Goal: Communication & Community: Answer question/provide support

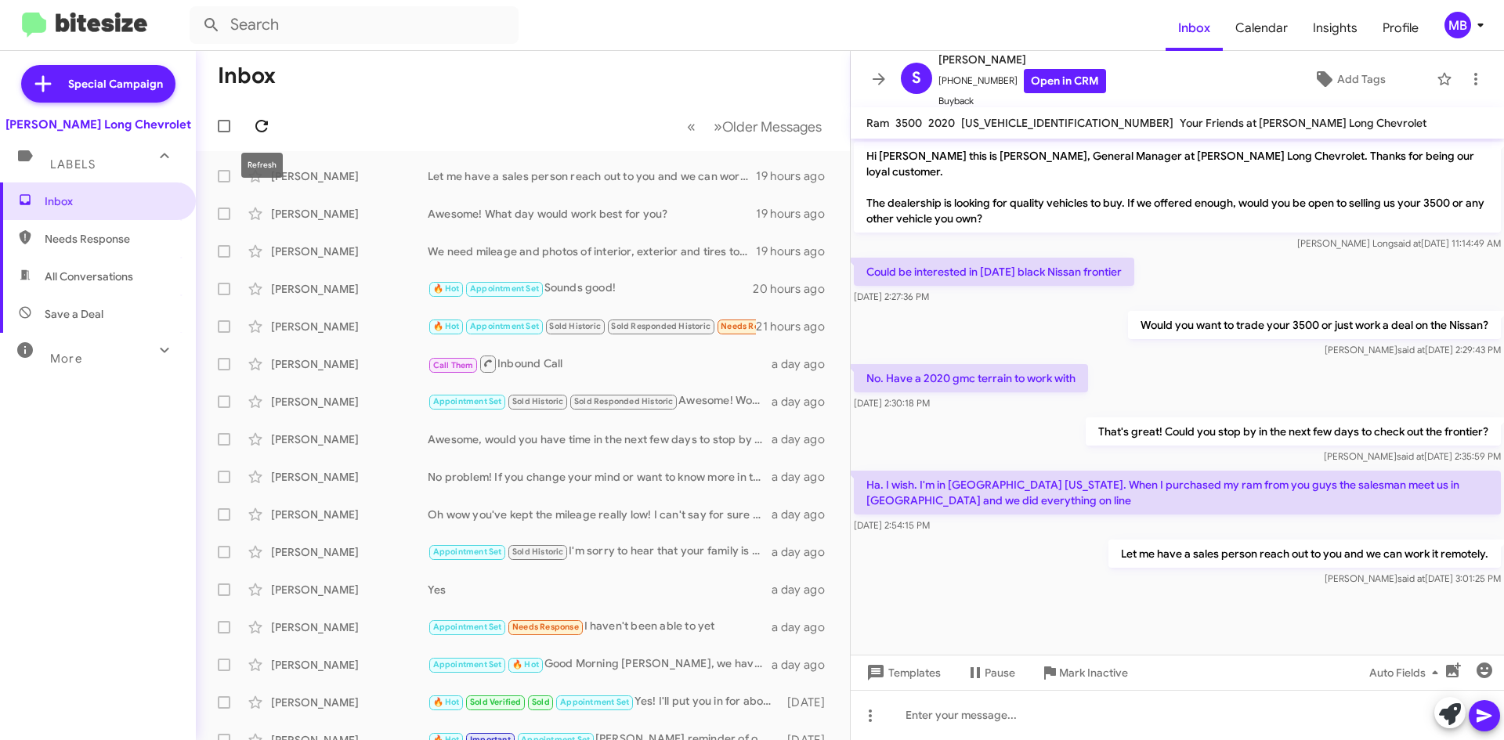
click at [255, 125] on icon at bounding box center [261, 126] width 19 height 19
click at [271, 127] on span at bounding box center [261, 126] width 31 height 19
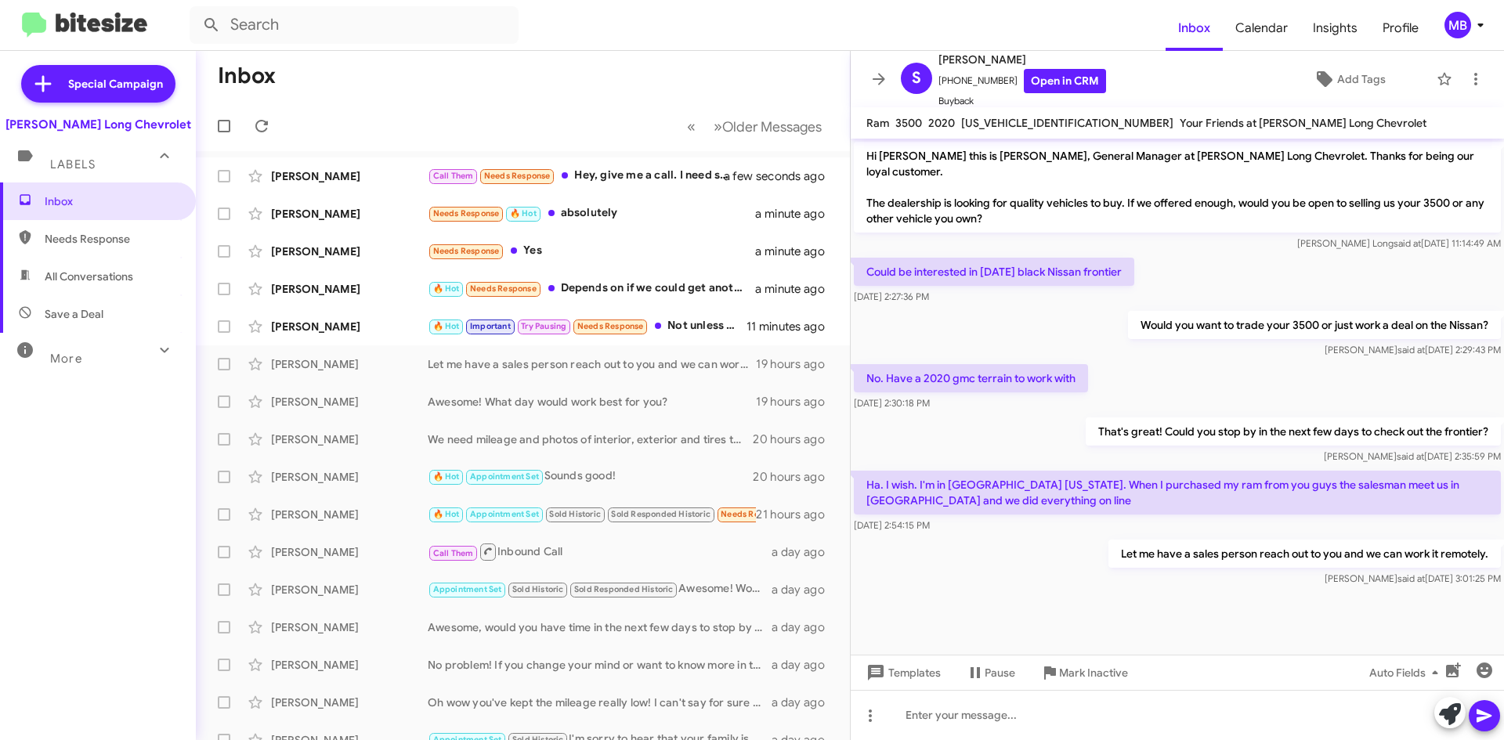
click at [104, 233] on span "Needs Response" at bounding box center [111, 239] width 133 height 16
type input "in:needs-response"
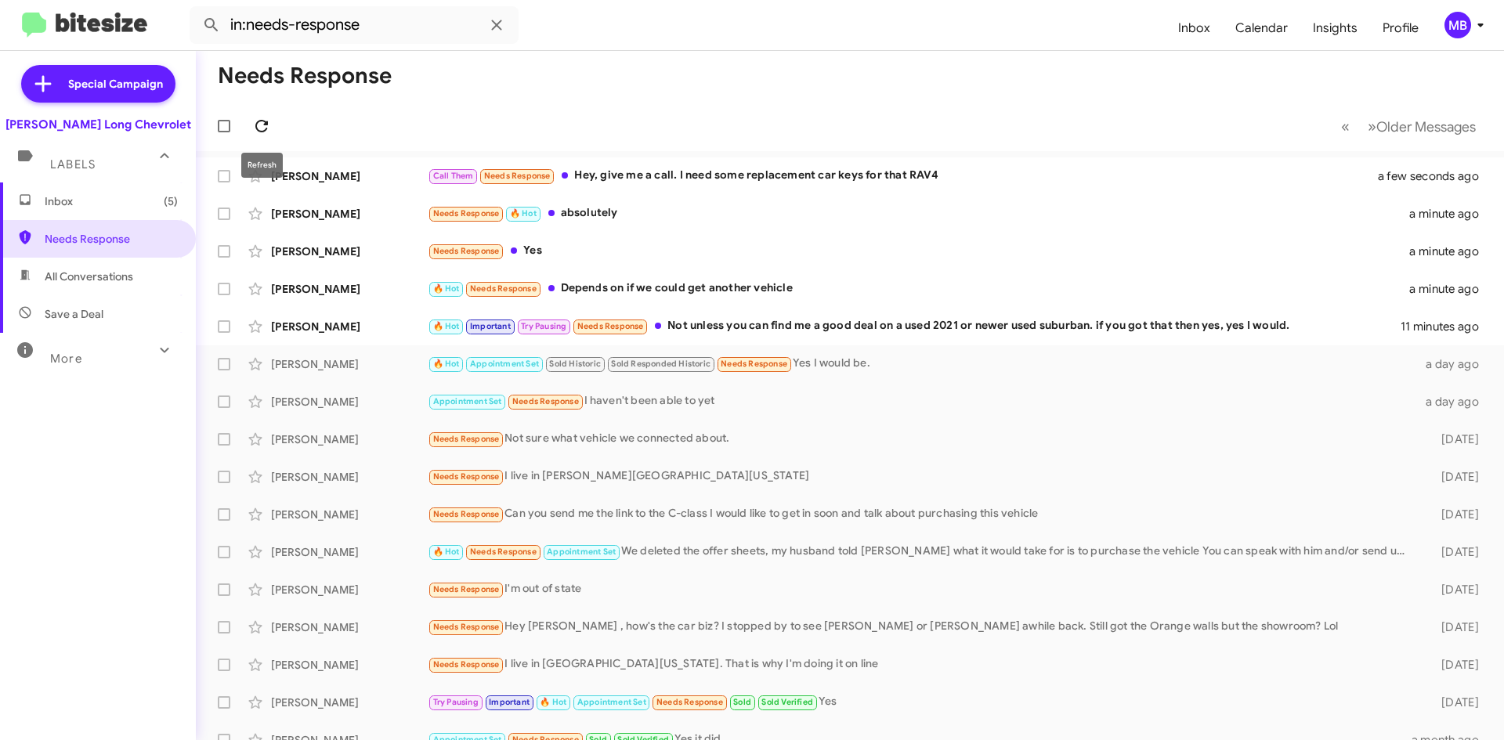
click at [263, 128] on icon at bounding box center [261, 126] width 19 height 19
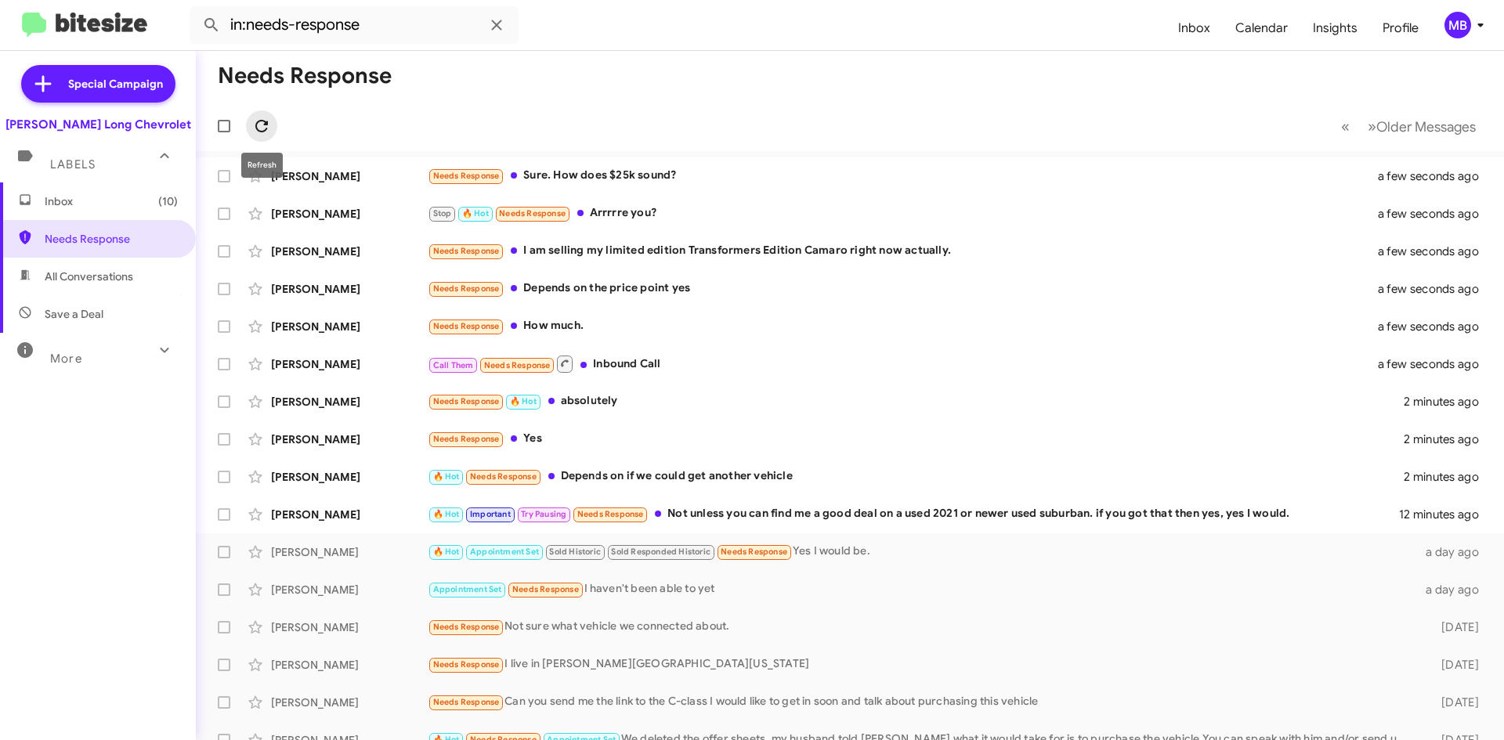
click at [265, 118] on icon at bounding box center [261, 126] width 19 height 19
click at [266, 128] on icon at bounding box center [261, 126] width 19 height 19
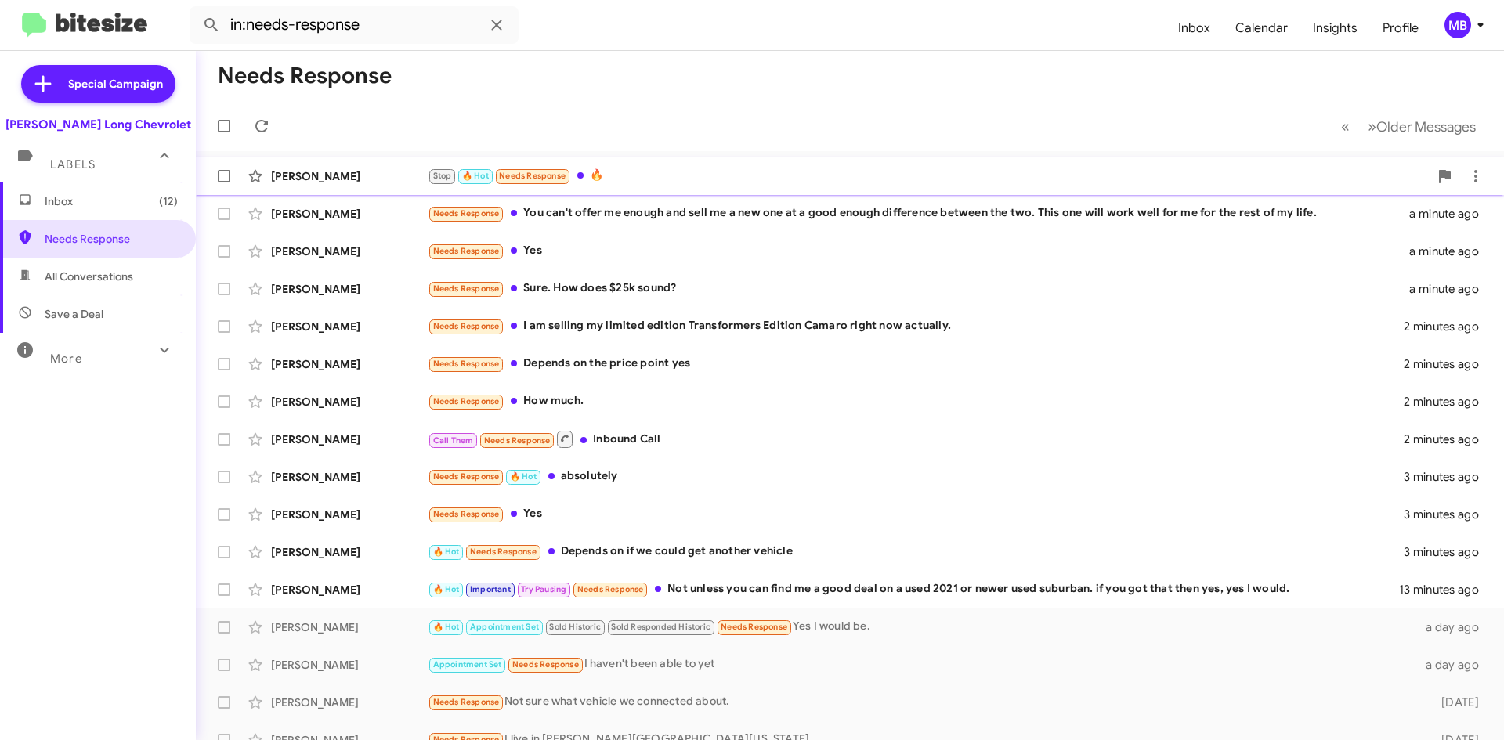
click at [911, 174] on div "Stop 🔥 Hot Needs Response 🔥" at bounding box center [928, 176] width 1001 height 18
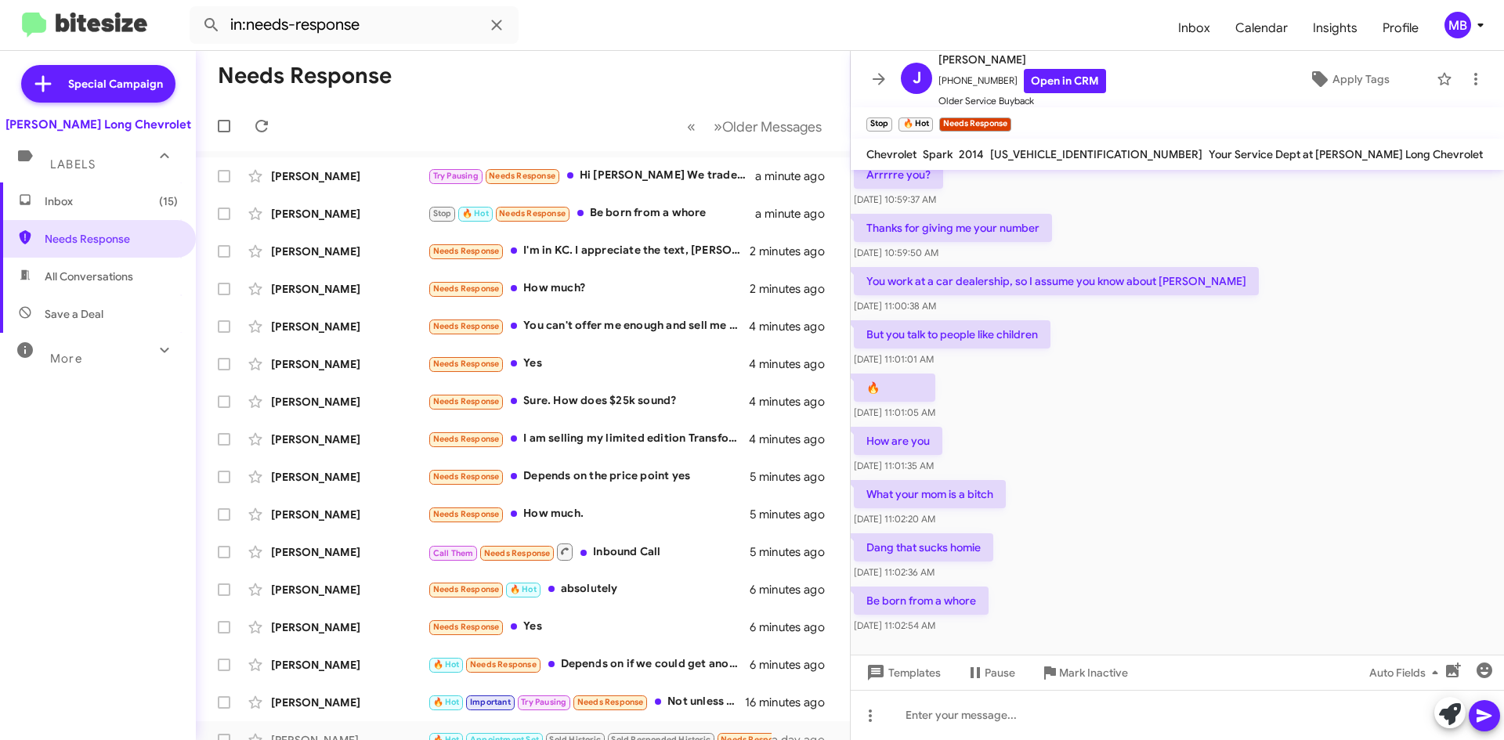
scroll to position [248, 0]
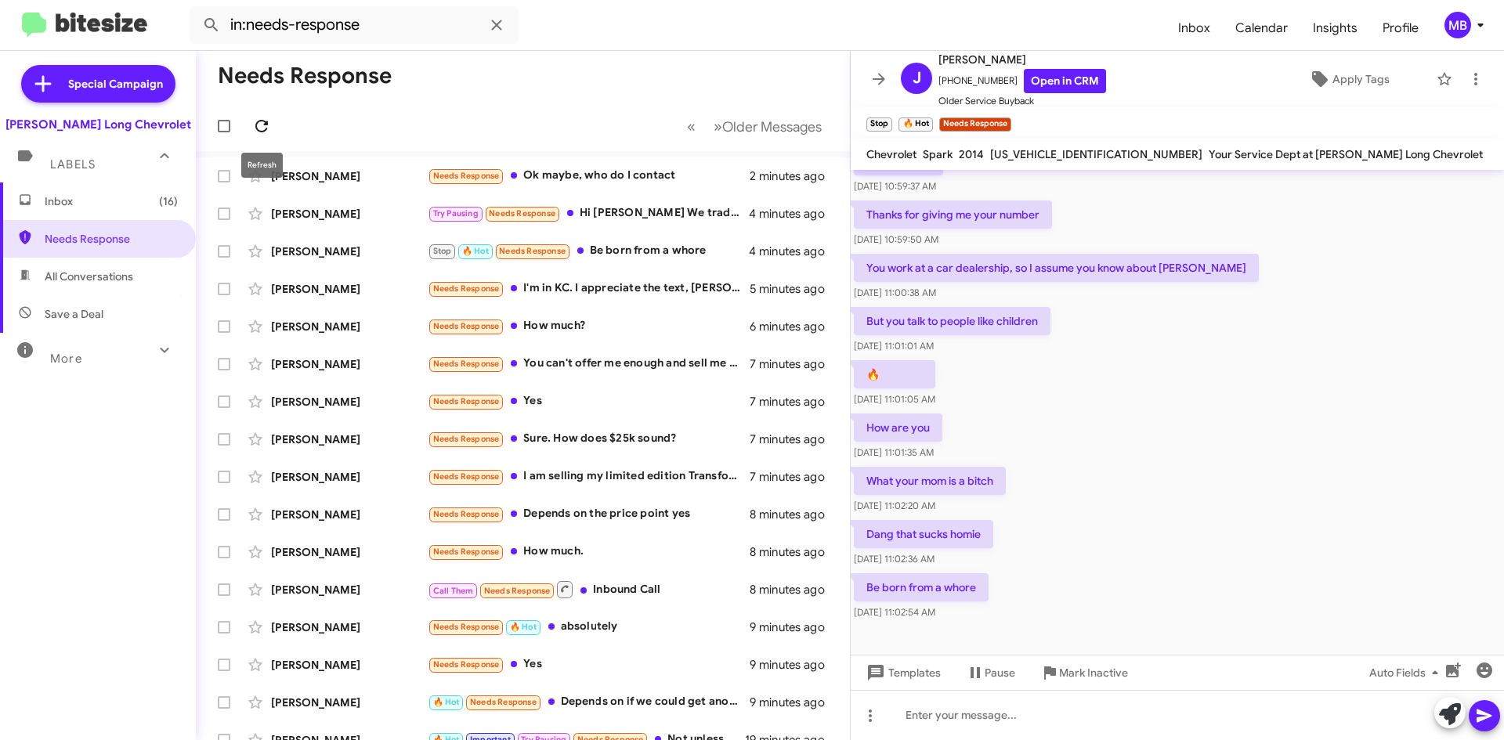
click at [276, 130] on span at bounding box center [261, 126] width 31 height 19
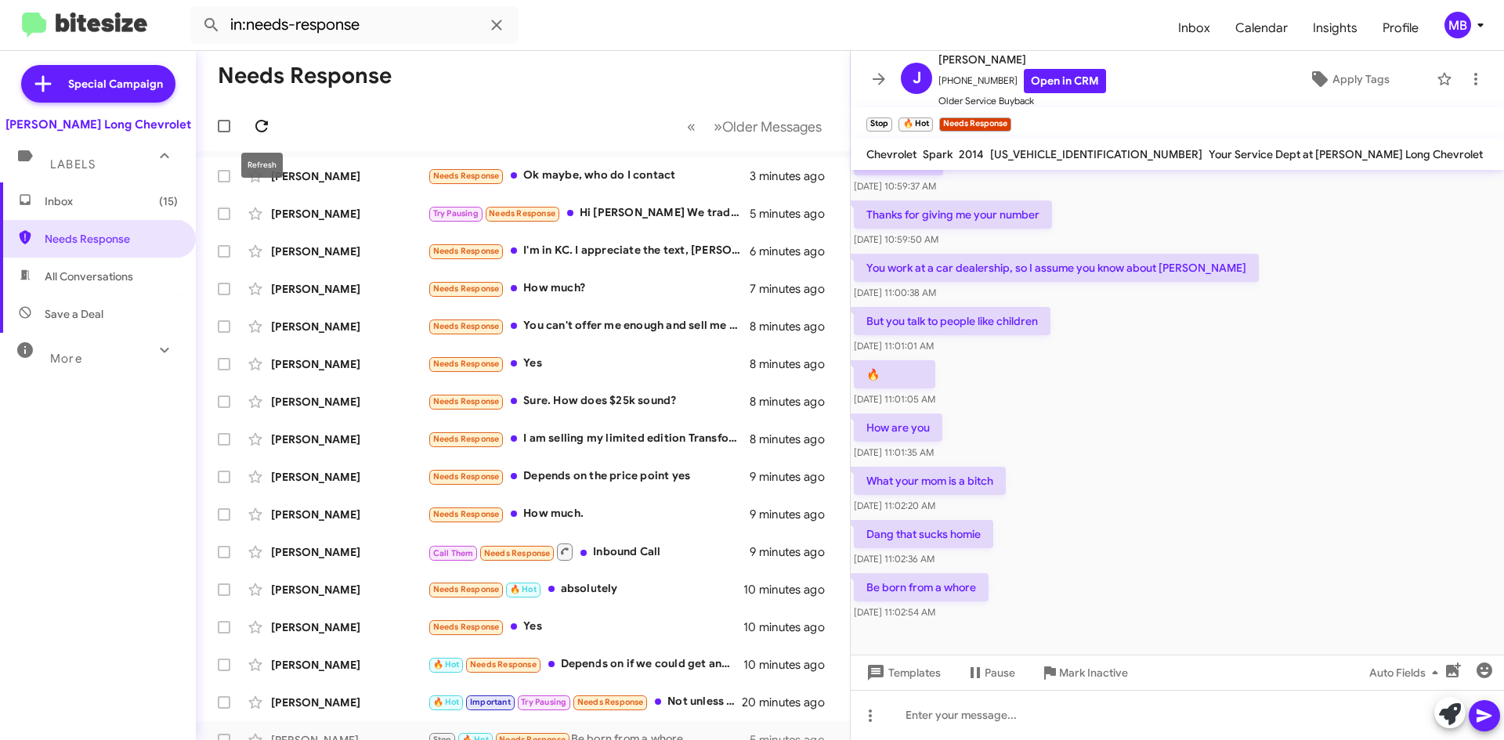
click at [257, 125] on icon at bounding box center [261, 126] width 13 height 13
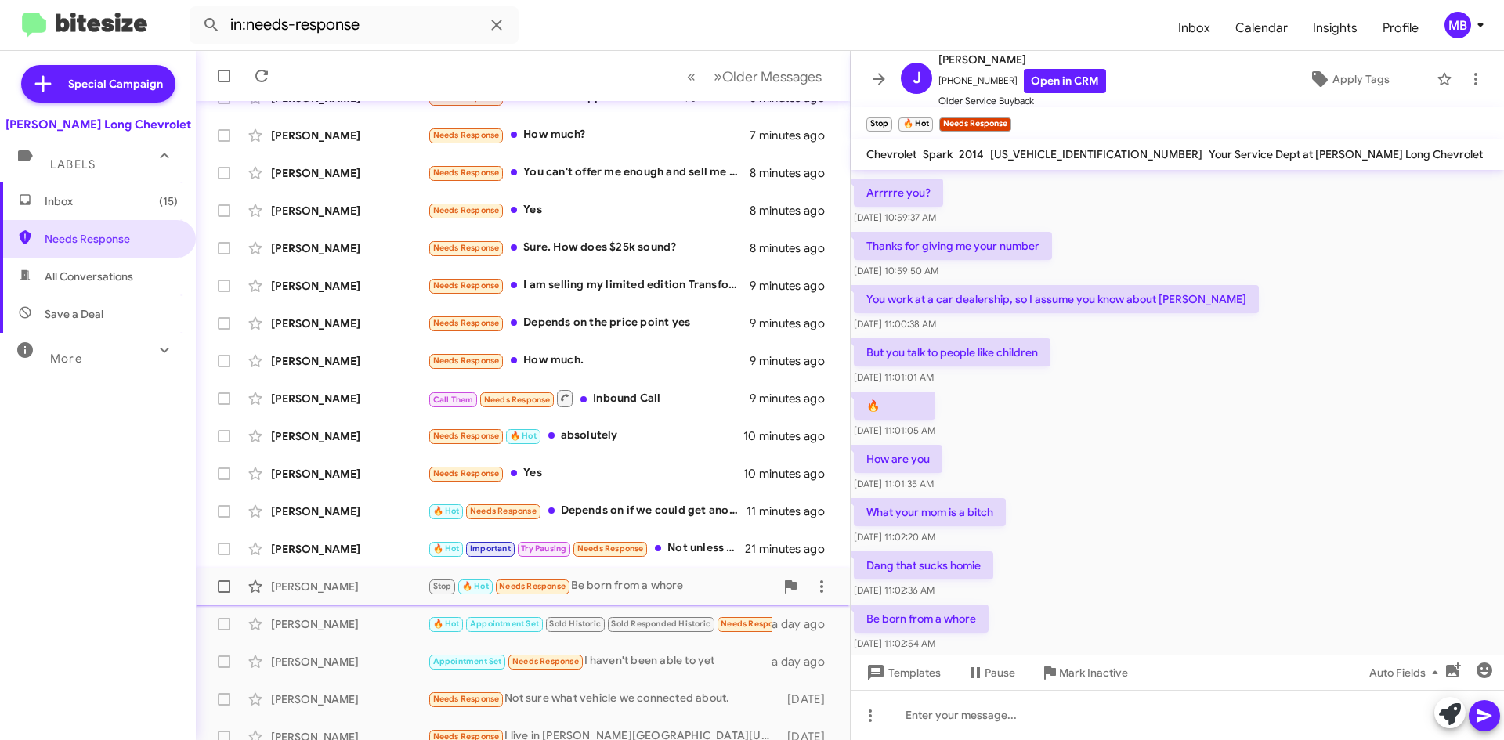
scroll to position [157, 0]
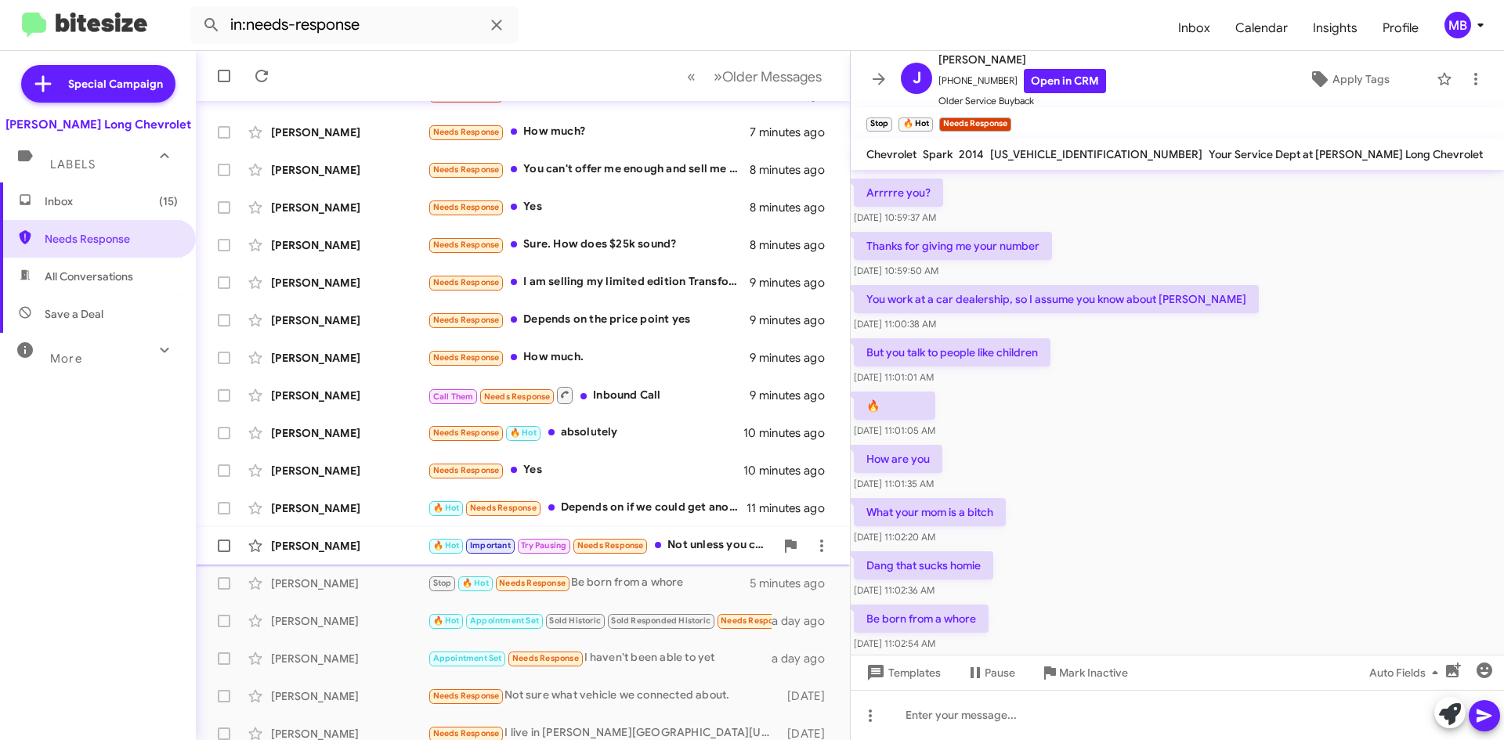
click at [725, 544] on div "🔥 Hot Important Try Pausing Needs Response Not unless you can find me a good de…" at bounding box center [601, 546] width 347 height 18
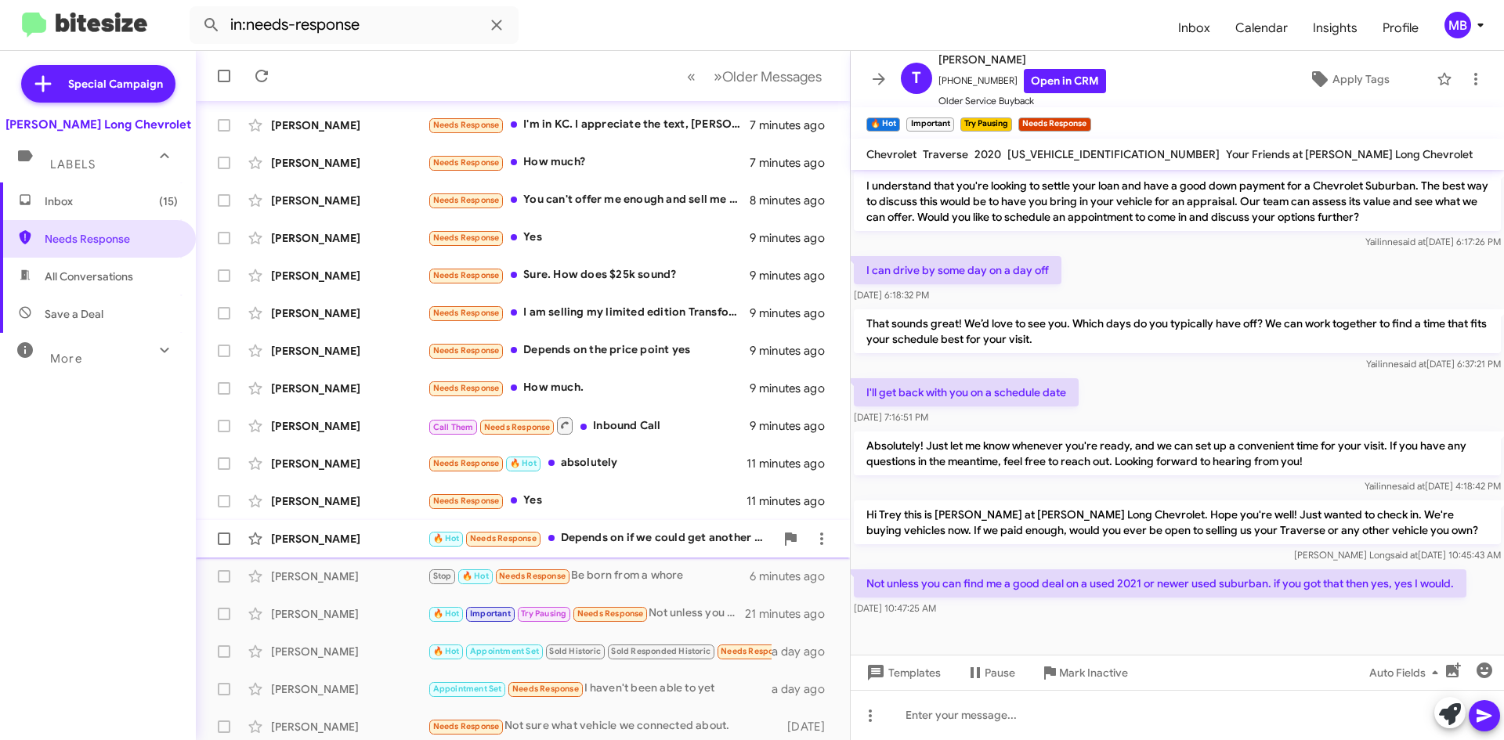
scroll to position [169, 0]
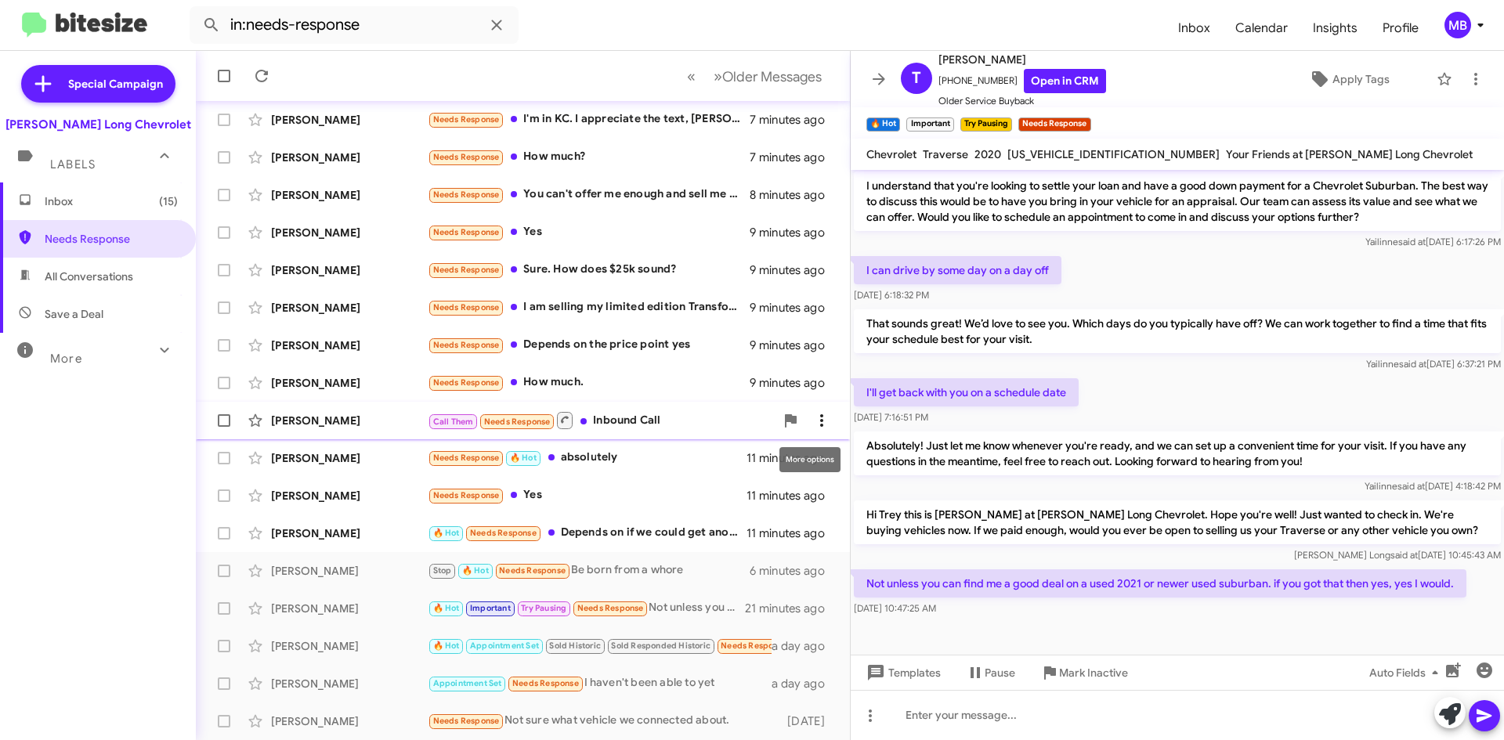
click at [812, 422] on icon at bounding box center [821, 420] width 19 height 19
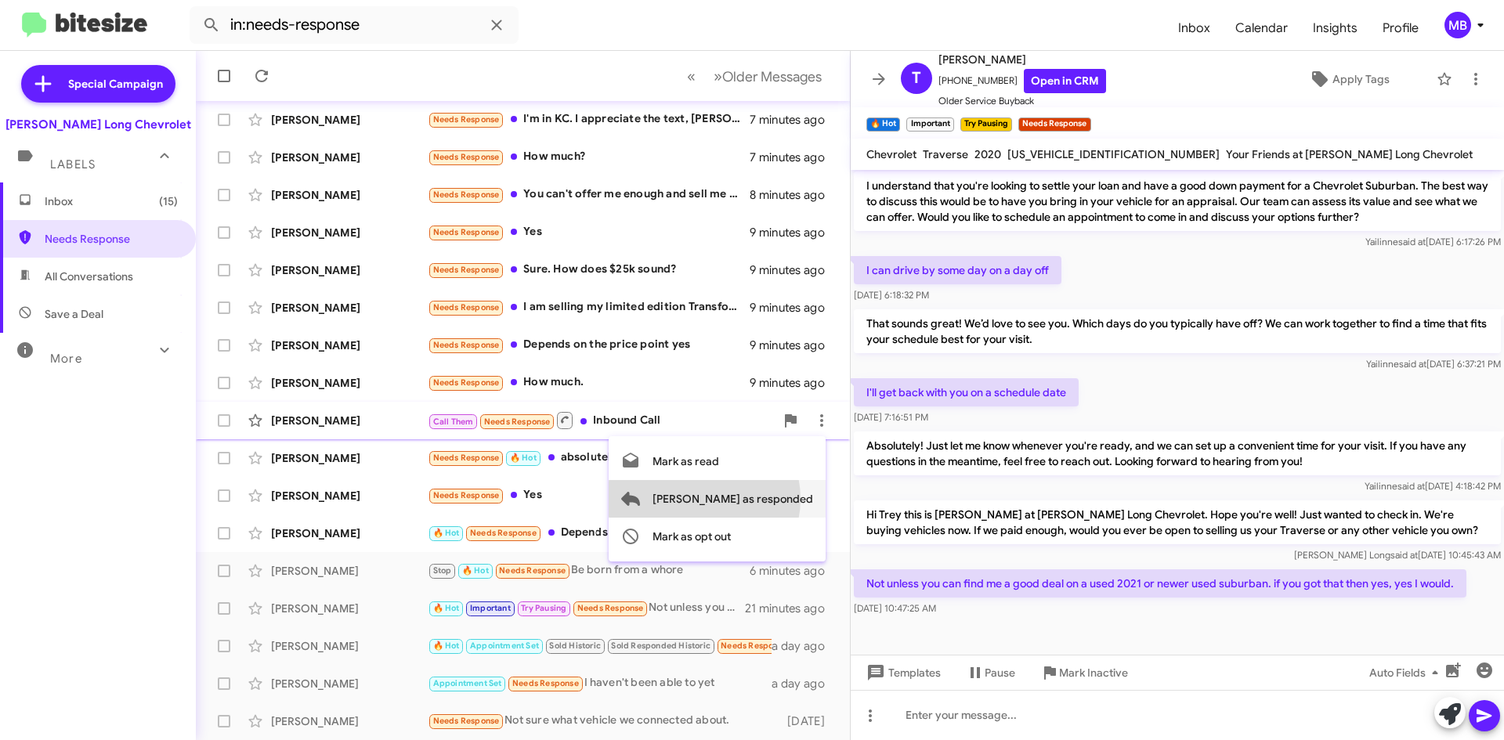
drag, startPoint x: 767, startPoint y: 502, endPoint x: 772, endPoint y: 496, distance: 8.3
click at [767, 504] on span "[PERSON_NAME] as responded" at bounding box center [732, 499] width 161 height 38
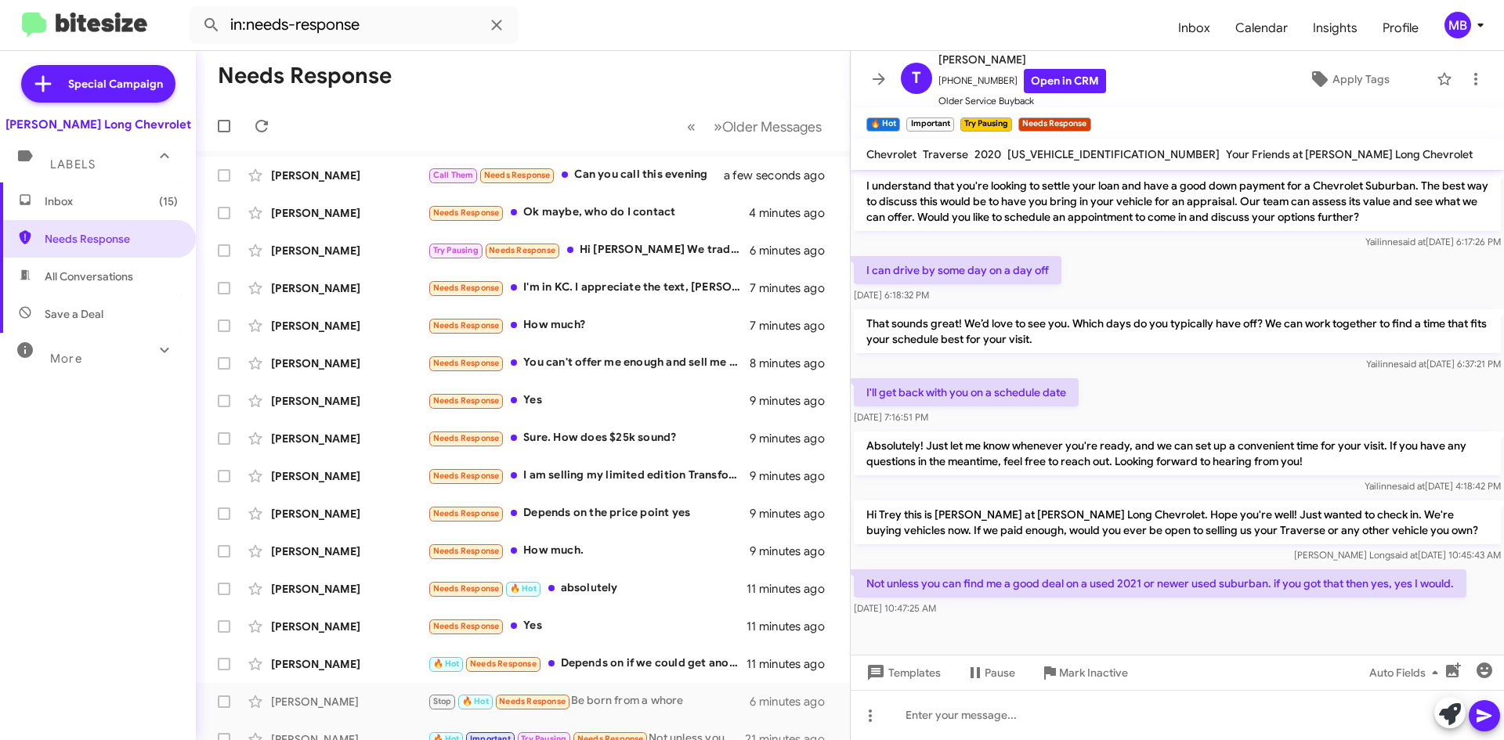
scroll to position [0, 0]
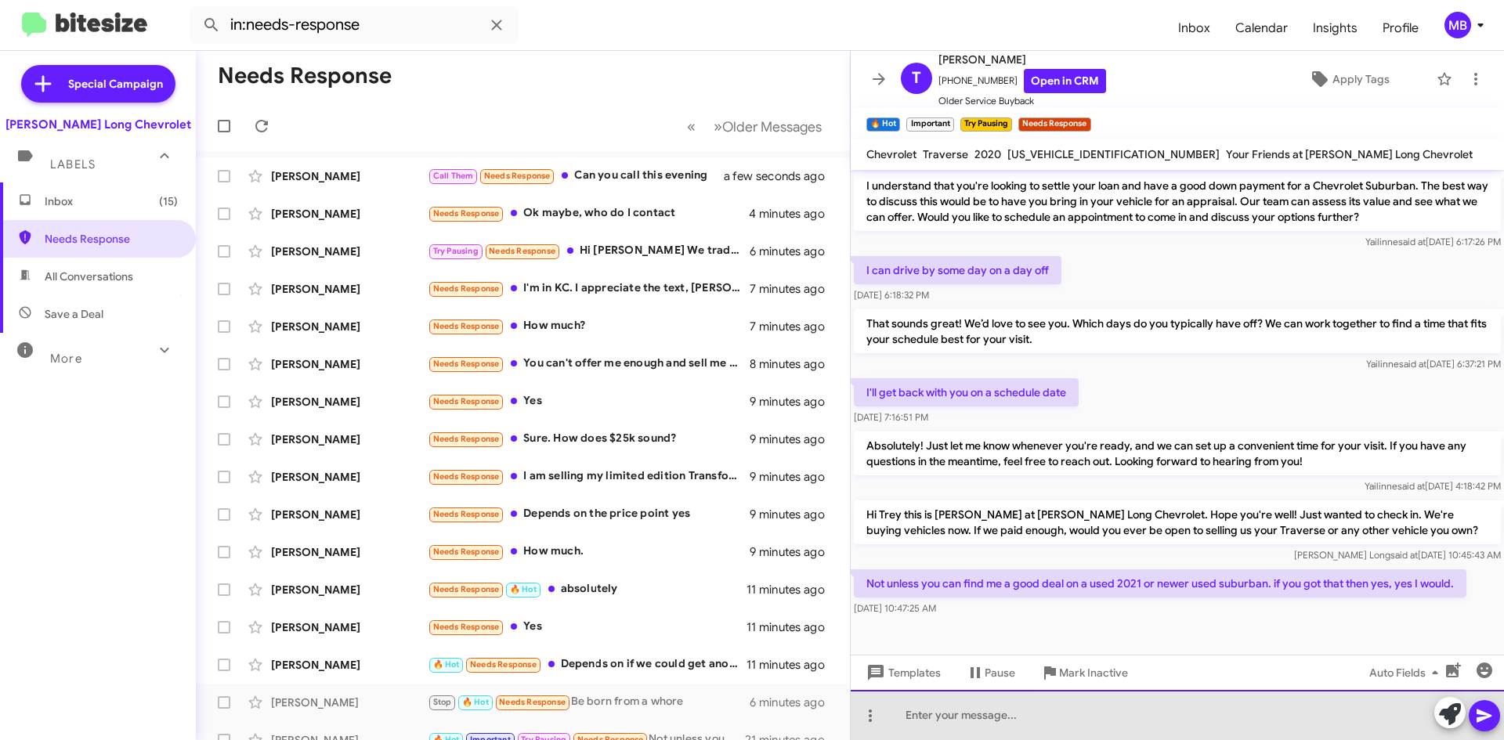
click at [1169, 718] on div at bounding box center [1177, 715] width 653 height 50
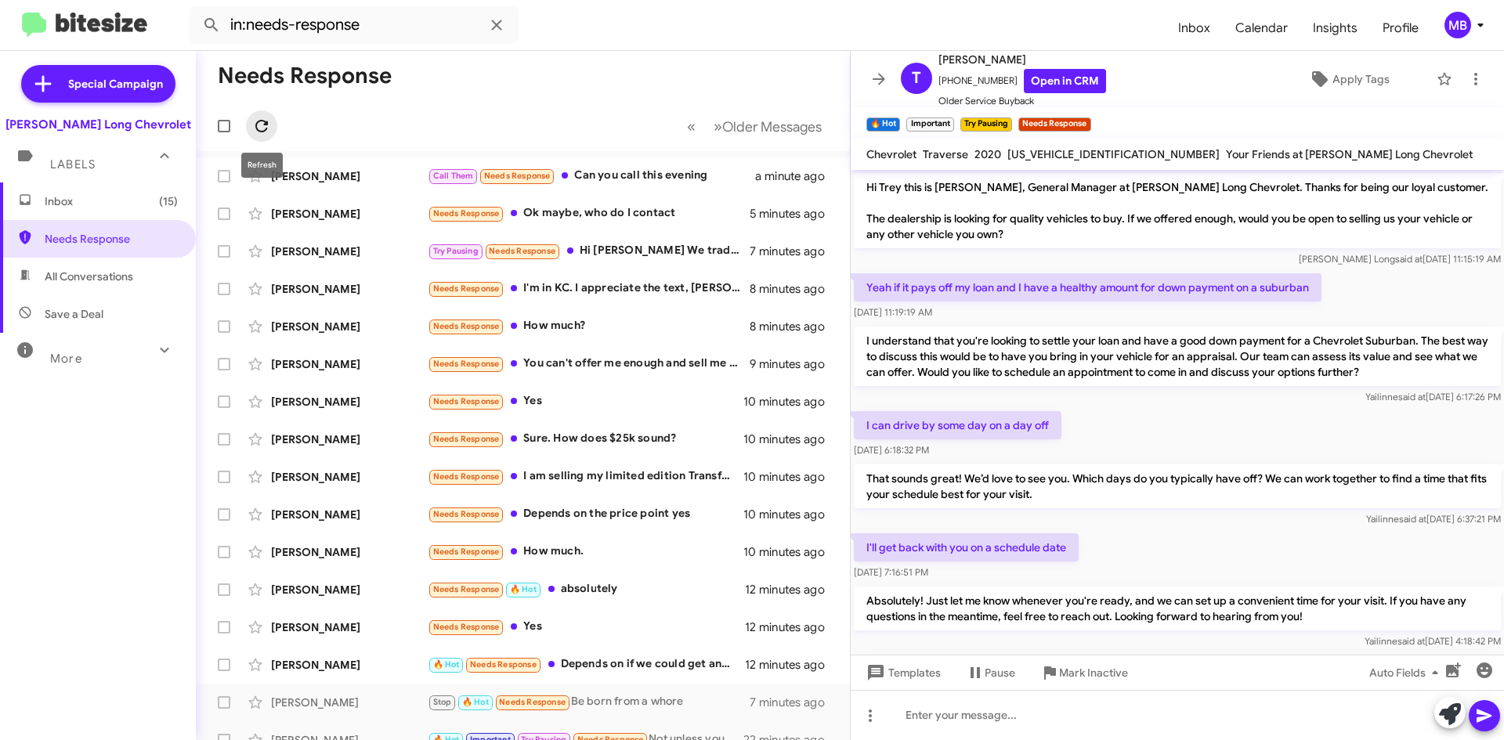
click at [252, 125] on icon at bounding box center [261, 126] width 19 height 19
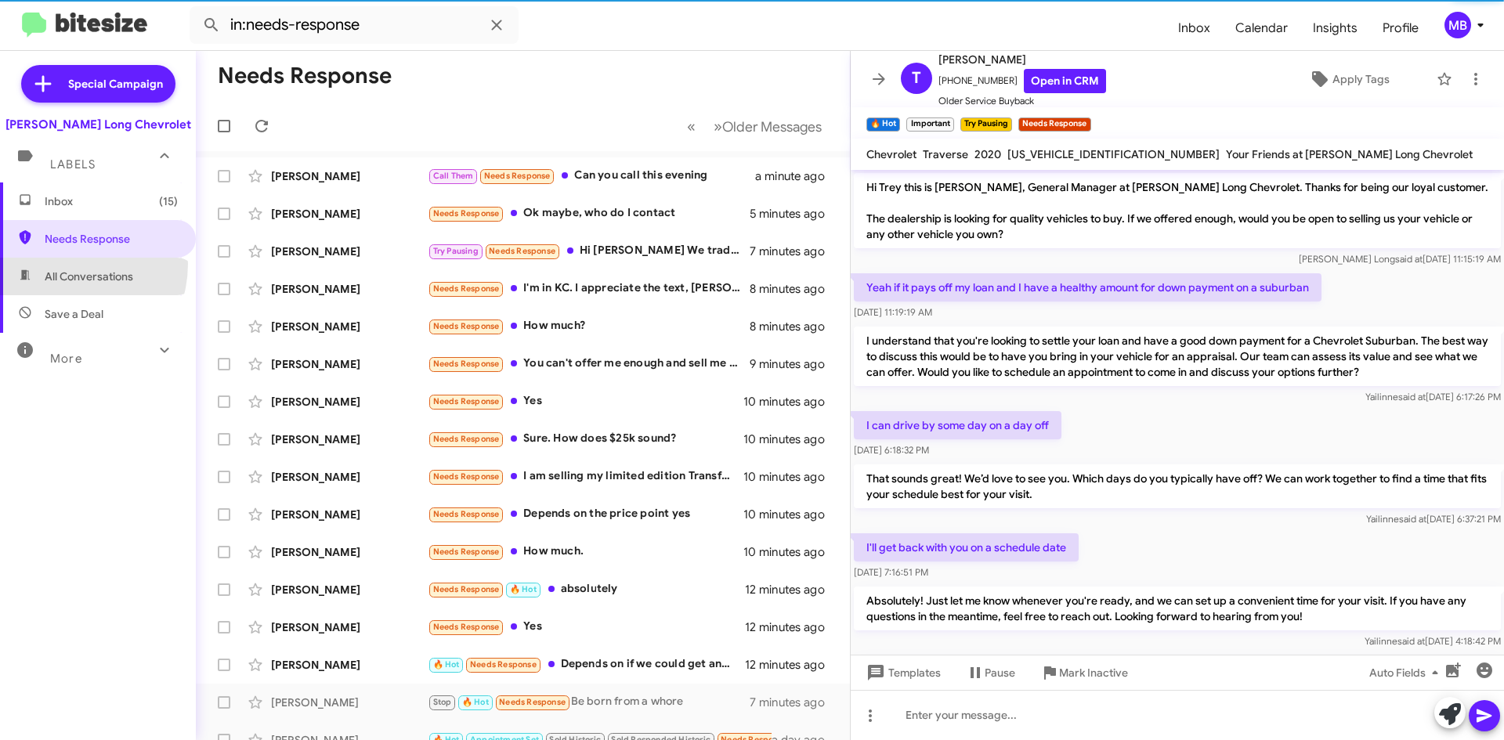
click at [60, 264] on span "All Conversations" at bounding box center [98, 277] width 196 height 38
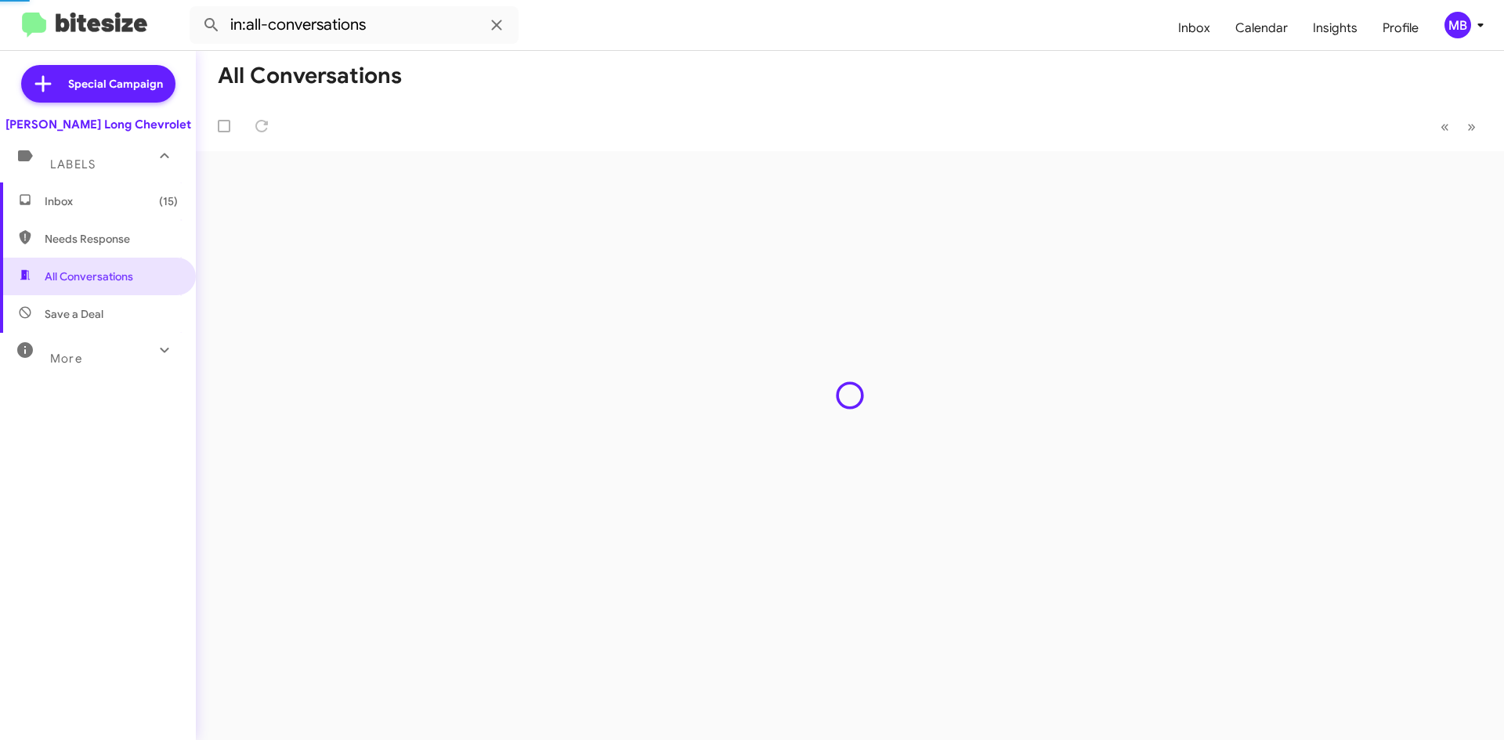
click at [61, 241] on span "Needs Response" at bounding box center [111, 239] width 133 height 16
type input "in:needs-response"
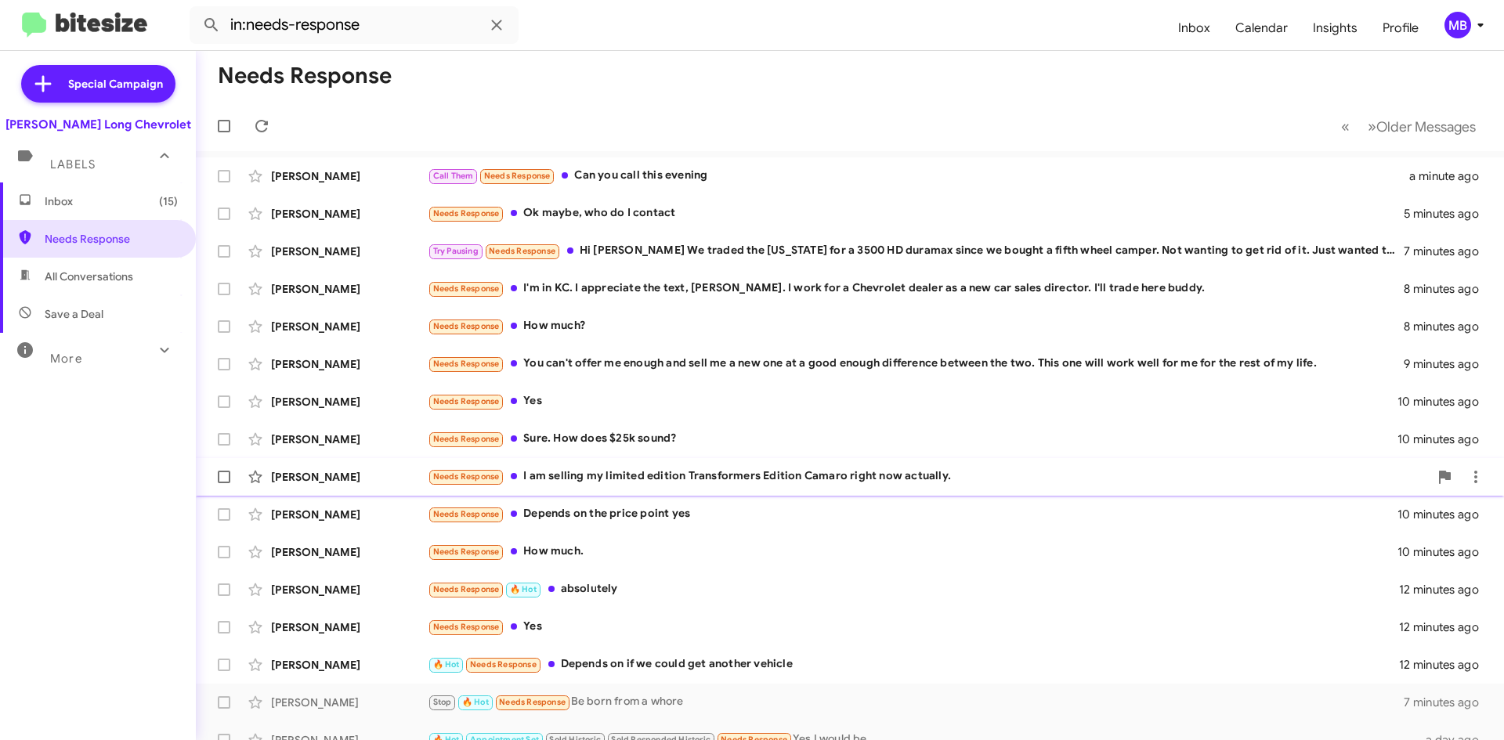
scroll to position [78, 0]
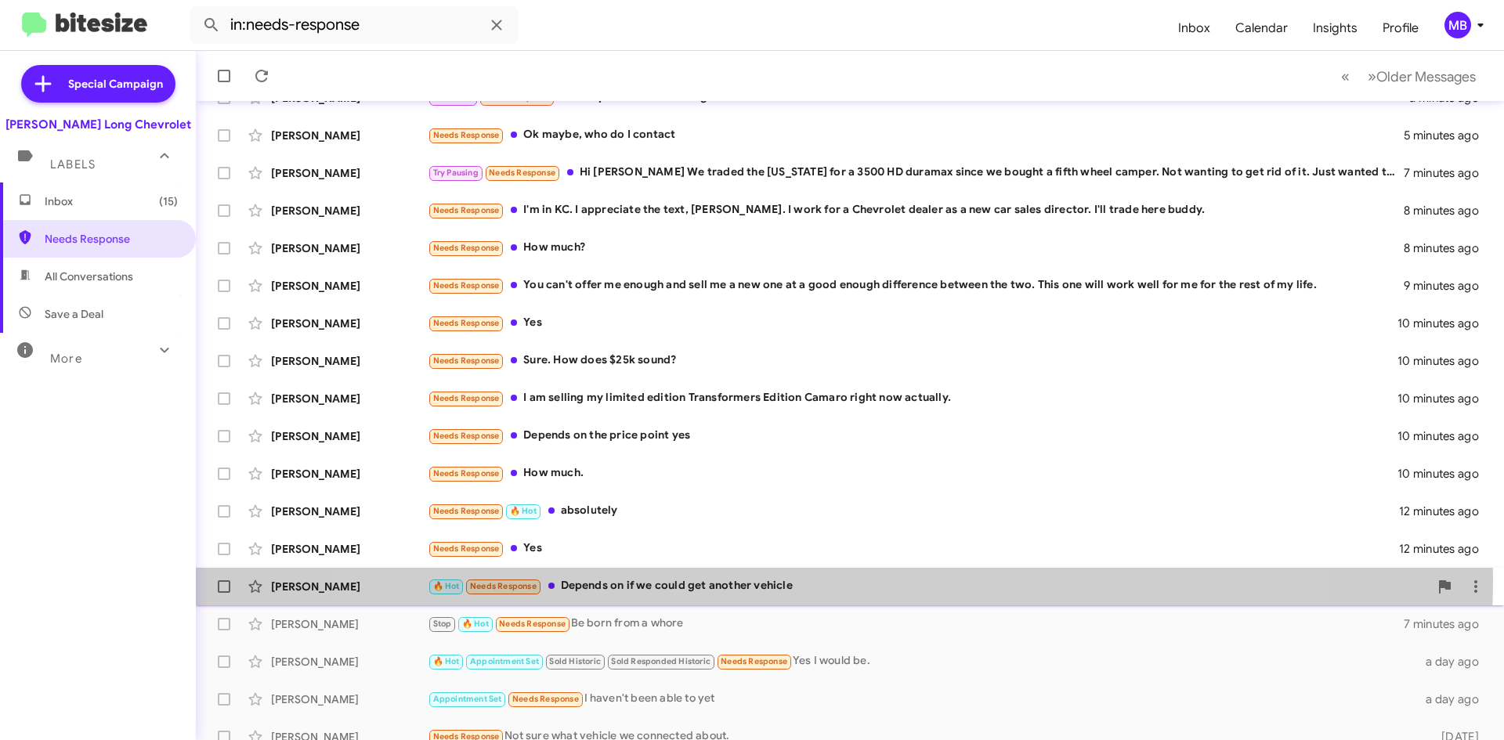
click at [812, 580] on div "🔥 Hot Needs Response Depends on if we could get another vehicle" at bounding box center [928, 586] width 1001 height 18
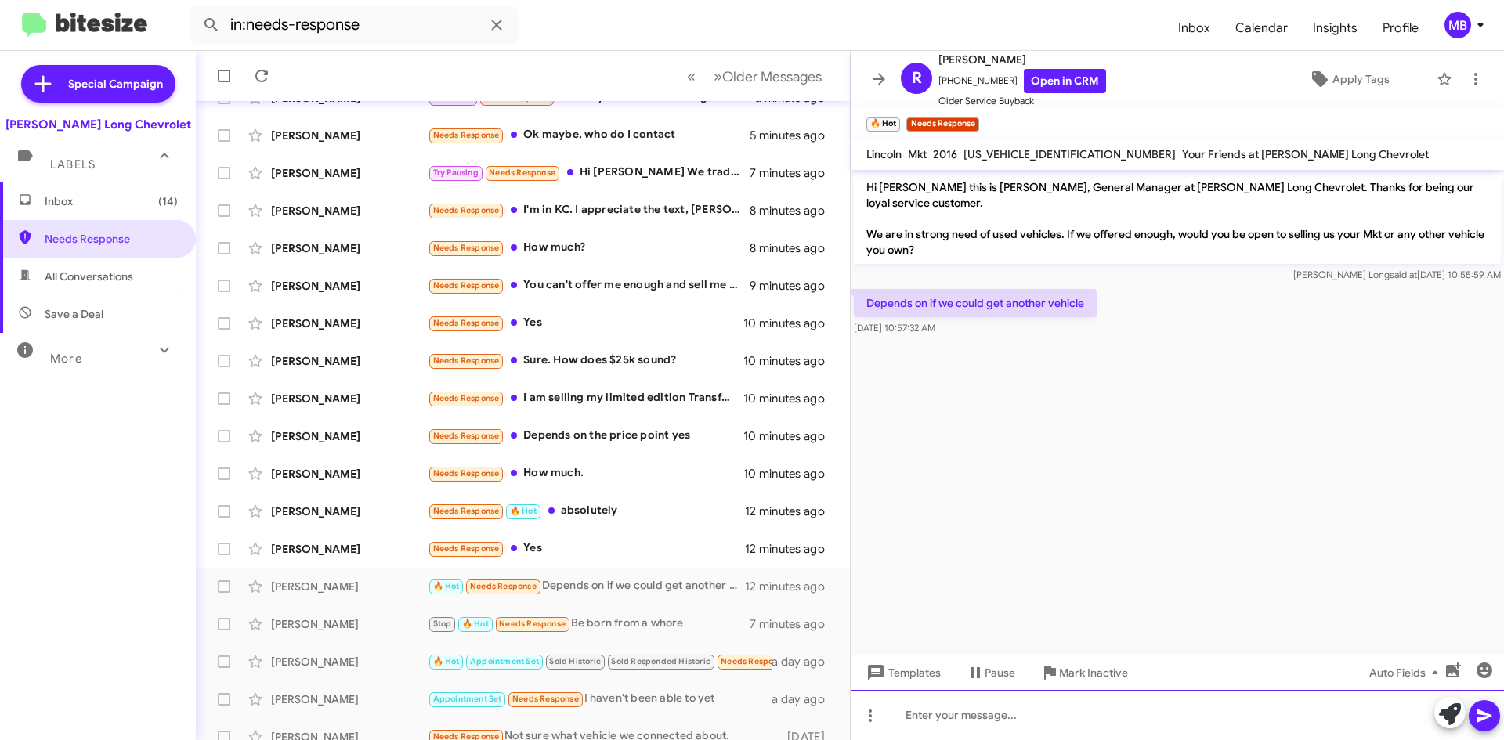
click at [1120, 721] on div at bounding box center [1177, 715] width 653 height 50
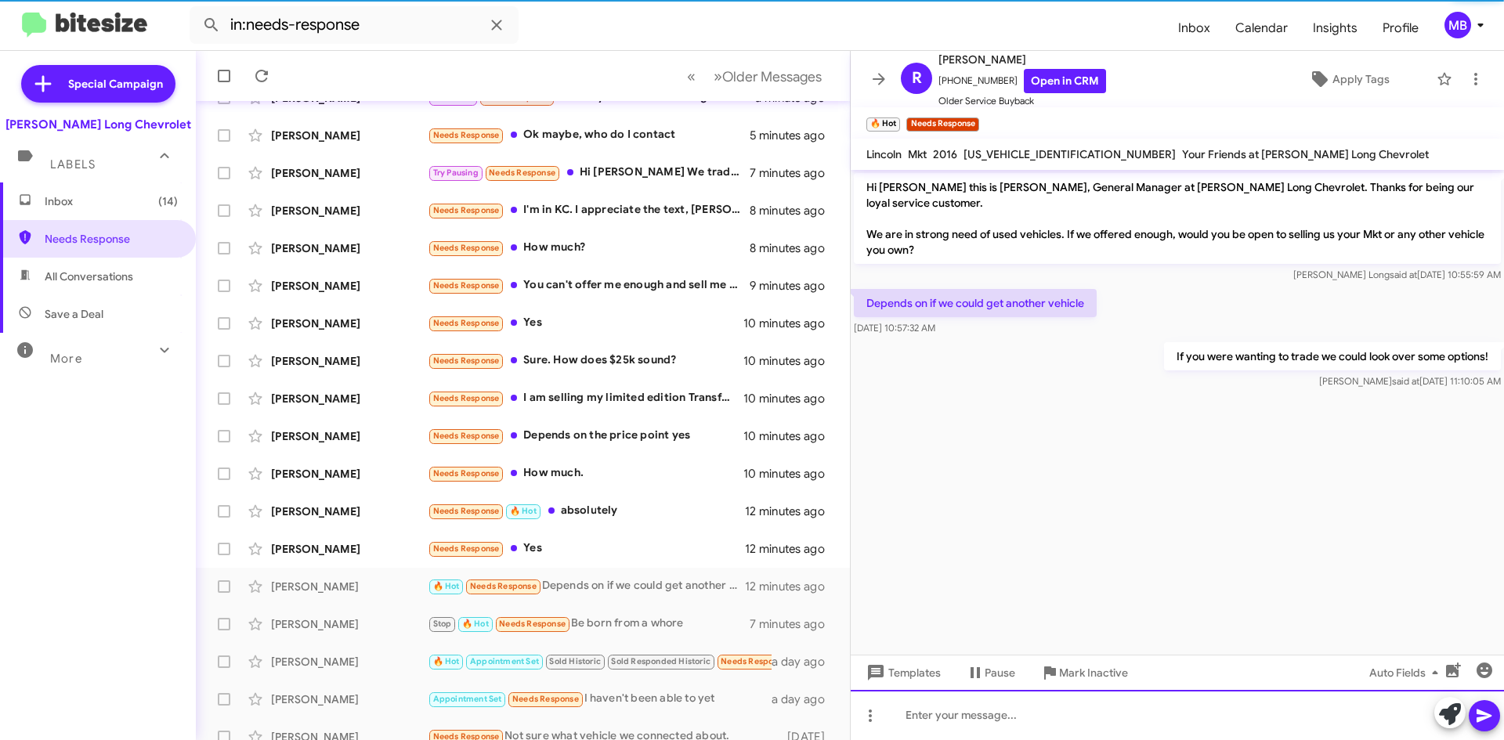
click at [1108, 721] on div at bounding box center [1177, 715] width 653 height 50
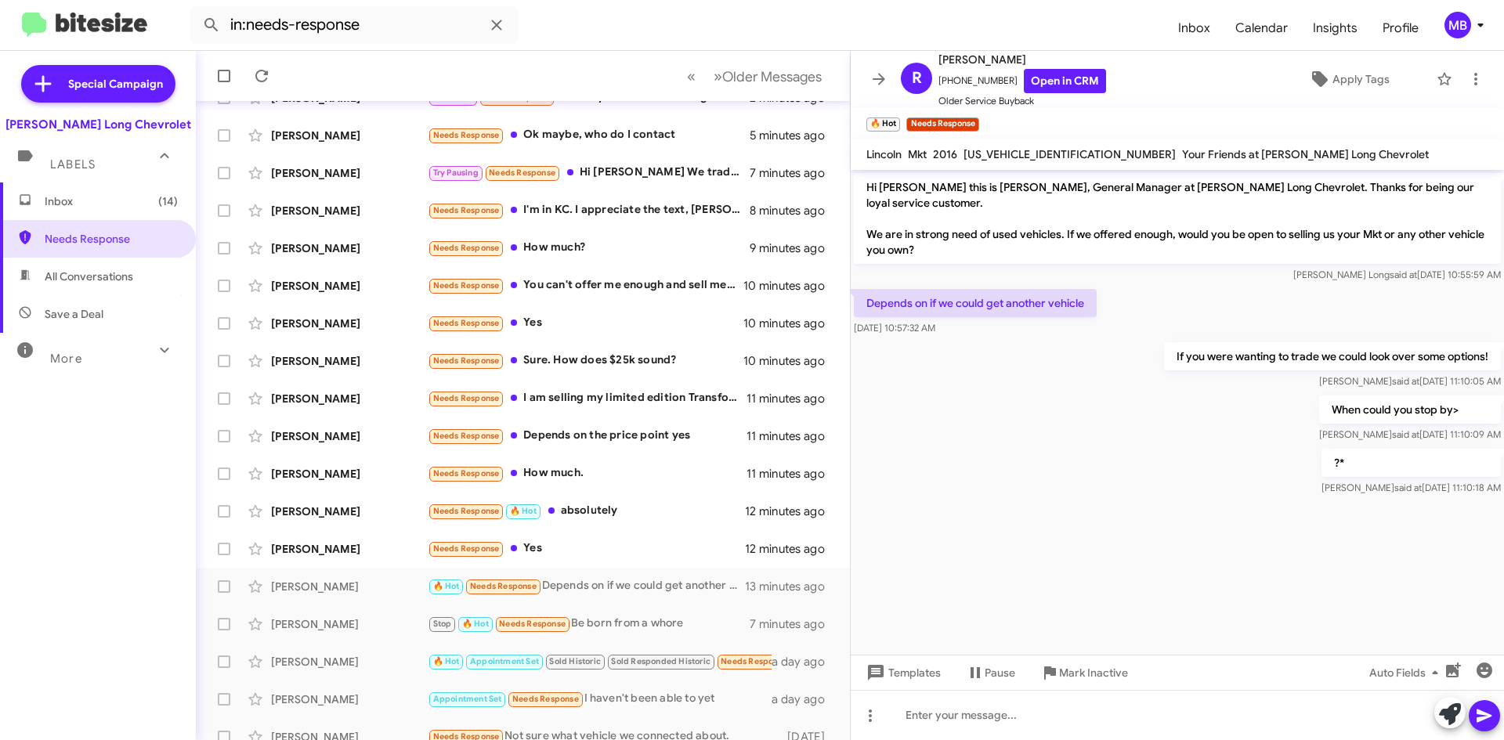
drag, startPoint x: 70, startPoint y: 278, endPoint x: 76, endPoint y: 269, distance: 10.2
click at [70, 278] on span "All Conversations" at bounding box center [89, 277] width 89 height 16
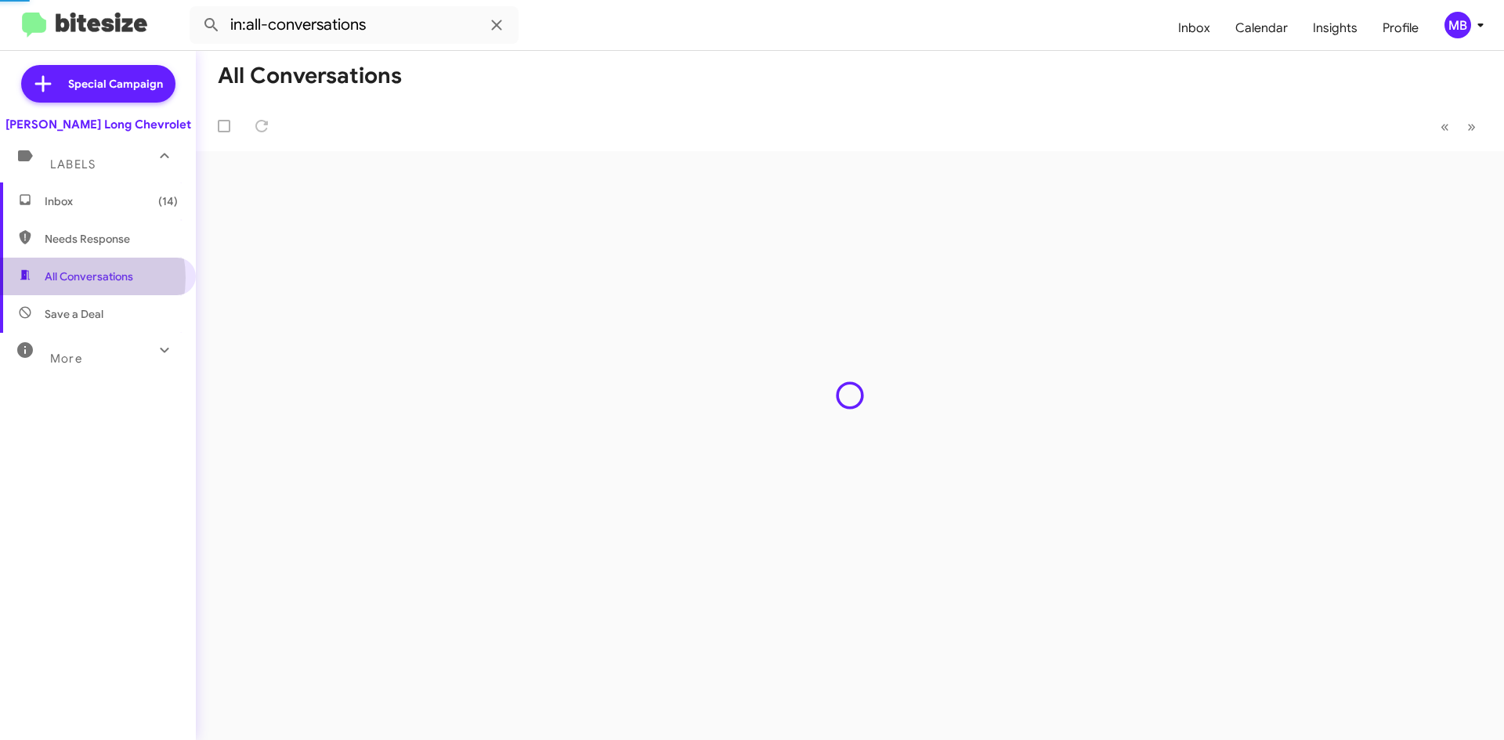
click at [91, 240] on span "Needs Response" at bounding box center [111, 239] width 133 height 16
type input "in:needs-response"
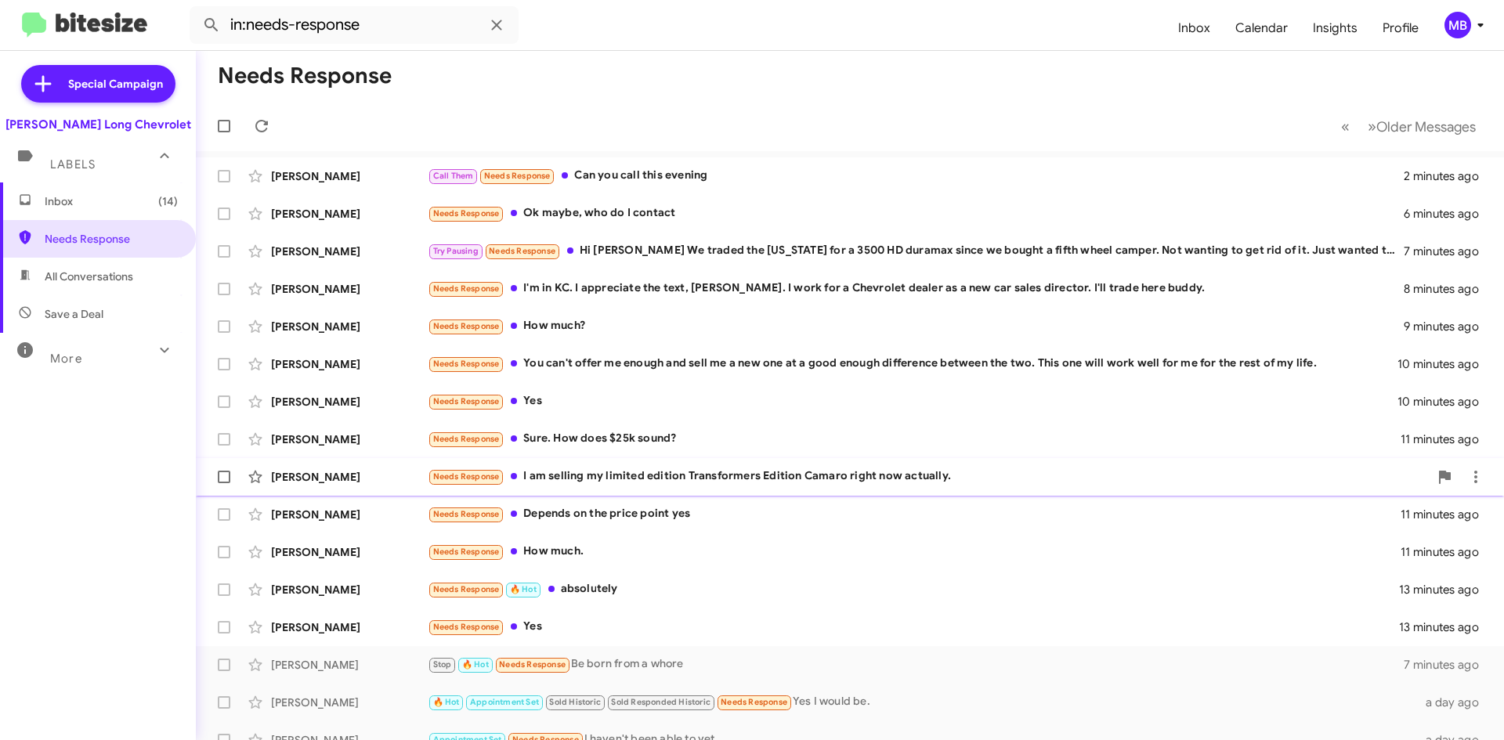
click at [845, 482] on div "Needs Response I am selling my limited edition Transformers Edition Camaro righ…" at bounding box center [928, 477] width 1001 height 18
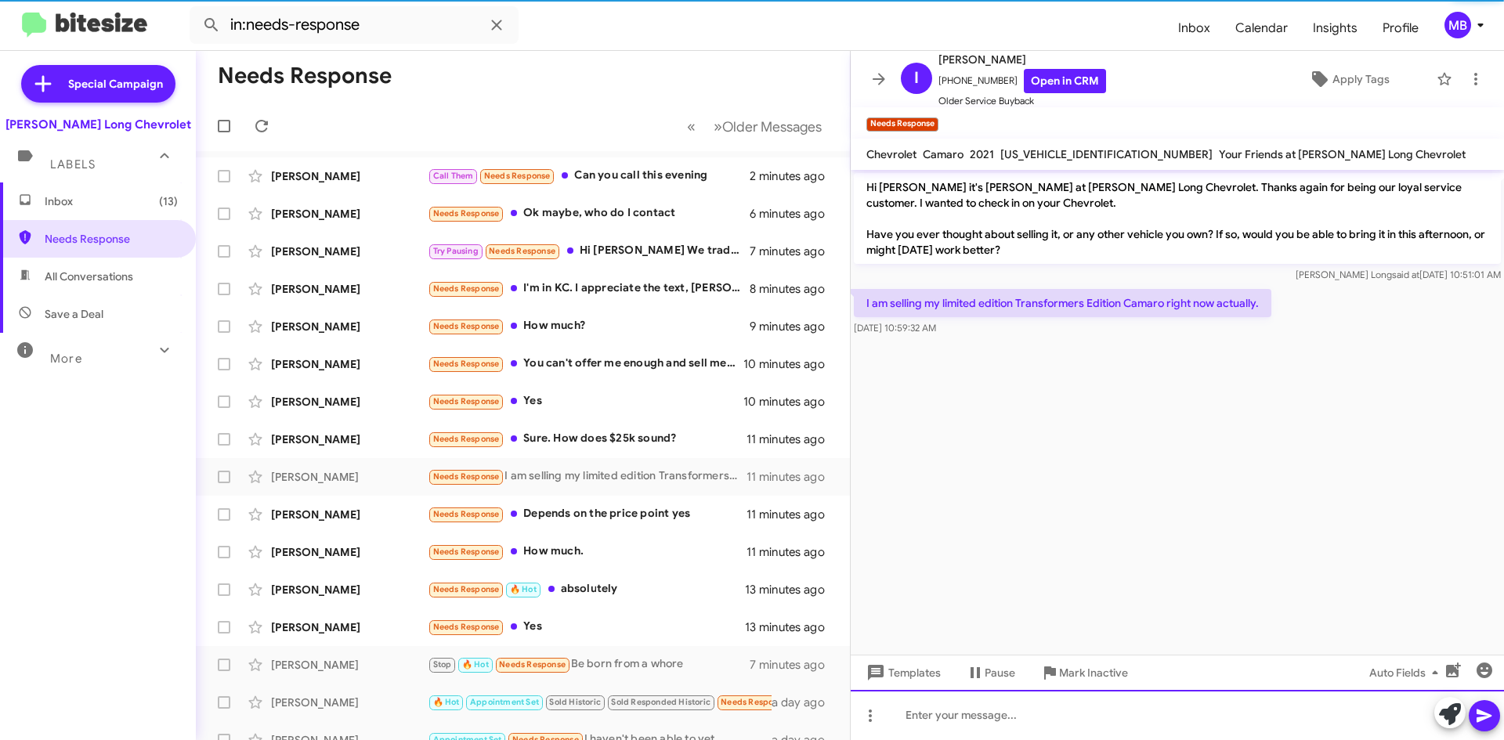
click at [1042, 707] on div at bounding box center [1177, 715] width 653 height 50
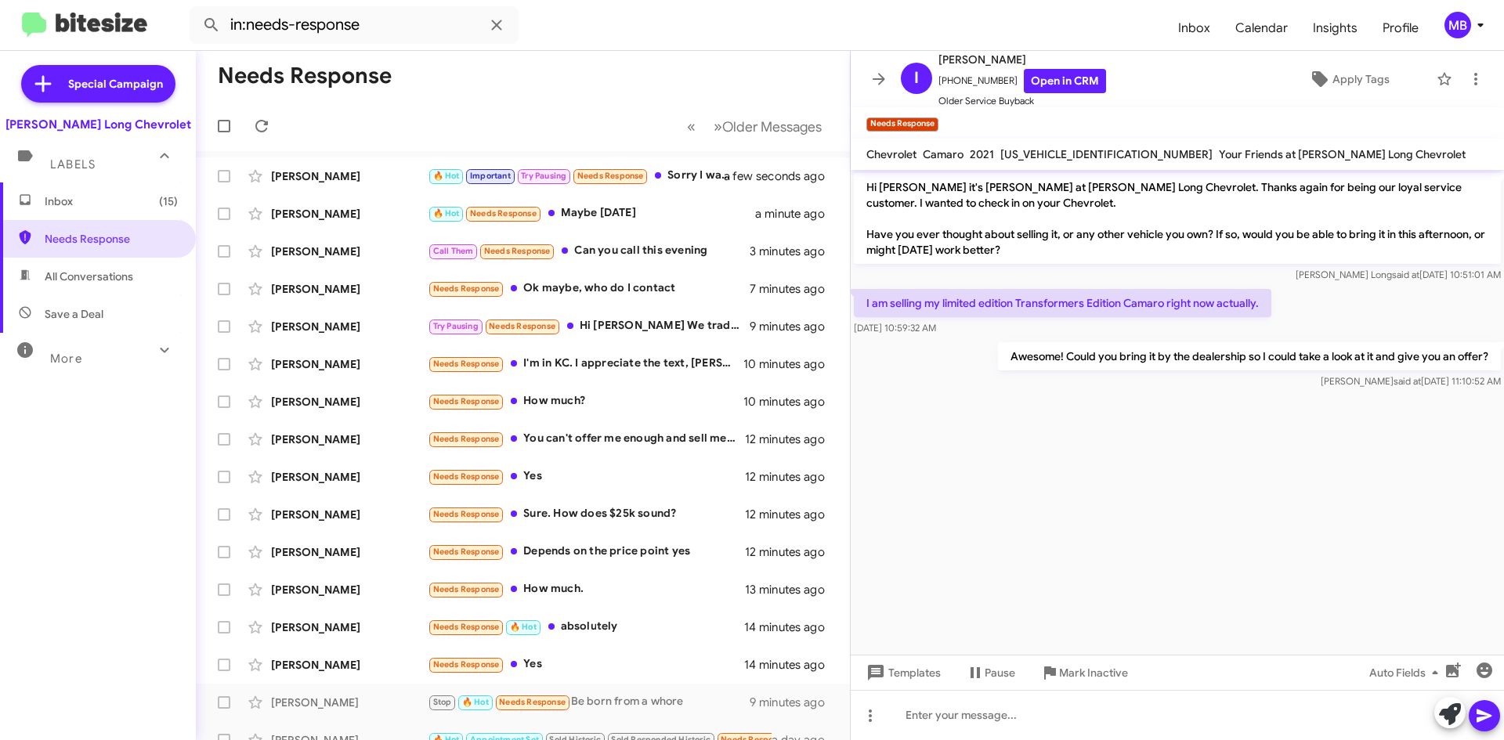
click at [114, 269] on span "All Conversations" at bounding box center [89, 277] width 89 height 16
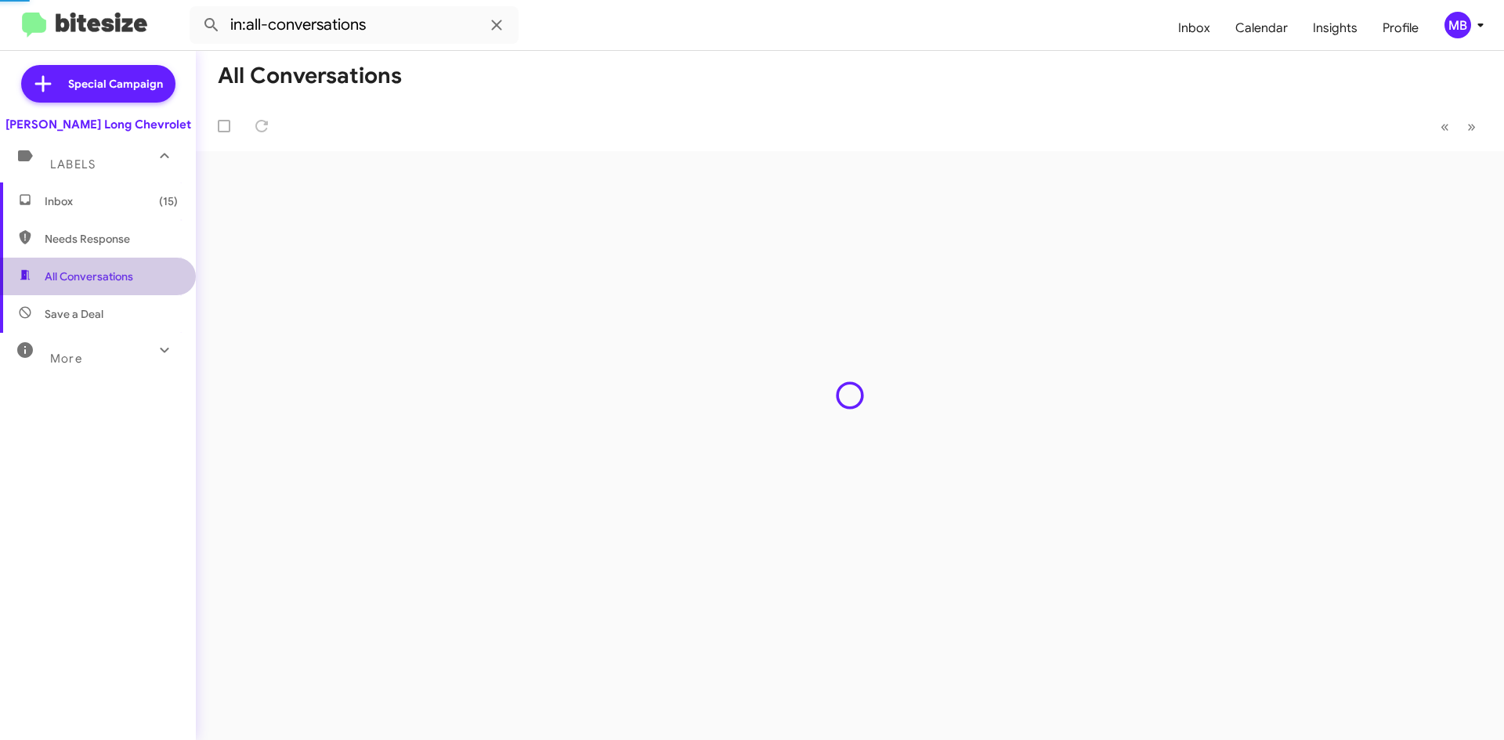
click at [124, 257] on span "Needs Response" at bounding box center [98, 239] width 196 height 38
type input "in:needs-response"
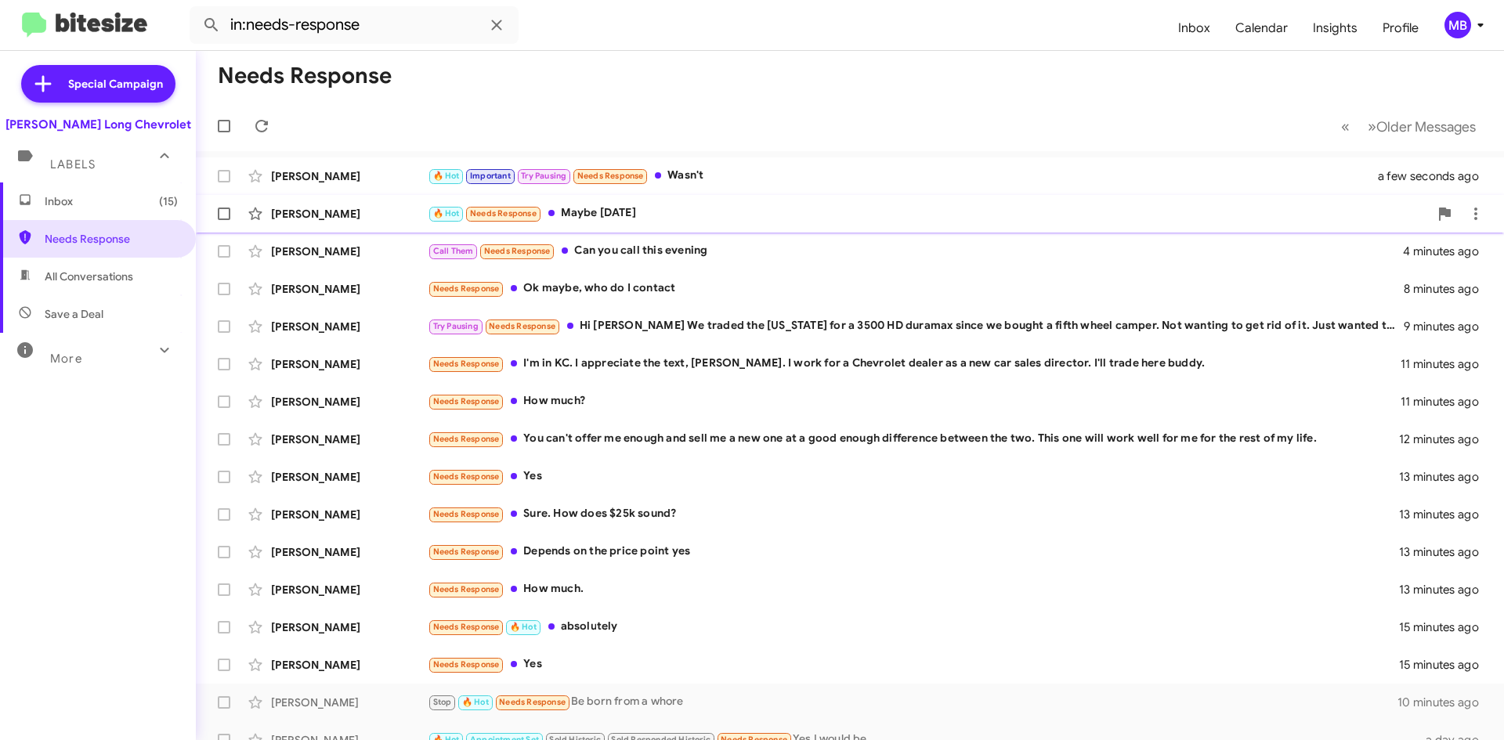
click at [725, 217] on div "🔥 Hot Needs Response Maybe Saturday" at bounding box center [928, 213] width 1001 height 18
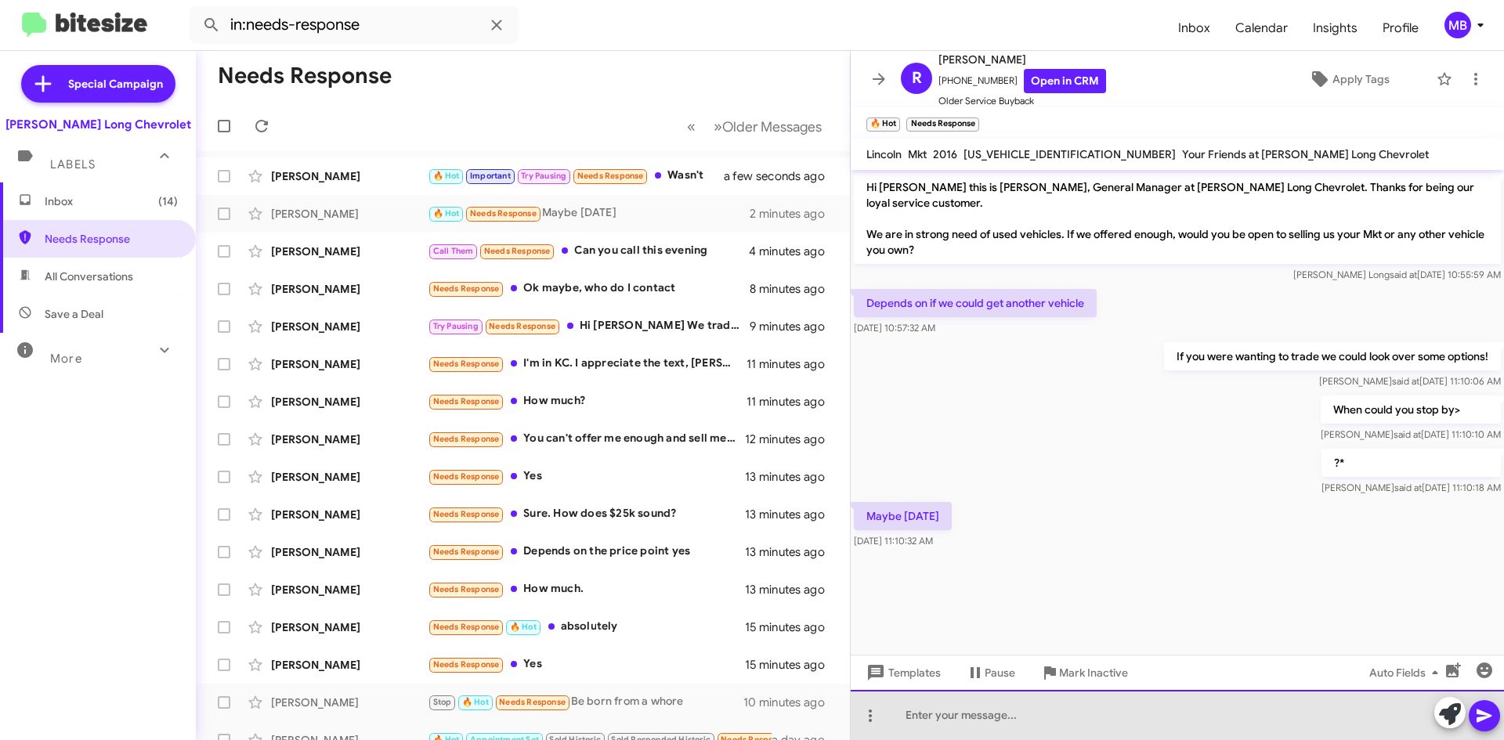
drag, startPoint x: 999, startPoint y: 711, endPoint x: 987, endPoint y: 700, distance: 16.1
click at [998, 711] on div at bounding box center [1177, 715] width 653 height 50
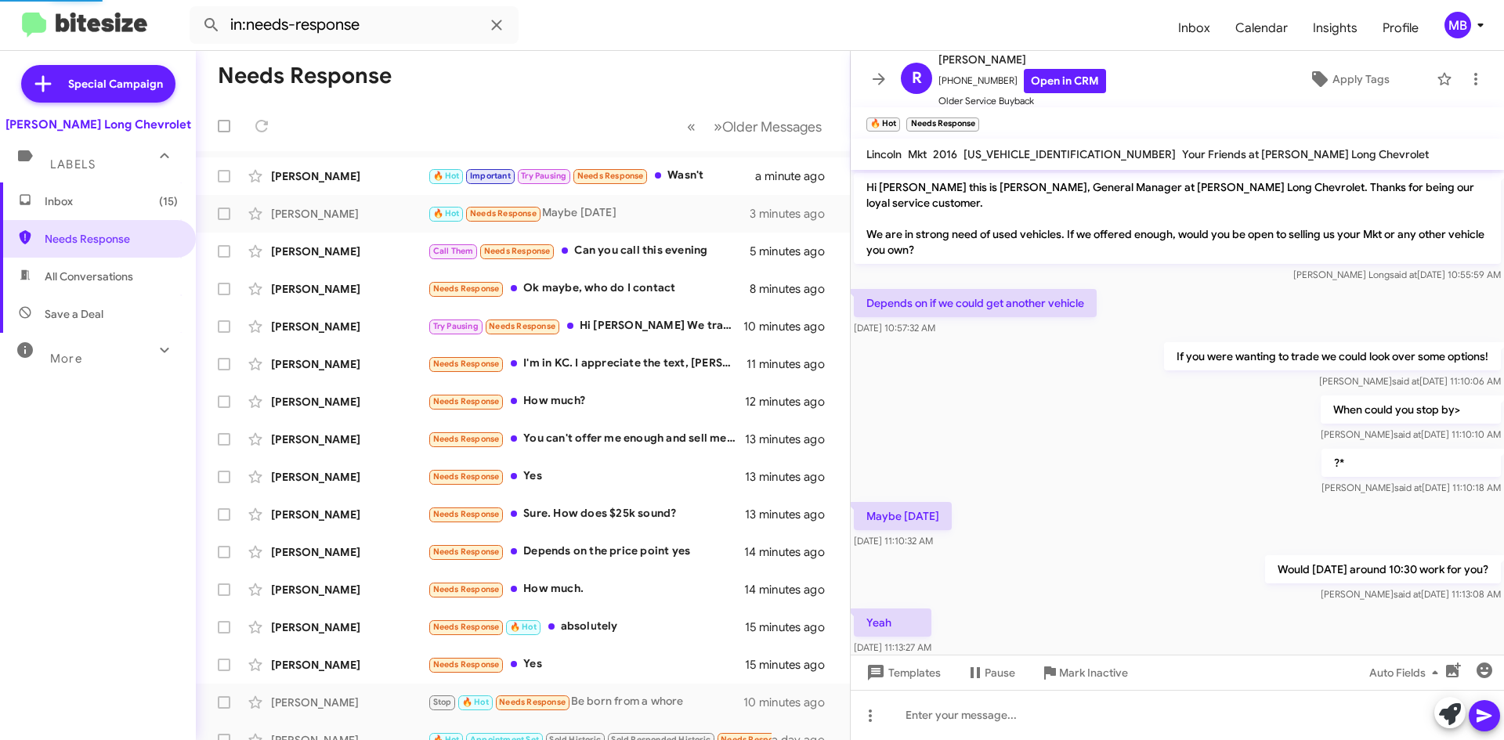
scroll to position [20, 0]
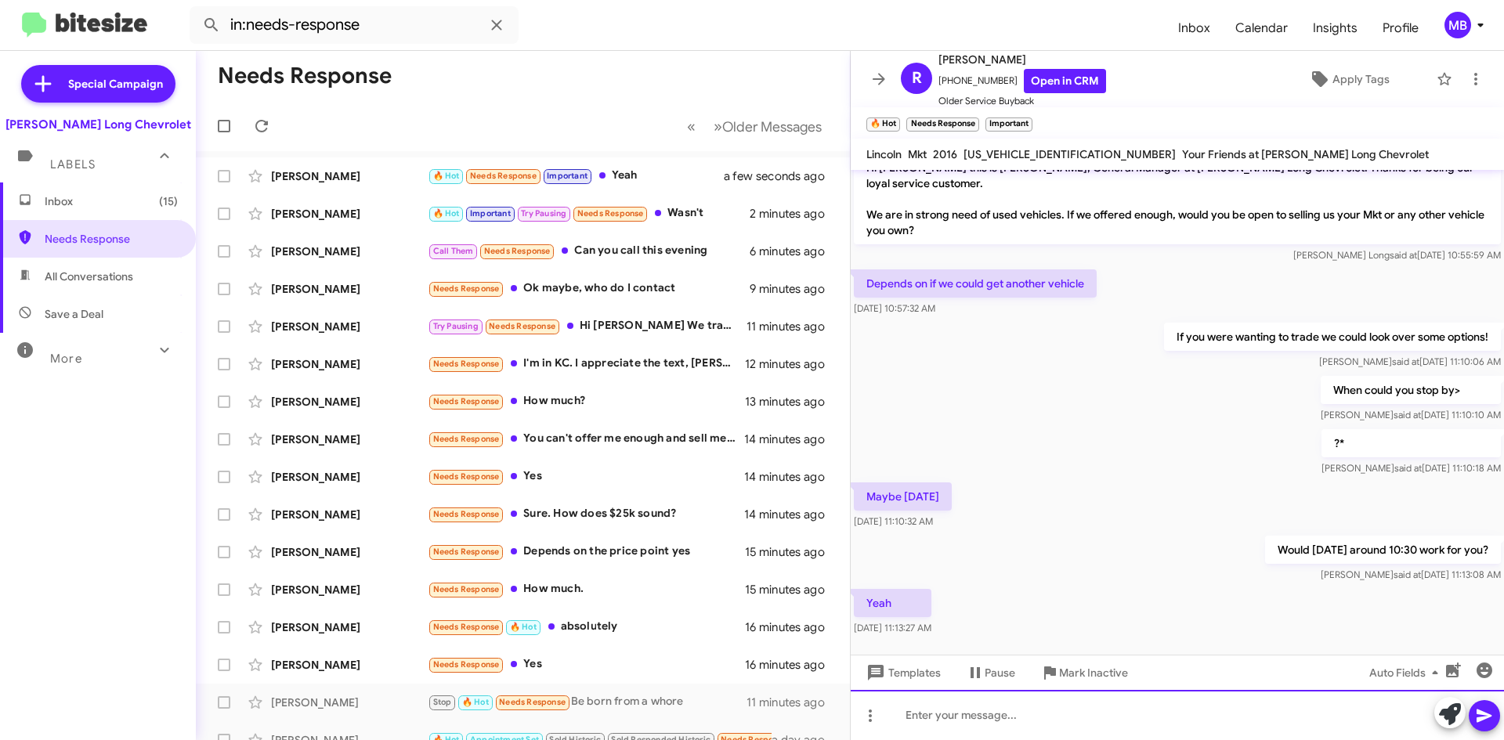
click at [958, 732] on div at bounding box center [1177, 715] width 653 height 50
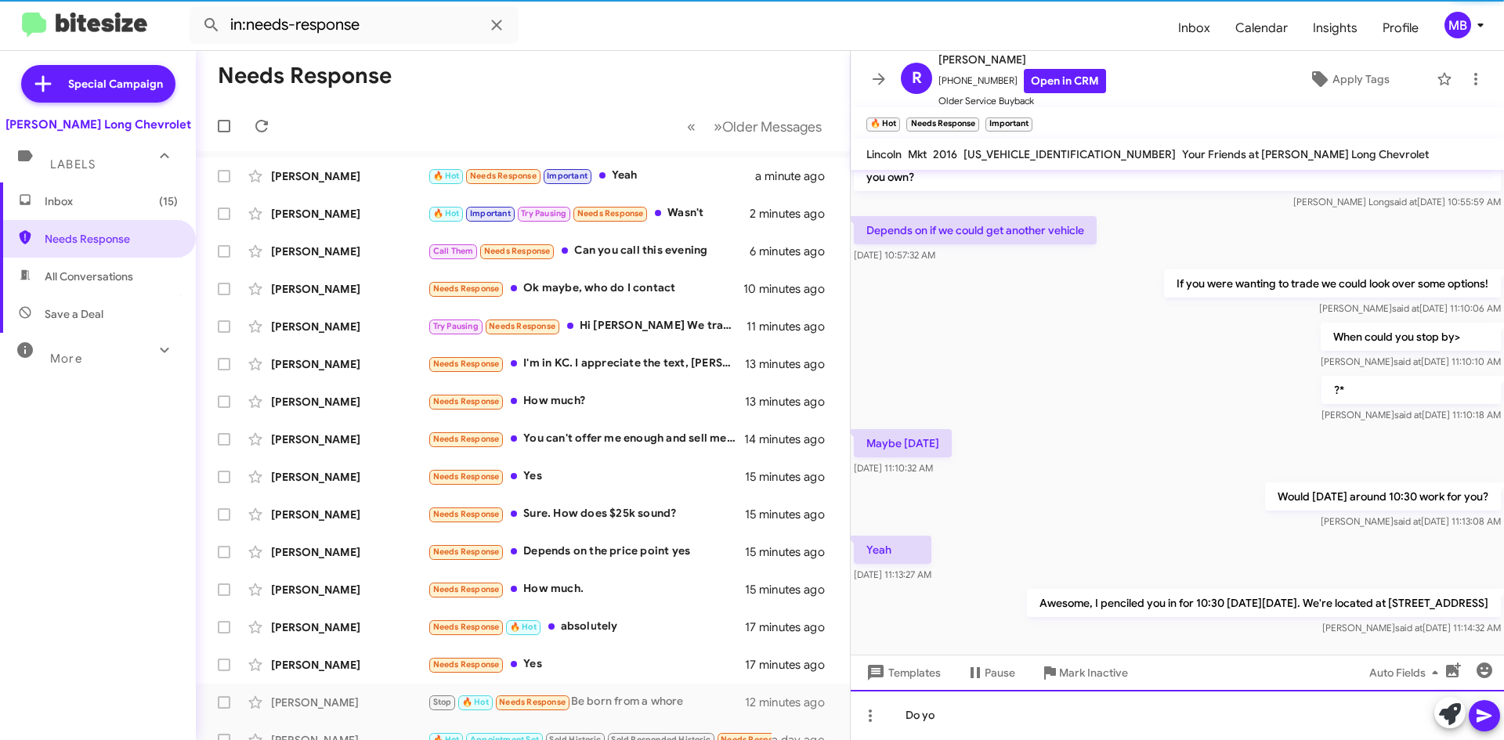
scroll to position [77, 0]
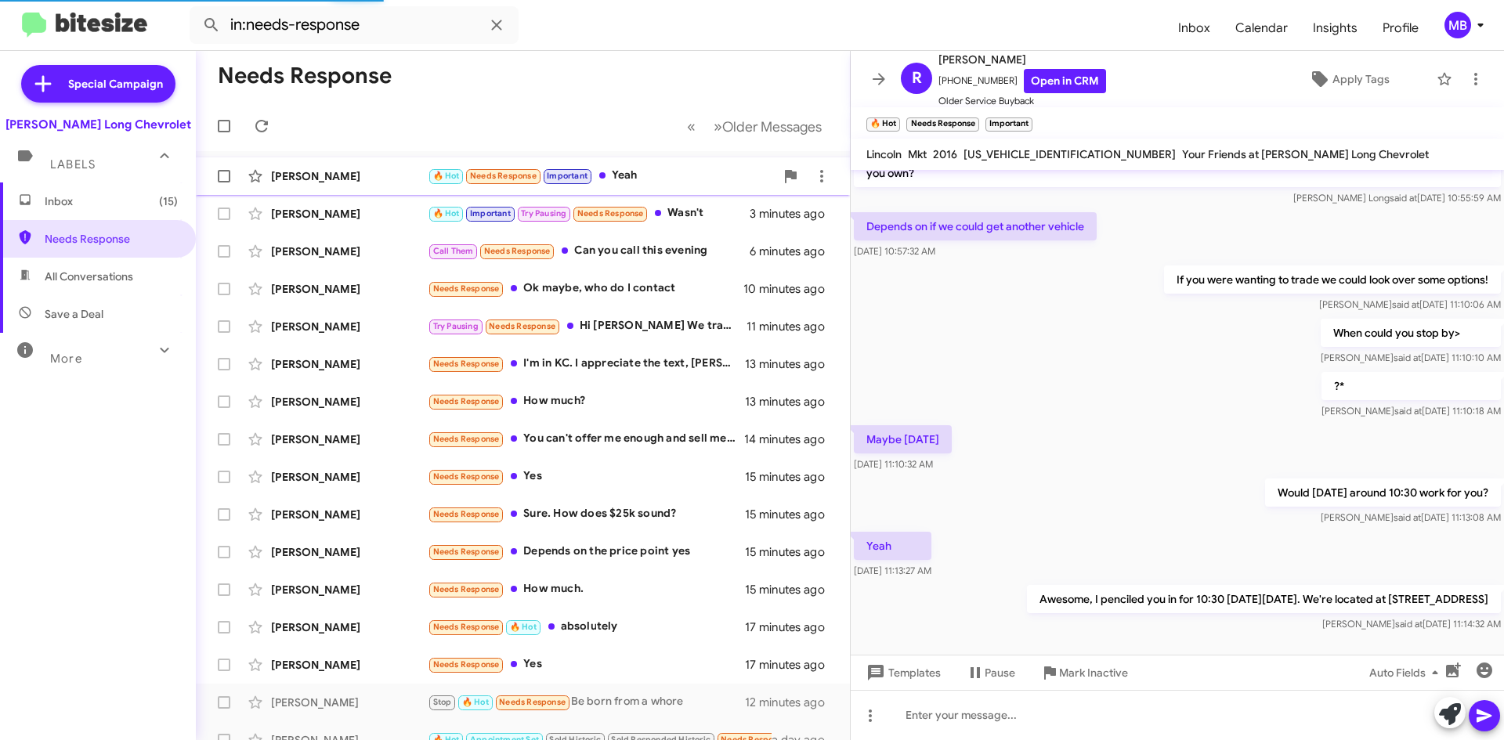
click at [704, 165] on div "Roy Smith 🔥 Hot Needs Response Important Yeah a minute ago" at bounding box center [522, 176] width 629 height 31
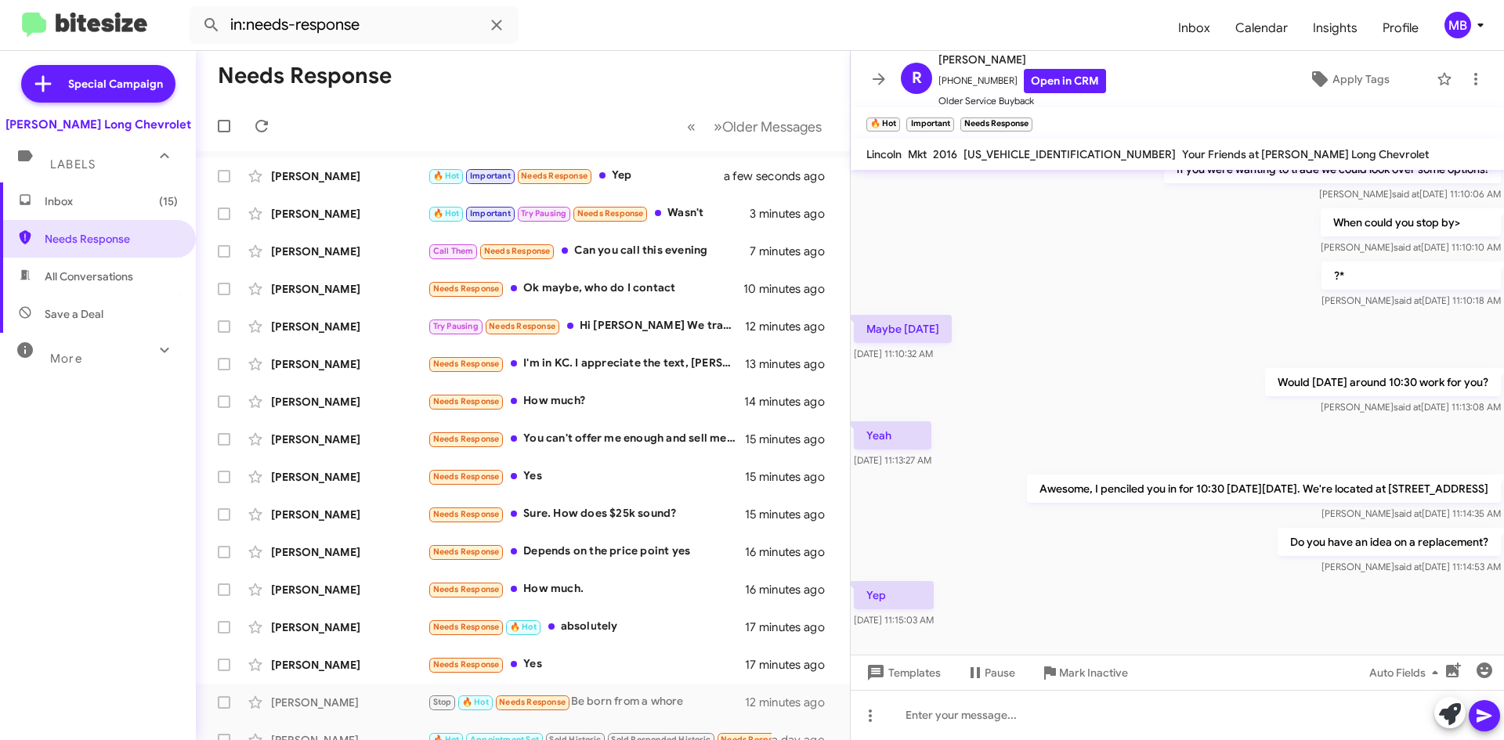
scroll to position [191, 0]
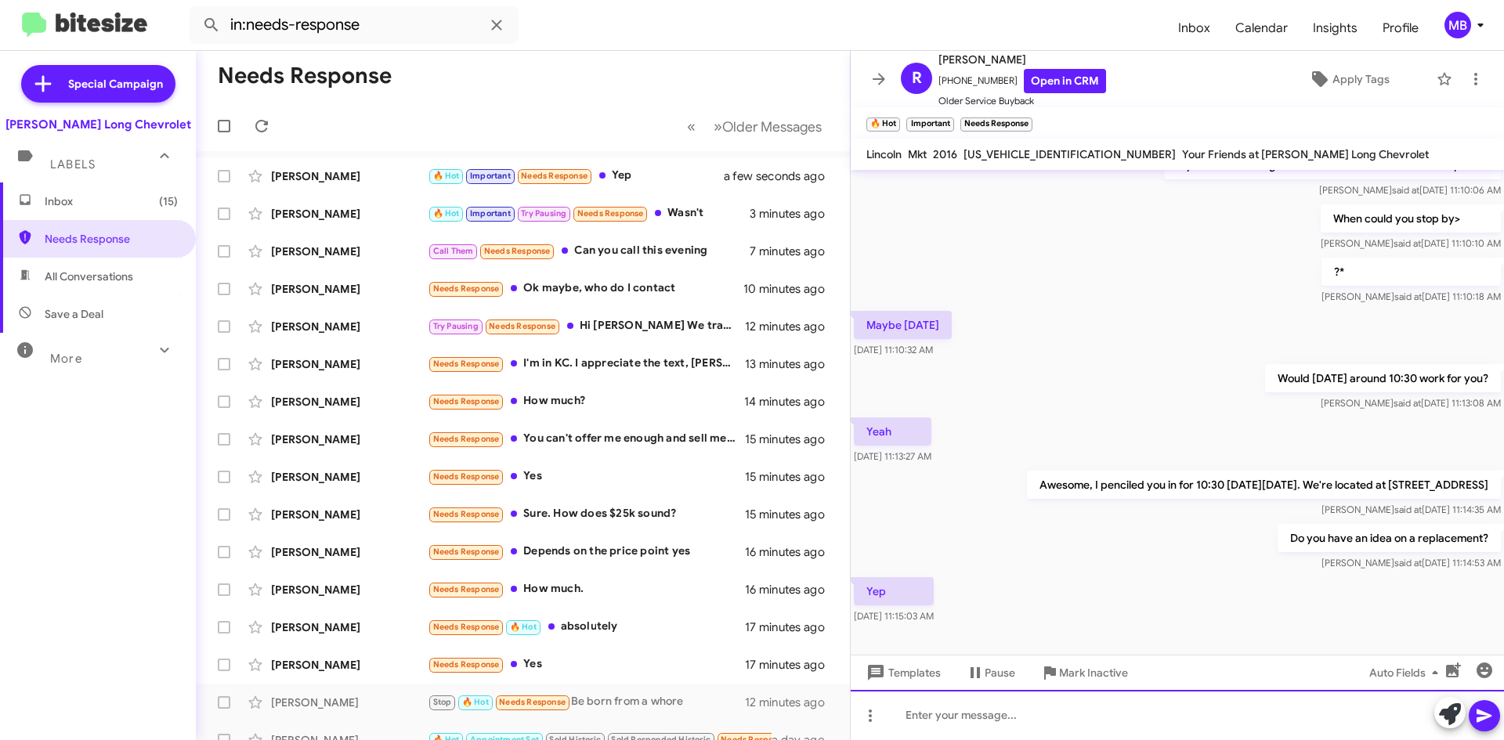
click at [1237, 710] on div at bounding box center [1177, 715] width 653 height 50
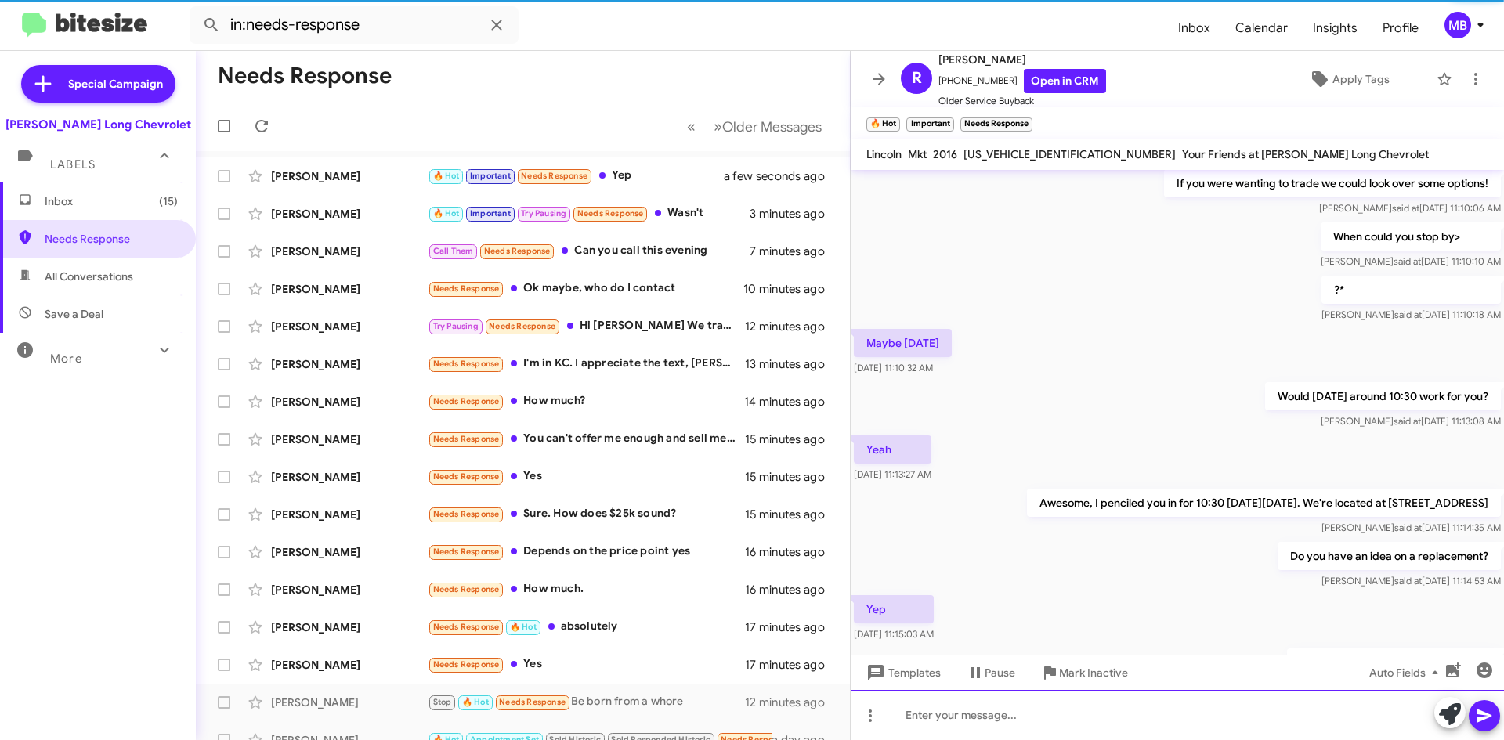
scroll to position [248, 0]
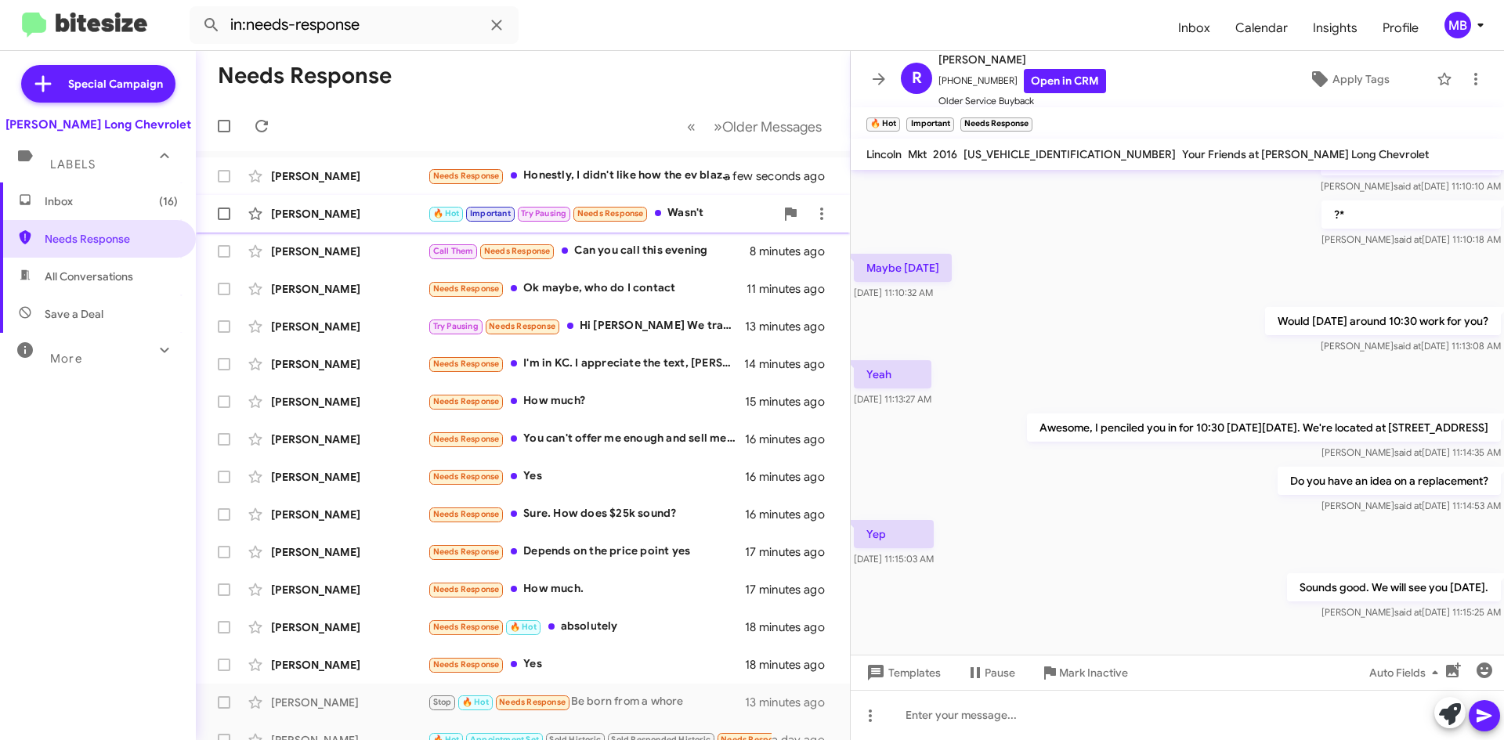
click at [724, 222] on div "🔥 Hot Important Try Pausing Needs Response Wasn't" at bounding box center [601, 213] width 347 height 18
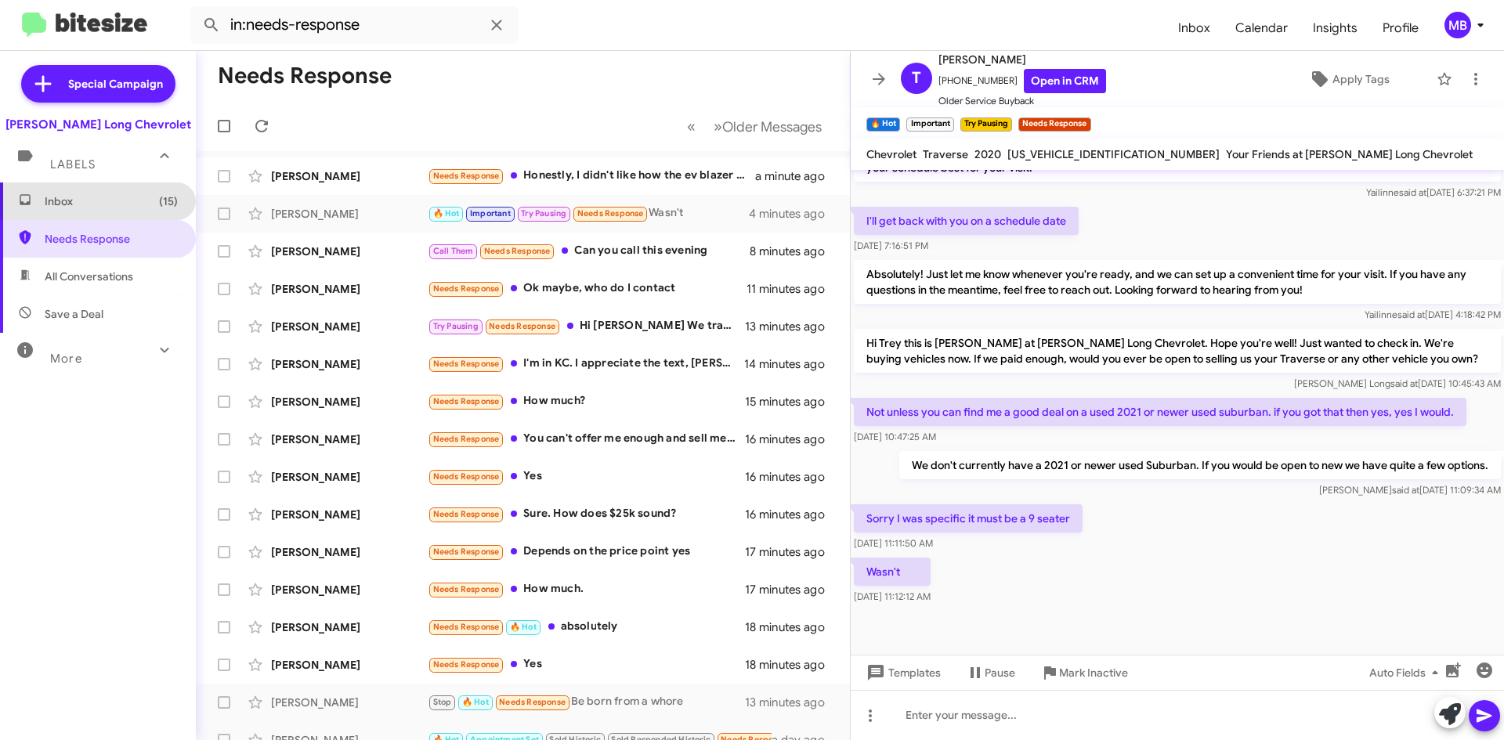
click at [96, 209] on span "Inbox (15)" at bounding box center [98, 201] width 196 height 38
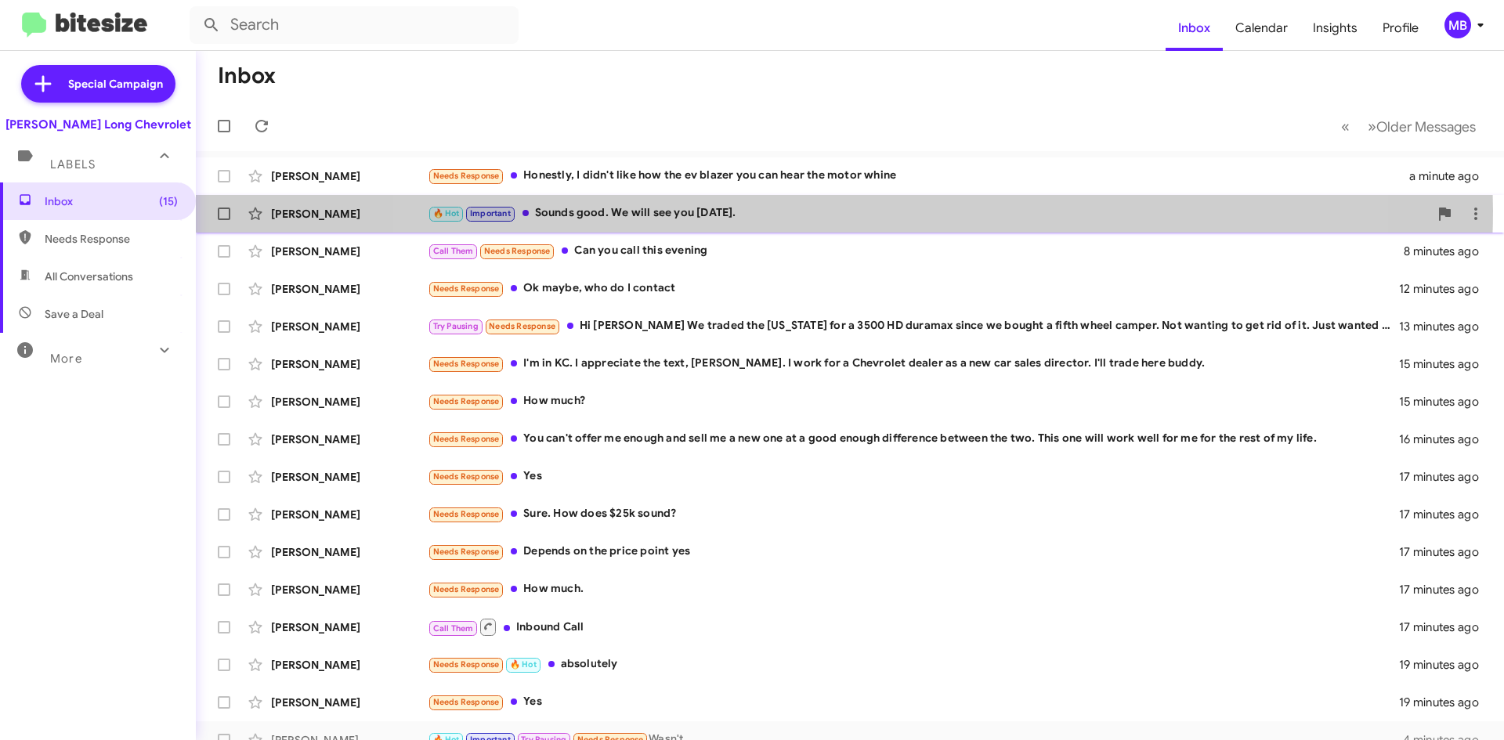
click at [843, 210] on div "🔥 Hot Important Sounds good. We will see you Saturday." at bounding box center [928, 213] width 1001 height 18
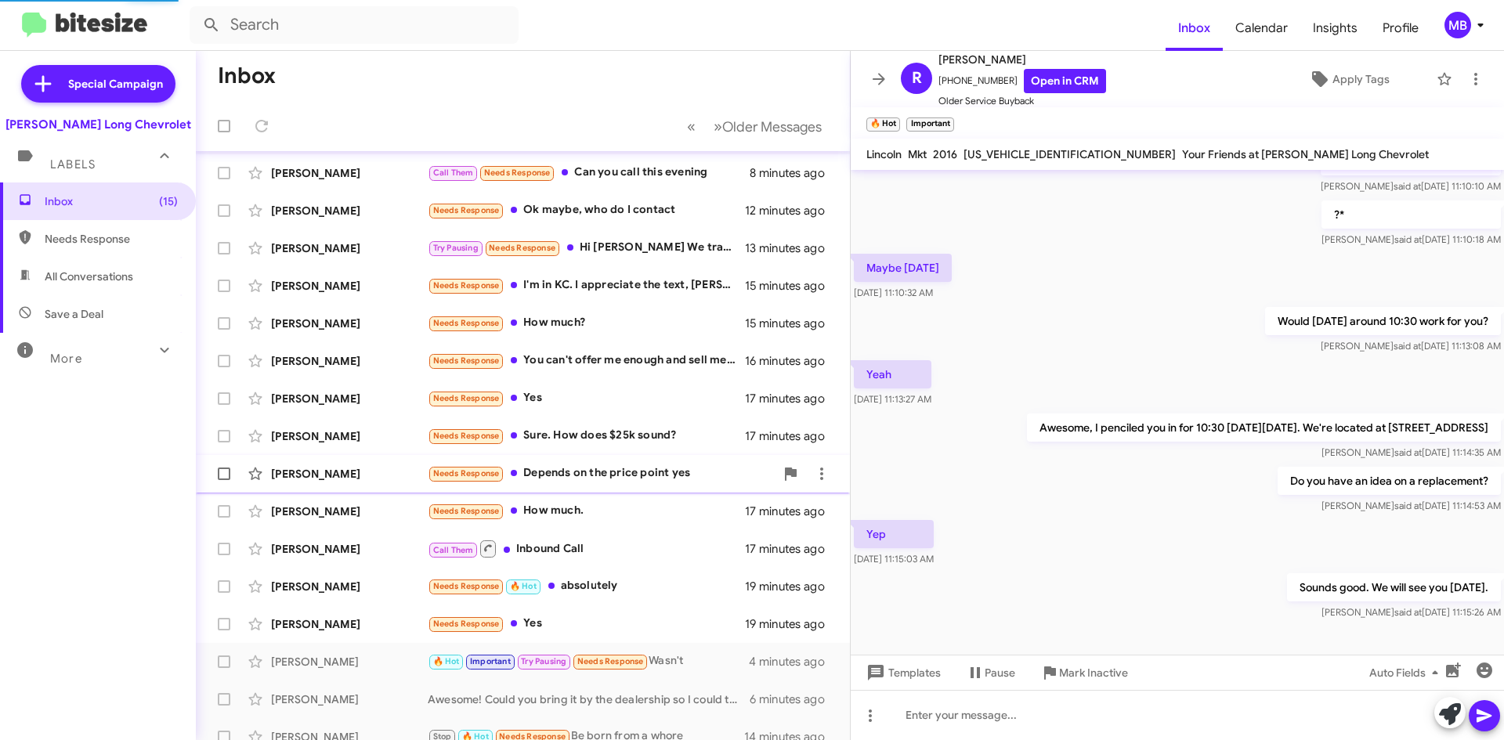
scroll to position [116, 0]
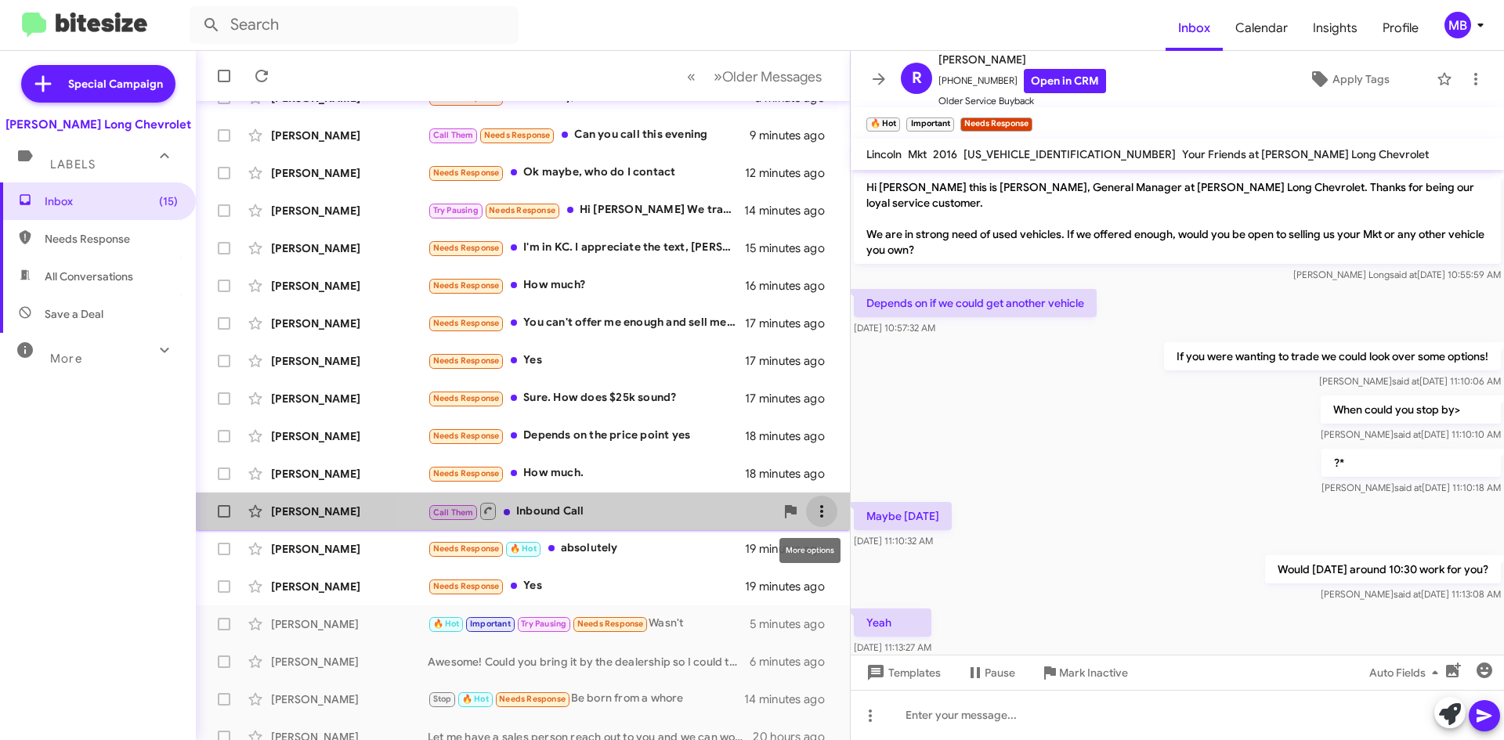
click at [812, 504] on icon at bounding box center [821, 511] width 19 height 19
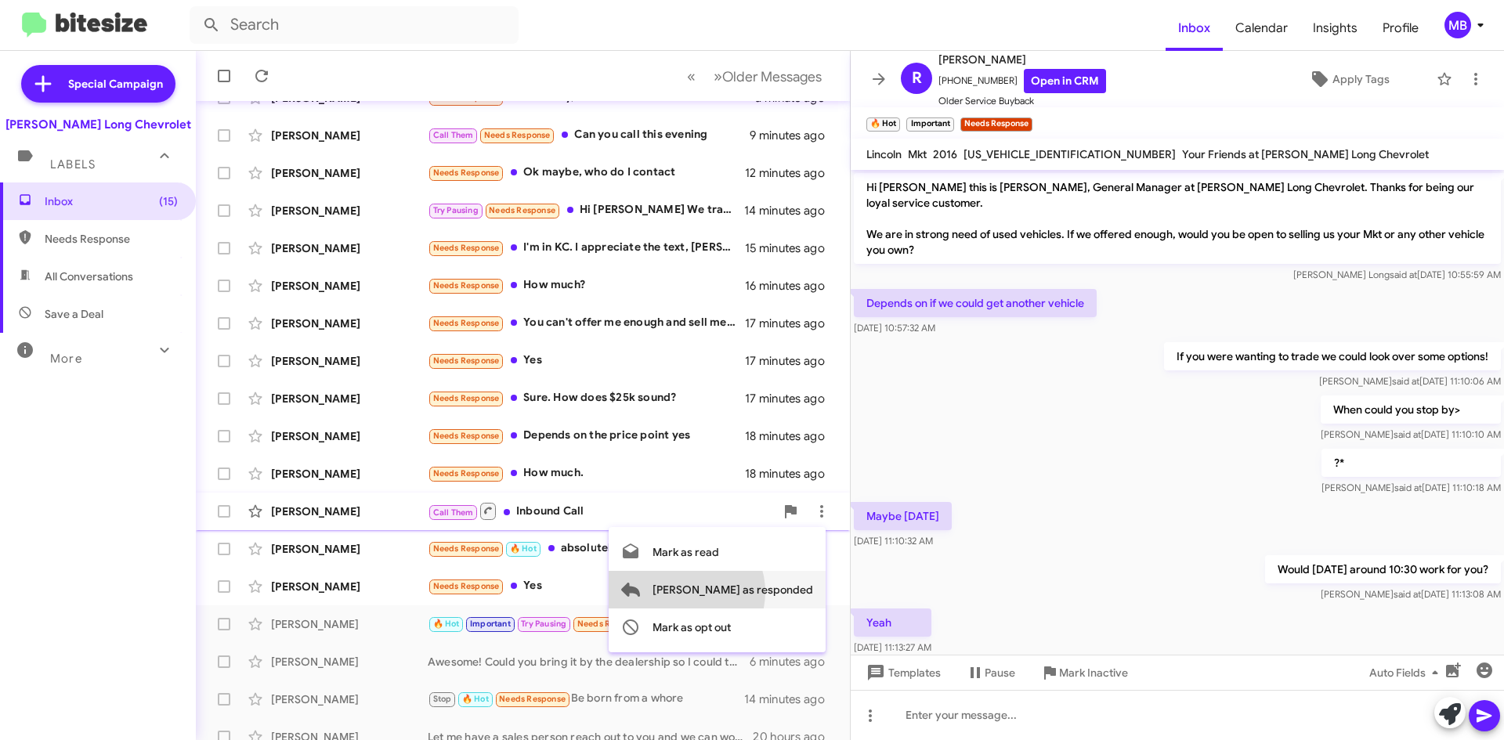
click at [745, 592] on span "Mark as responded" at bounding box center [732, 590] width 161 height 38
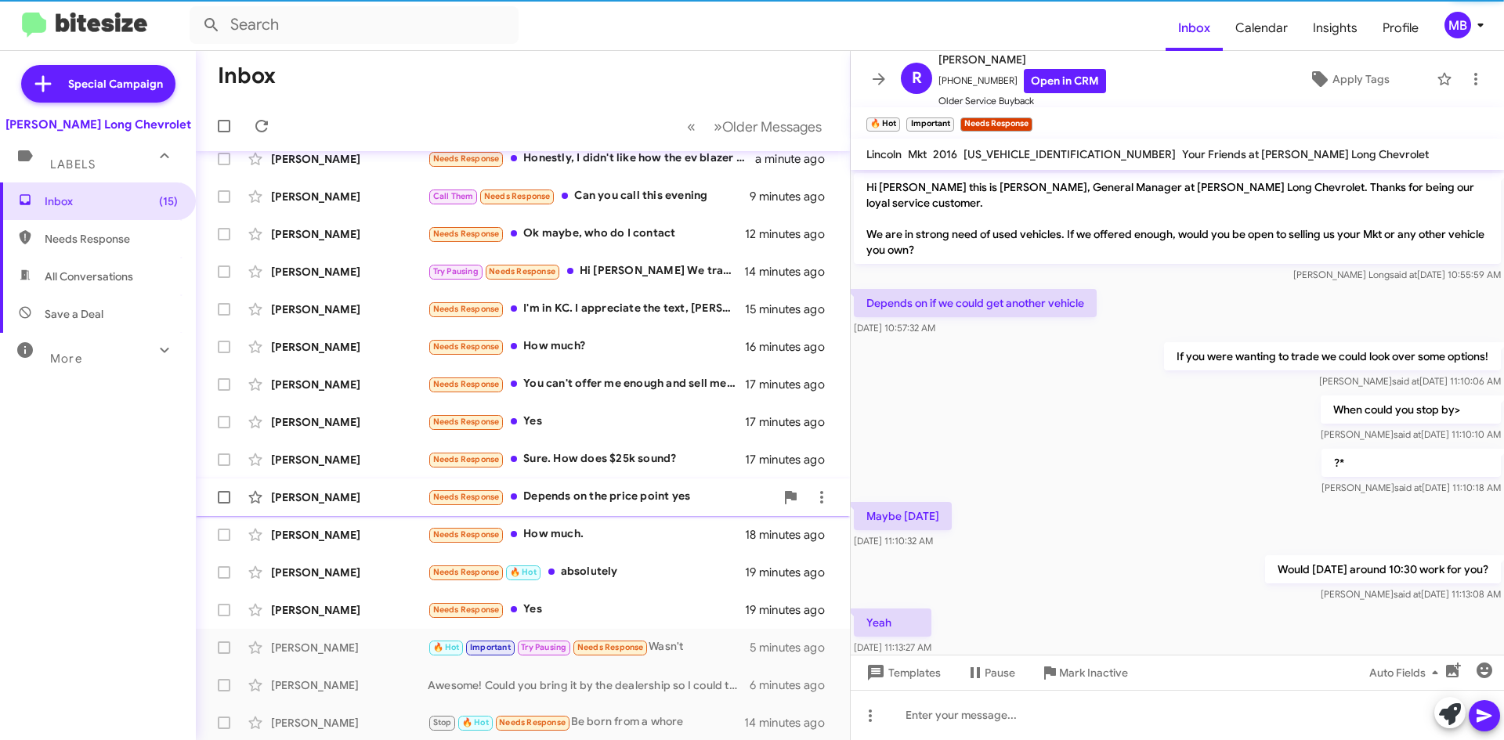
scroll to position [0, 0]
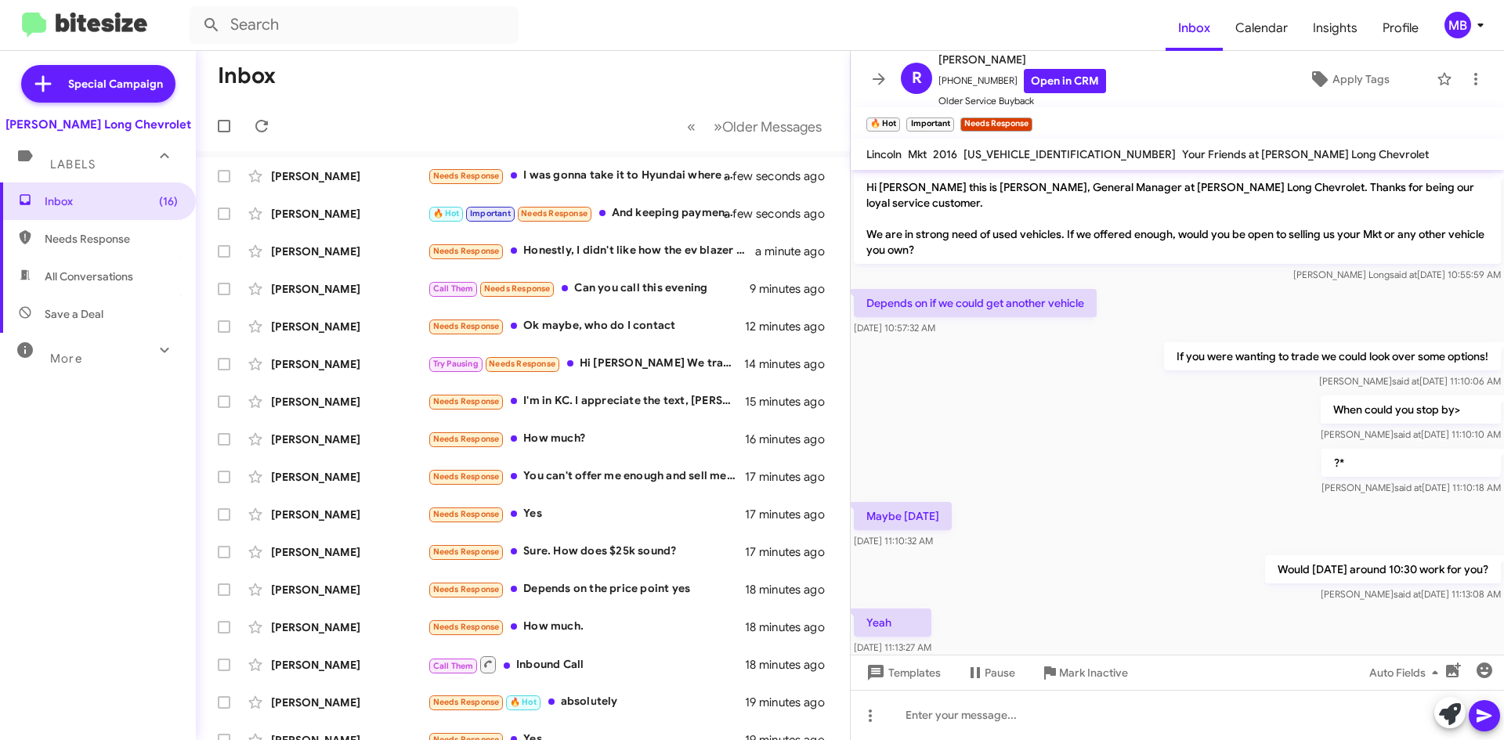
click at [78, 237] on span "Needs Response" at bounding box center [111, 239] width 133 height 16
type input "in:needs-response"
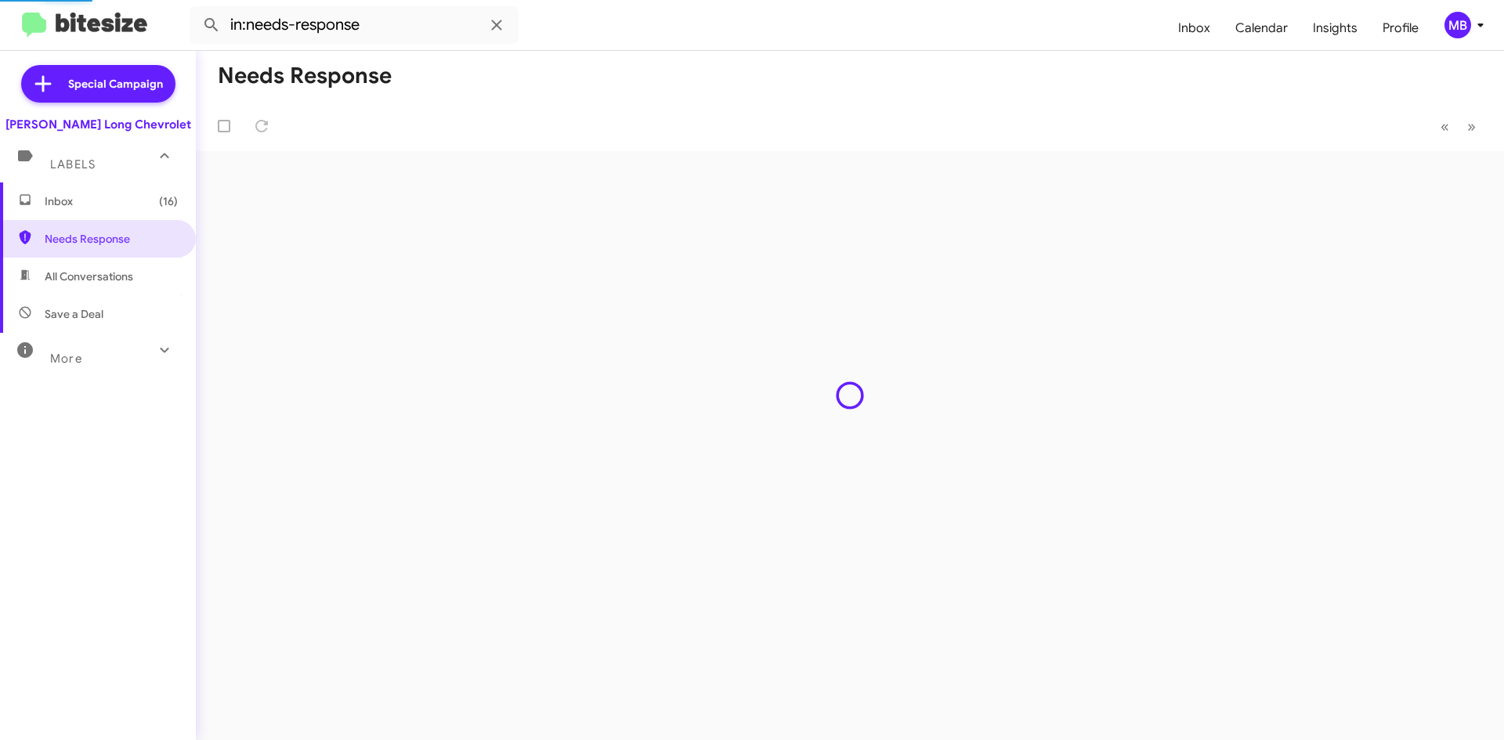
click at [97, 201] on span "Inbox (16)" at bounding box center [111, 201] width 133 height 16
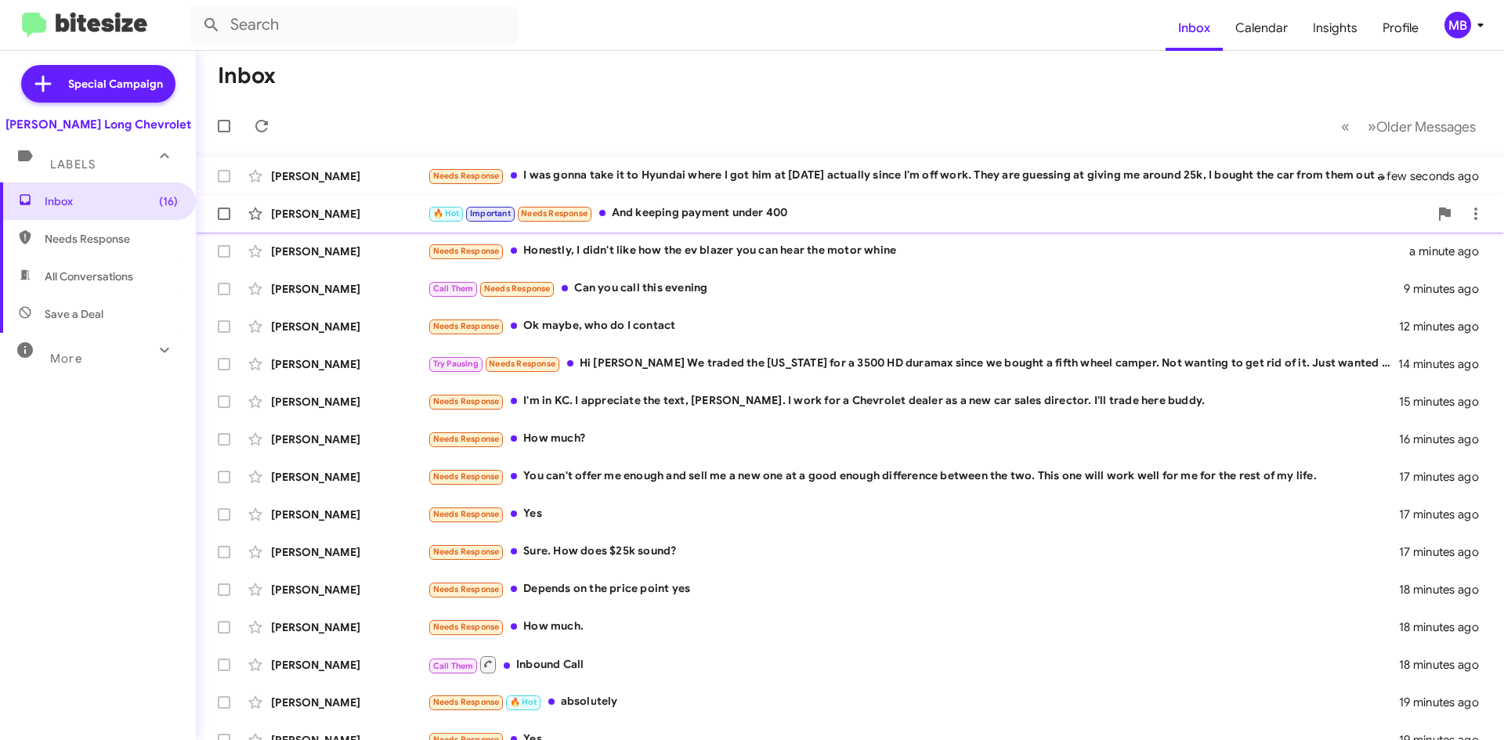
click at [826, 222] on div "🔥 Hot Important Needs Response And keeping payment under 400" at bounding box center [928, 213] width 1001 height 18
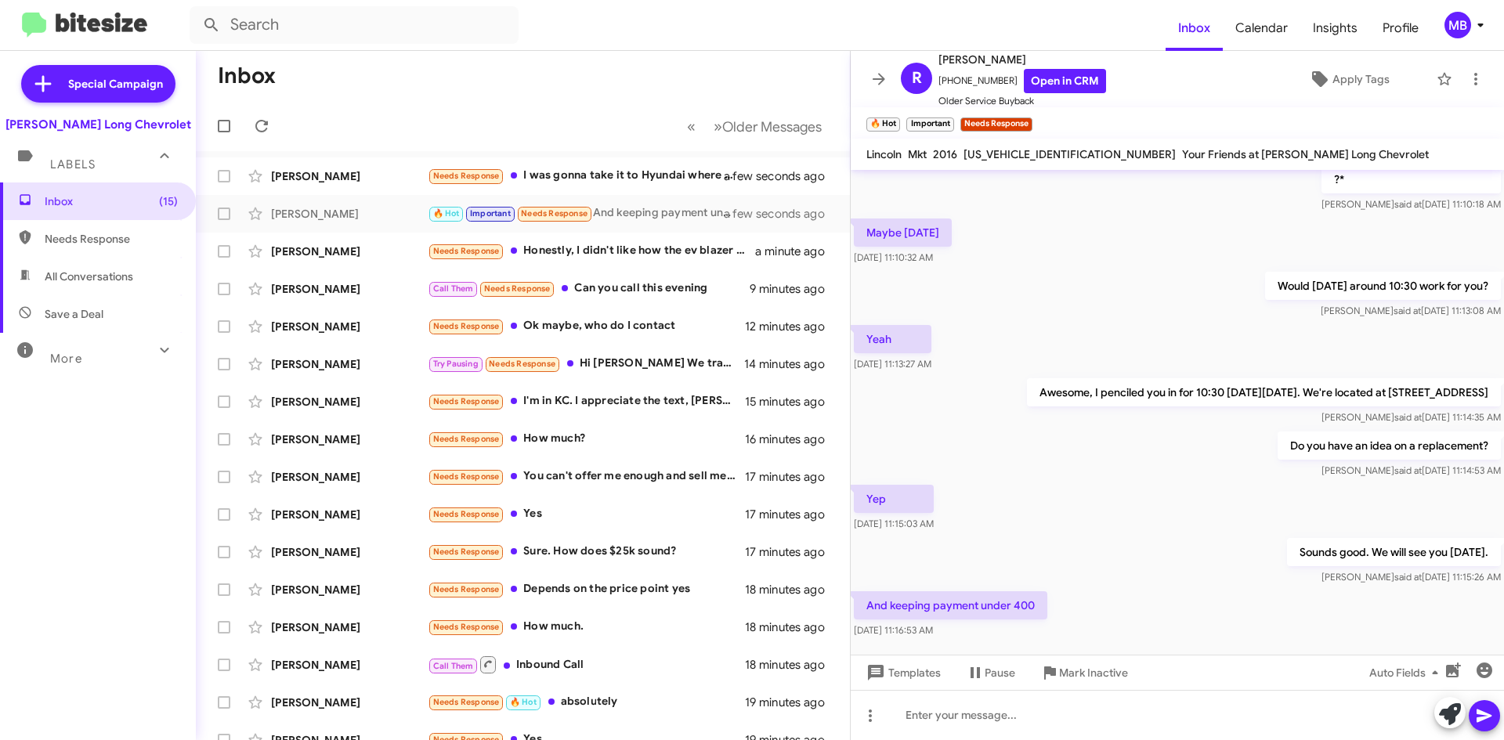
scroll to position [305, 0]
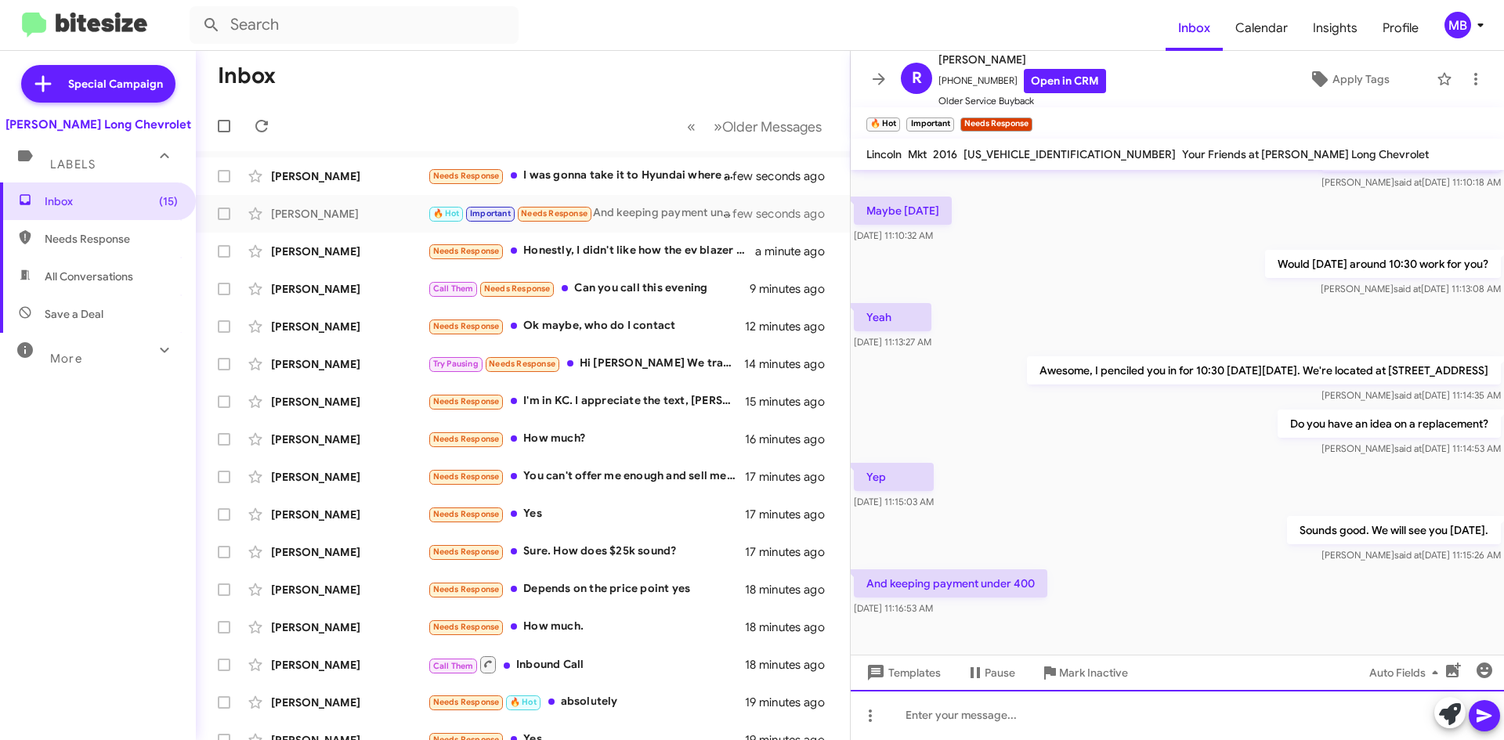
click at [1095, 728] on div at bounding box center [1177, 715] width 653 height 50
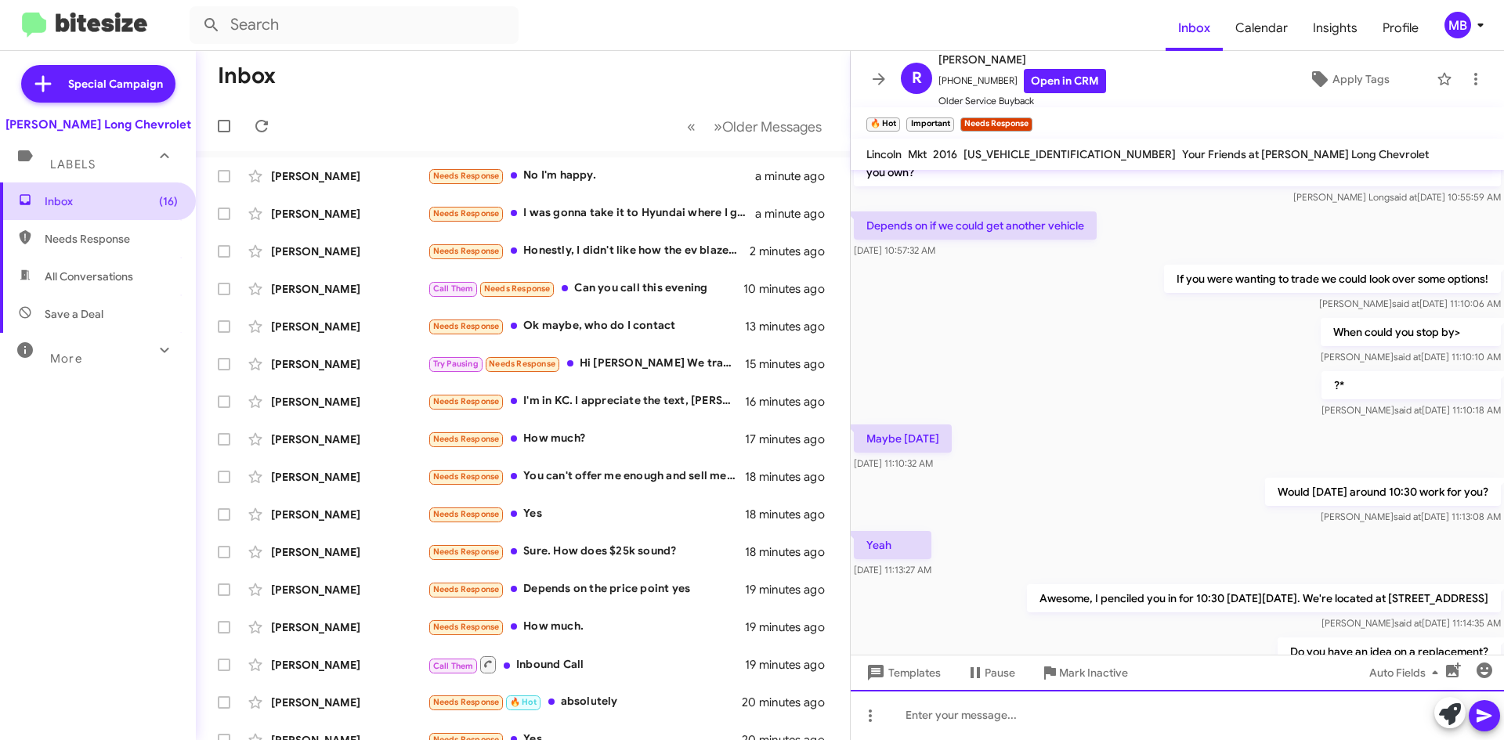
scroll to position [0, 0]
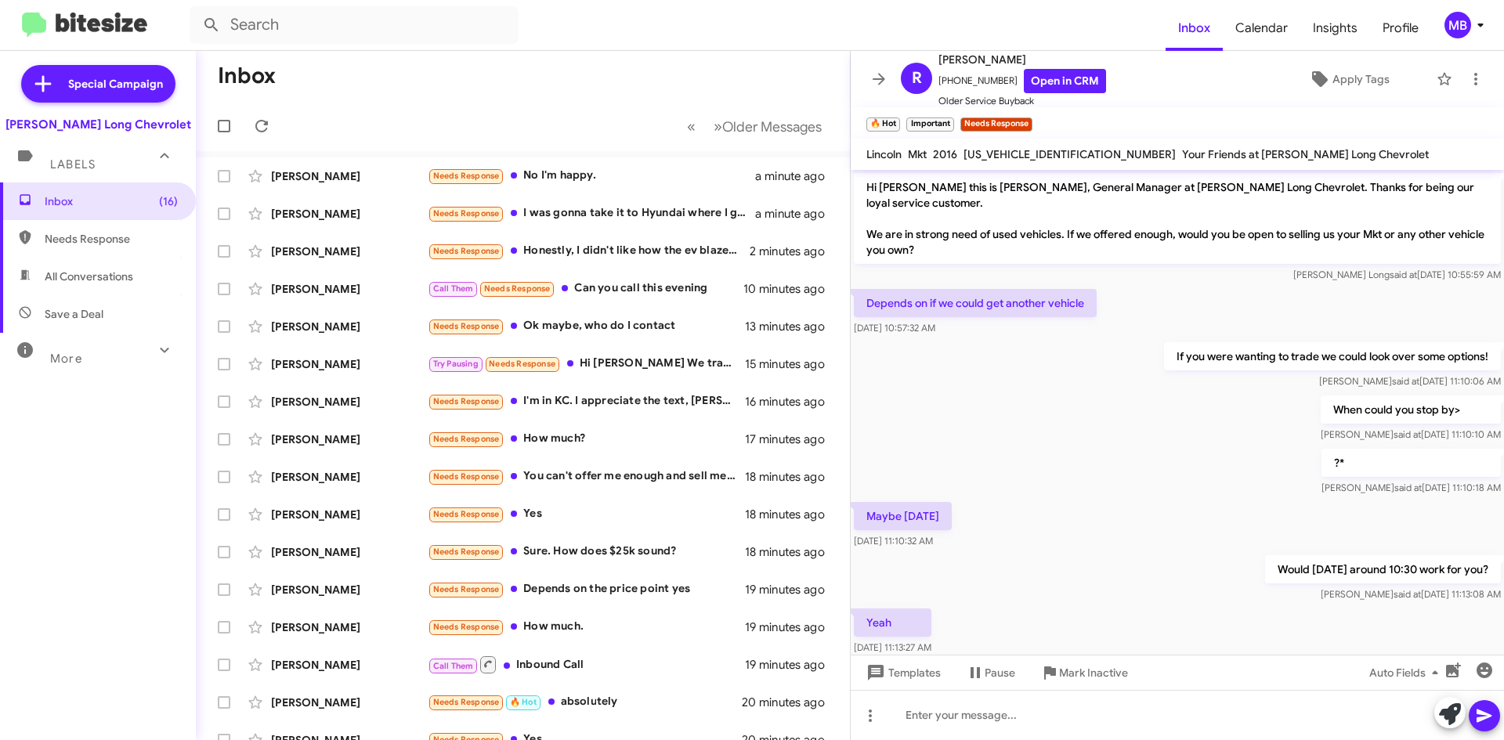
click at [77, 237] on span "Needs Response" at bounding box center [111, 239] width 133 height 16
type input "in:needs-response"
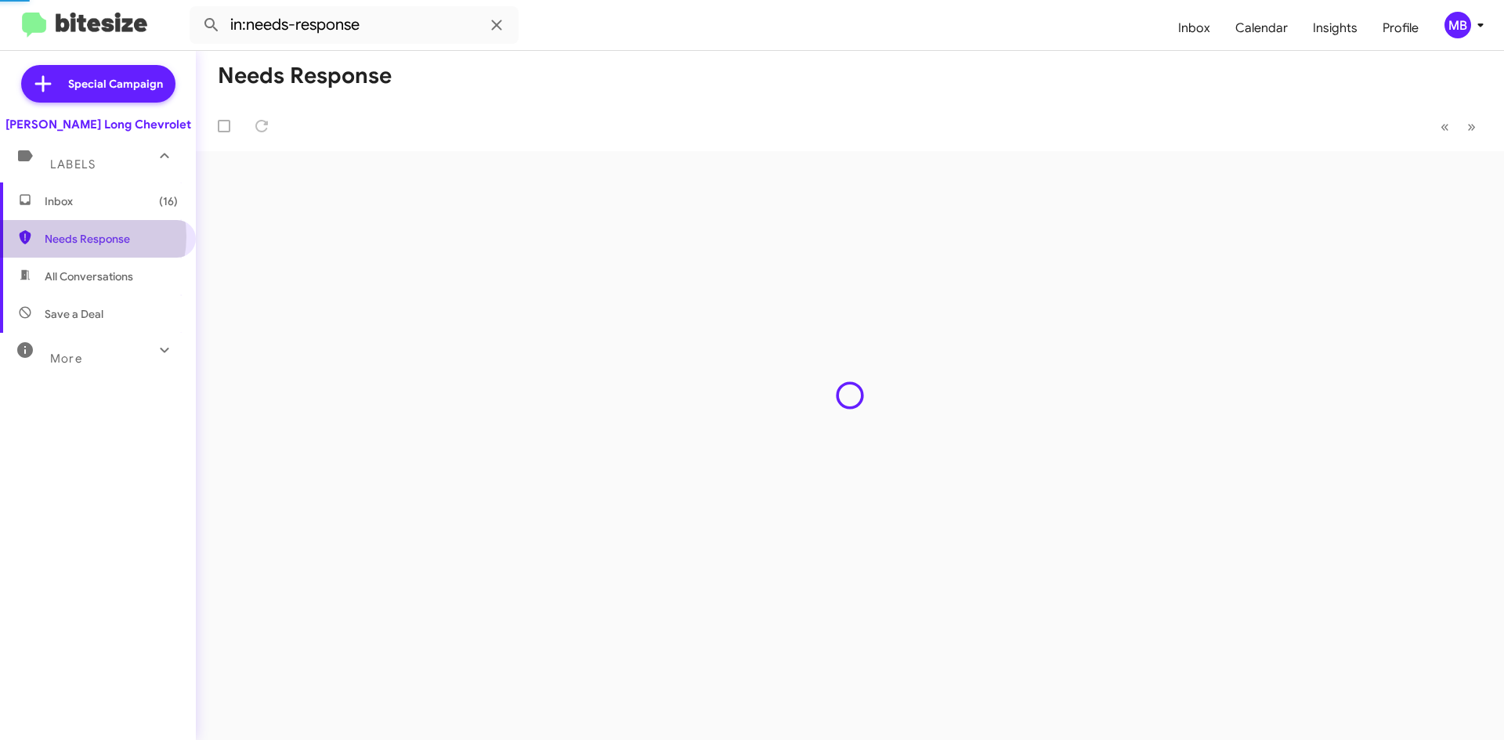
click at [78, 207] on span "Inbox (16)" at bounding box center [111, 201] width 133 height 16
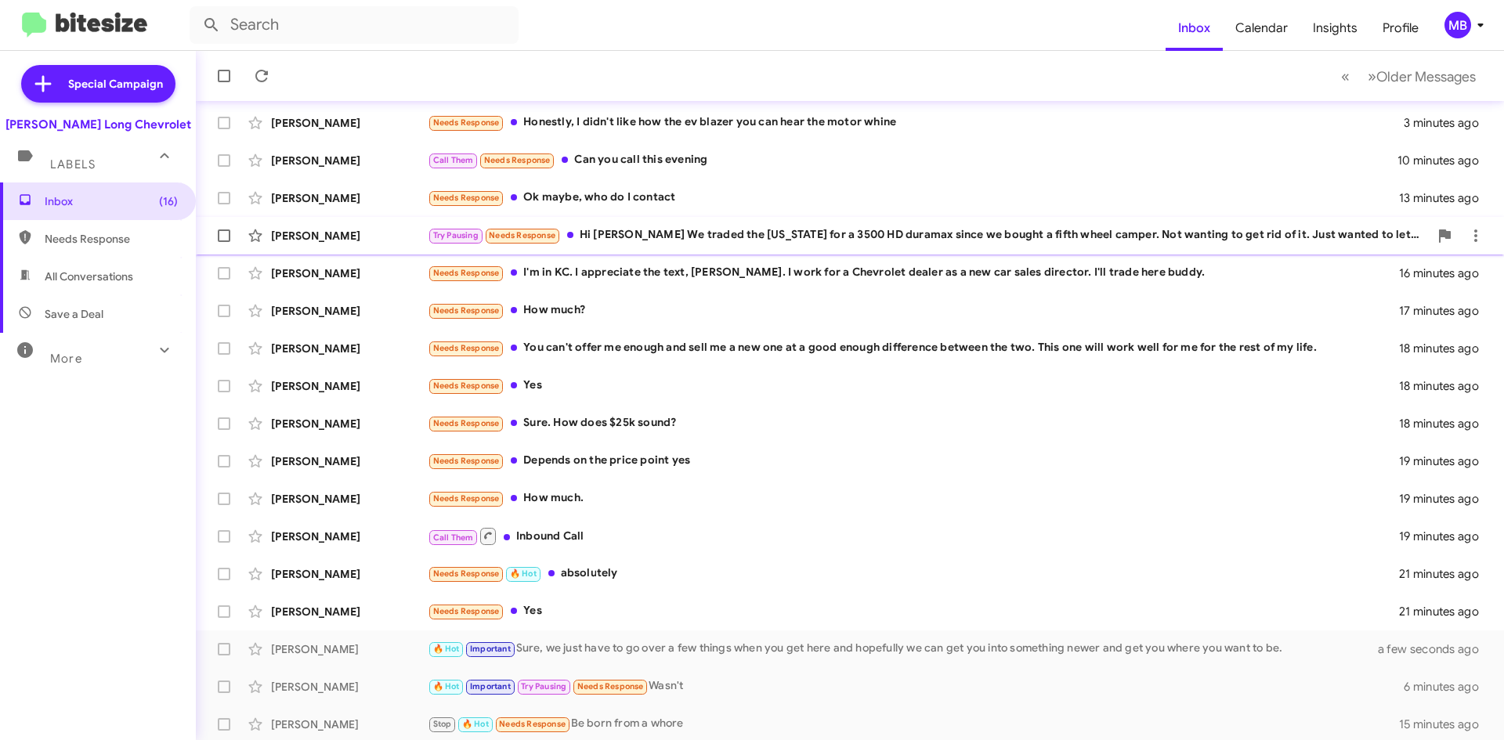
scroll to position [169, 0]
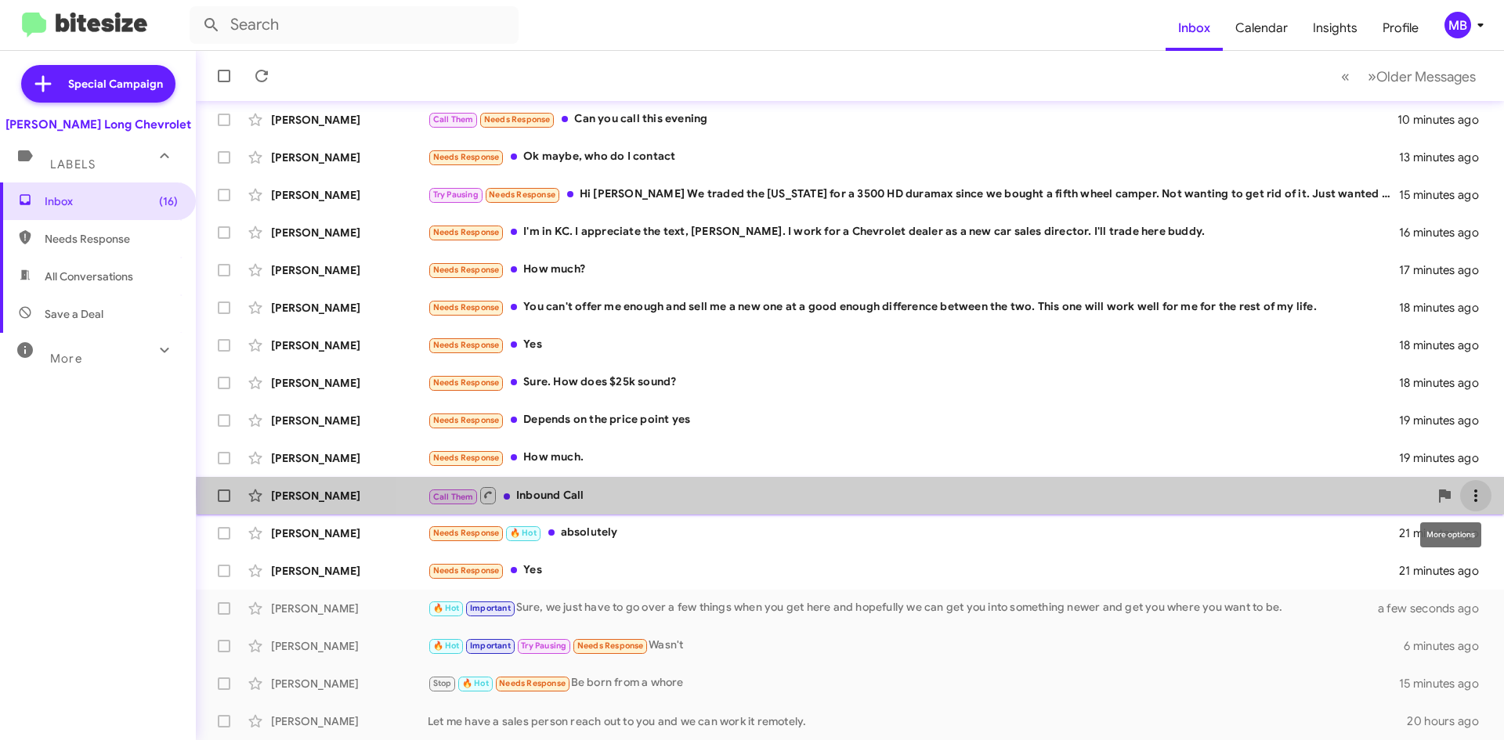
click at [1466, 493] on icon at bounding box center [1475, 495] width 19 height 19
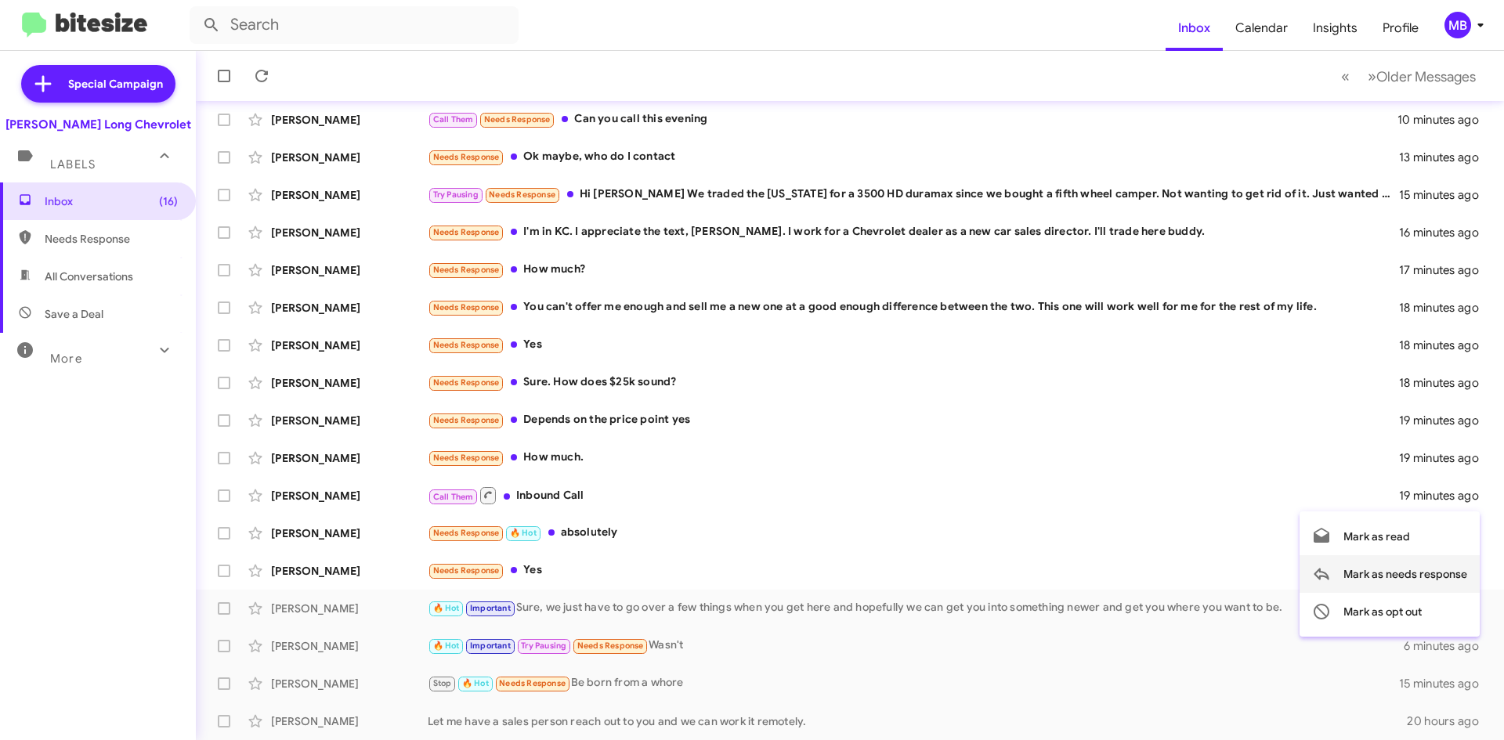
click at [1379, 569] on span "Mark as needs response" at bounding box center [1405, 574] width 124 height 38
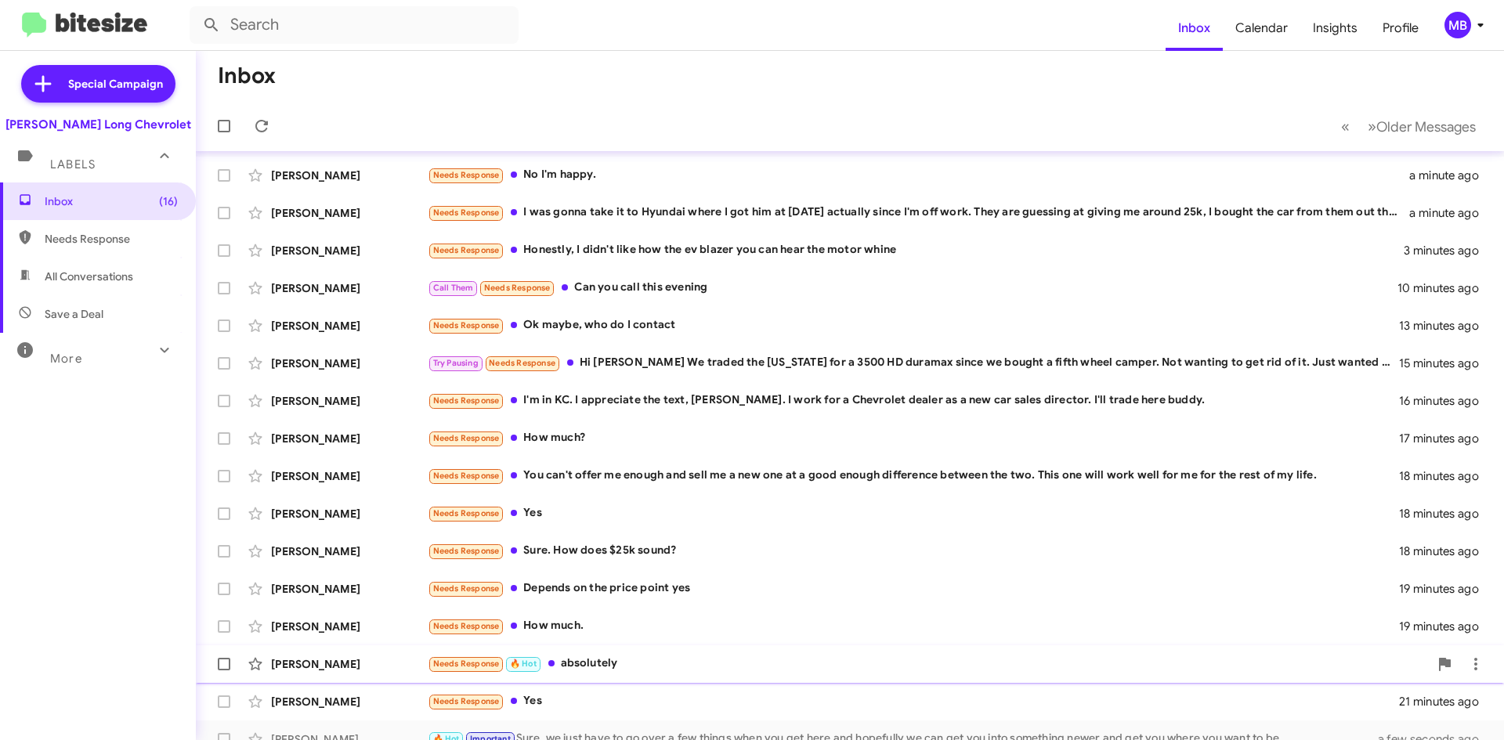
scroll to position [0, 0]
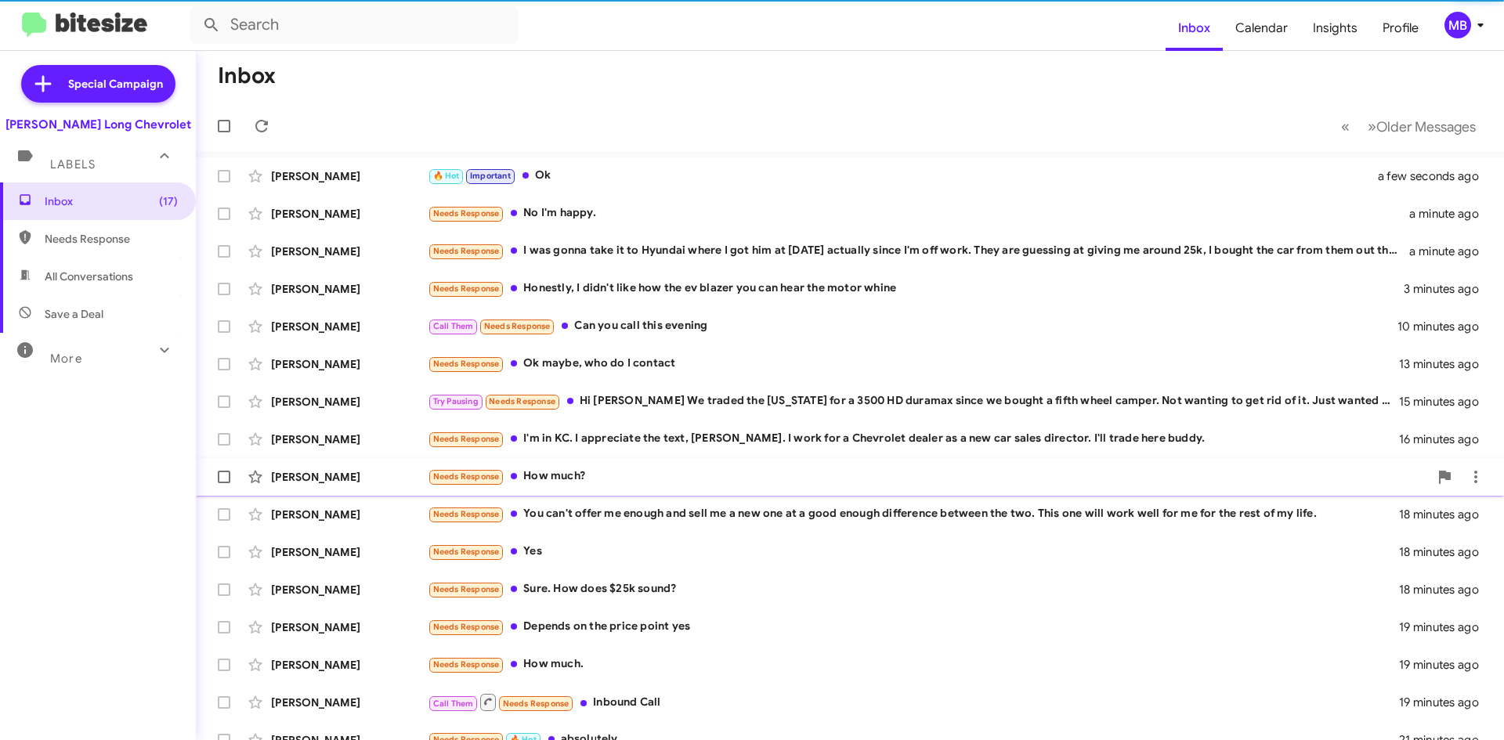
click at [734, 485] on div "Needs Response How much?" at bounding box center [928, 477] width 1001 height 18
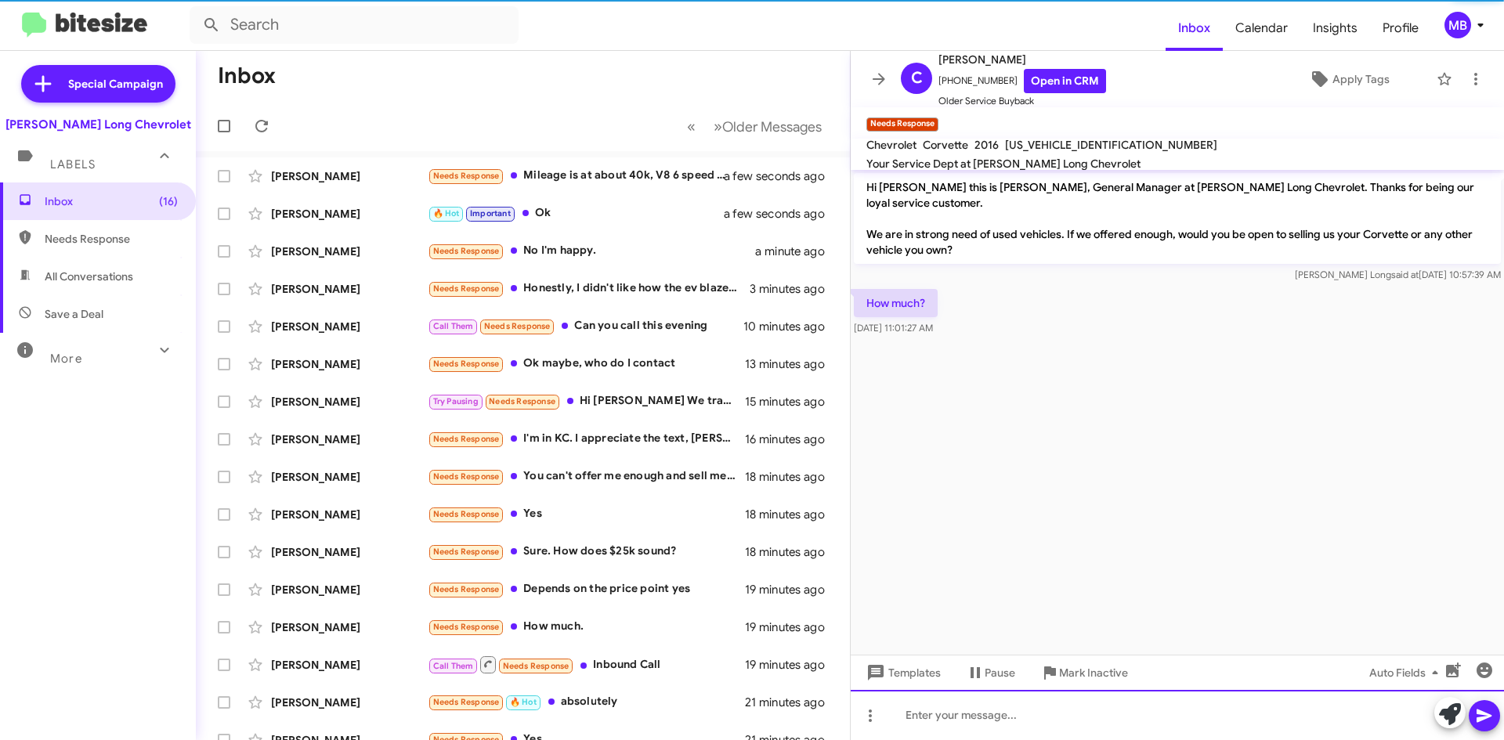
drag, startPoint x: 1249, startPoint y: 716, endPoint x: 1251, endPoint y: 739, distance: 22.8
click at [1249, 715] on div at bounding box center [1177, 715] width 653 height 50
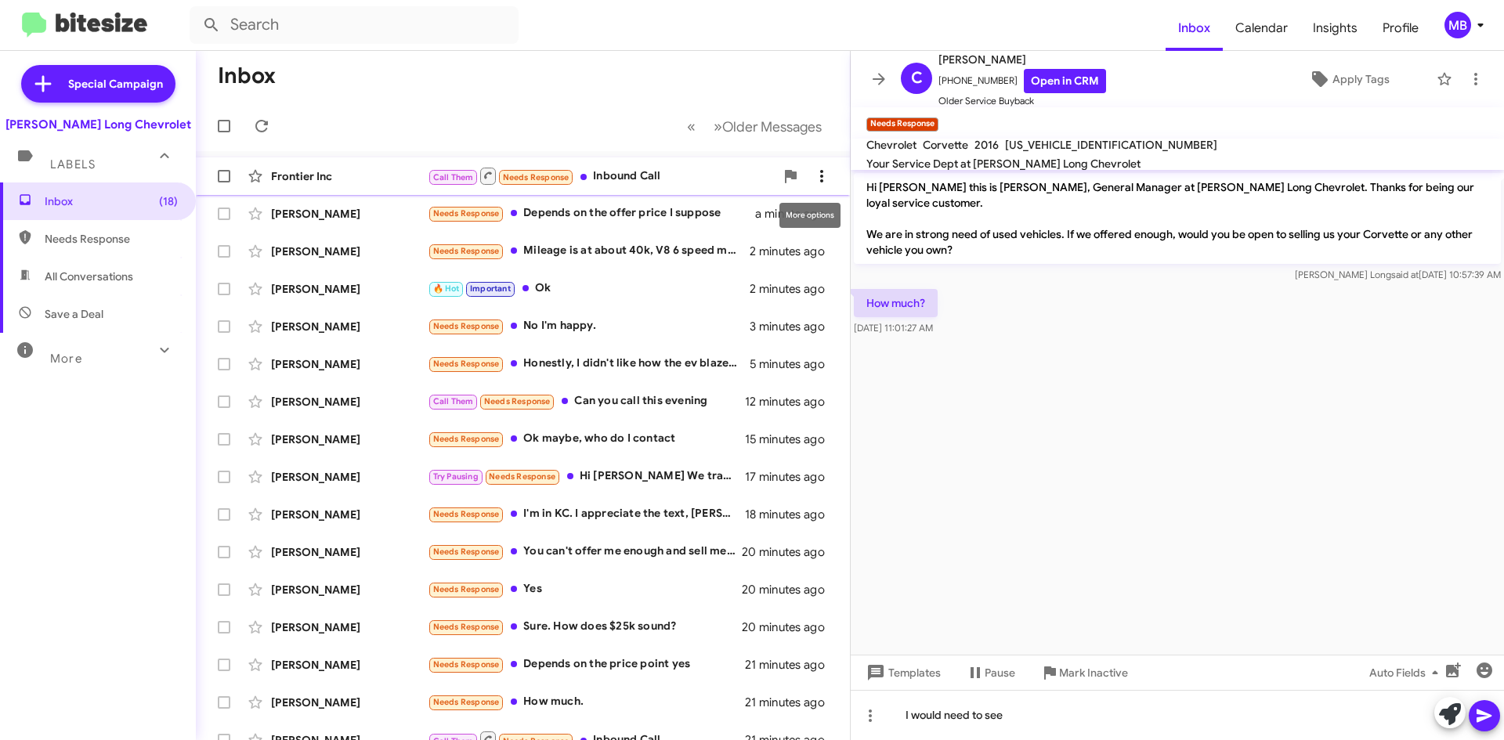
click at [807, 164] on button at bounding box center [821, 176] width 31 height 31
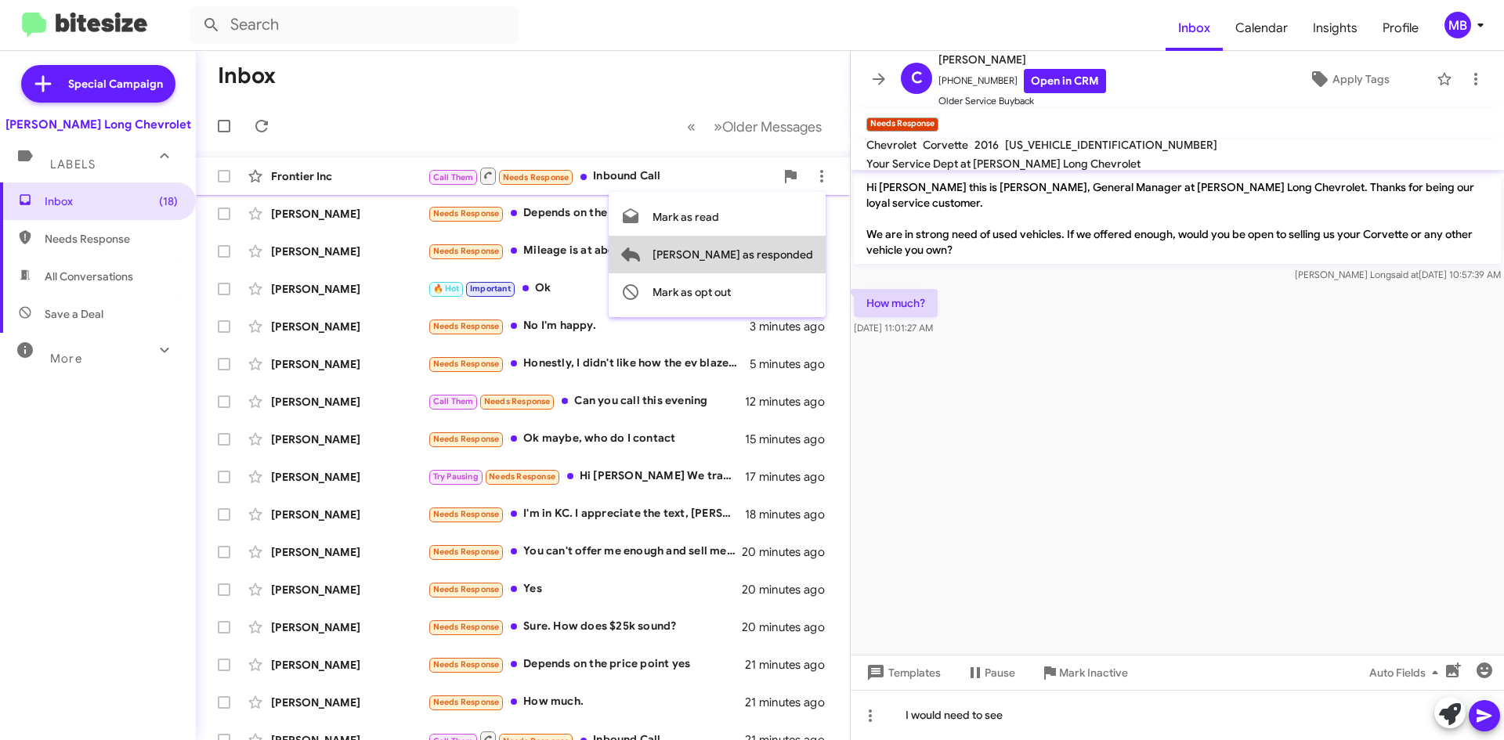
click at [800, 254] on span "Mark as responded" at bounding box center [732, 255] width 161 height 38
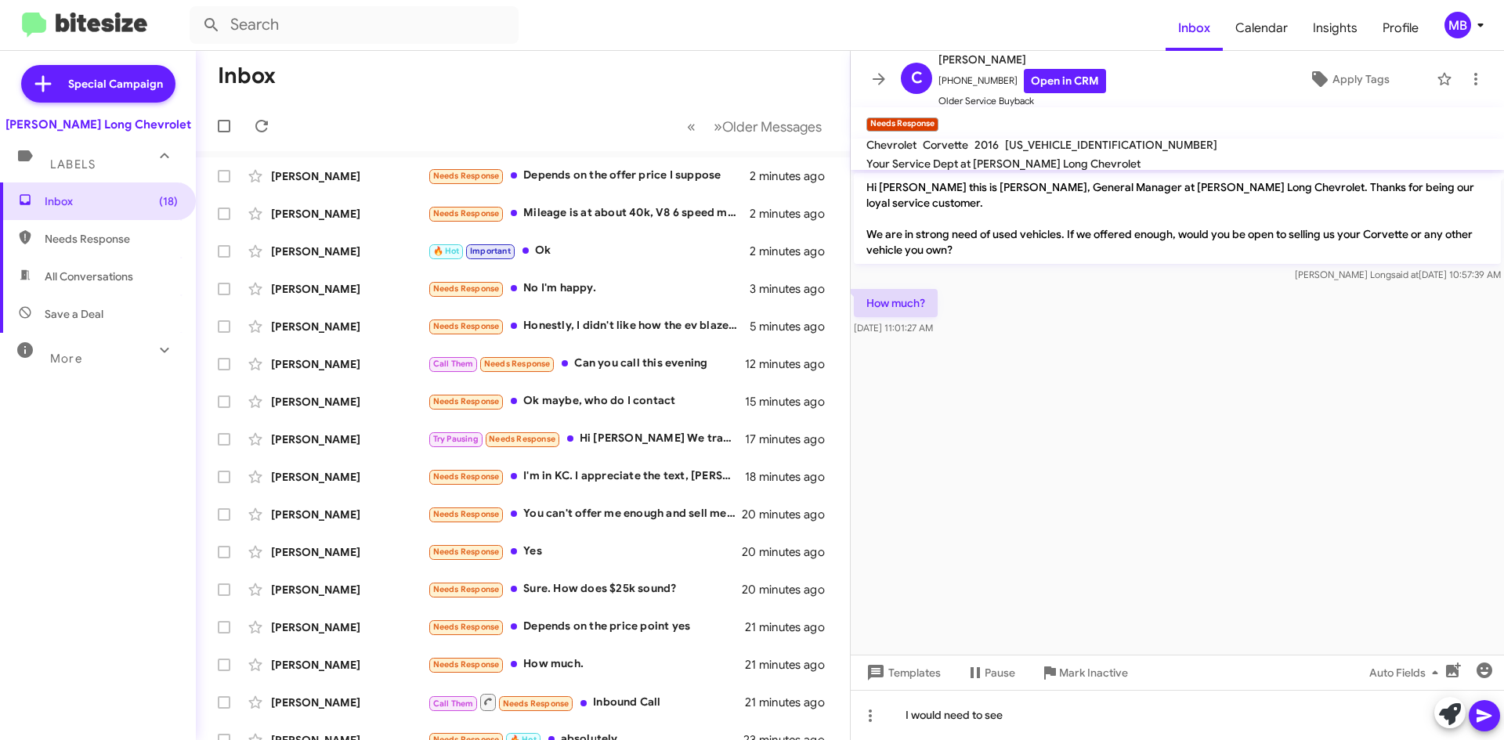
click at [118, 230] on span "Needs Response" at bounding box center [98, 239] width 196 height 38
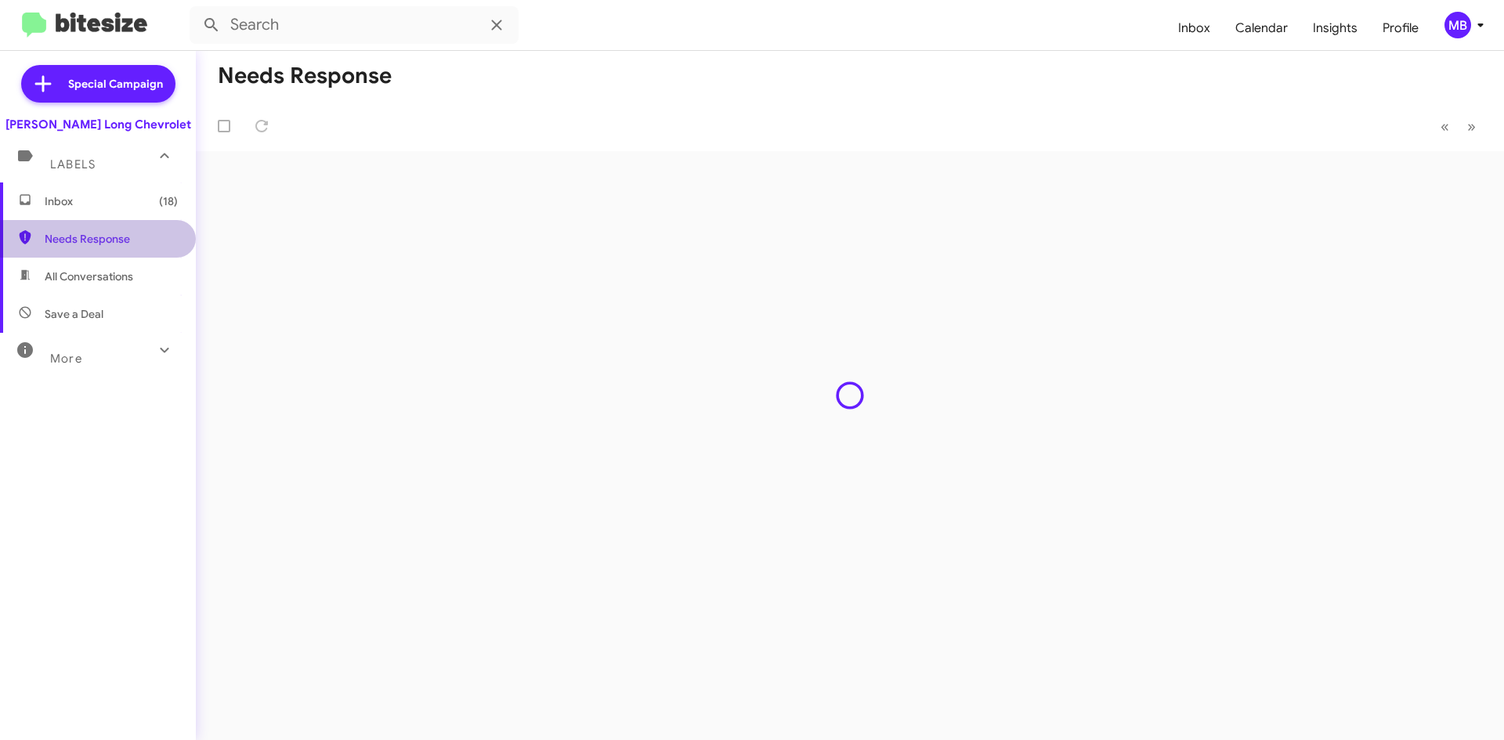
type input "in:needs-response"
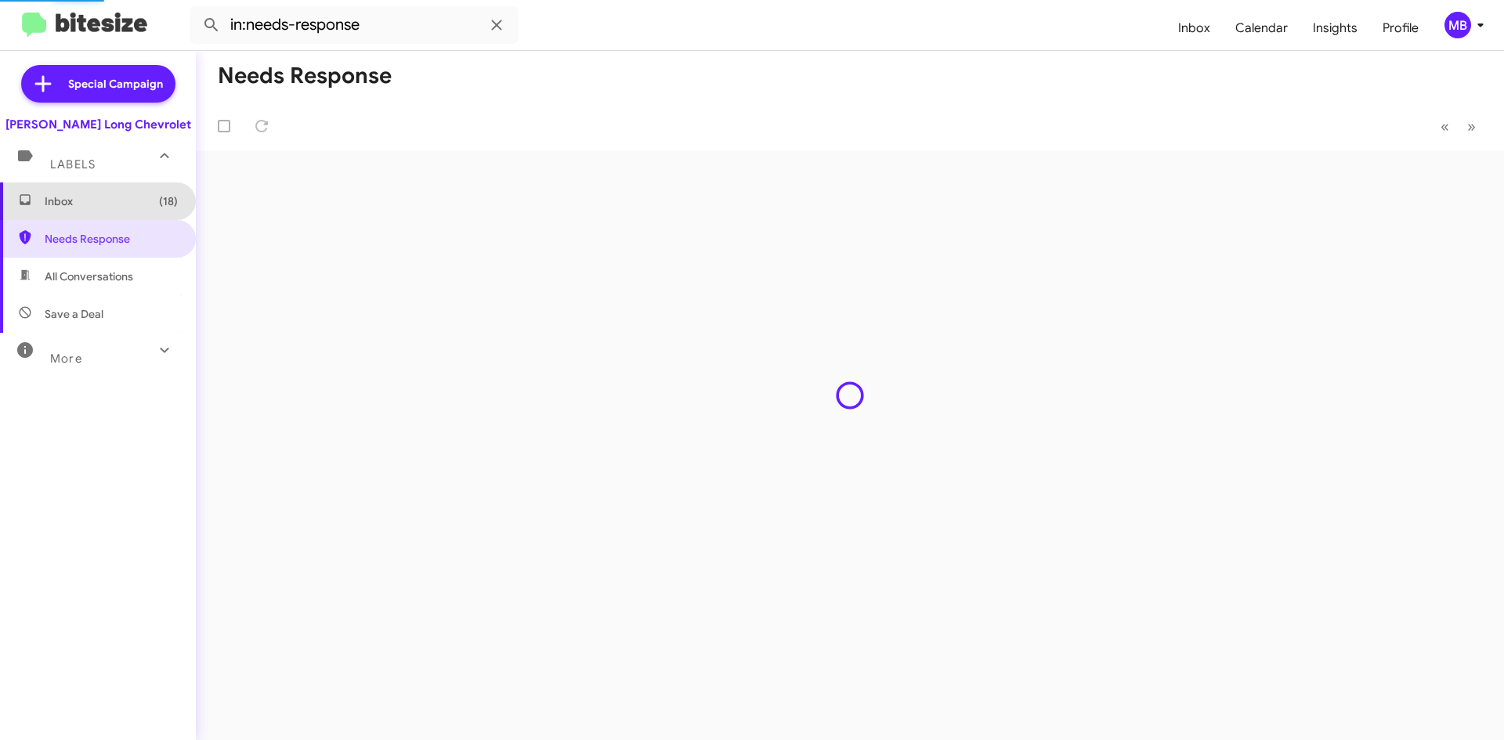
click at [127, 211] on span "Inbox (18)" at bounding box center [98, 201] width 196 height 38
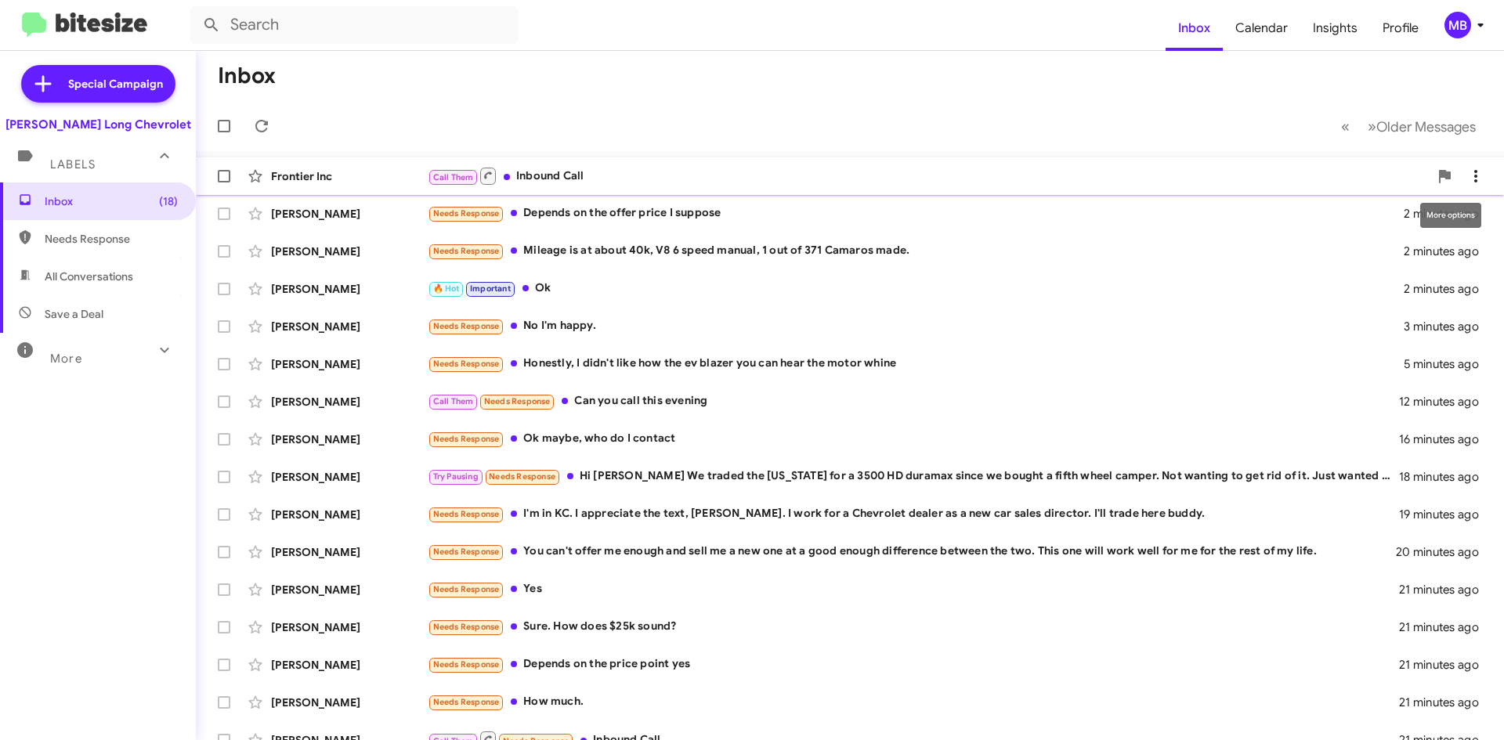
click at [1469, 175] on icon at bounding box center [1475, 176] width 19 height 19
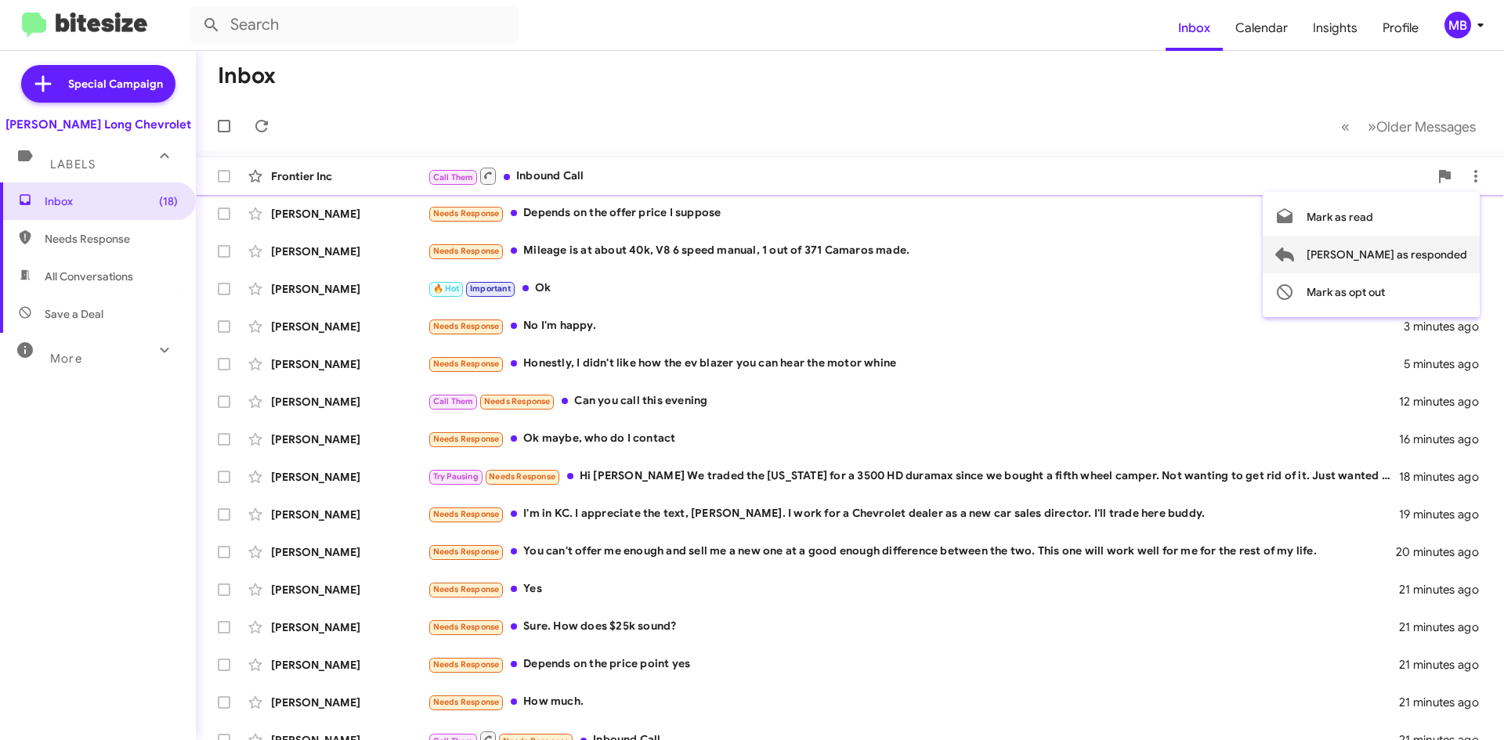
click at [1438, 255] on span "Mark as responded" at bounding box center [1386, 255] width 161 height 38
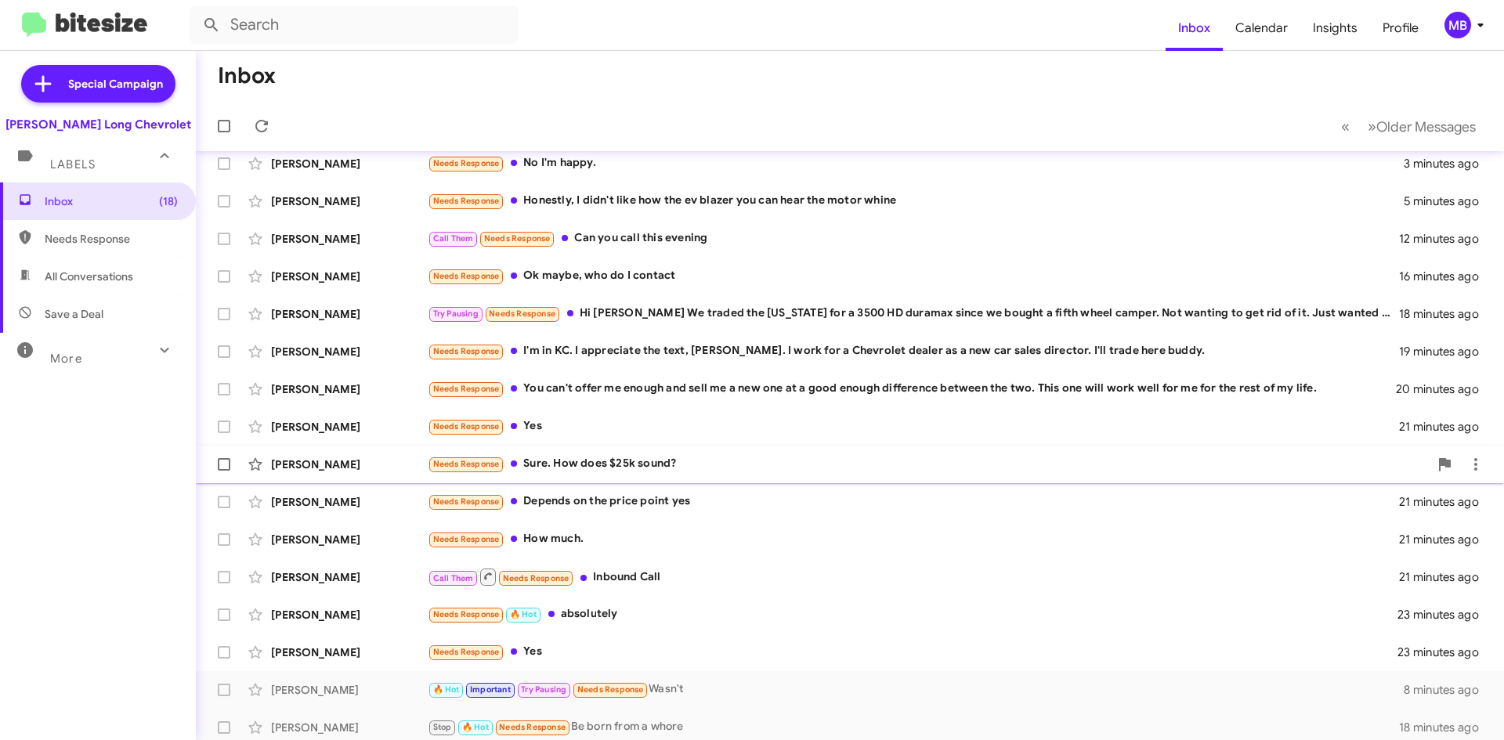
scroll to position [132, 0]
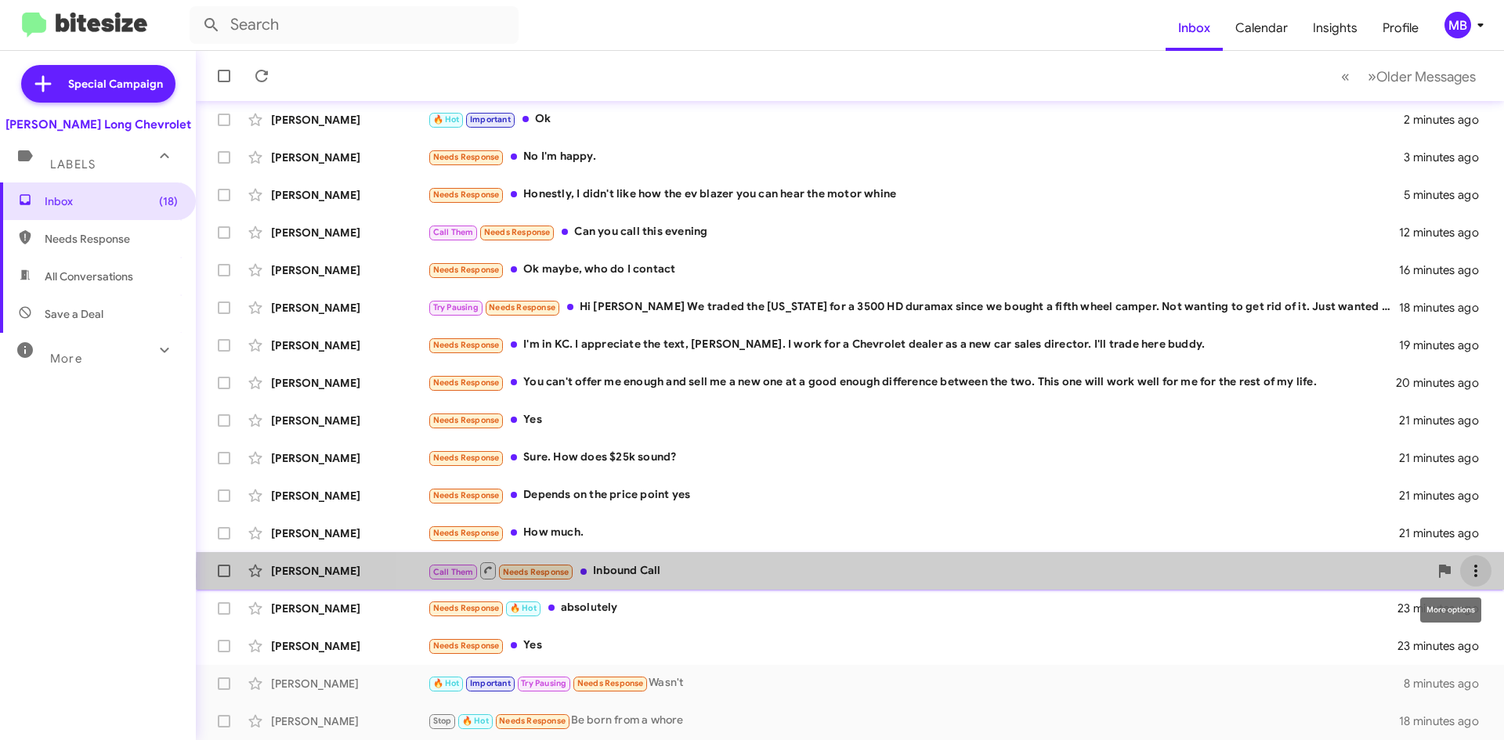
click at [1474, 576] on icon at bounding box center [1475, 571] width 3 height 13
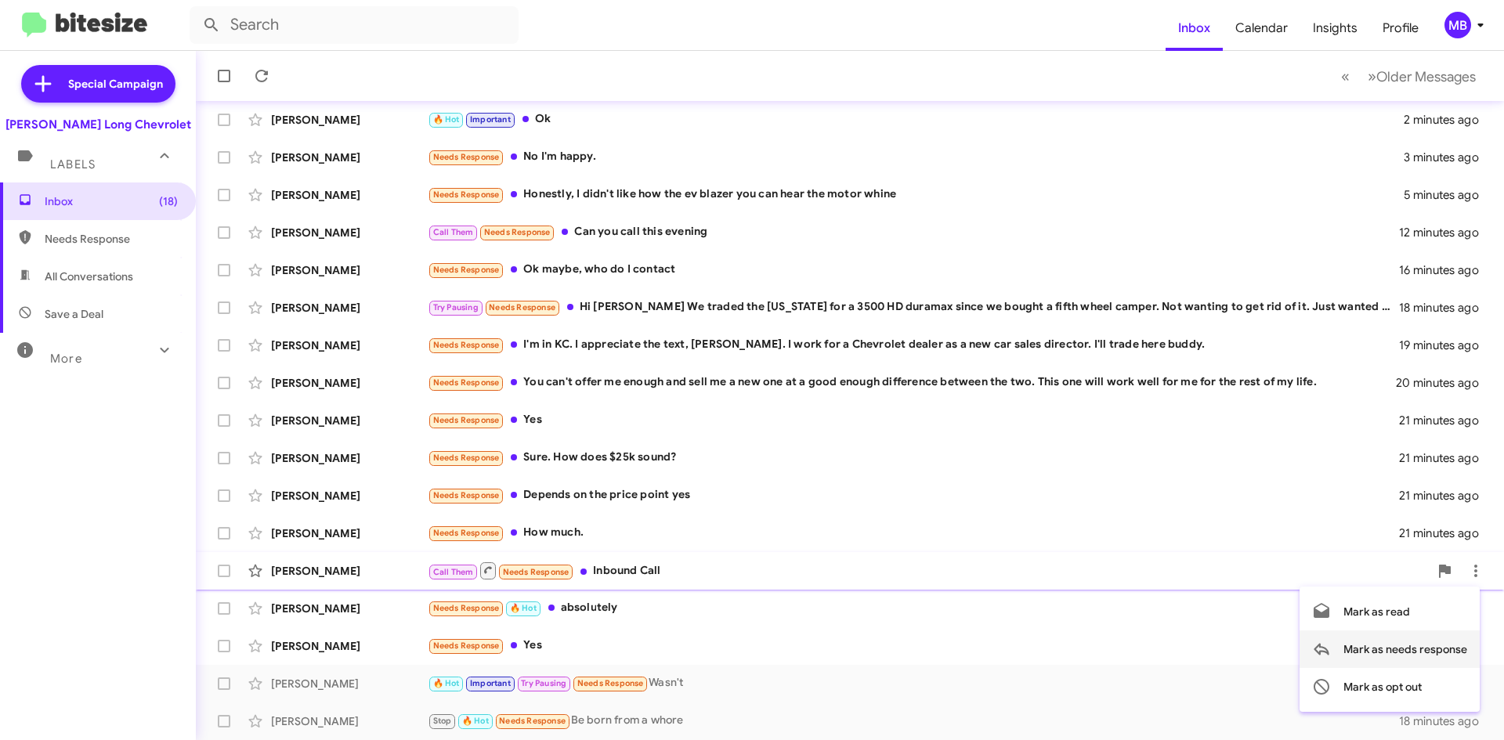
click at [1352, 642] on span "Mark as needs response" at bounding box center [1405, 650] width 124 height 38
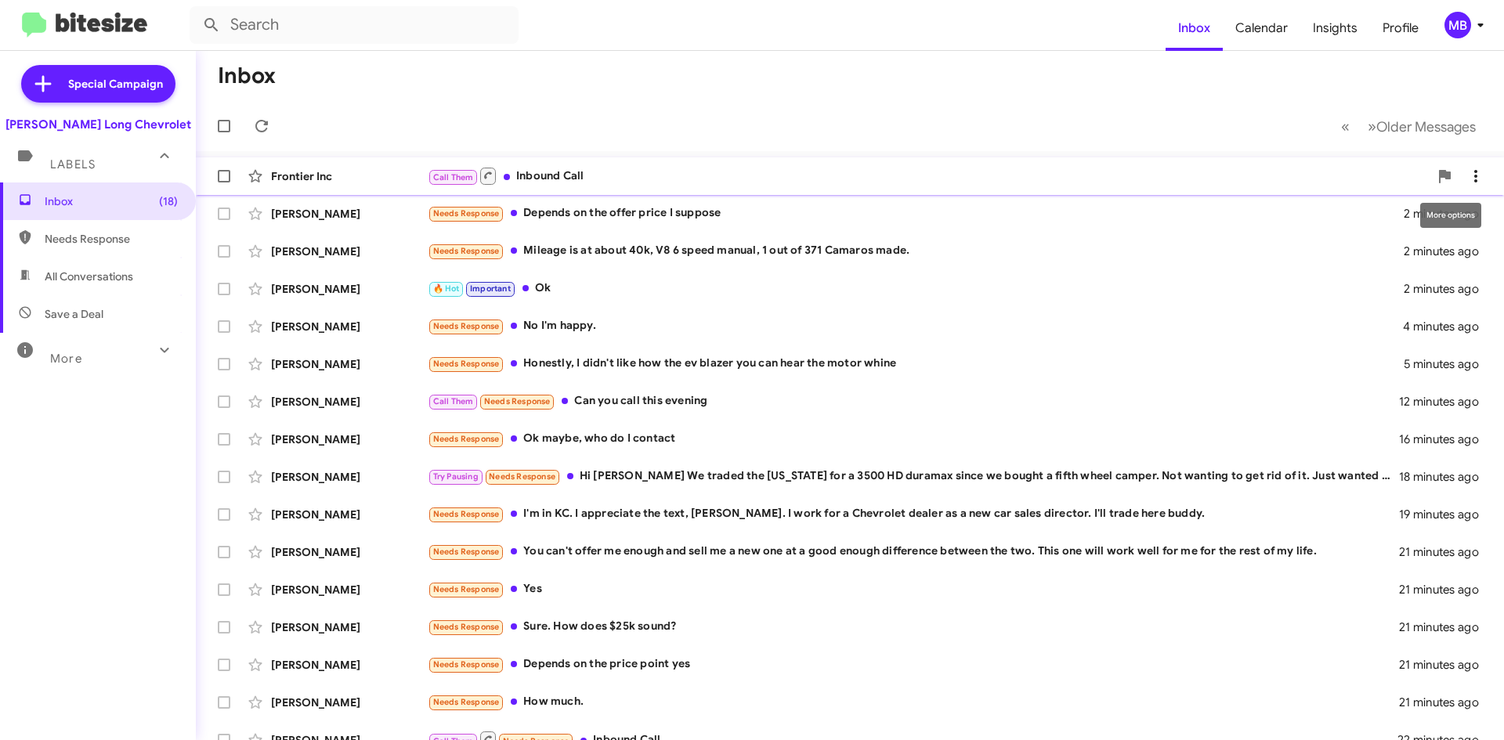
click at [1472, 176] on icon at bounding box center [1475, 176] width 19 height 19
drag, startPoint x: 1413, startPoint y: 258, endPoint x: 1410, endPoint y: 247, distance: 11.4
click at [1413, 257] on span "Mark as needs response" at bounding box center [1405, 255] width 124 height 38
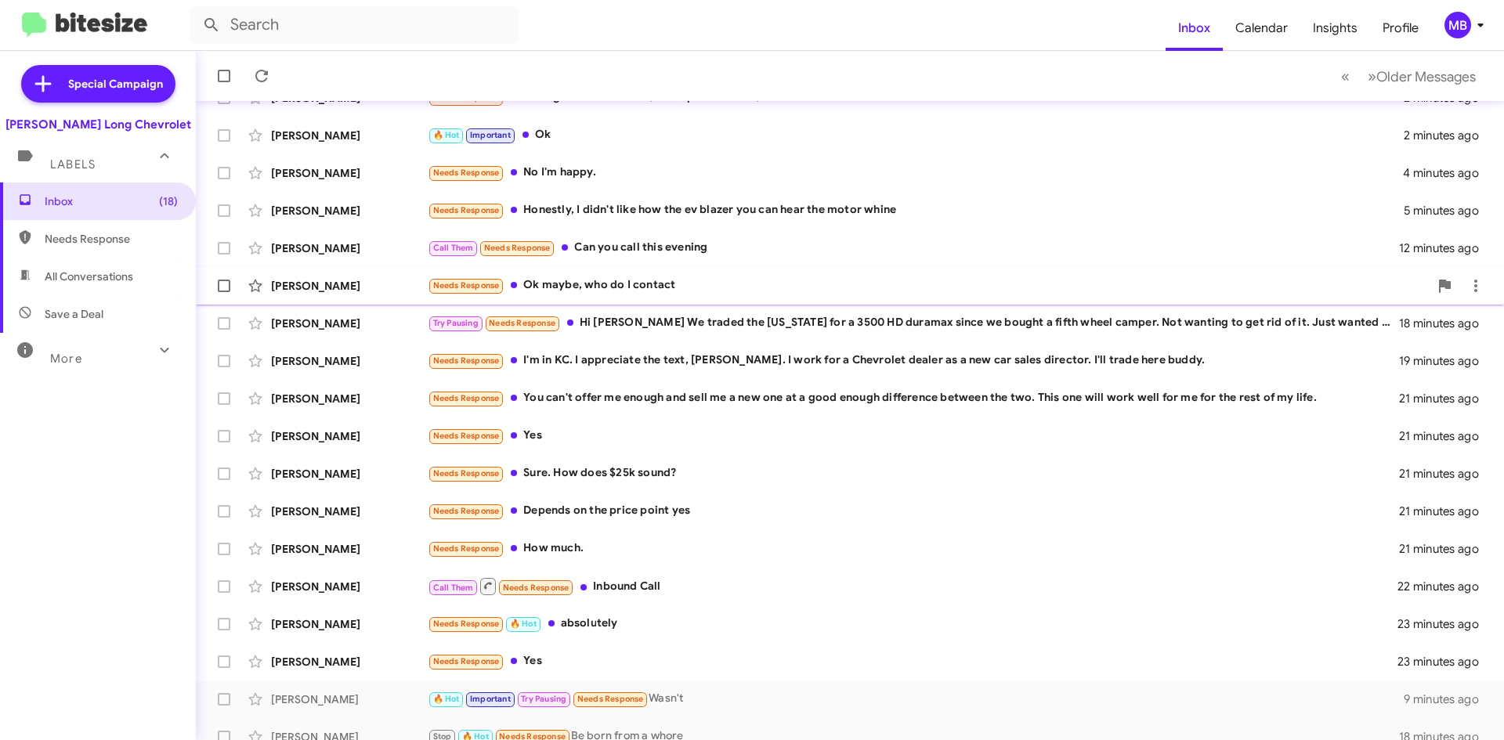
scroll to position [132, 0]
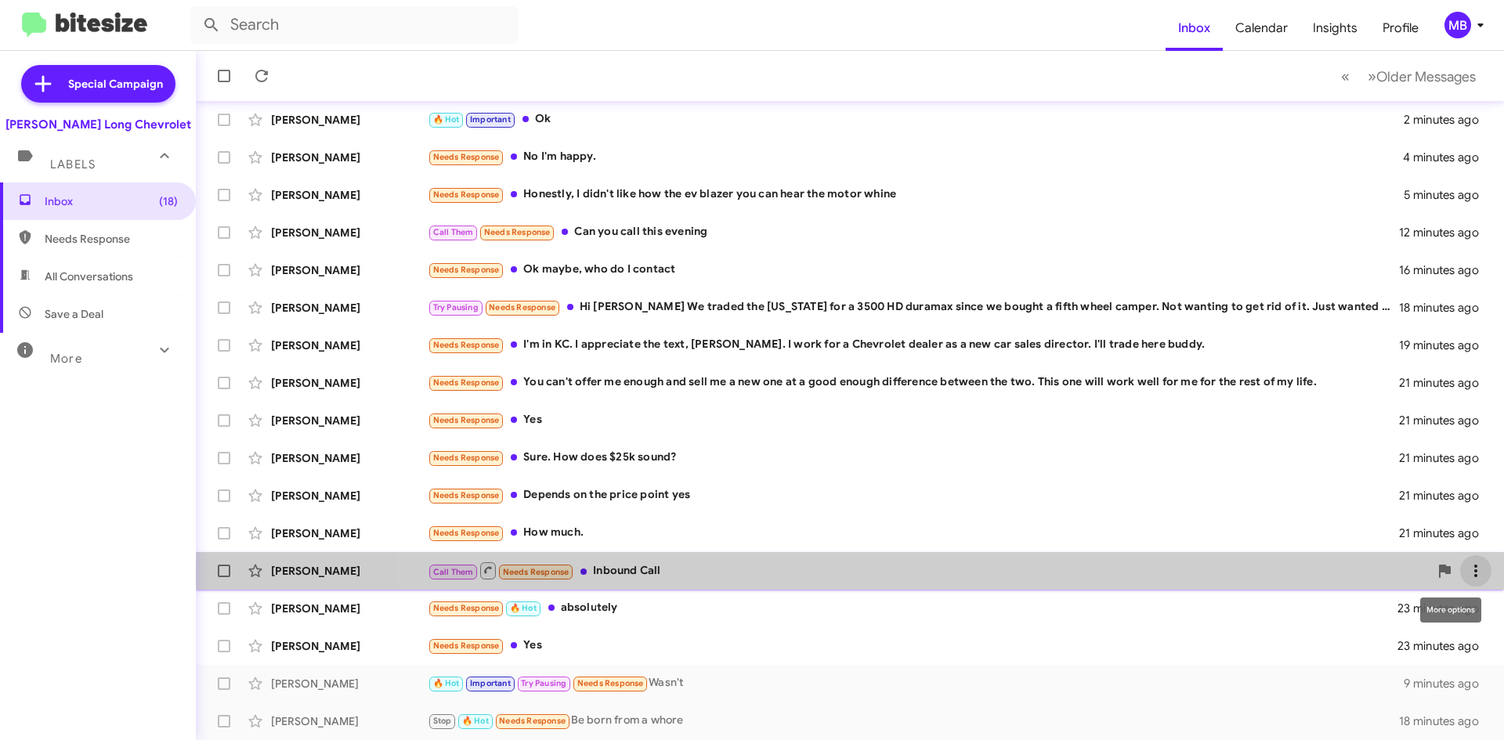
click at [1466, 579] on icon at bounding box center [1475, 571] width 19 height 19
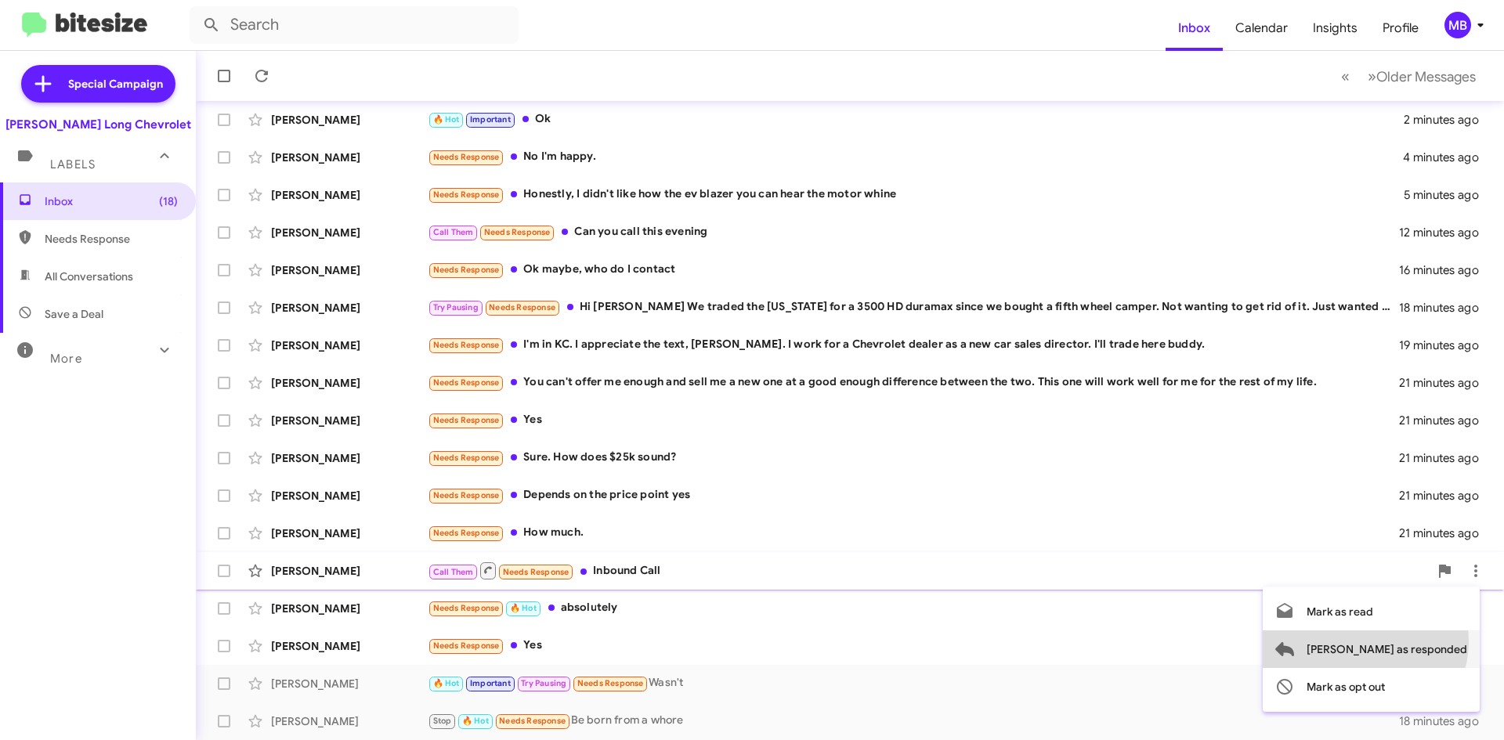
click at [1427, 641] on span "[PERSON_NAME] as responded" at bounding box center [1386, 650] width 161 height 38
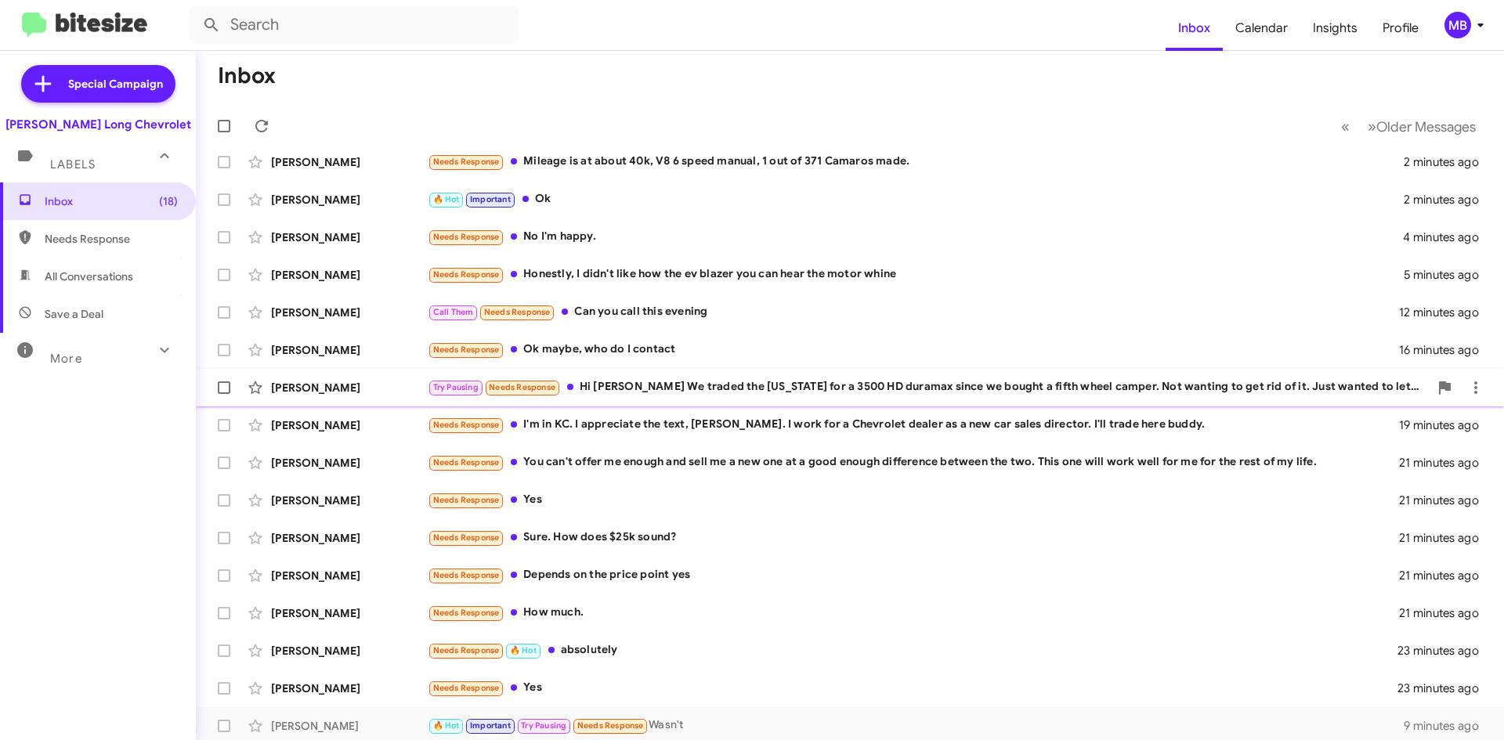
scroll to position [94, 0]
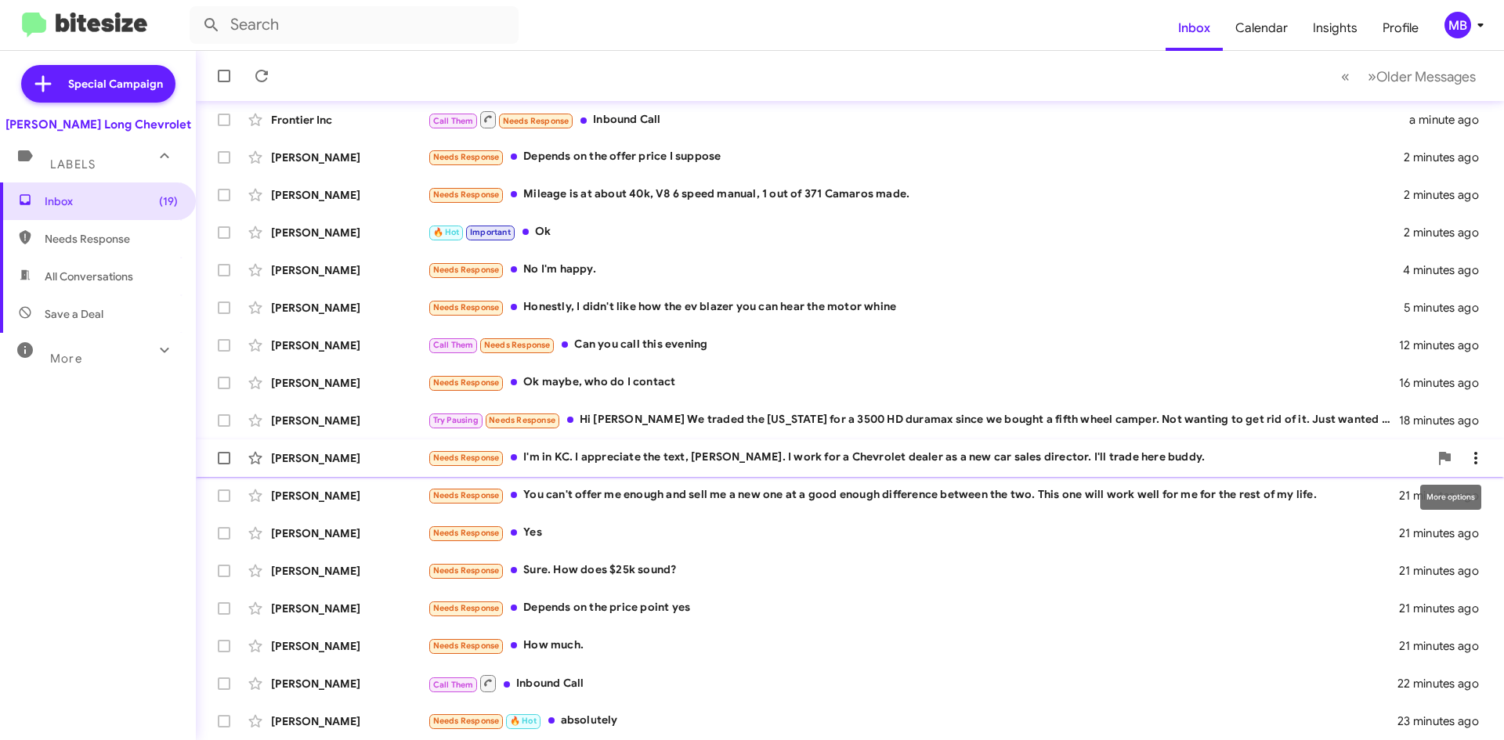
click at [1470, 461] on icon at bounding box center [1475, 458] width 19 height 19
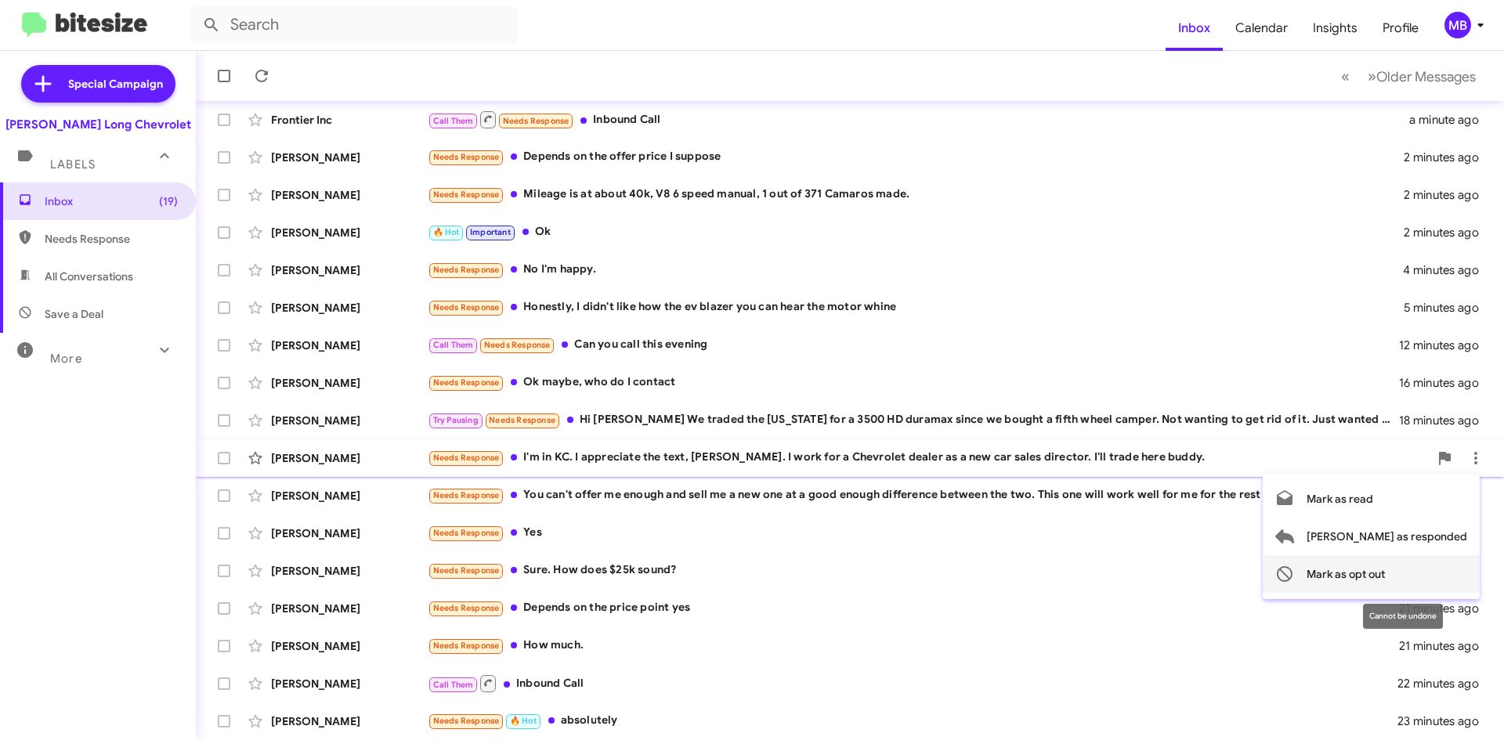
click at [1385, 564] on span "Mark as opt out" at bounding box center [1345, 574] width 78 height 38
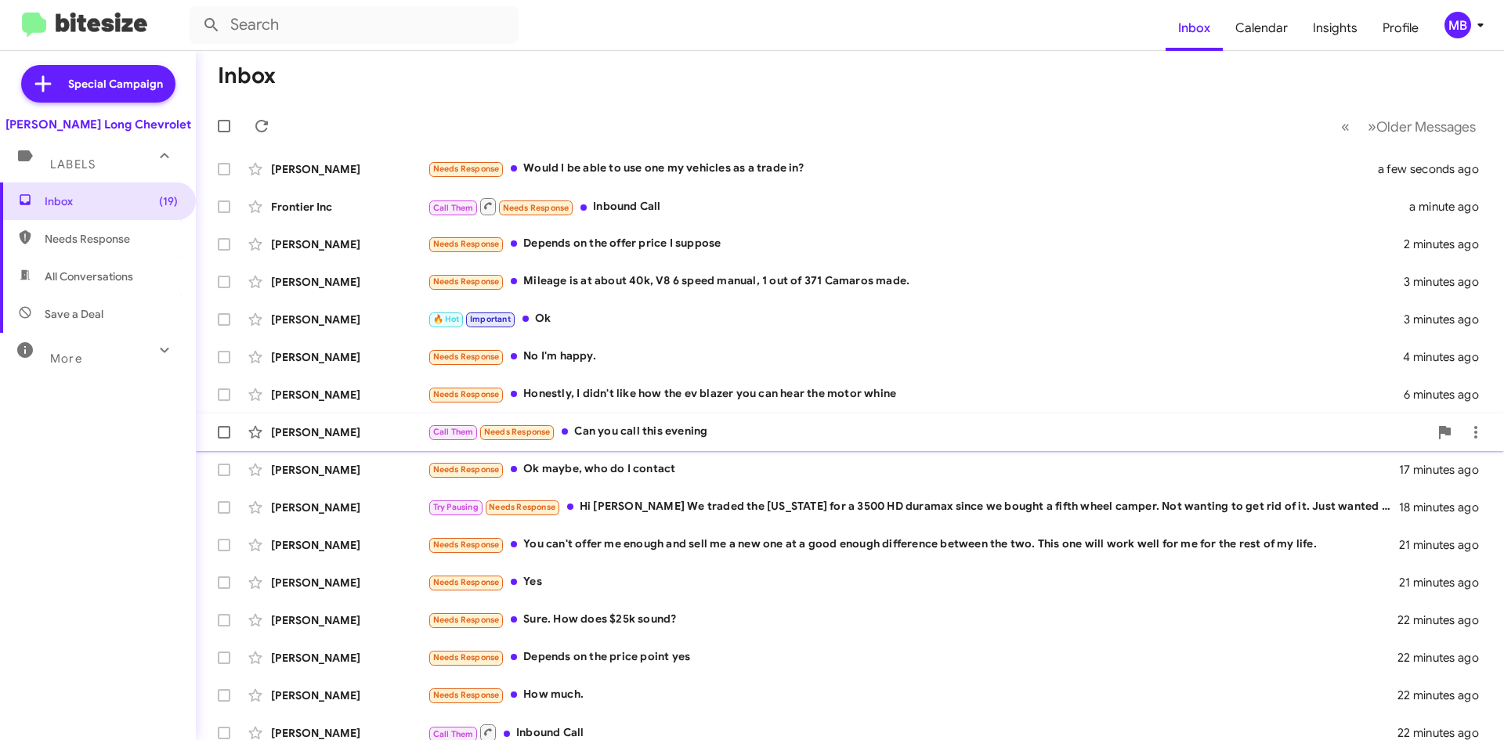
scroll to position [0, 0]
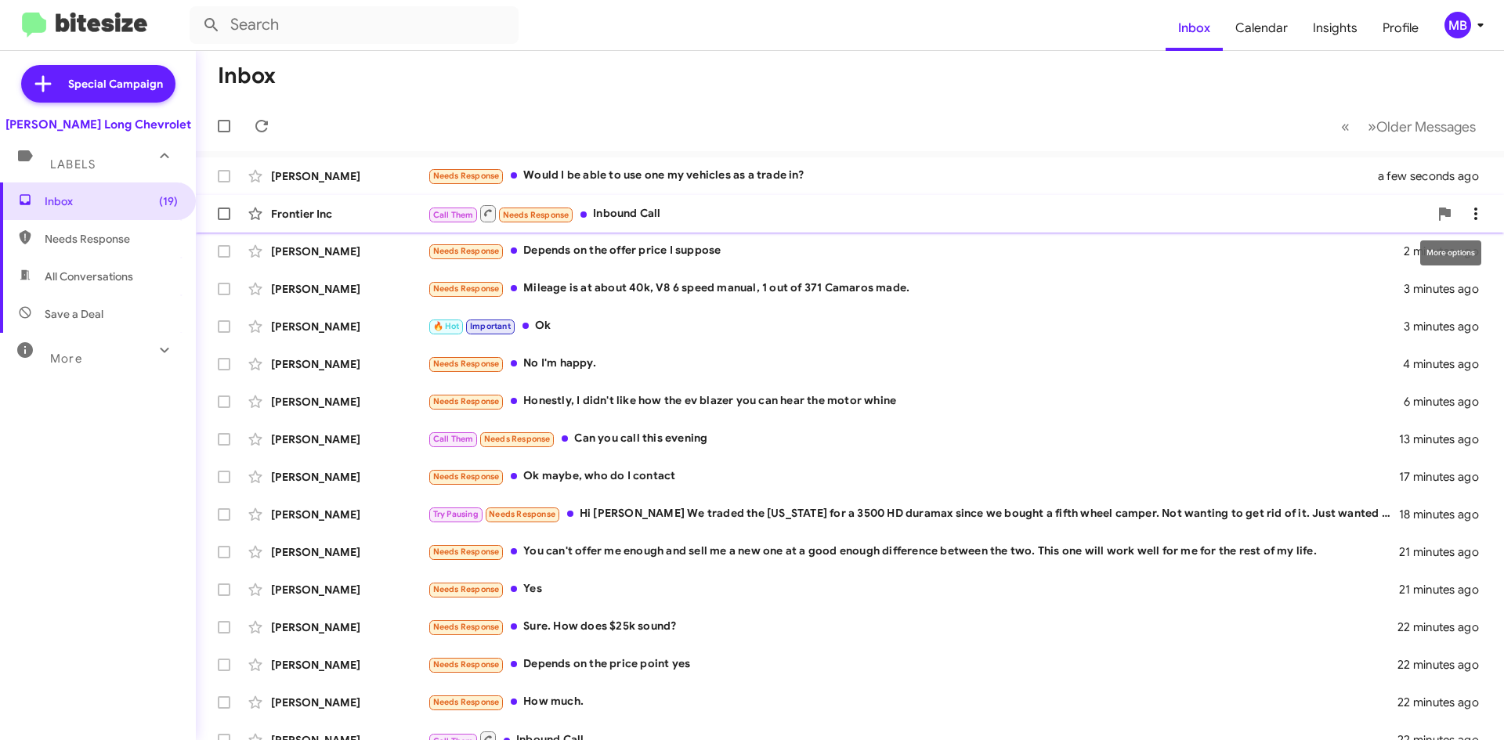
click at [1466, 220] on icon at bounding box center [1475, 213] width 19 height 19
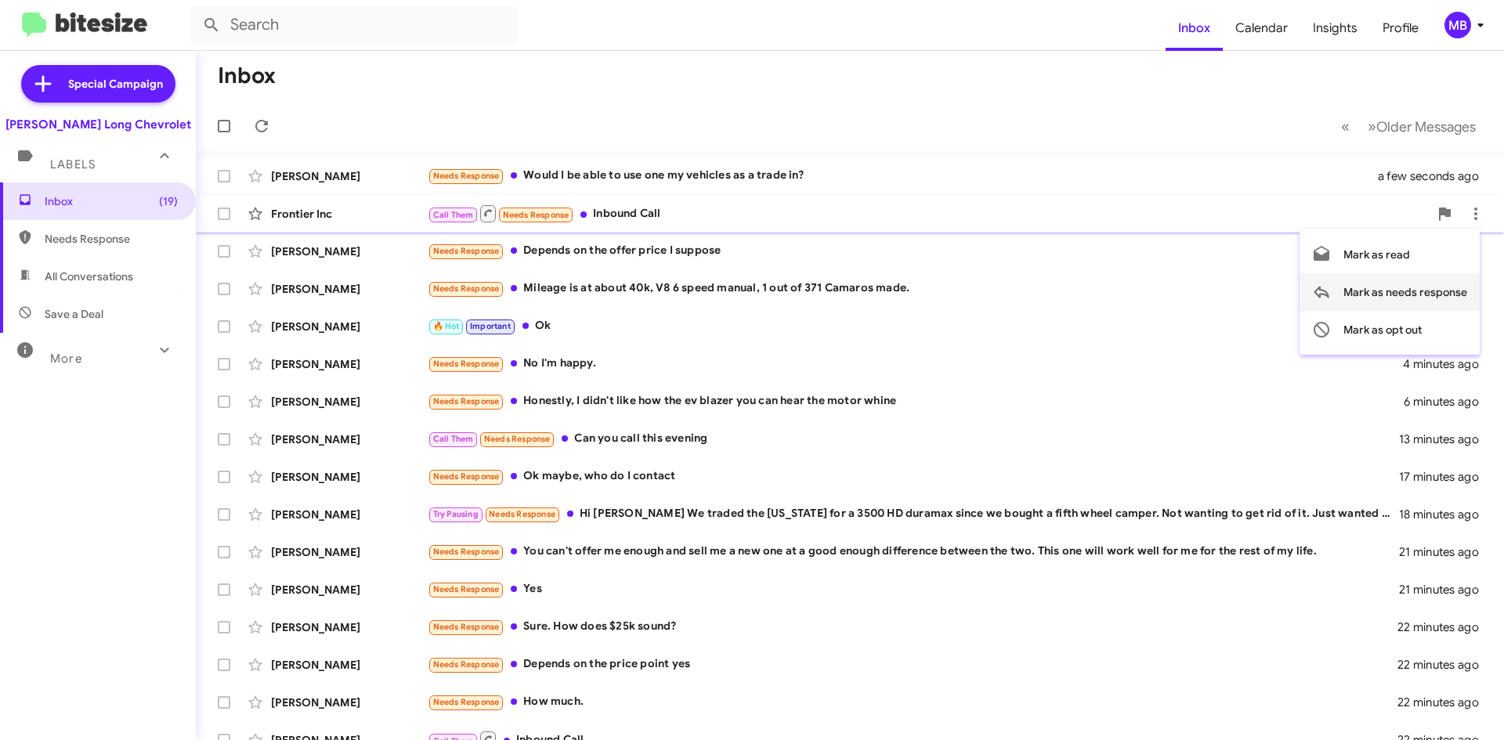
click at [1433, 297] on span "Mark as needs response" at bounding box center [1405, 292] width 124 height 38
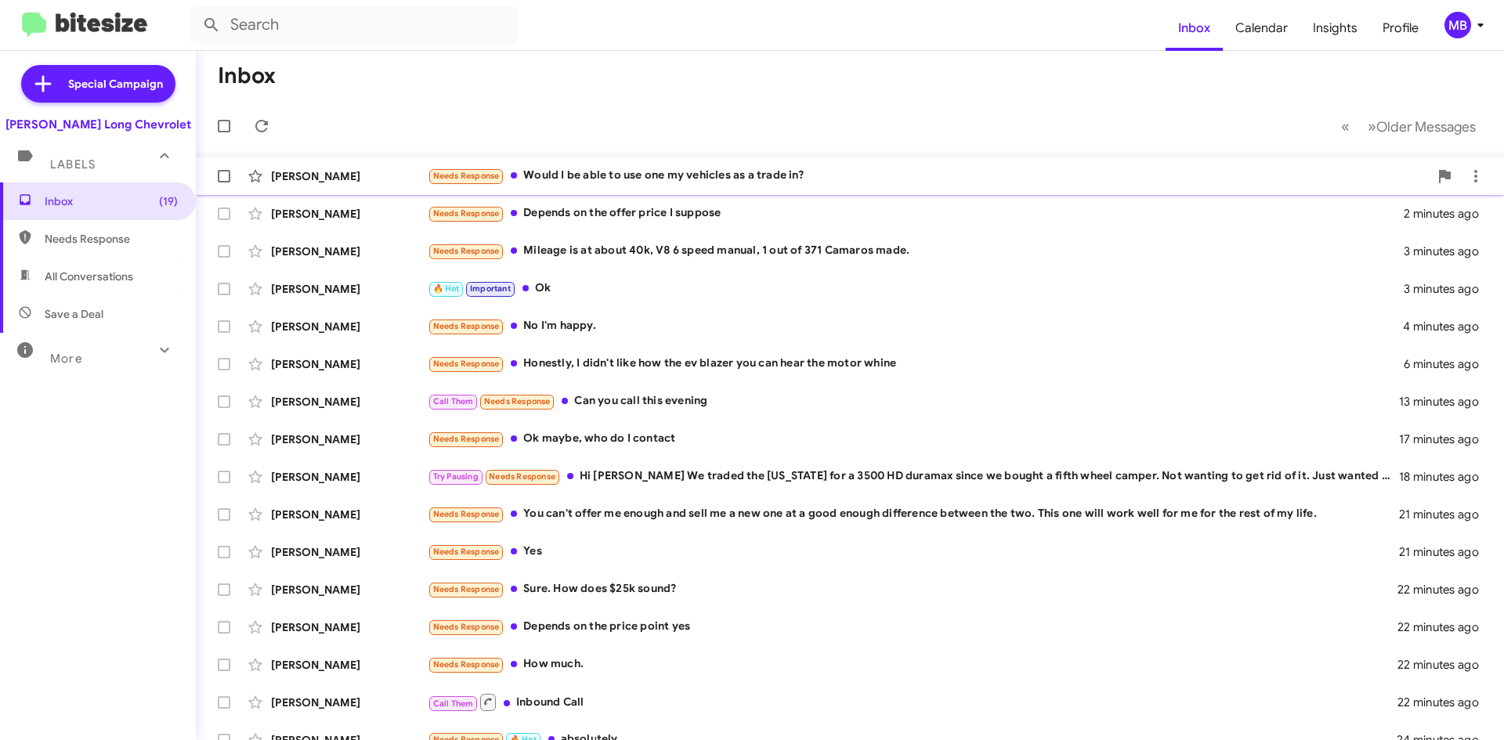
click at [701, 180] on div "Needs Response Would I be able to use one my vehicles as a trade in?" at bounding box center [928, 176] width 1001 height 18
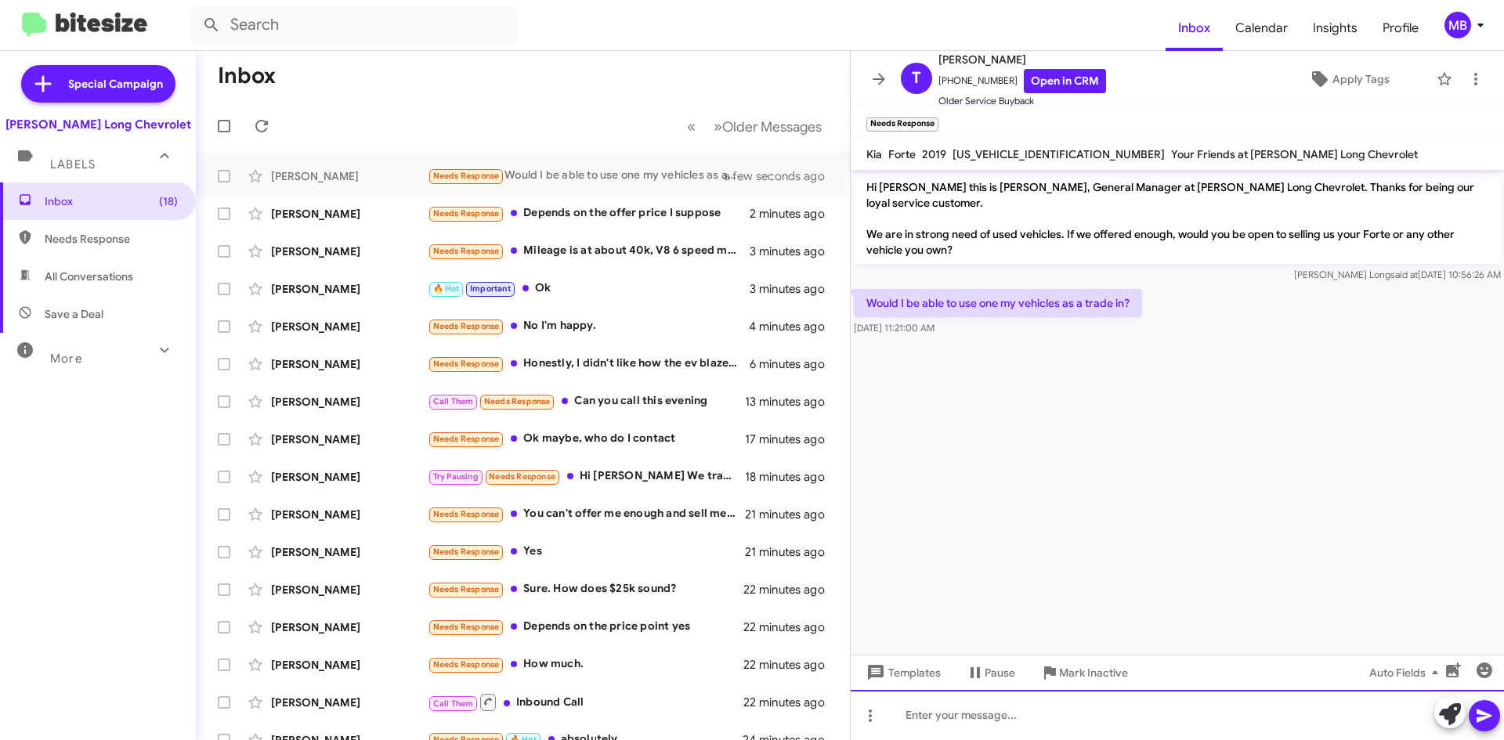
click at [1142, 712] on div at bounding box center [1177, 715] width 653 height 50
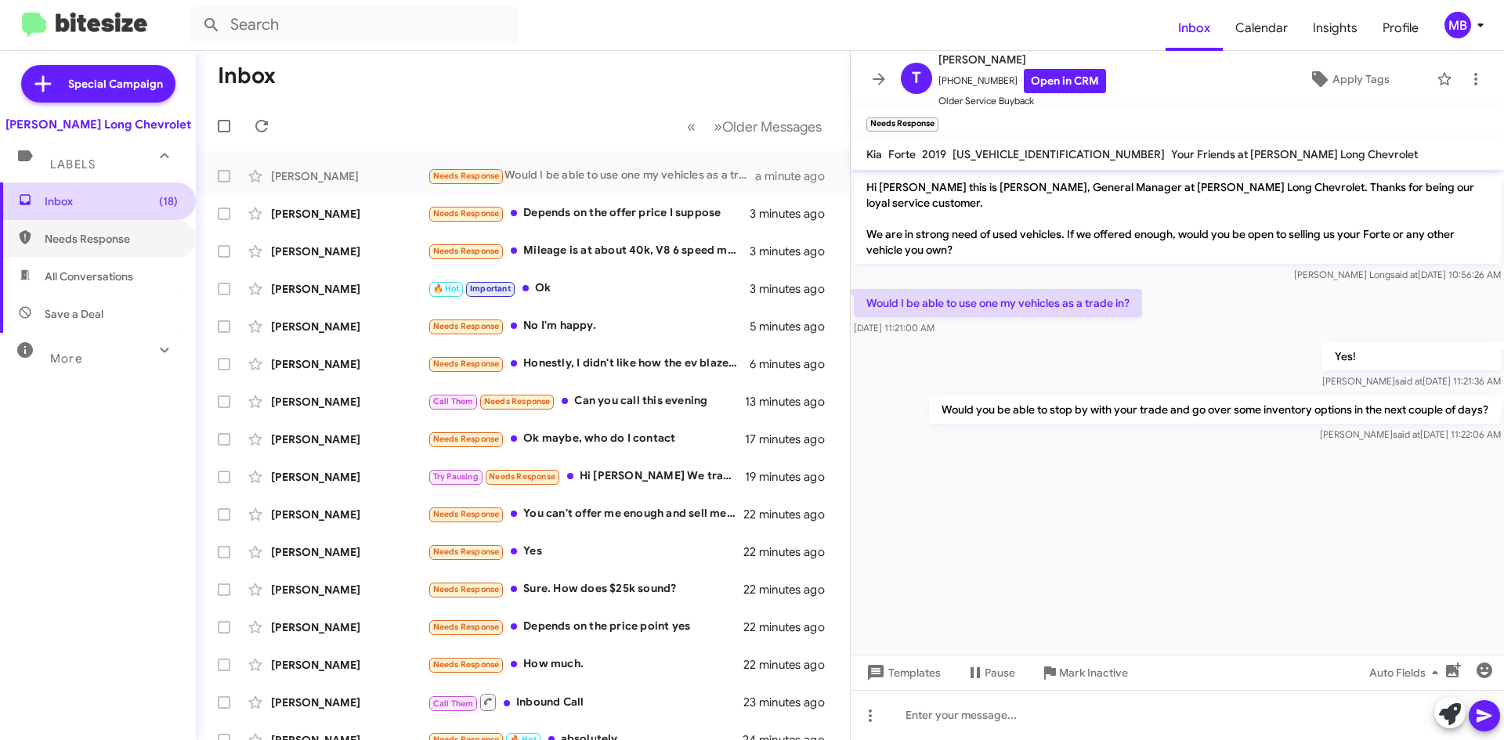
drag, startPoint x: 106, startPoint y: 239, endPoint x: 110, endPoint y: 211, distance: 28.6
click at [107, 237] on span "Needs Response" at bounding box center [111, 239] width 133 height 16
type input "in:needs-response"
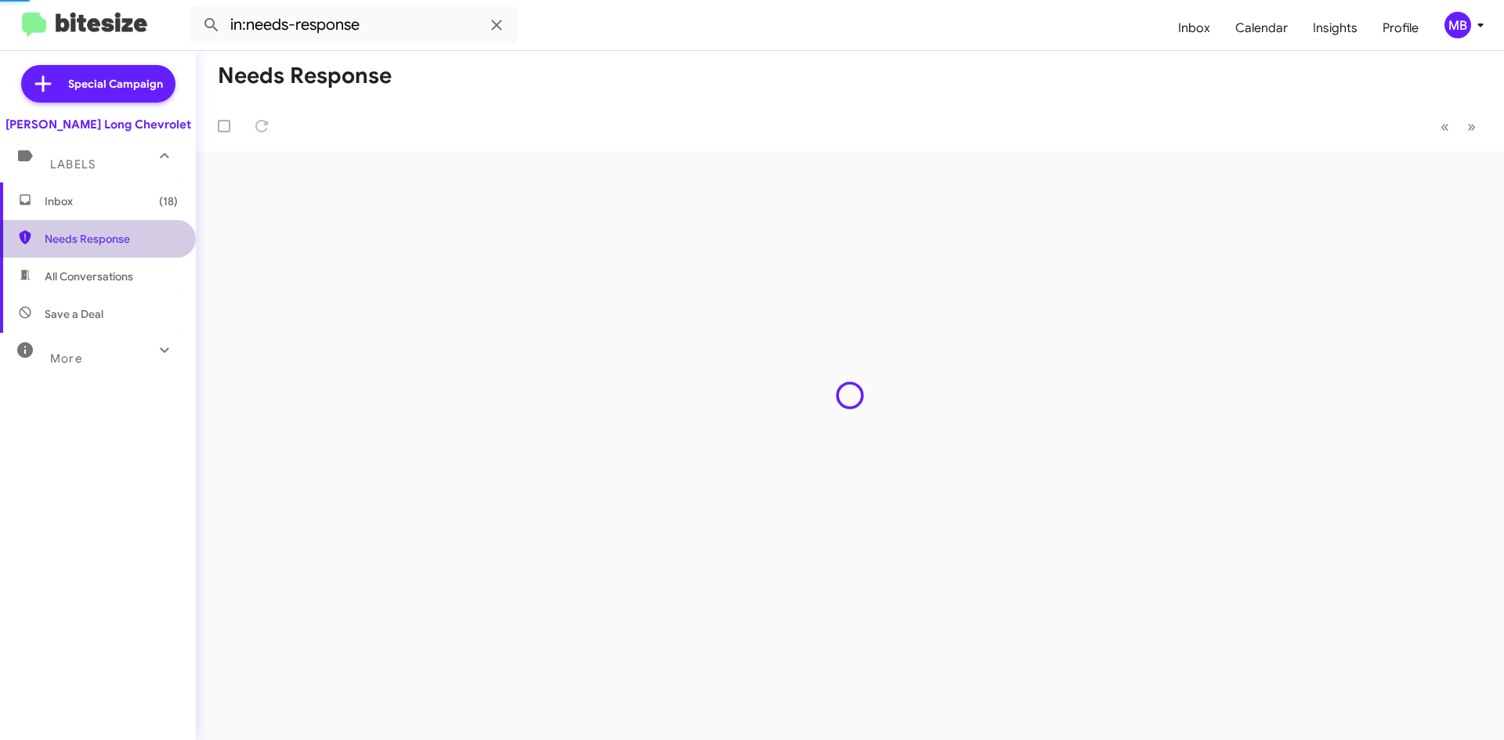
click at [112, 204] on span "Inbox (18)" at bounding box center [111, 201] width 133 height 16
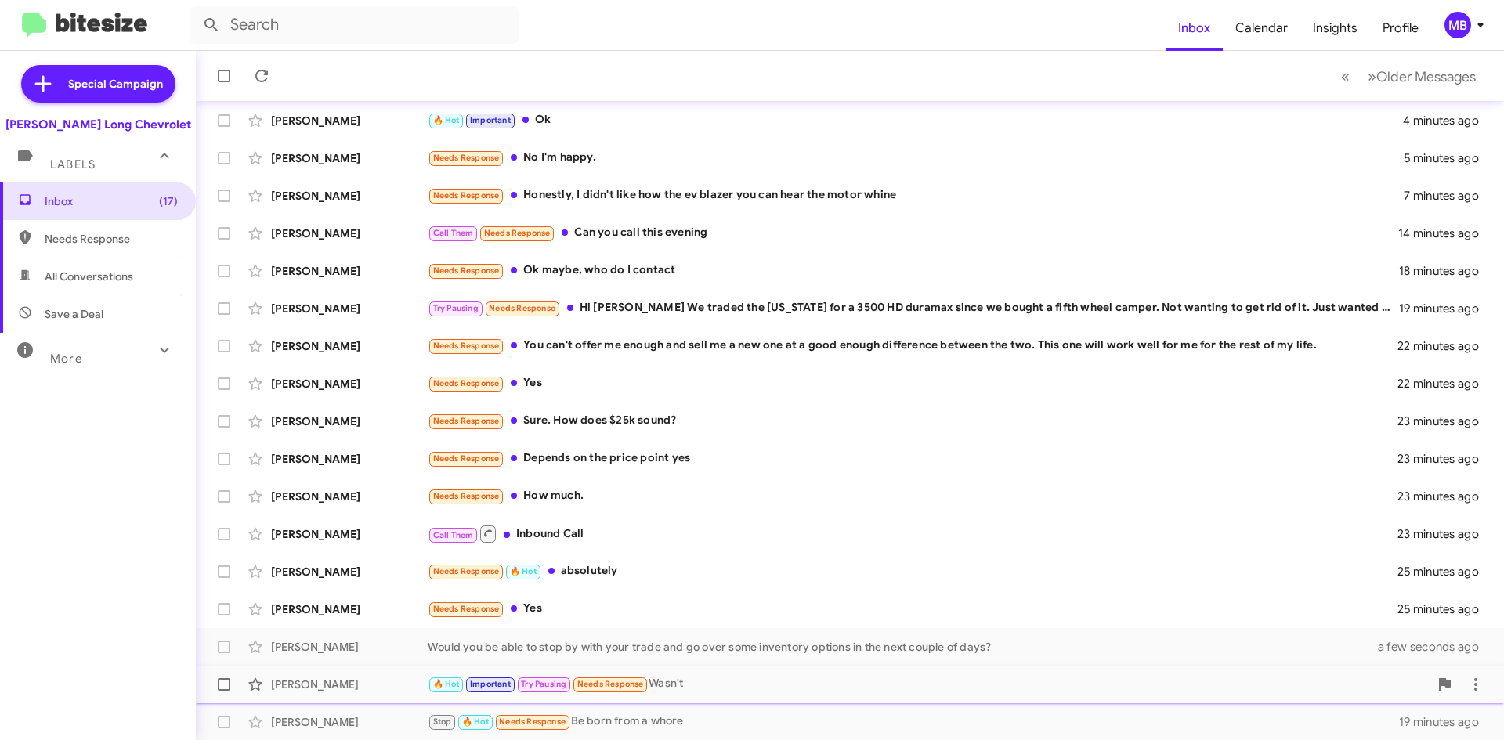
scroll to position [169, 0]
click at [1067, 544] on div "Justin Messier Call Them Inbound Call 23 minutes ago" at bounding box center [849, 533] width 1283 height 31
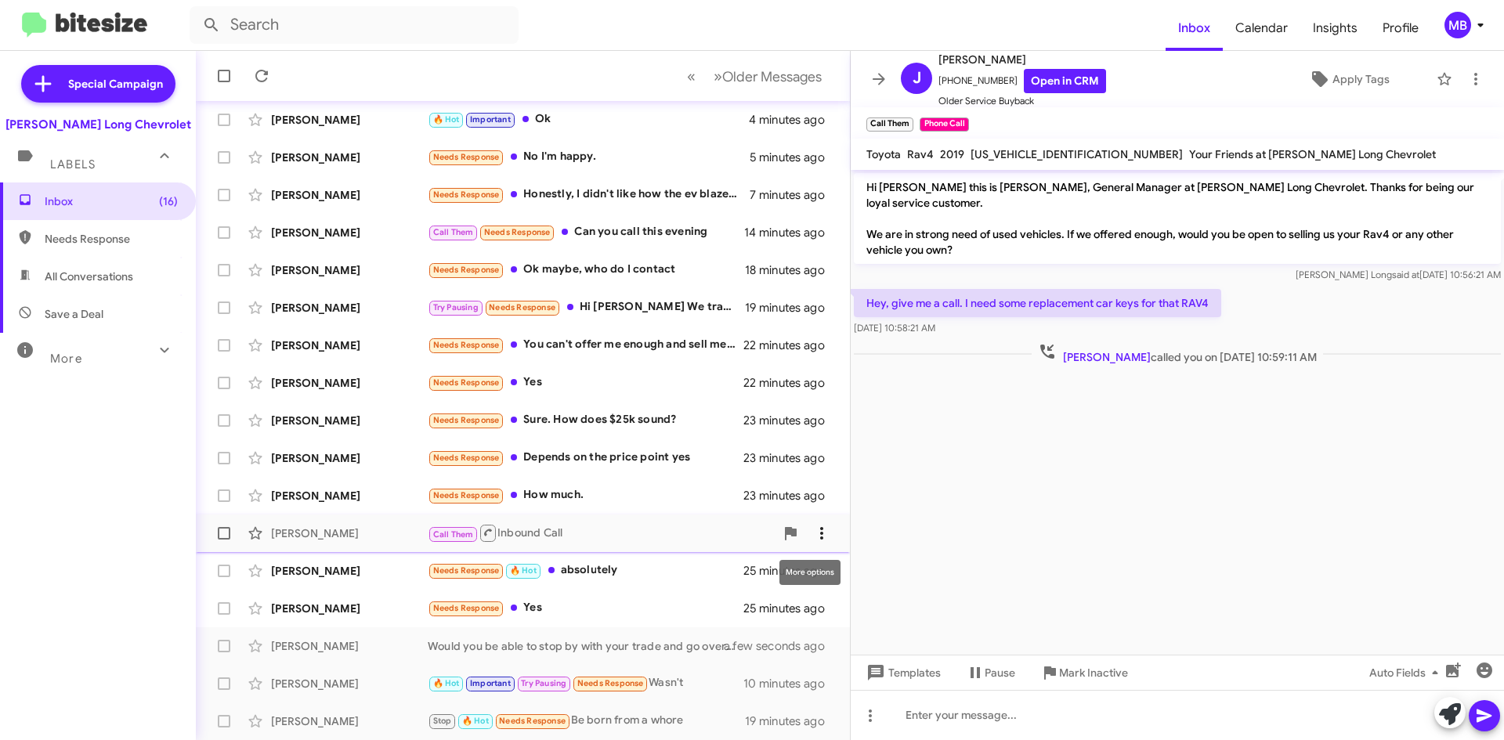
click at [815, 535] on icon at bounding box center [821, 533] width 19 height 19
click at [791, 616] on span "[PERSON_NAME] as responded" at bounding box center [732, 612] width 161 height 38
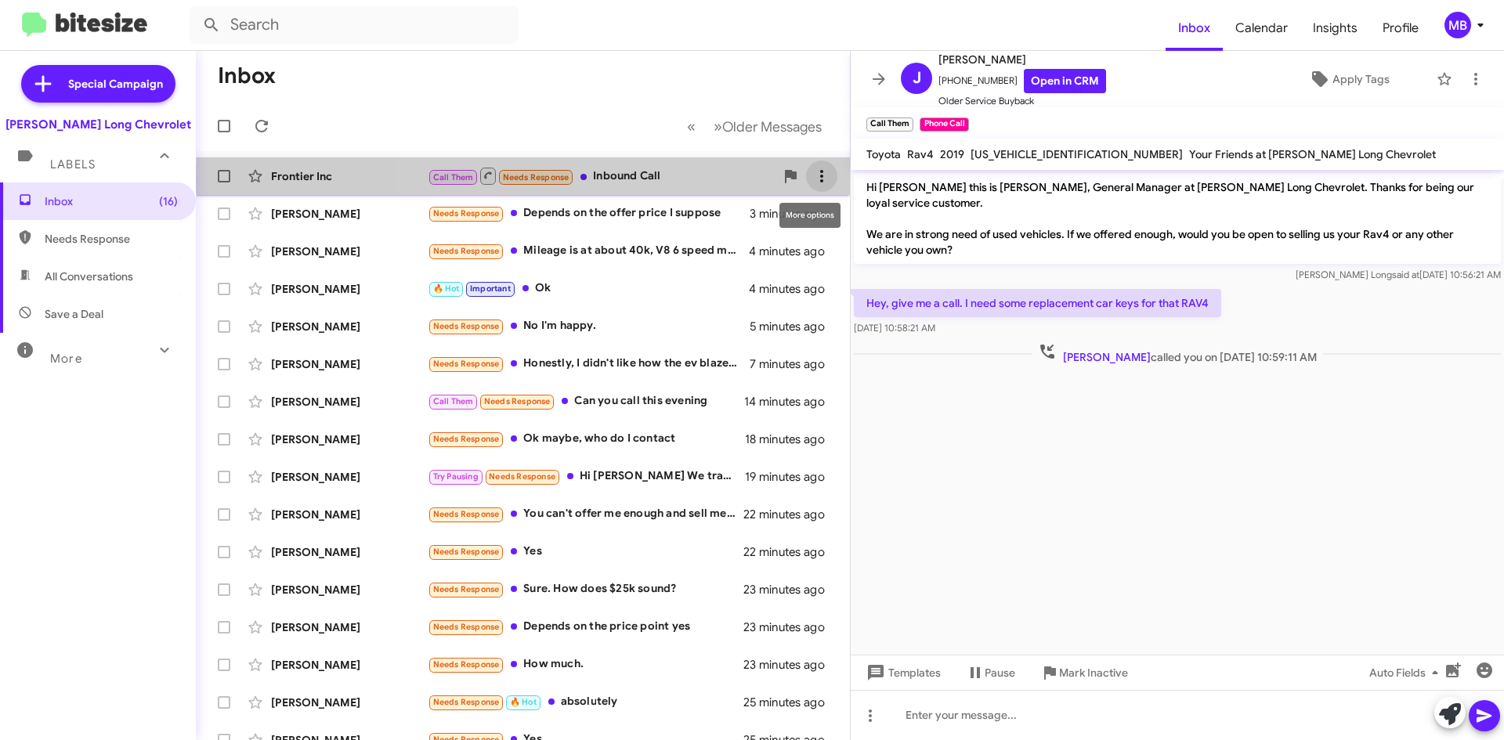
click at [818, 178] on icon at bounding box center [821, 176] width 19 height 19
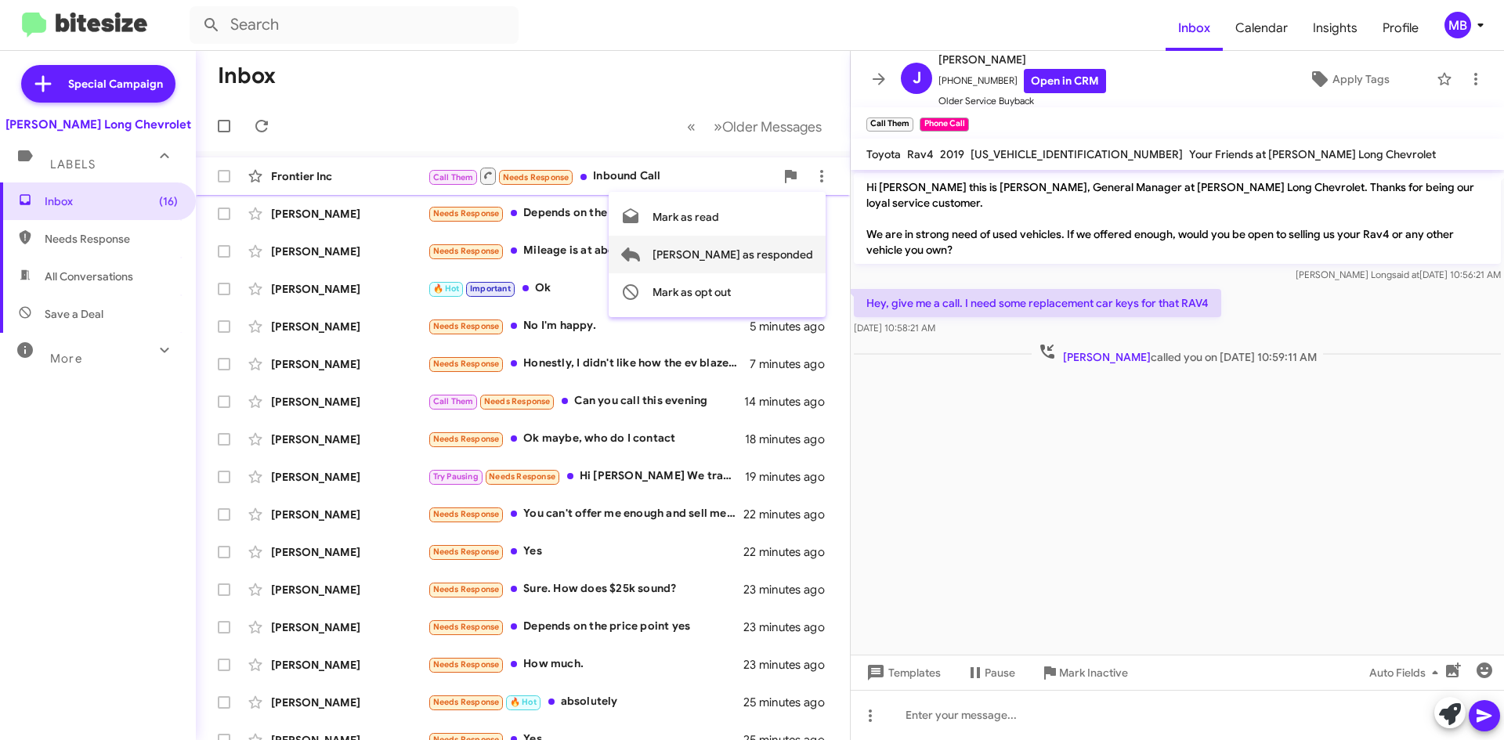
click at [800, 254] on span "Mark as responded" at bounding box center [732, 255] width 161 height 38
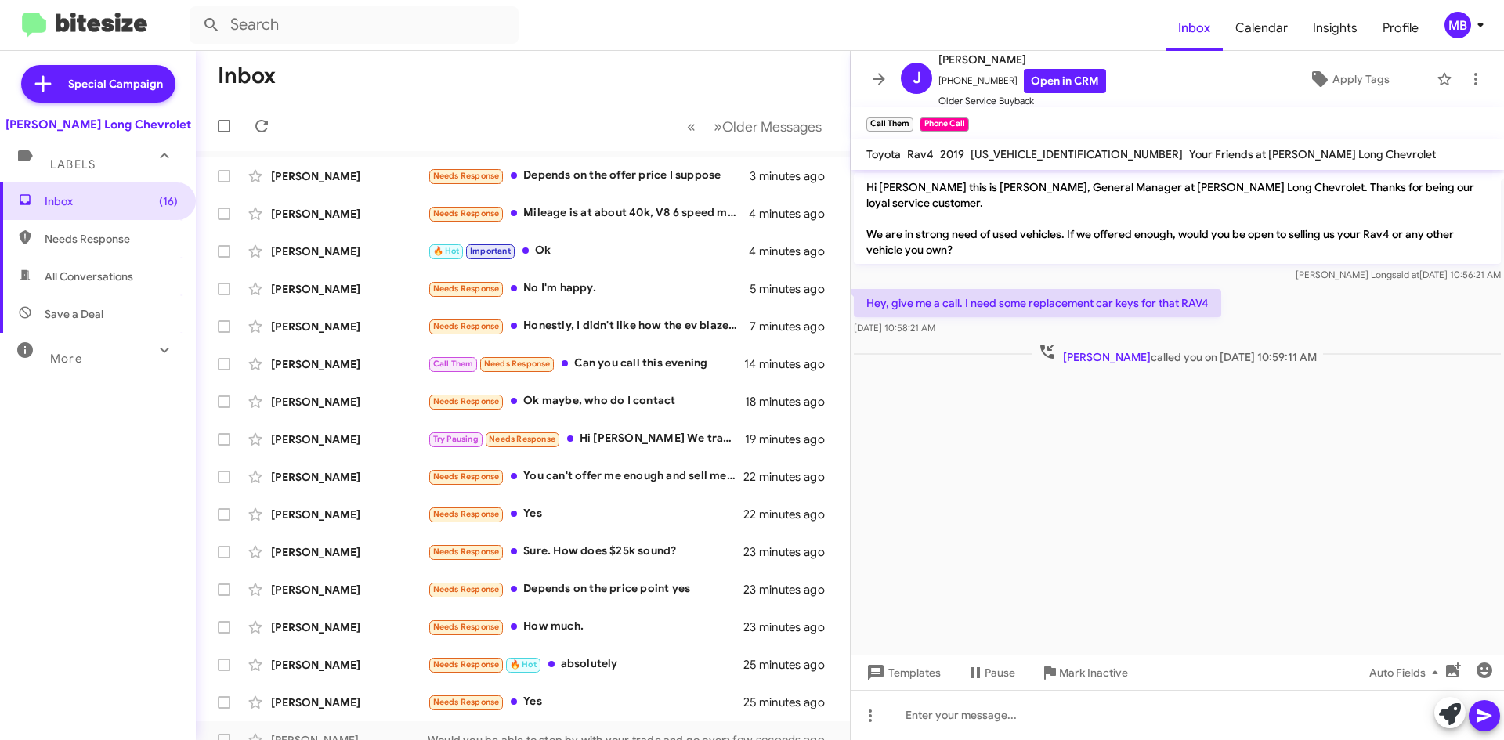
click at [77, 240] on span "Needs Response" at bounding box center [111, 239] width 133 height 16
type input "in:needs-response"
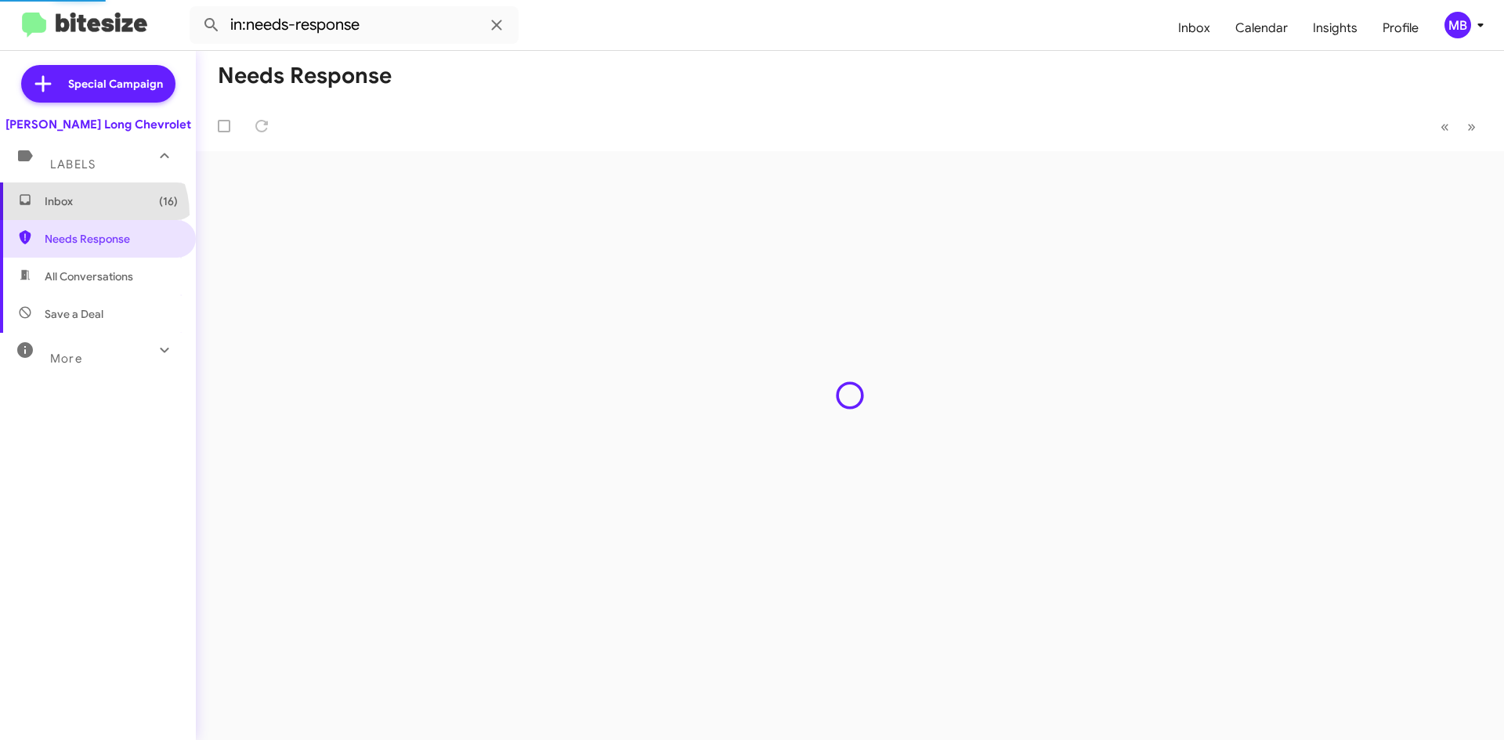
click at [89, 215] on span "Inbox (16)" at bounding box center [98, 201] width 196 height 38
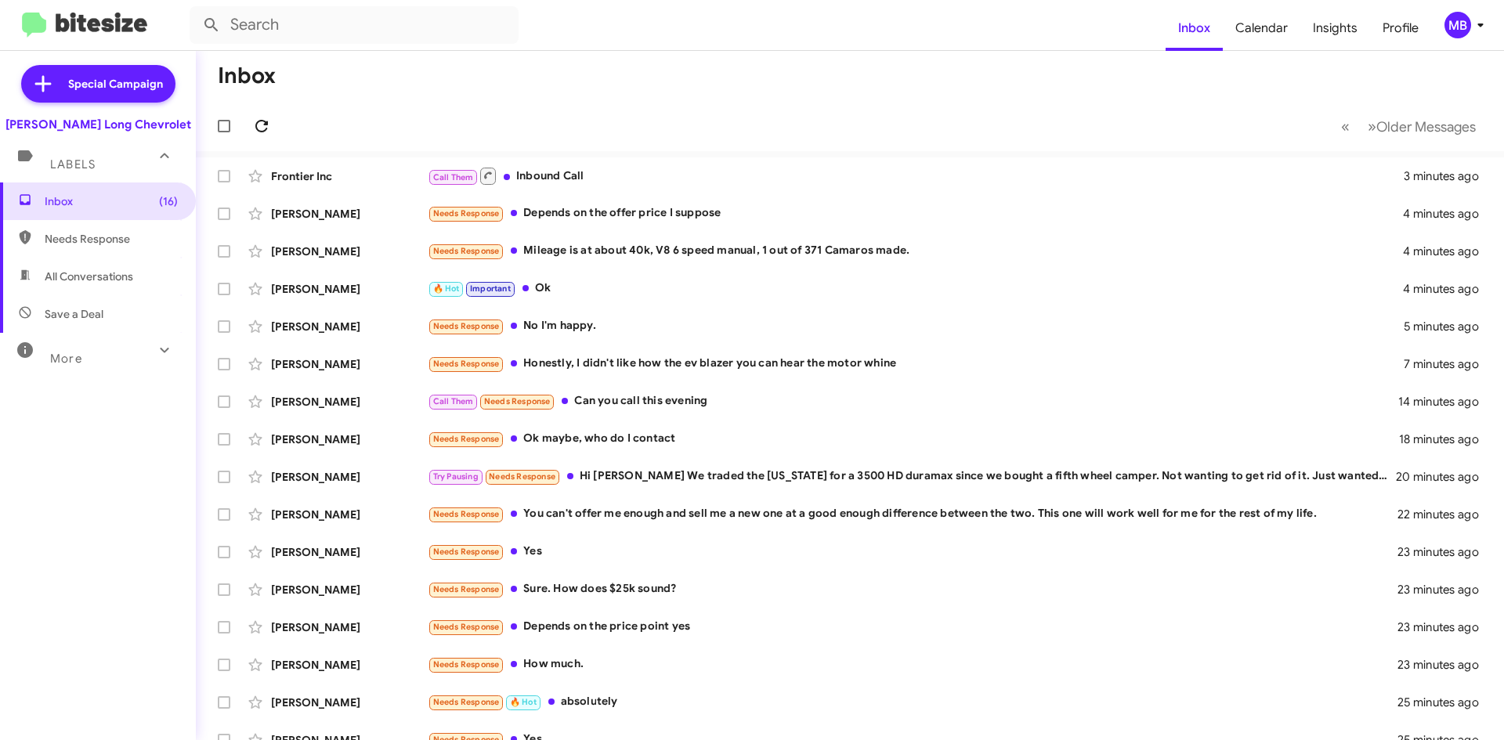
click at [274, 119] on span at bounding box center [261, 126] width 31 height 19
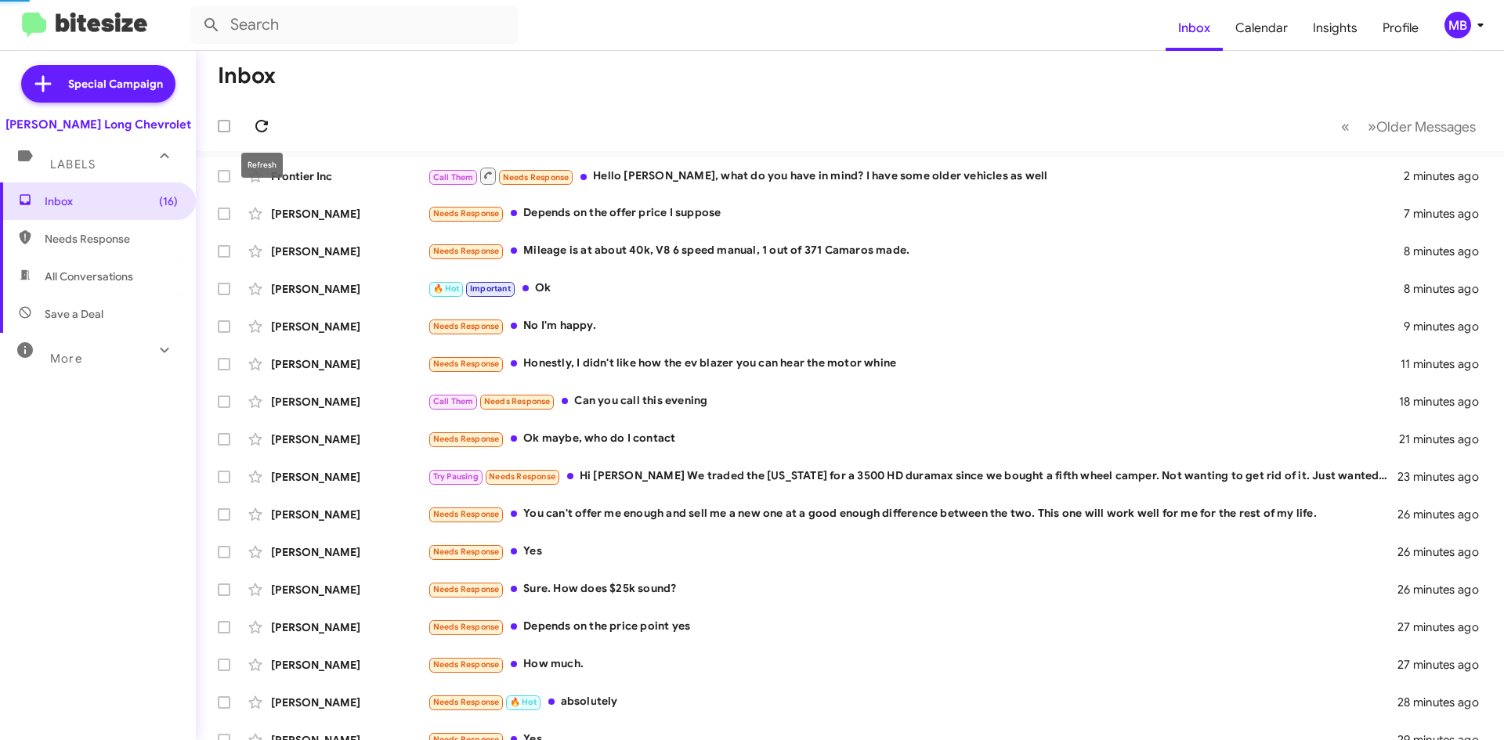
click at [268, 128] on icon at bounding box center [261, 126] width 19 height 19
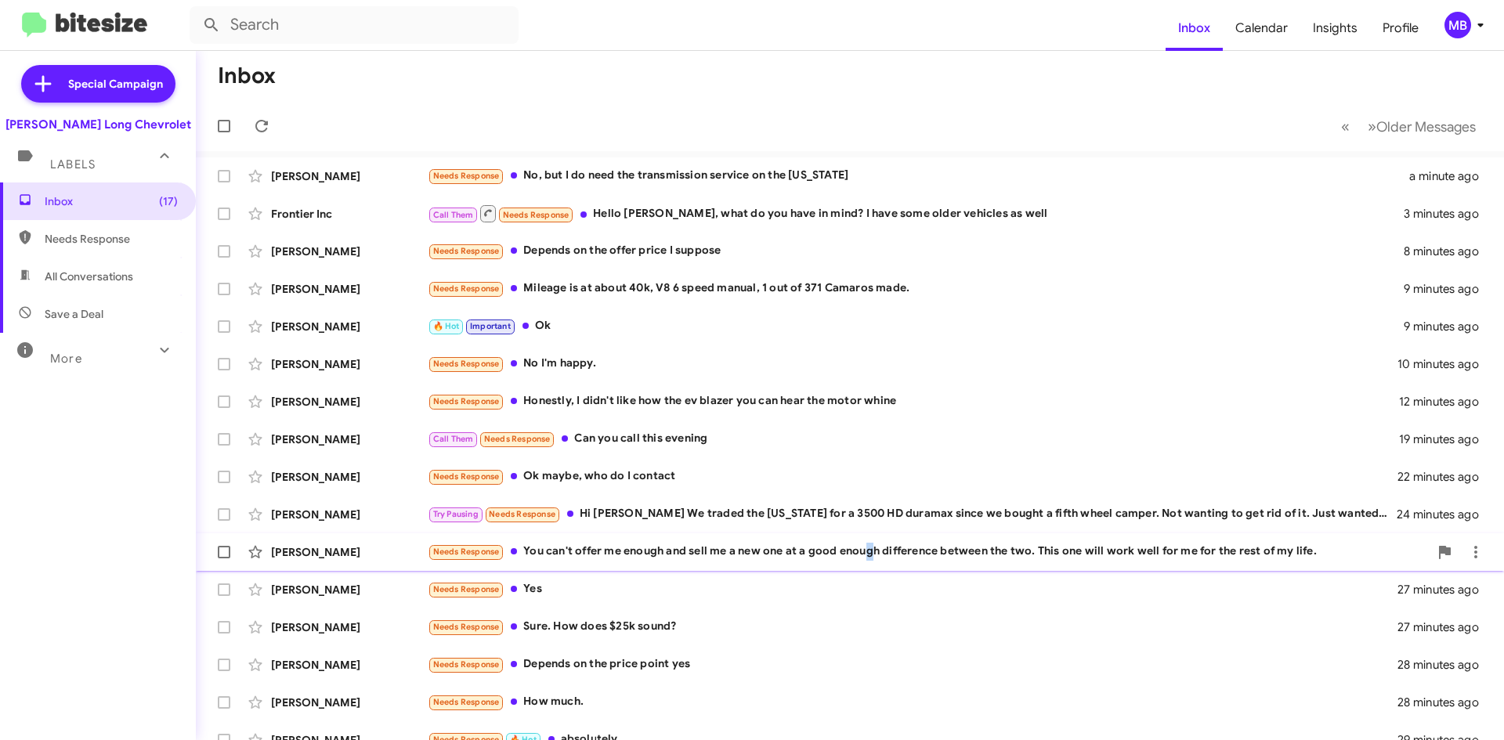
click at [865, 550] on div "Needs Response You can't offer me enough and sell me a new one at a good enough…" at bounding box center [928, 552] width 1001 height 18
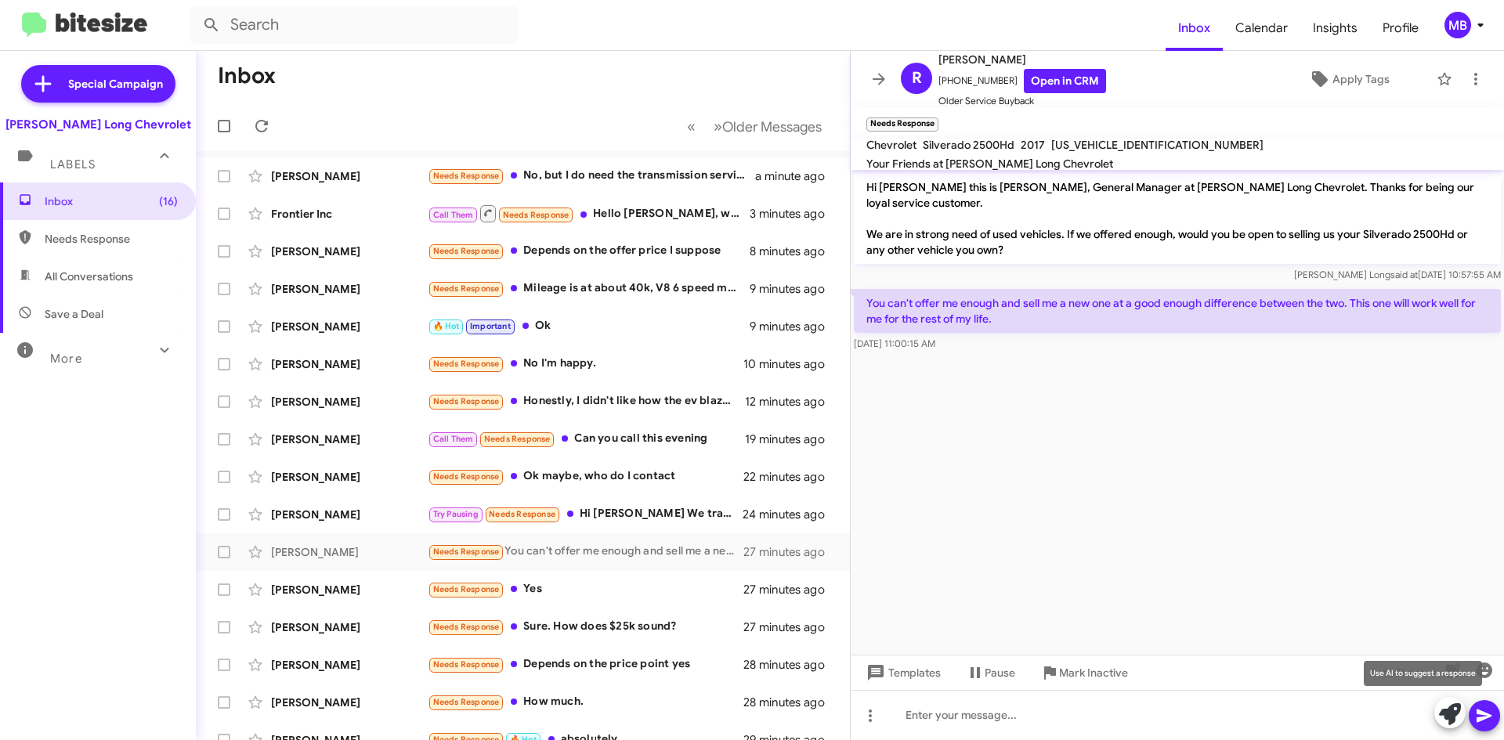
click at [1453, 720] on icon at bounding box center [1450, 714] width 22 height 22
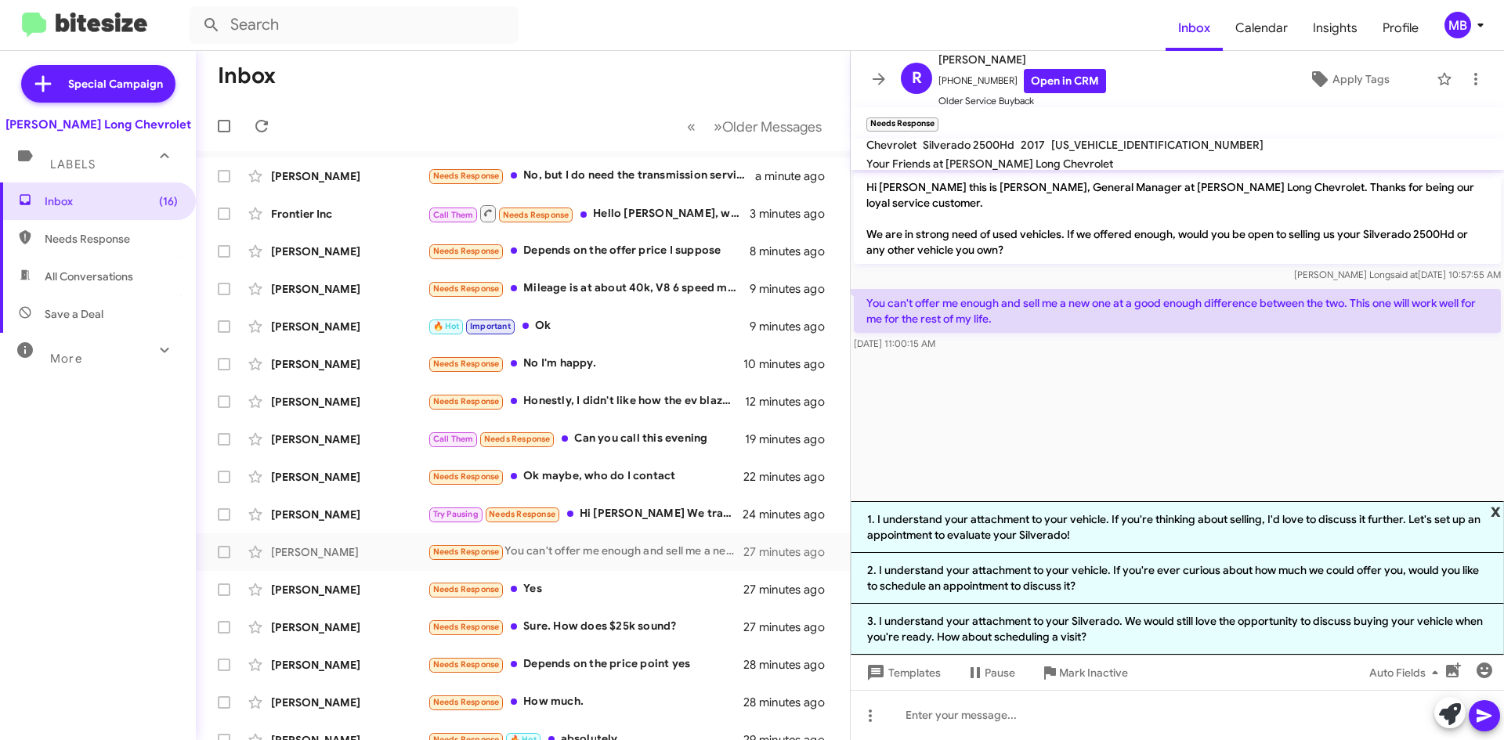
click at [1497, 507] on span "x" at bounding box center [1496, 510] width 10 height 19
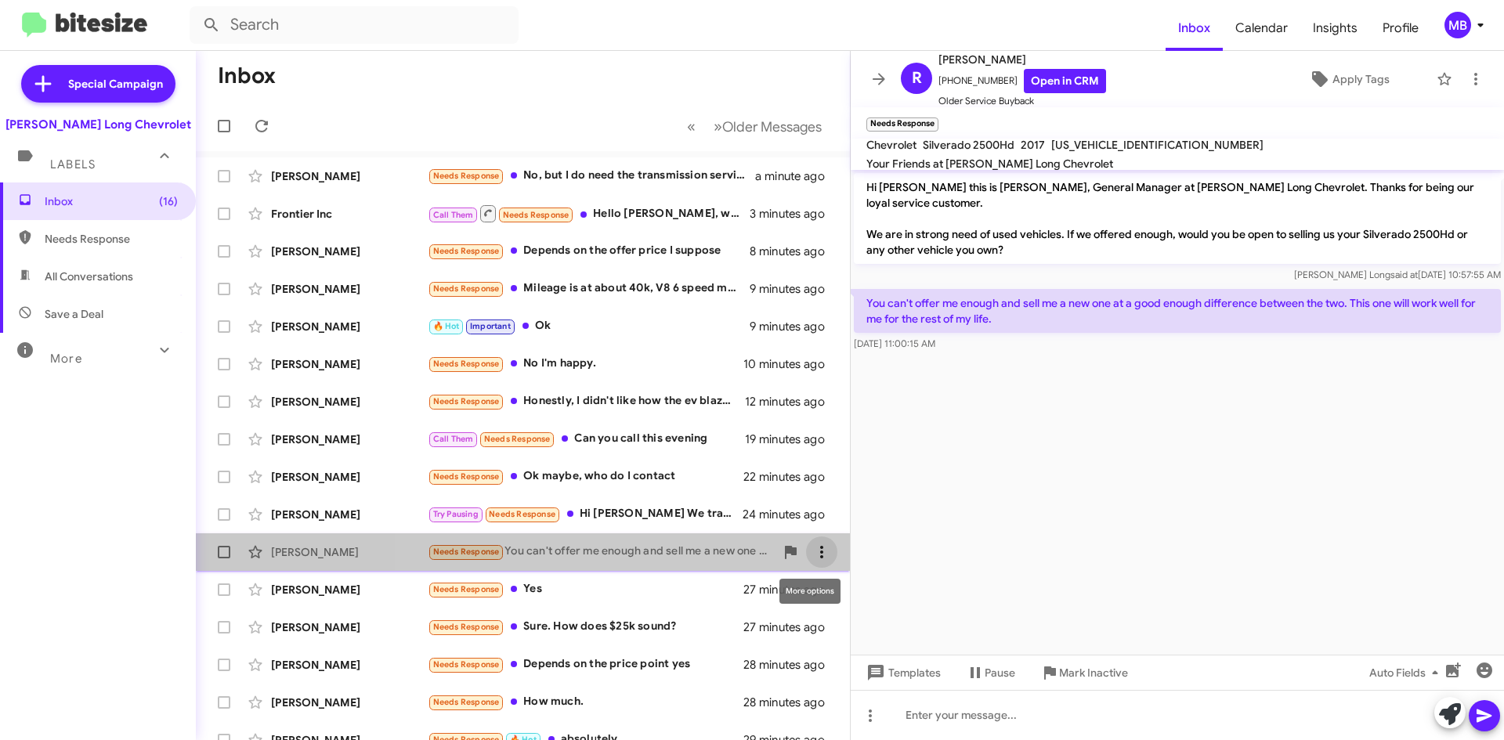
click at [812, 546] on icon at bounding box center [821, 552] width 19 height 19
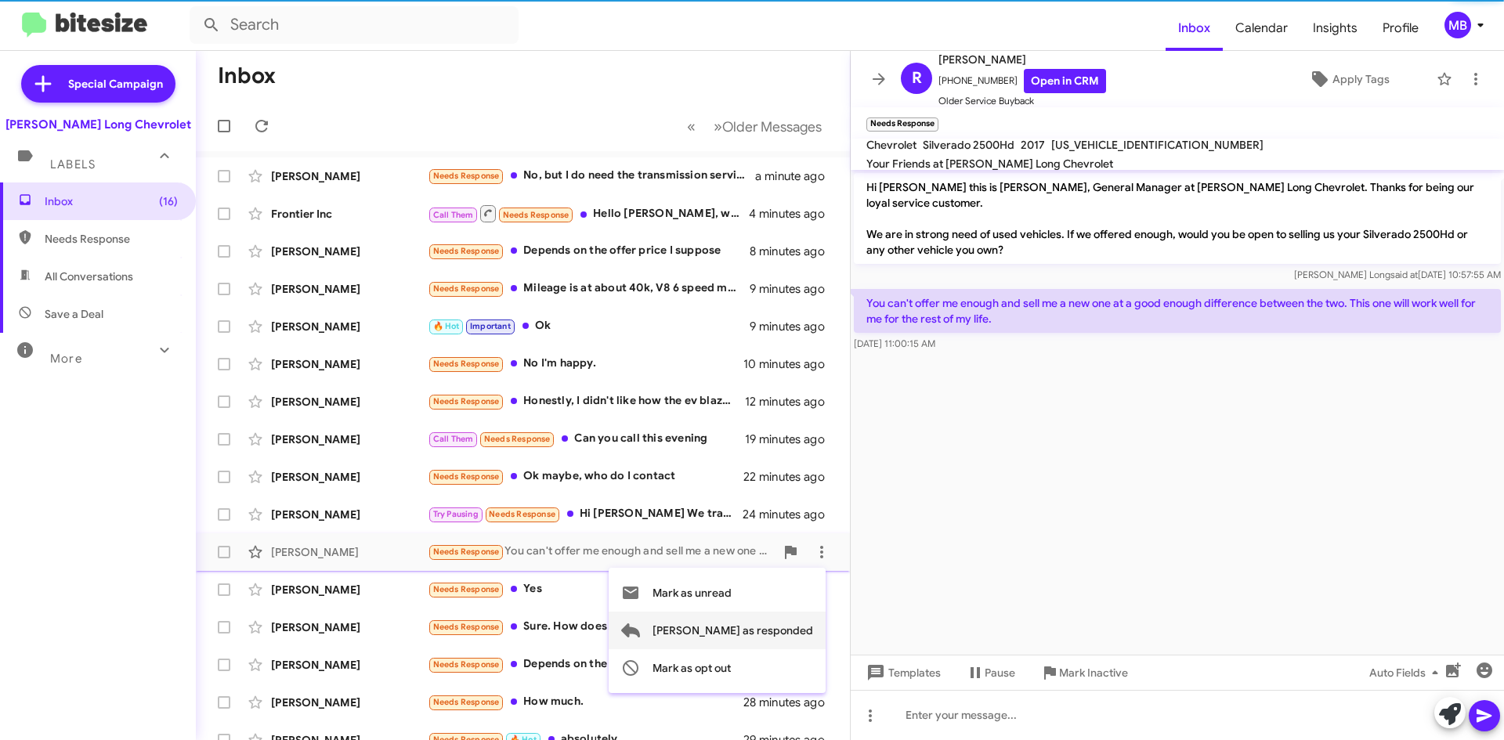
click at [775, 627] on span "[PERSON_NAME] as responded" at bounding box center [732, 631] width 161 height 38
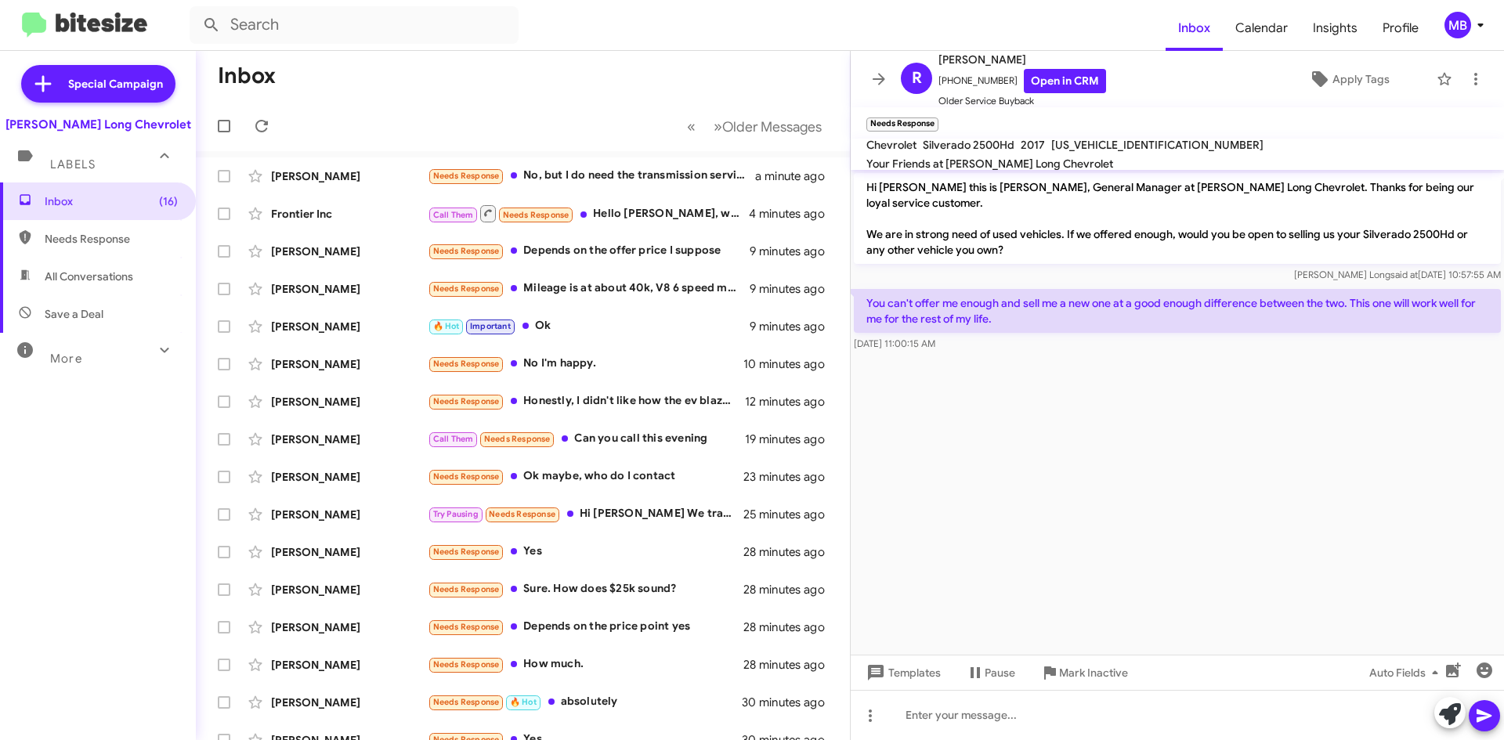
click at [136, 230] on span "Needs Response" at bounding box center [98, 239] width 196 height 38
type input "in:needs-response"
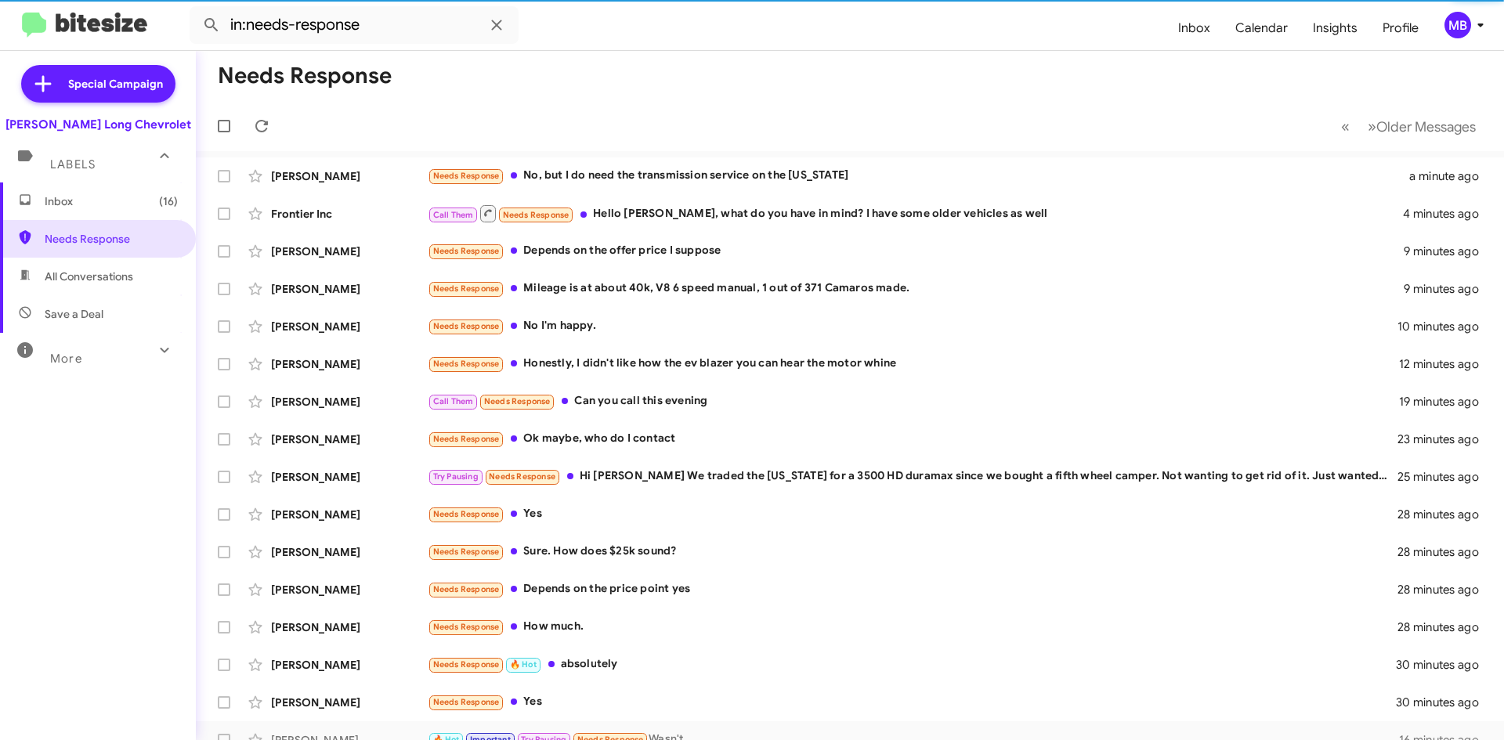
click at [133, 201] on span "Inbox (16)" at bounding box center [111, 201] width 133 height 16
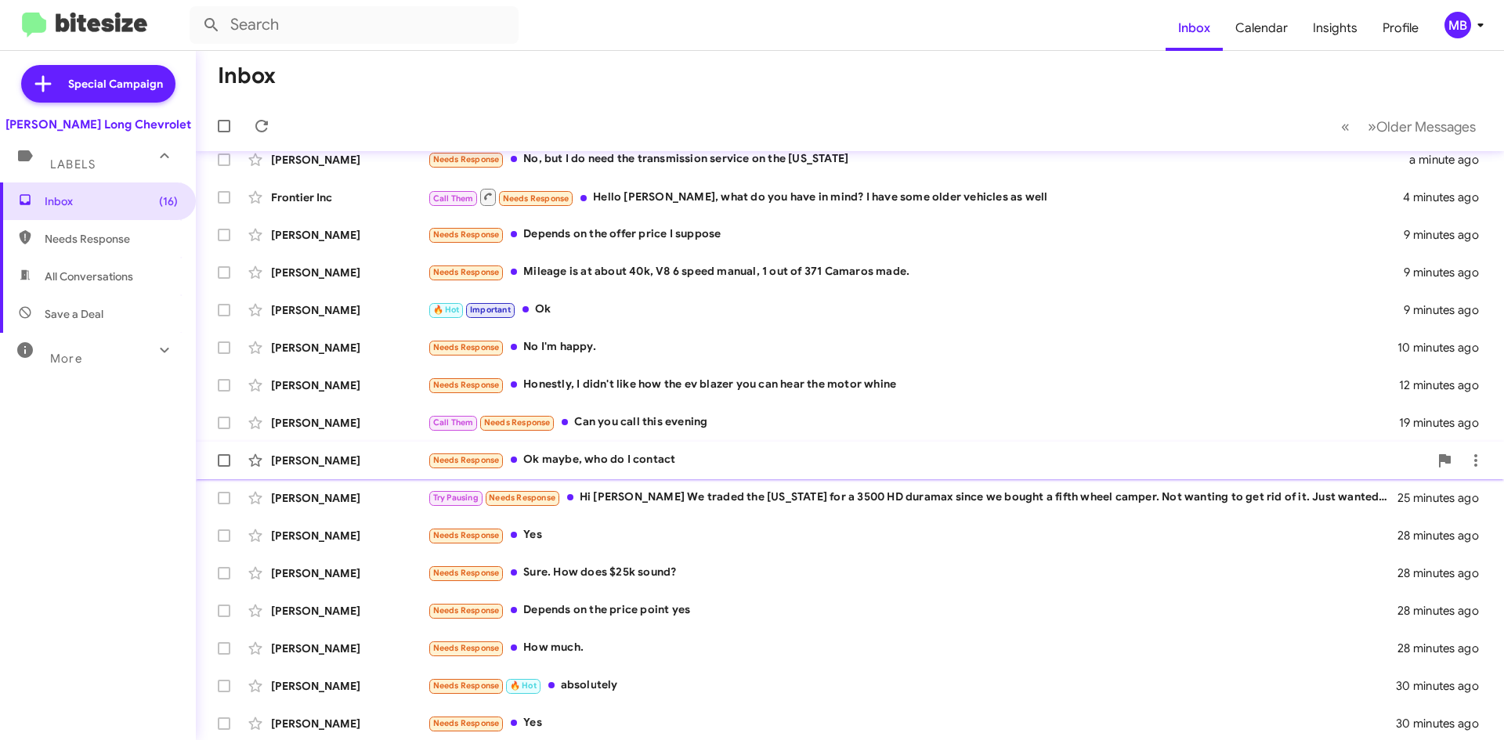
scroll to position [13, 0]
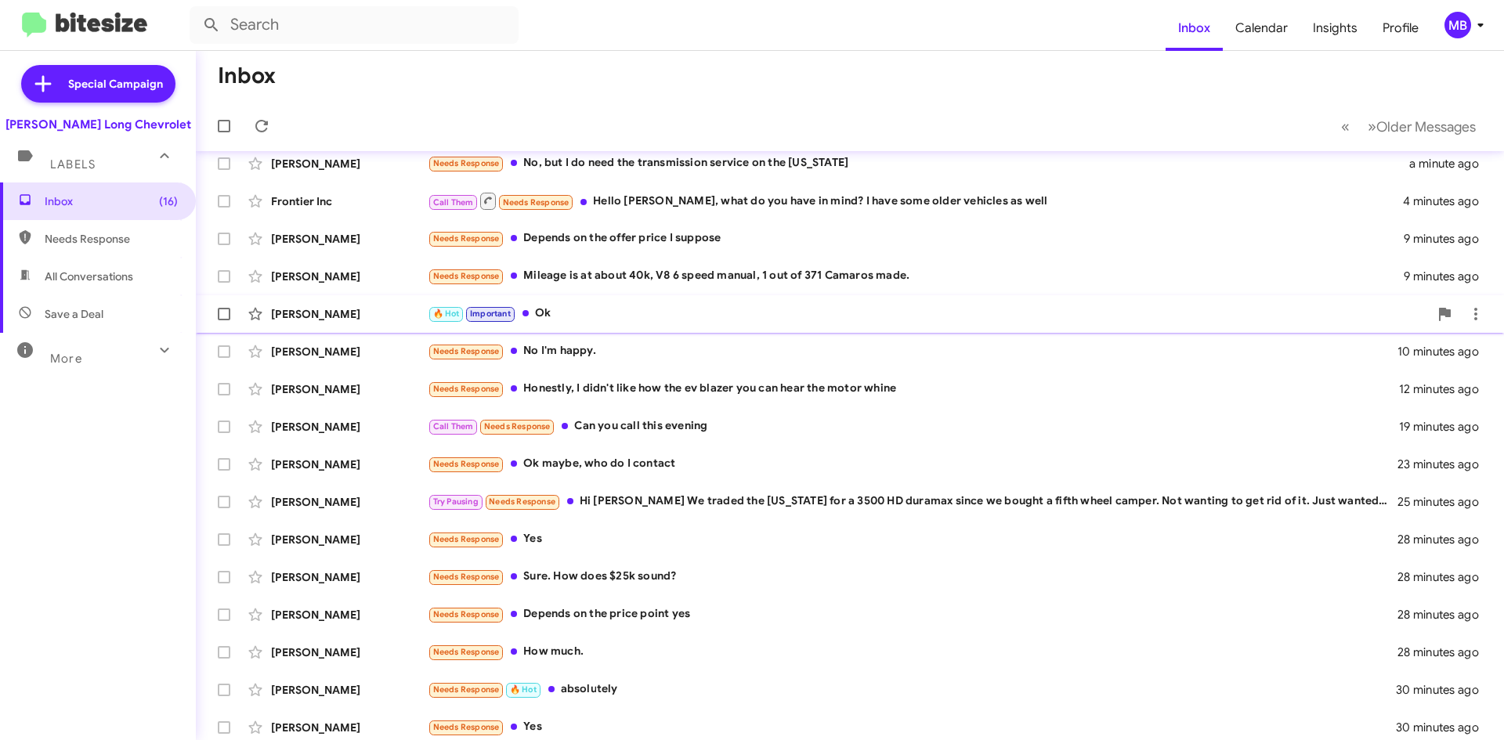
click at [601, 313] on div "🔥 Hot Important Ok" at bounding box center [928, 314] width 1001 height 18
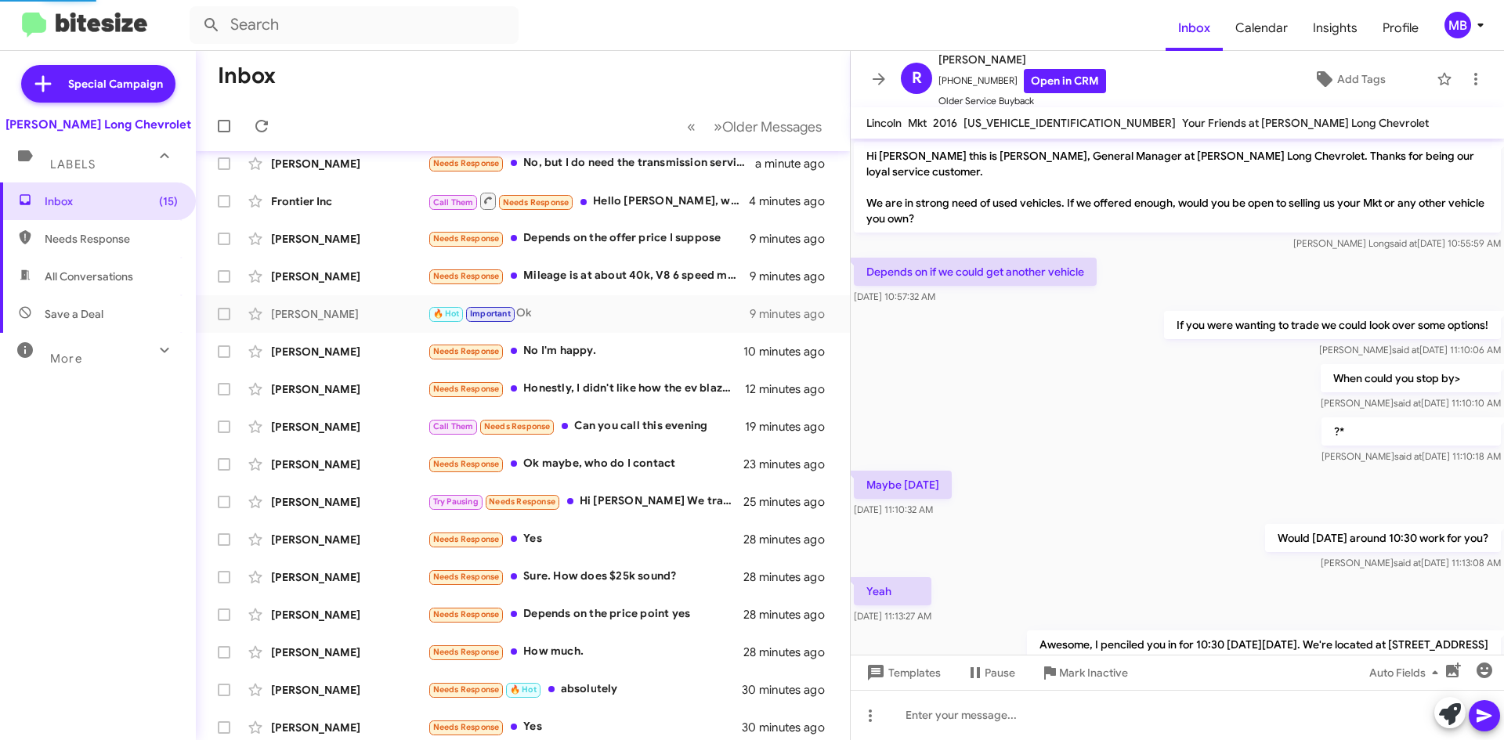
scroll to position [404, 0]
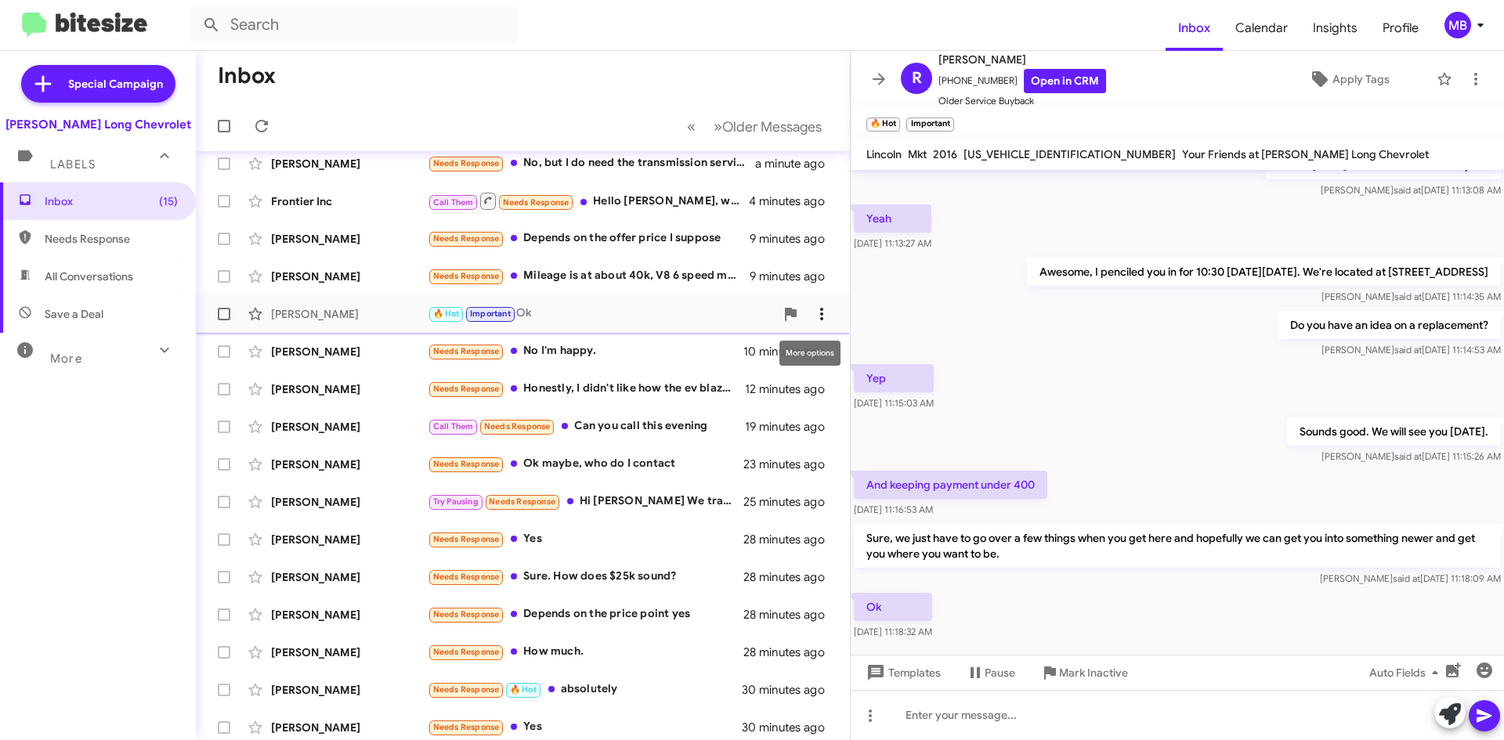
click at [819, 320] on icon at bounding box center [821, 314] width 19 height 19
click at [790, 398] on span "[PERSON_NAME] as responded" at bounding box center [732, 393] width 161 height 38
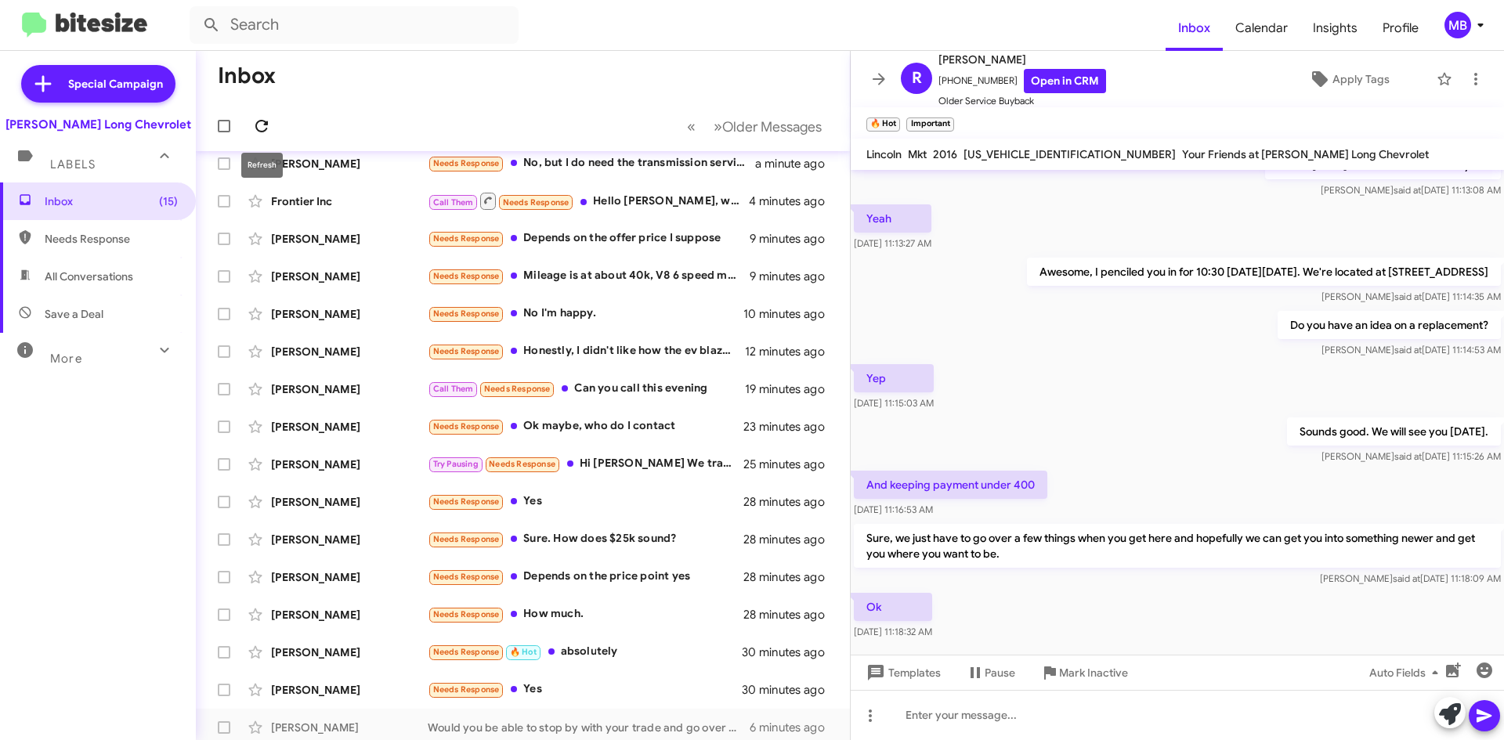
click at [259, 118] on icon at bounding box center [261, 126] width 19 height 19
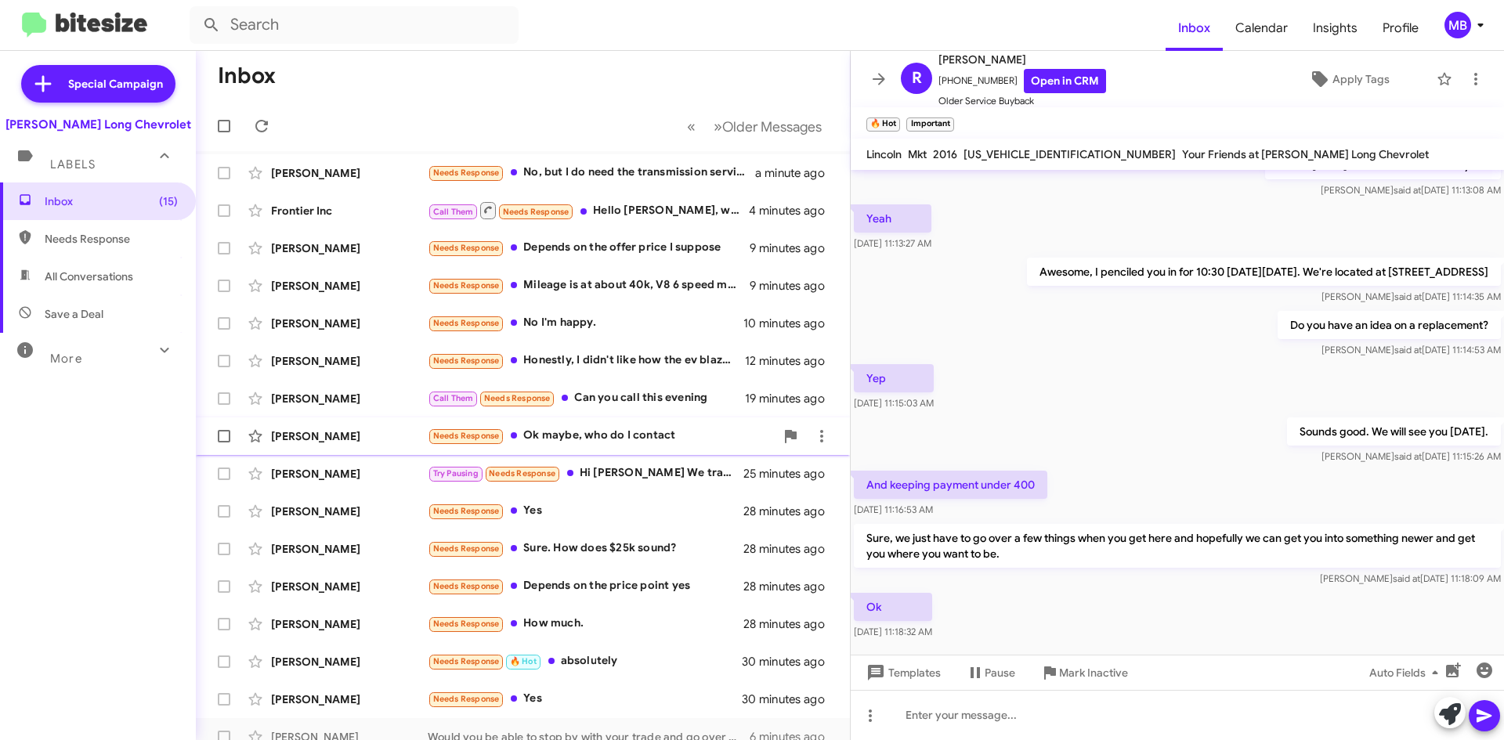
scroll to position [0, 0]
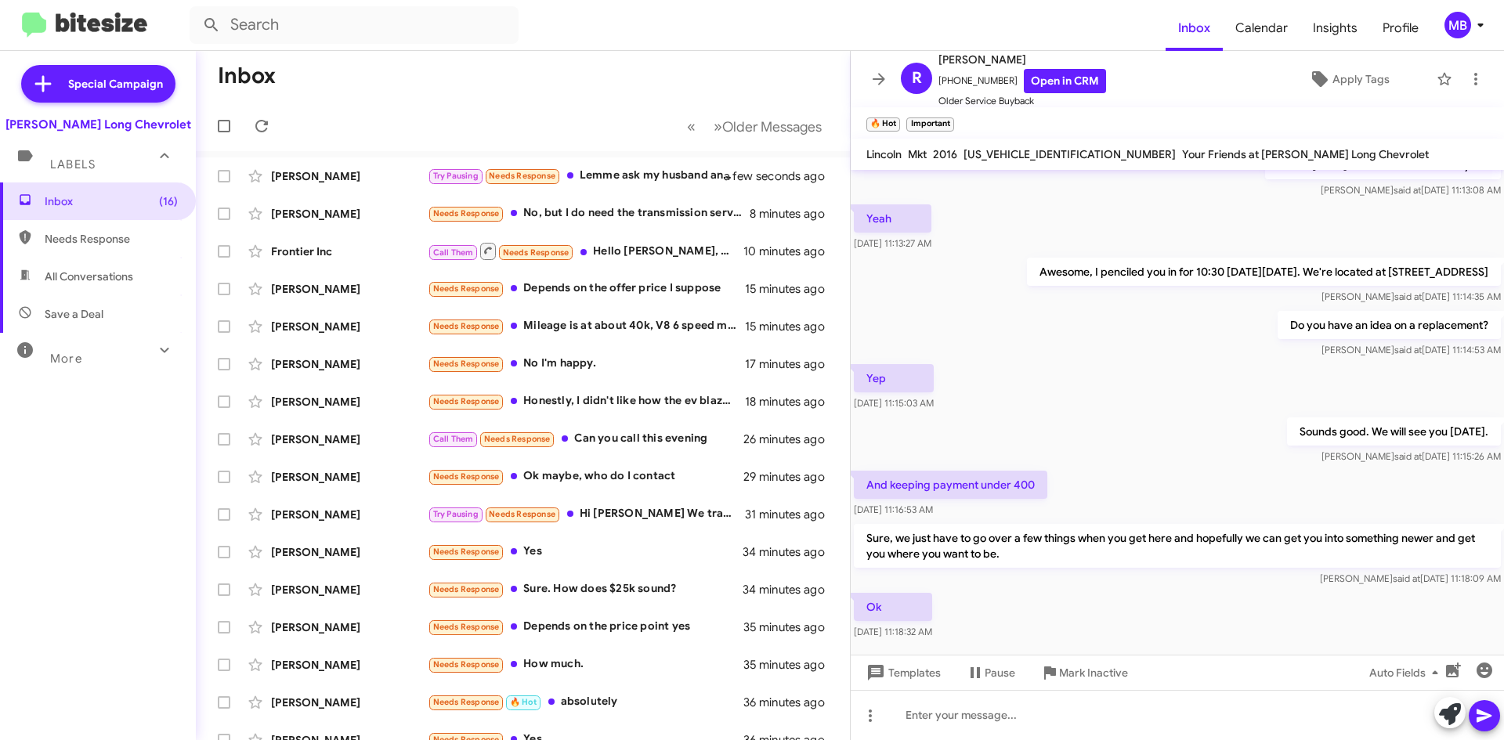
click at [99, 230] on span "Needs Response" at bounding box center [98, 239] width 196 height 38
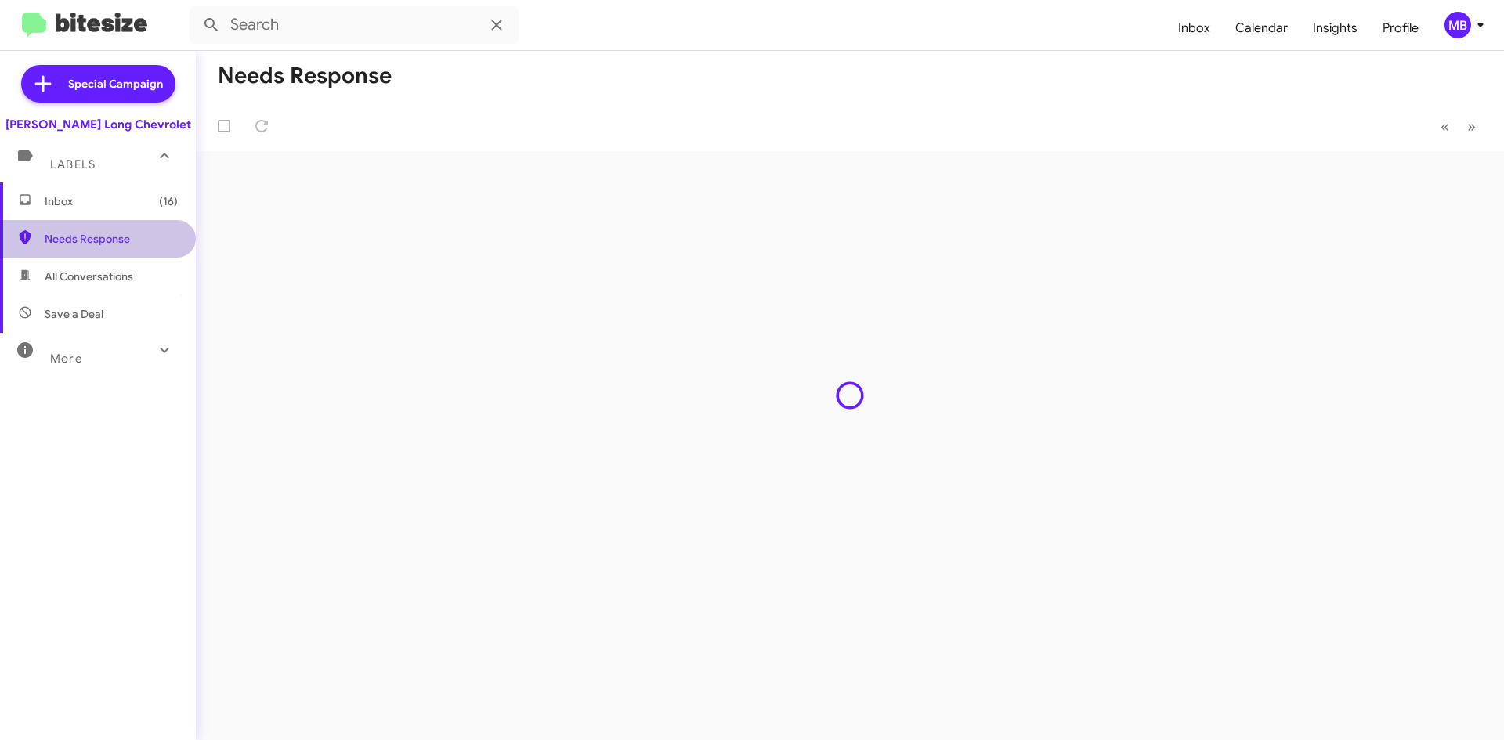
type input "in:needs-response"
click at [110, 201] on span "Inbox (16)" at bounding box center [111, 201] width 133 height 16
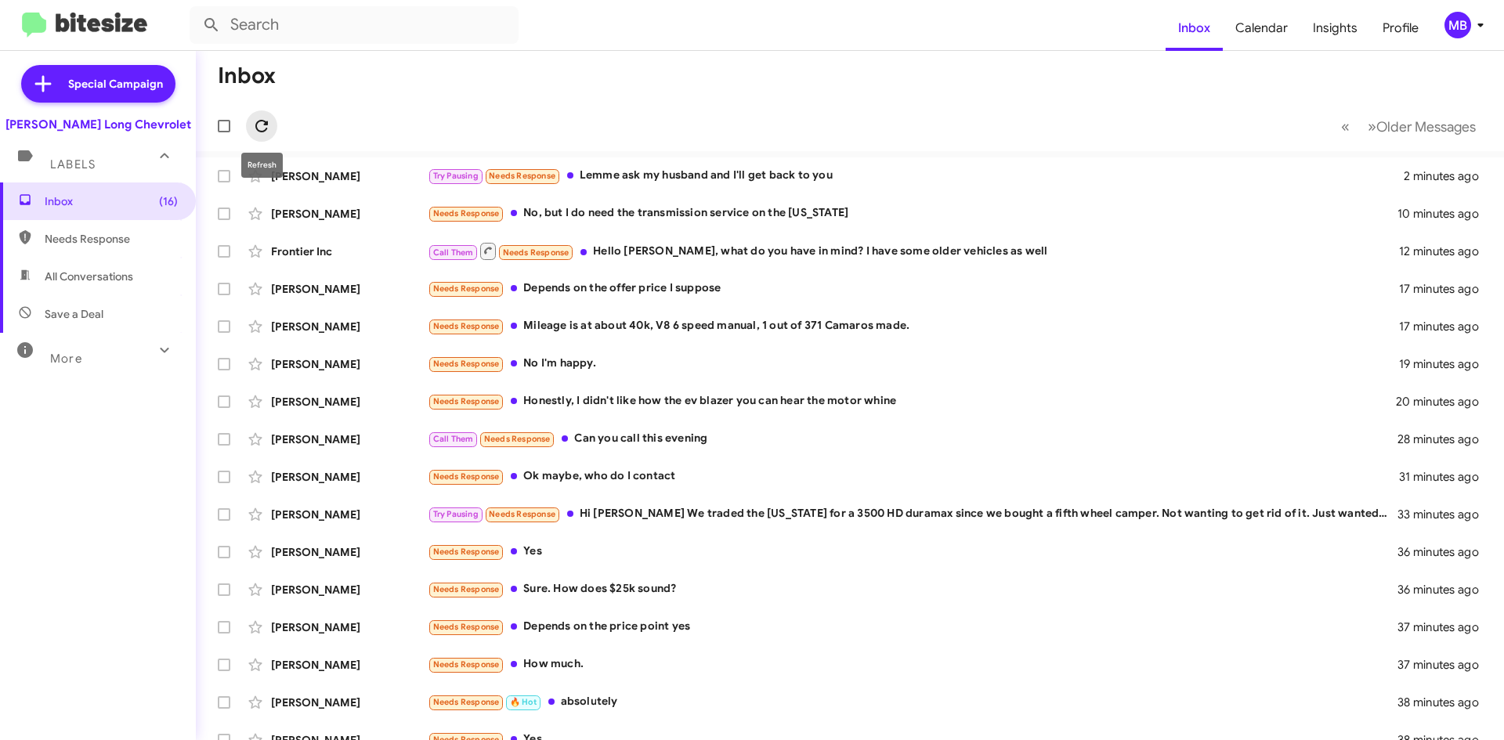
click at [251, 134] on span at bounding box center [261, 126] width 31 height 19
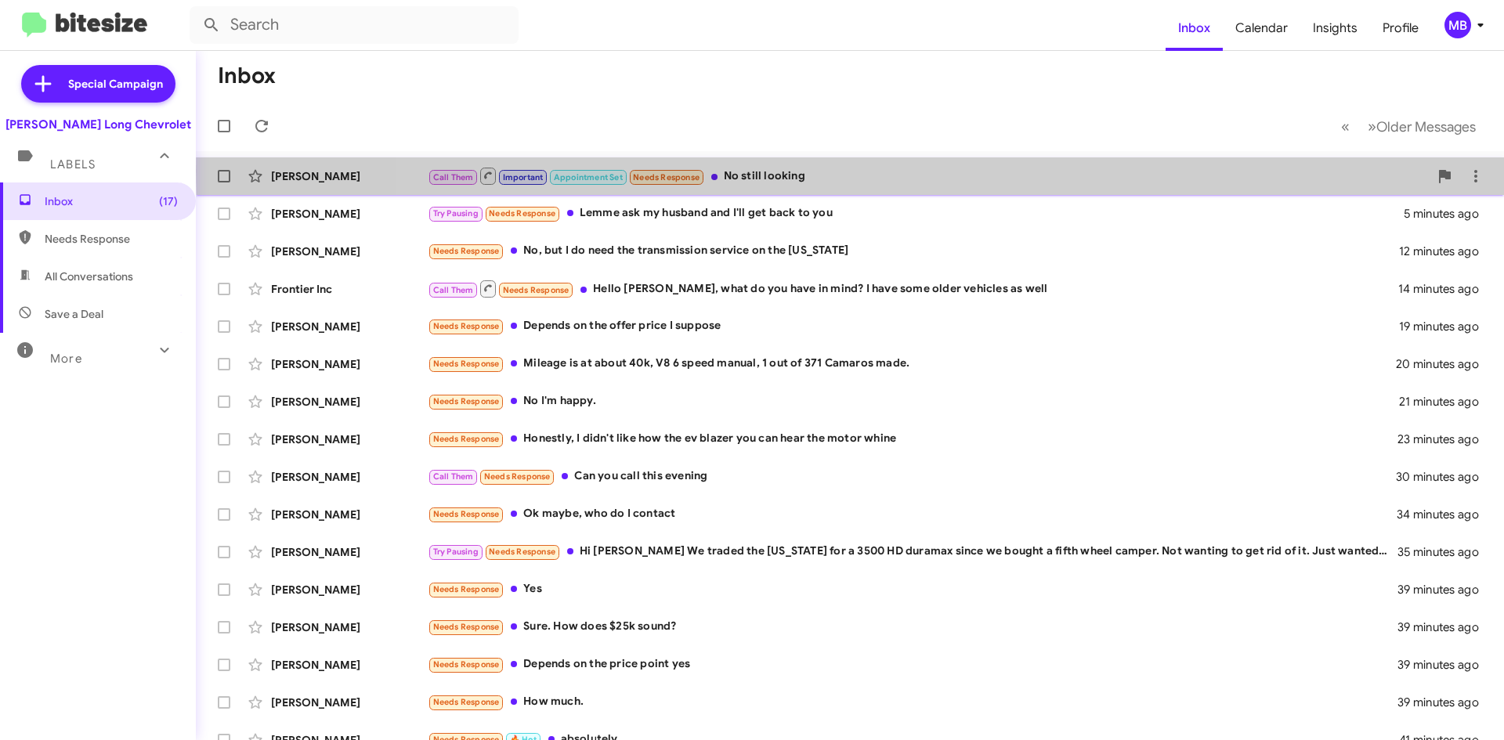
click at [949, 171] on div "Call Them Important Appointment Set Needs Response No still looking" at bounding box center [928, 176] width 1001 height 20
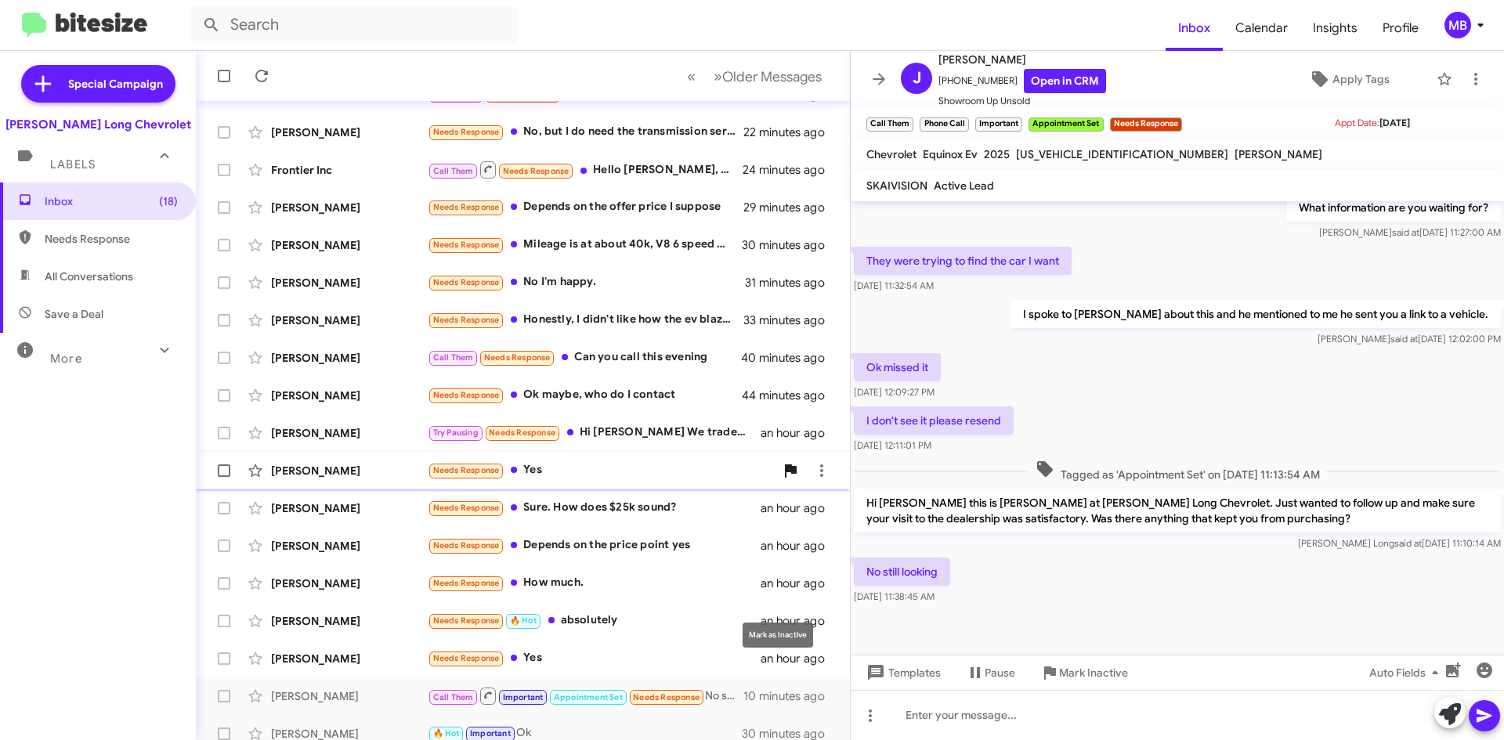
scroll to position [169, 0]
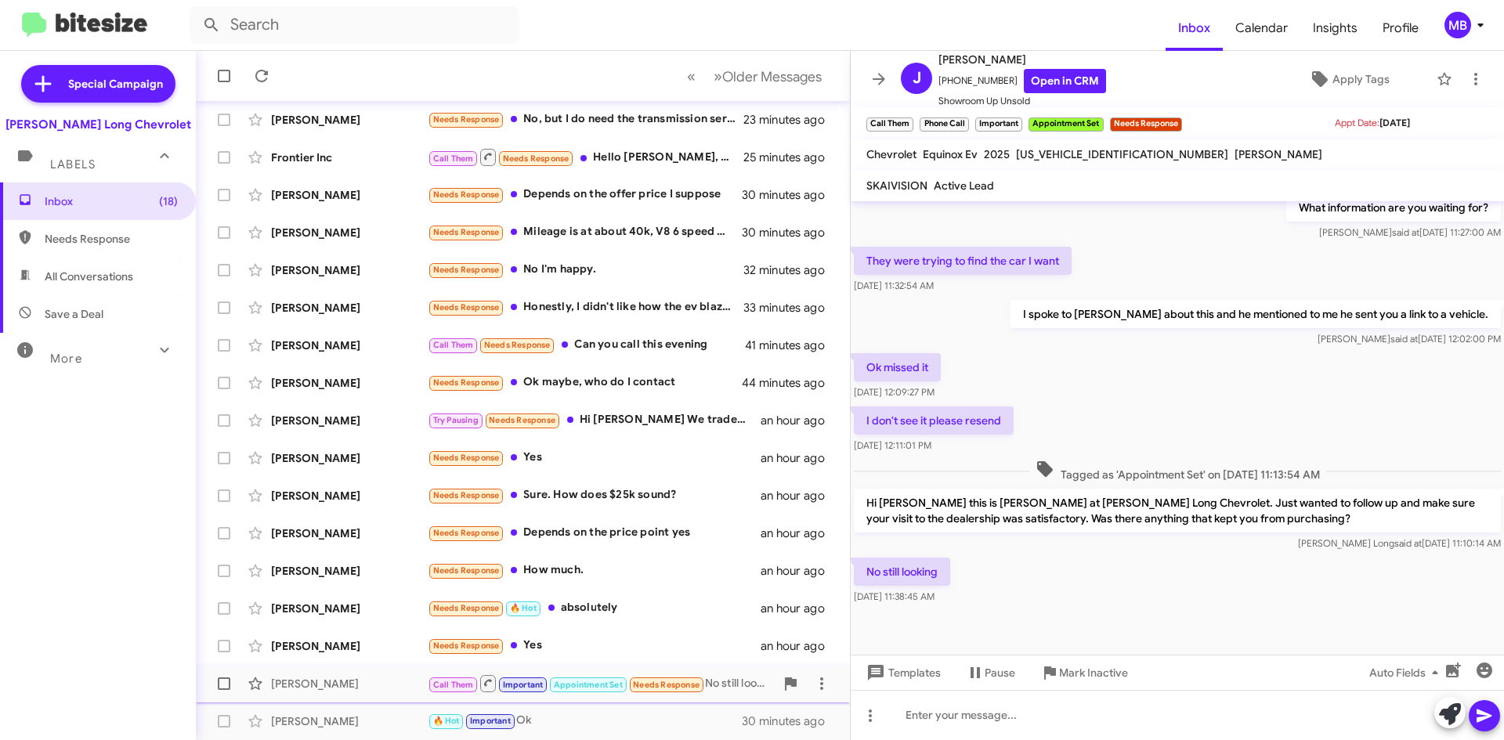
drag, startPoint x: 1089, startPoint y: 670, endPoint x: 1073, endPoint y: 665, distance: 16.4
click at [1089, 670] on span "Mark Inactive" at bounding box center [1093, 673] width 69 height 28
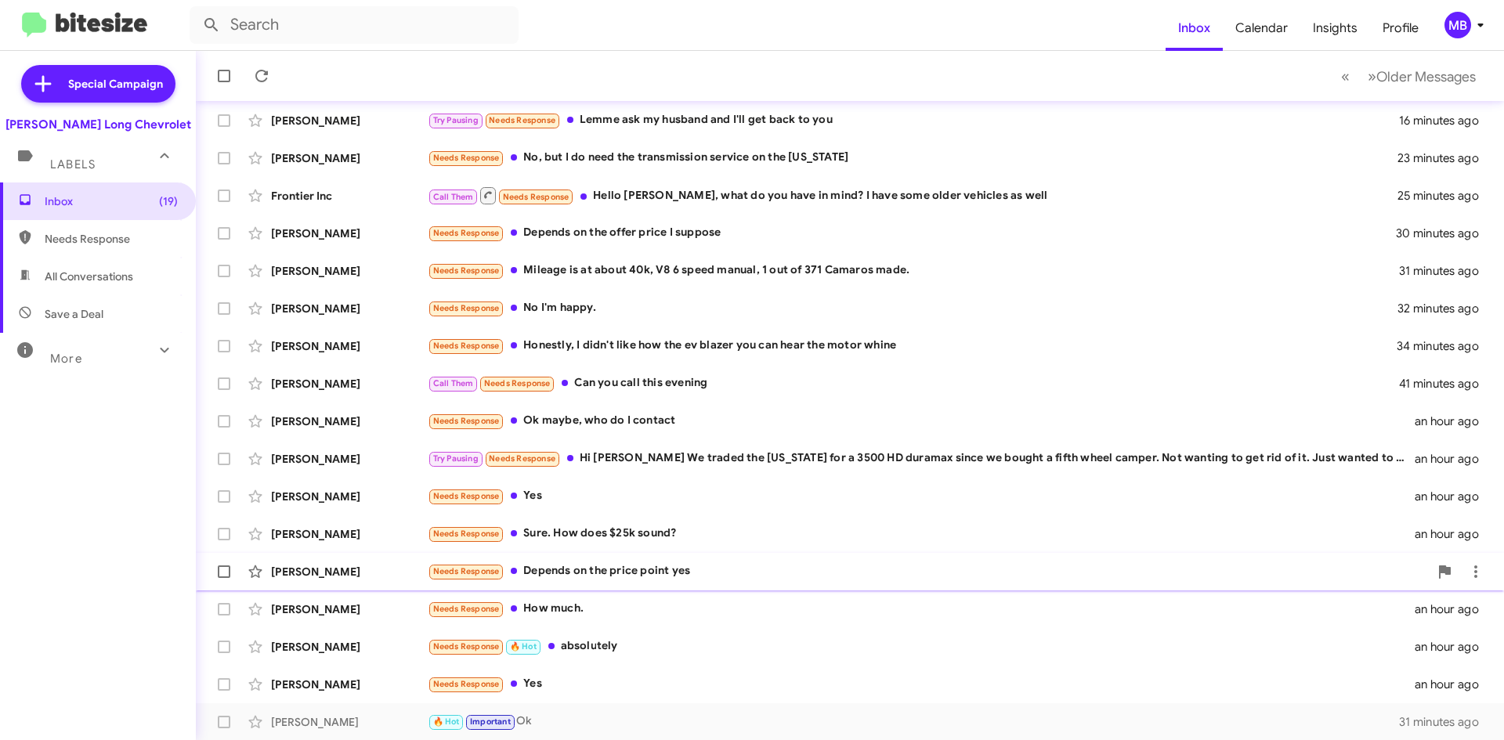
scroll to position [169, 0]
click at [556, 674] on div "Needs Response Yes" at bounding box center [928, 683] width 1001 height 18
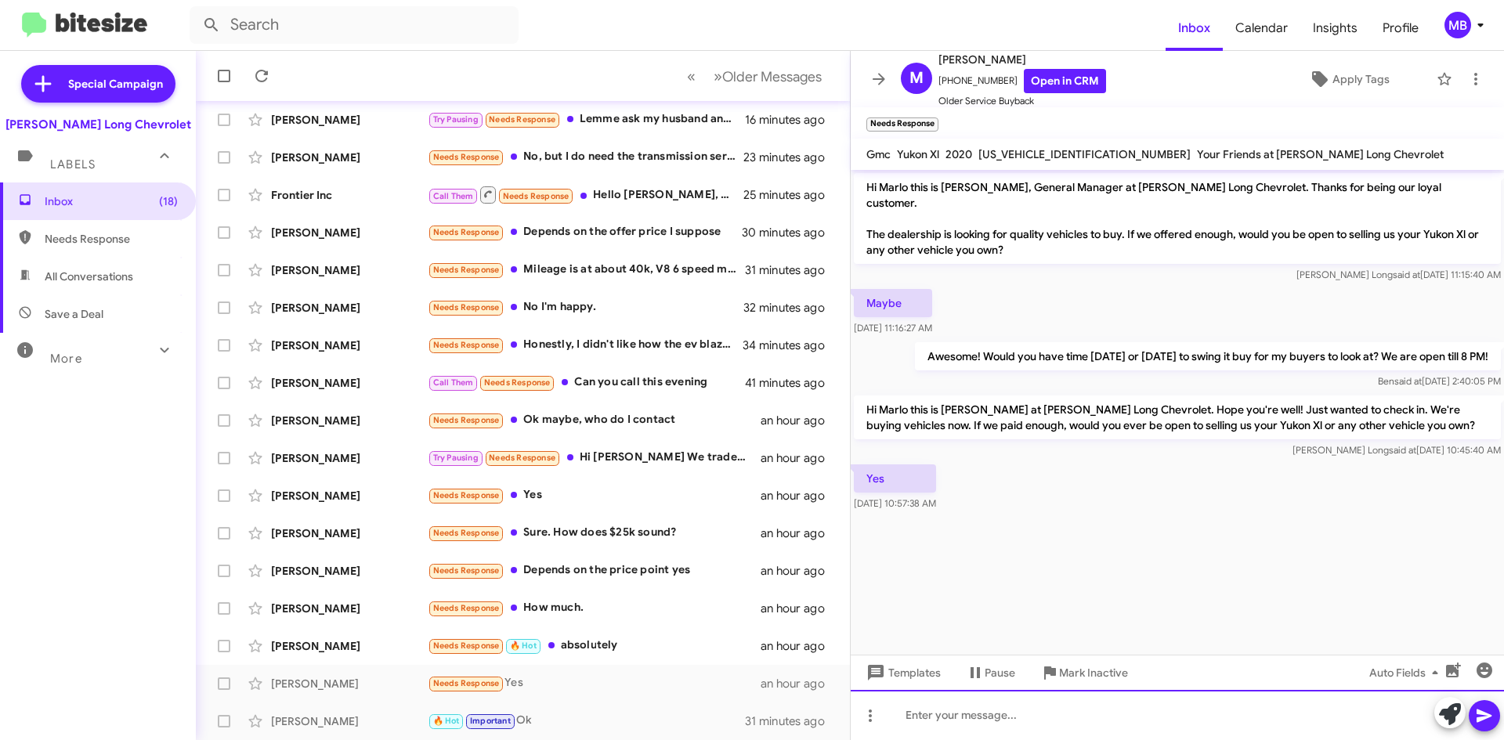
click at [1093, 721] on div at bounding box center [1177, 715] width 653 height 50
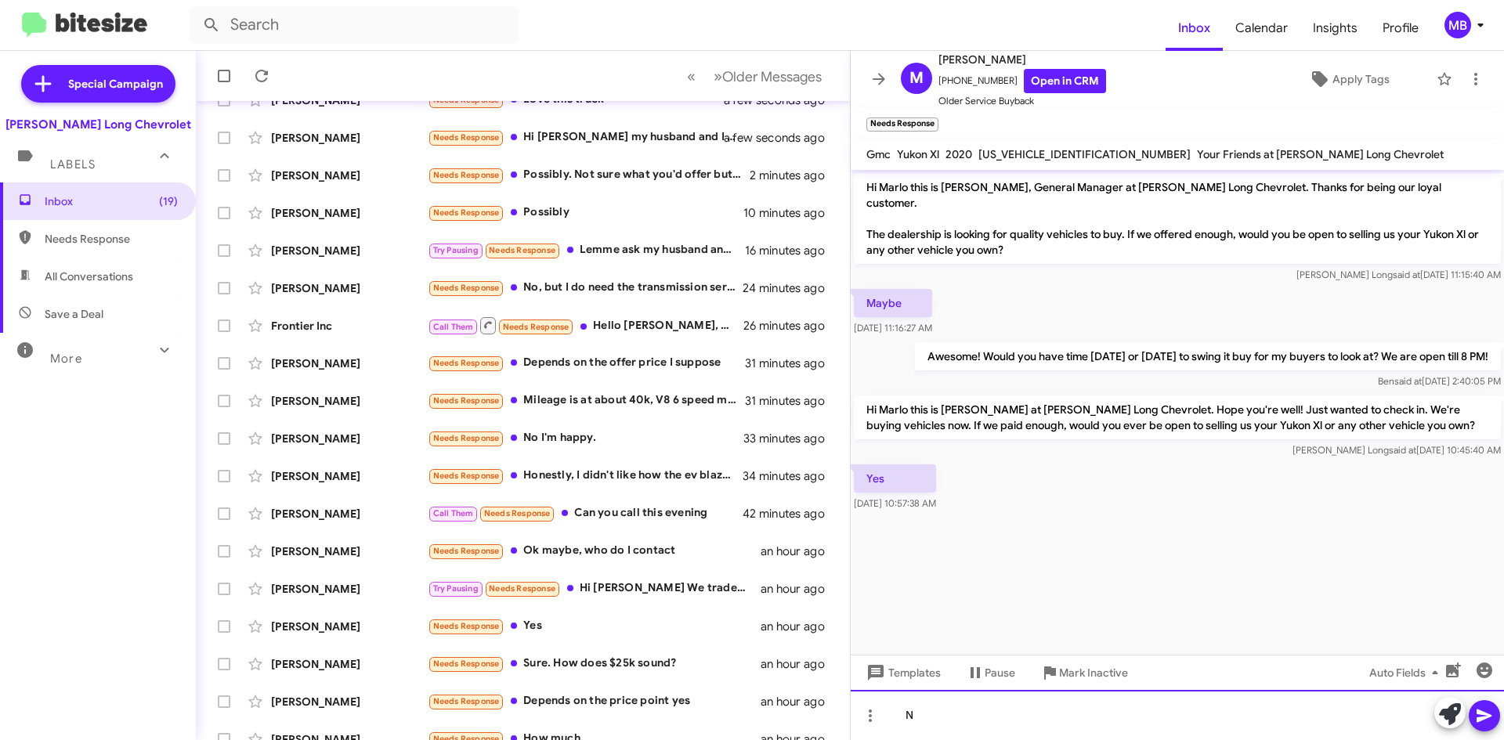
scroll to position [169, 0]
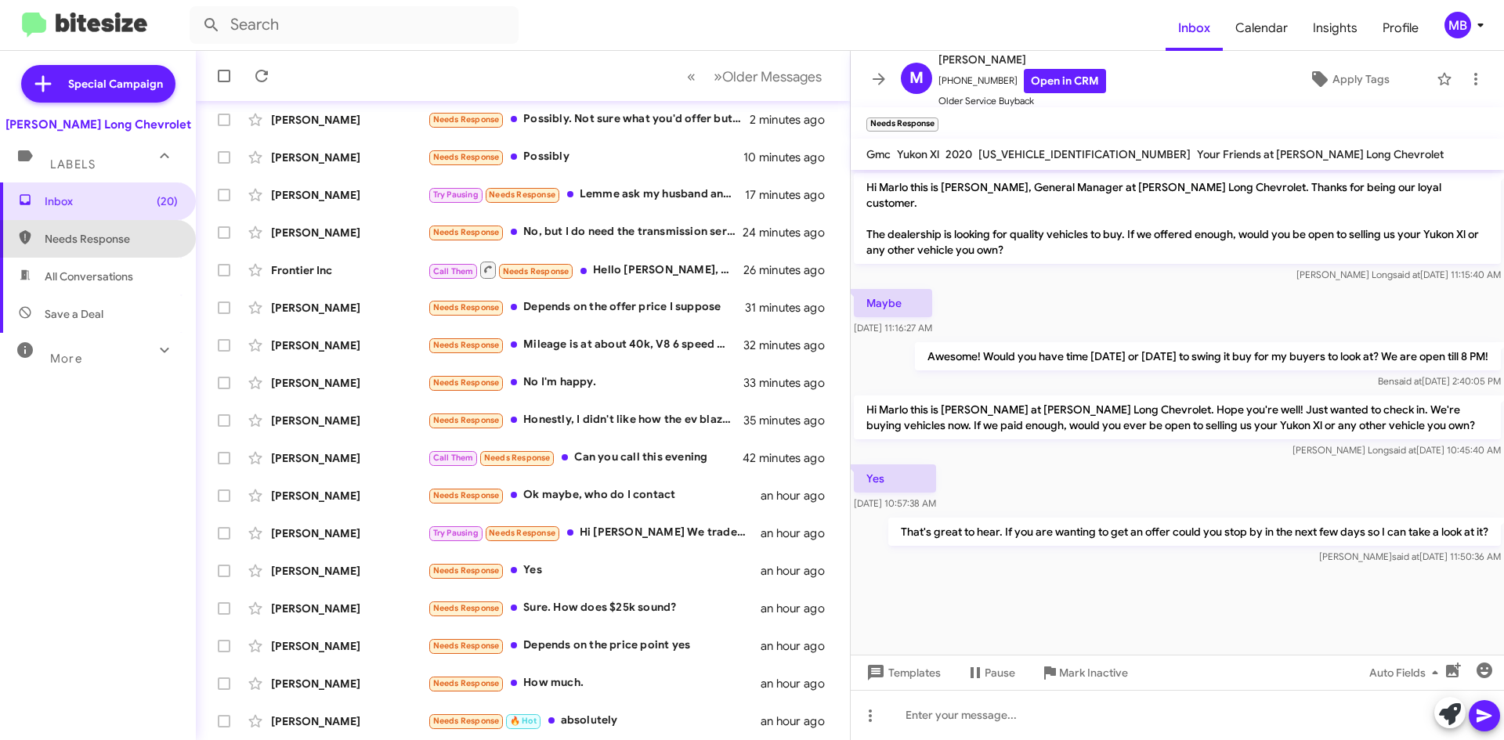
click at [105, 243] on span "Needs Response" at bounding box center [111, 239] width 133 height 16
type input "in:needs-response"
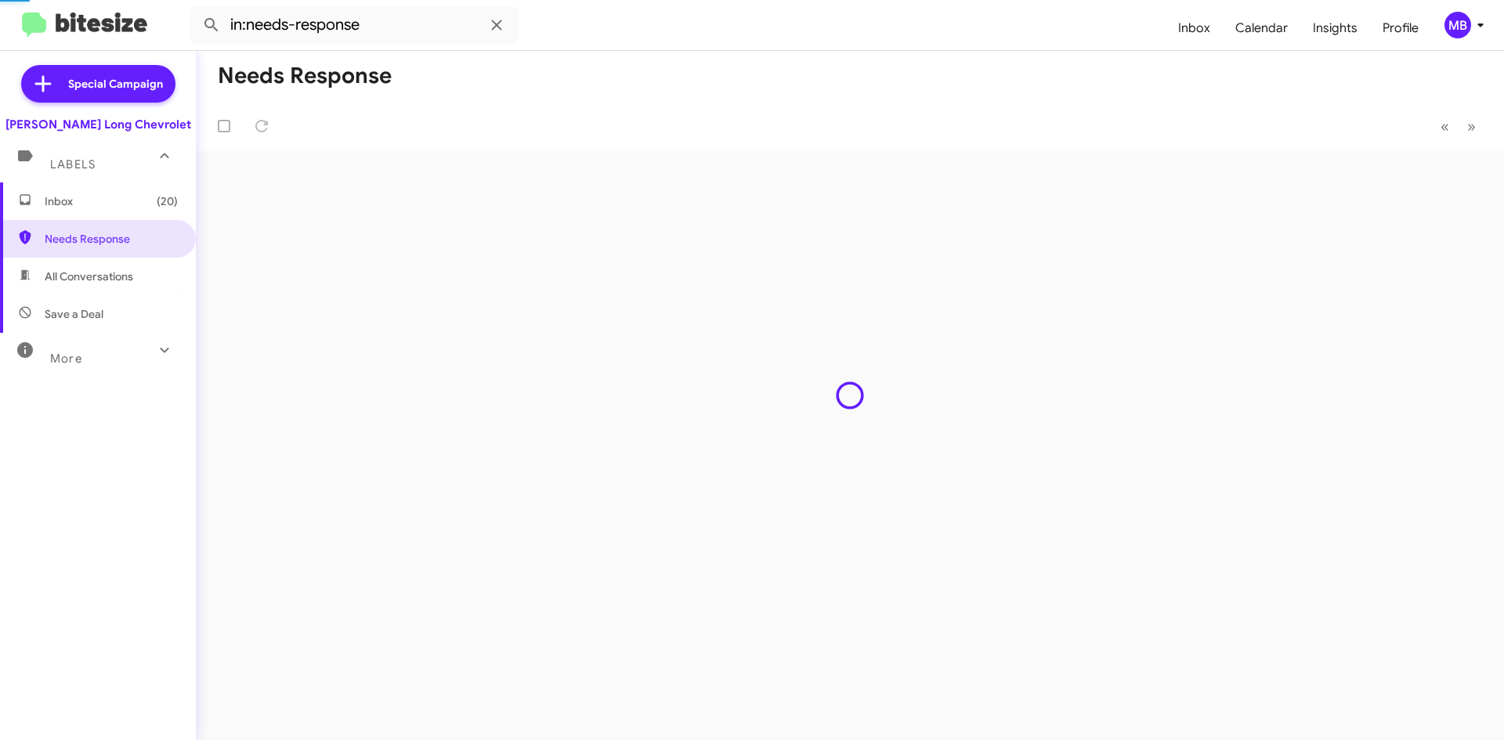
click at [132, 200] on span "Inbox (20)" at bounding box center [111, 201] width 133 height 16
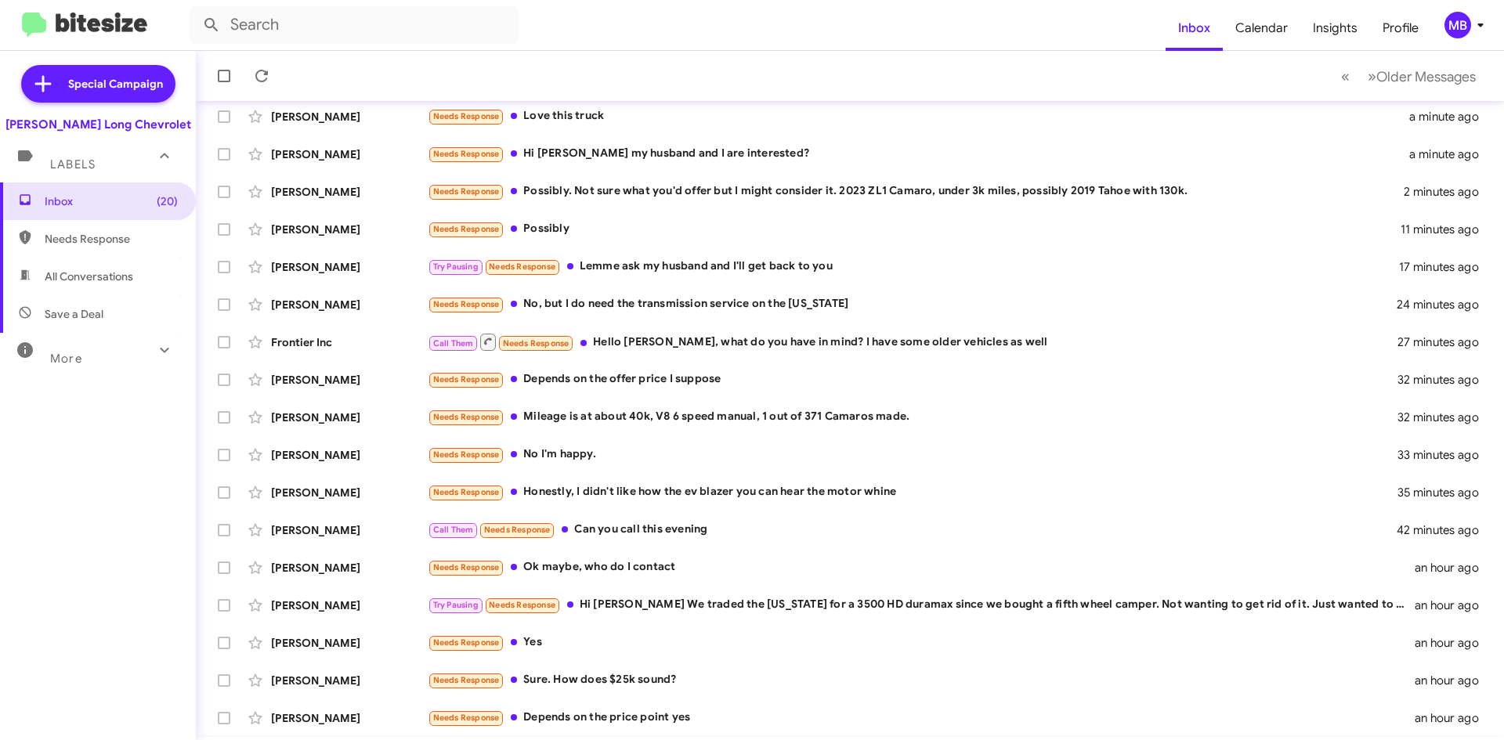
scroll to position [169, 0]
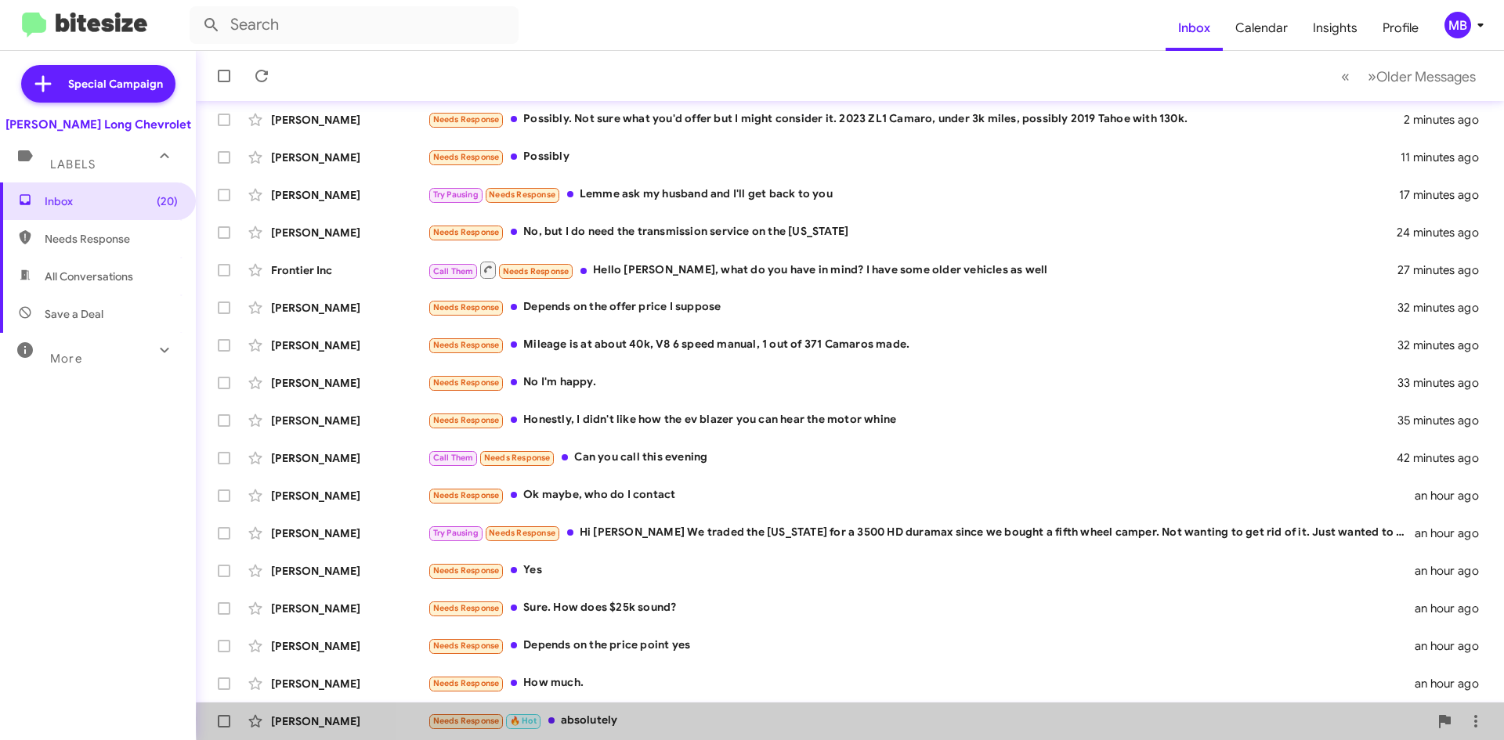
click at [912, 719] on div "Needs Response 🔥 Hot absolutely" at bounding box center [928, 721] width 1001 height 18
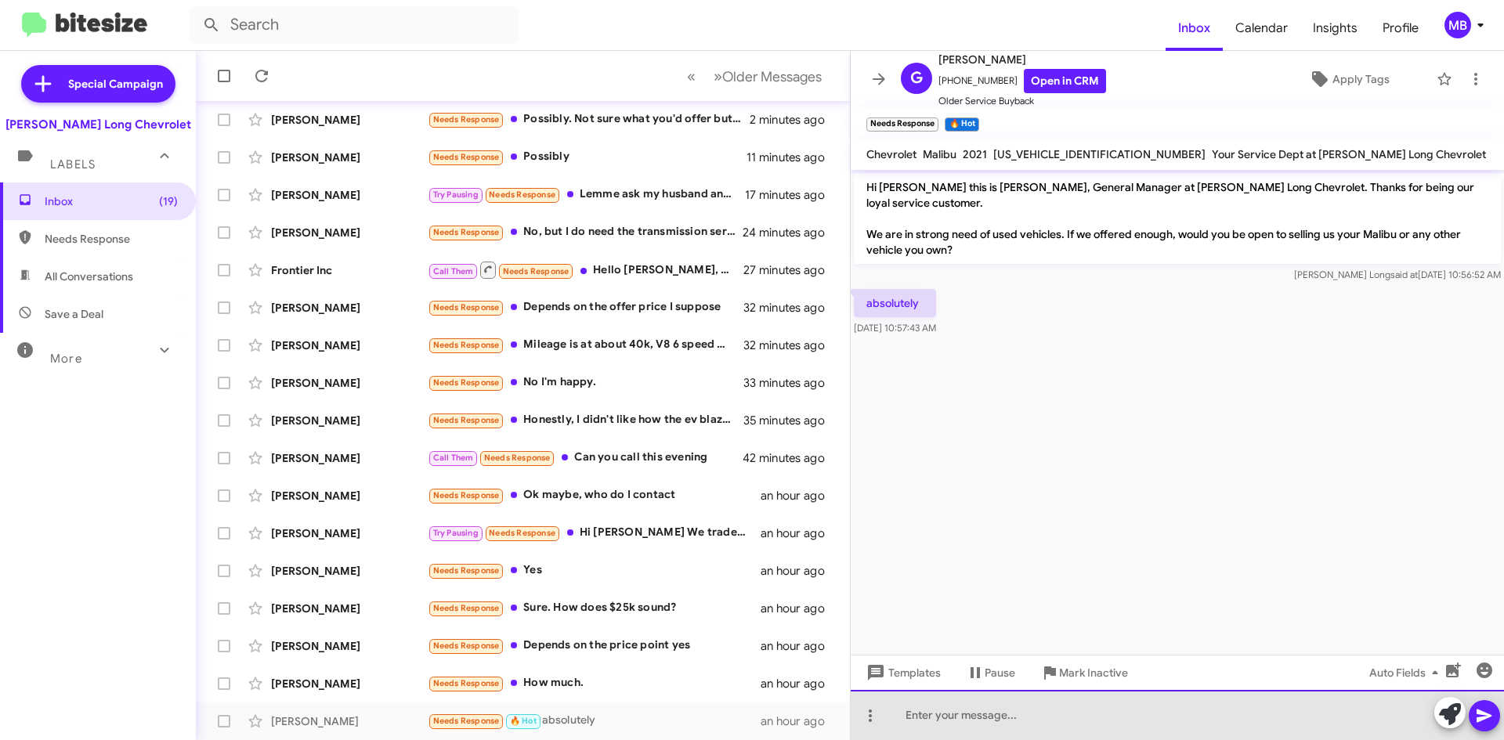
click at [1039, 706] on div at bounding box center [1177, 715] width 653 height 50
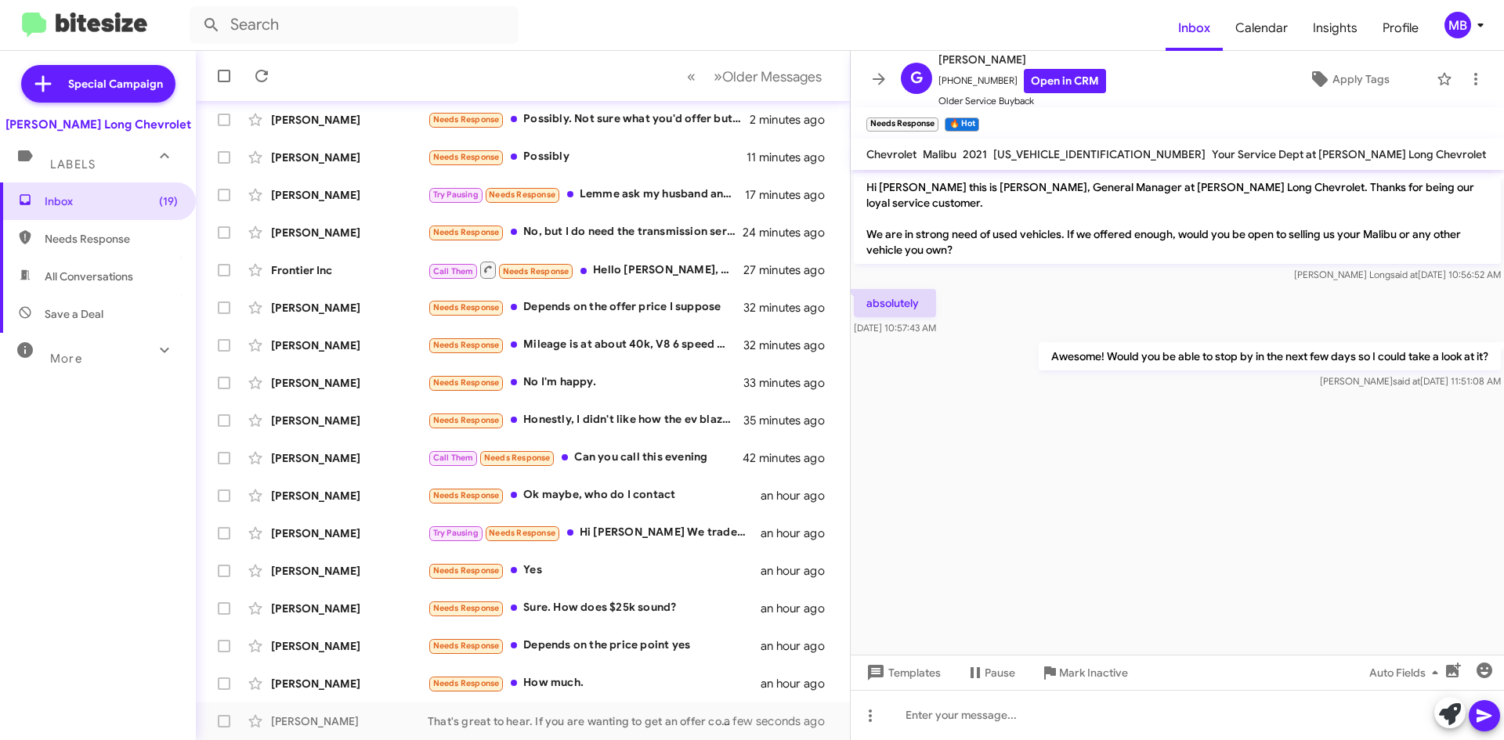
drag, startPoint x: 132, startPoint y: 247, endPoint x: 133, endPoint y: 237, distance: 10.3
click at [132, 247] on span "Needs Response" at bounding box center [98, 239] width 196 height 38
type input "in:needs-response"
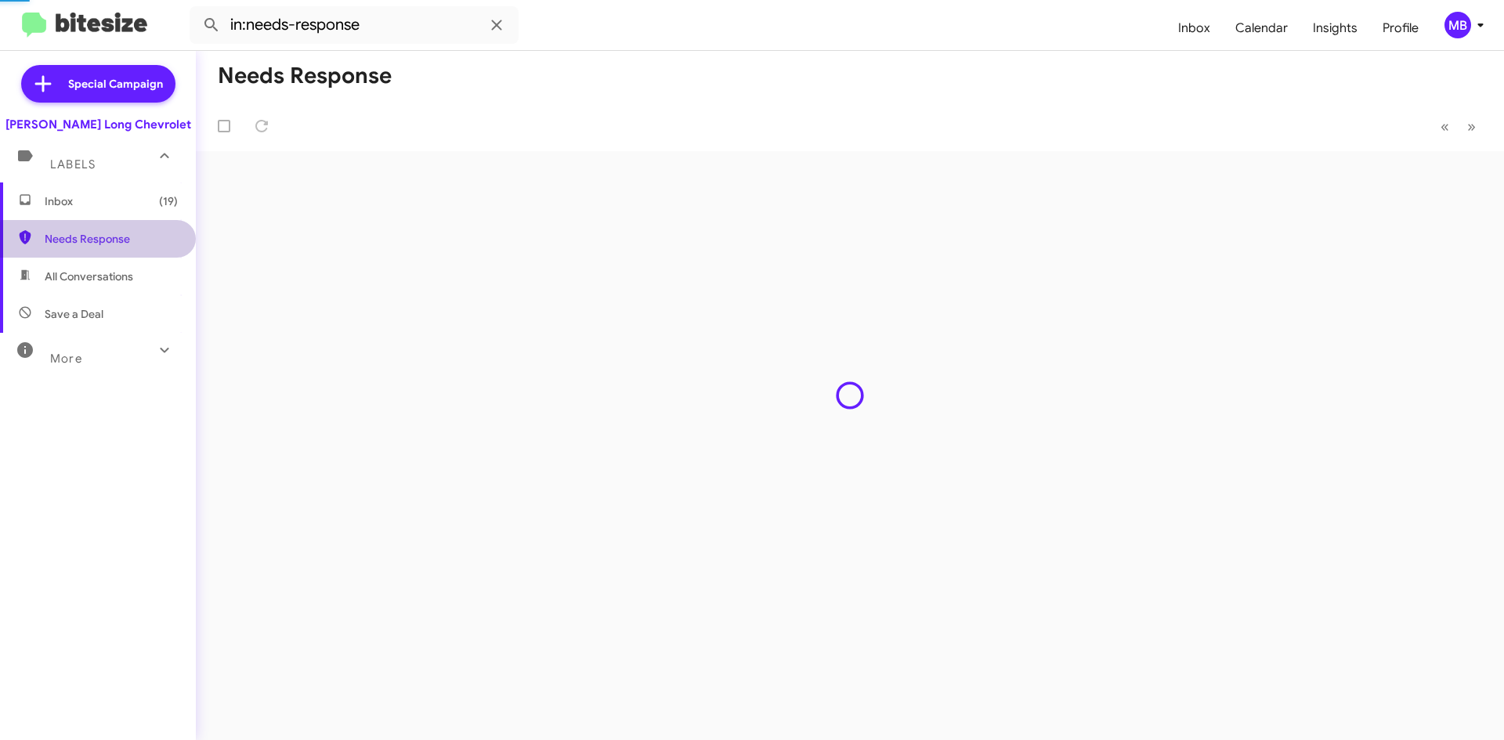
click at [129, 219] on span "Inbox (19)" at bounding box center [98, 201] width 196 height 38
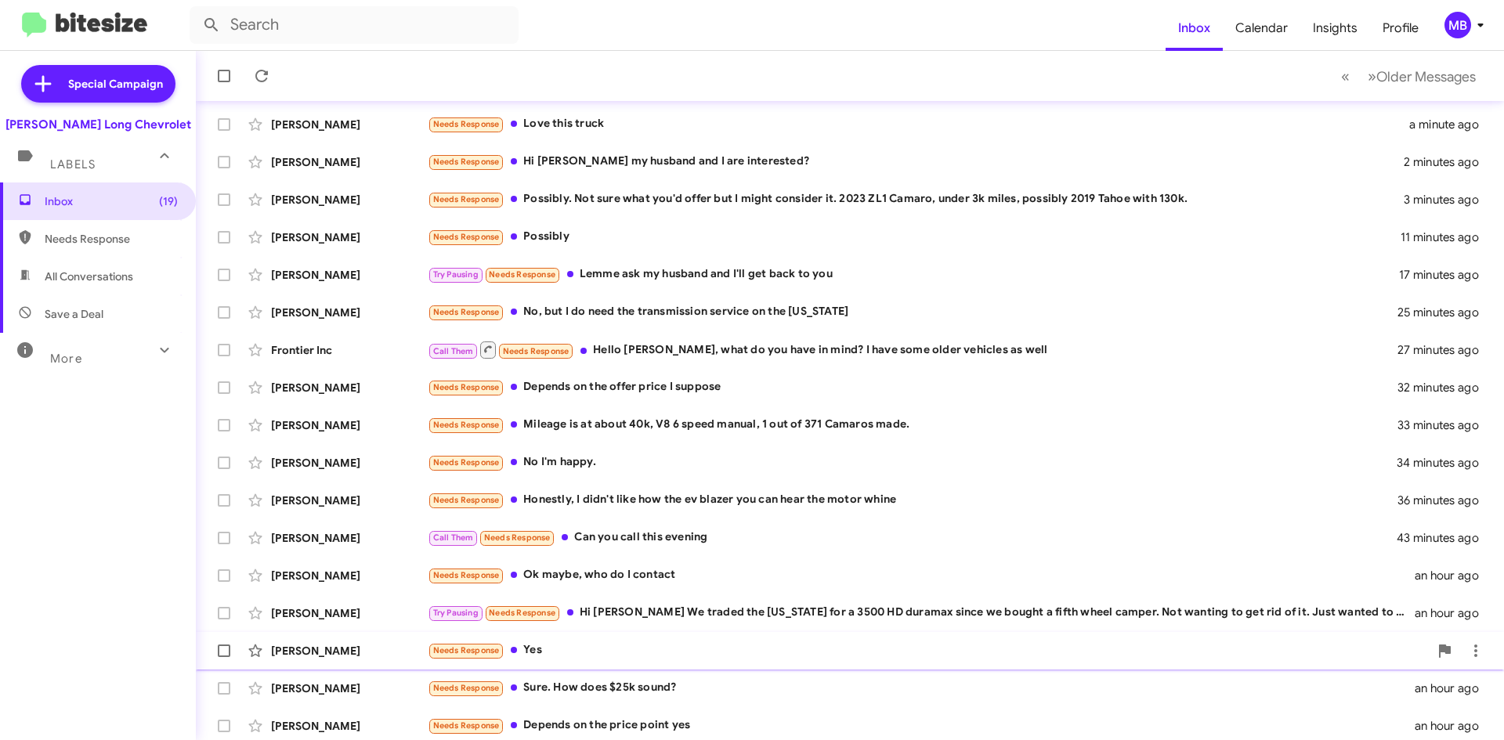
scroll to position [169, 0]
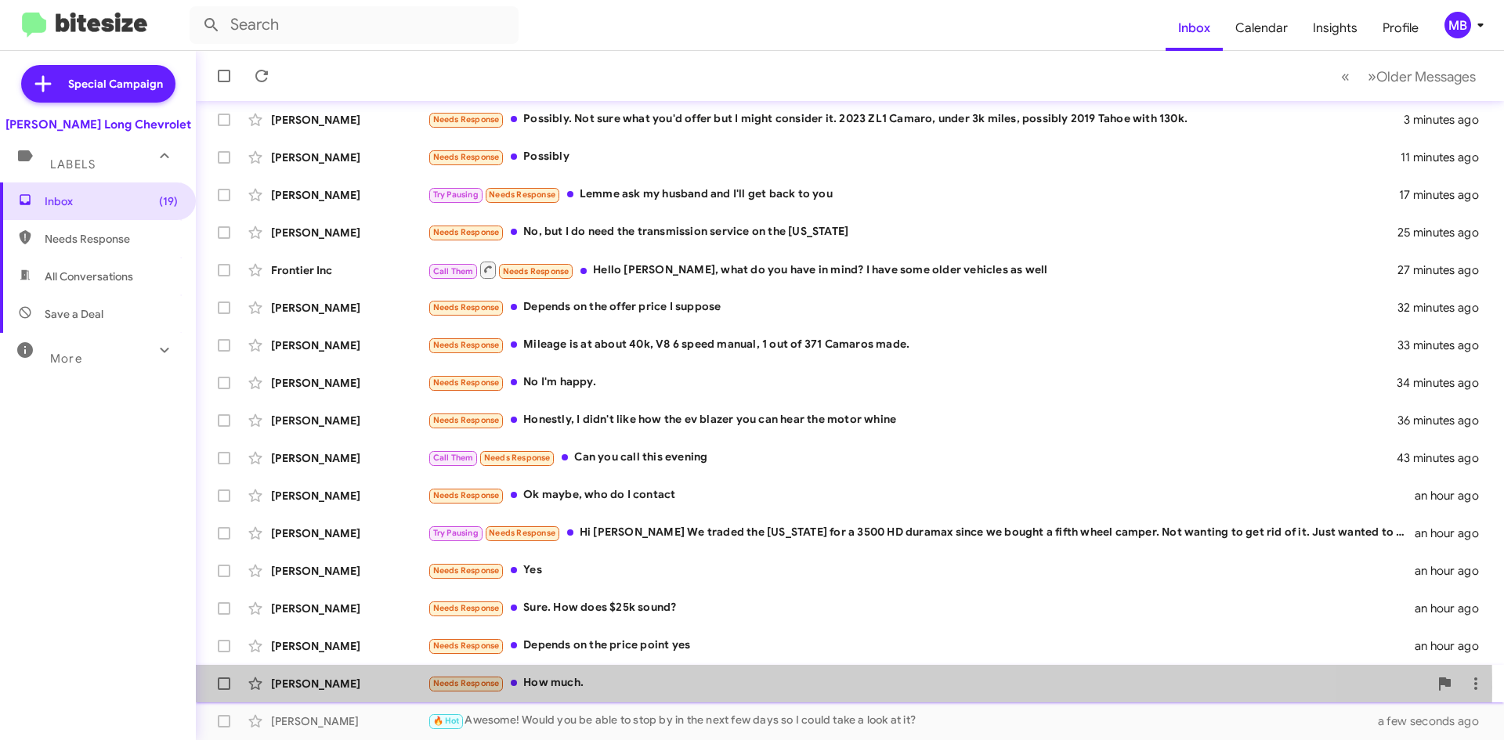
click at [618, 687] on div "Needs Response How much." at bounding box center [928, 683] width 1001 height 18
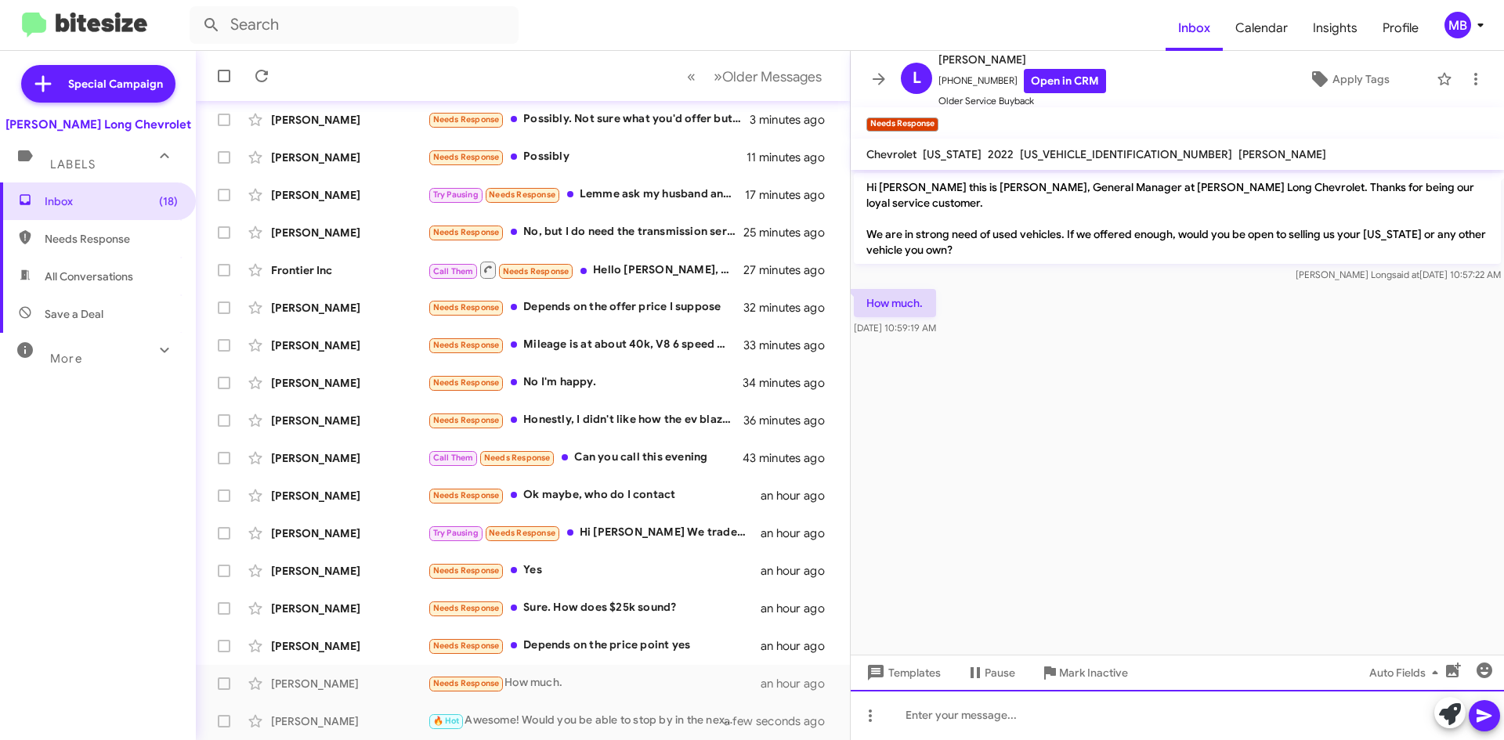
click at [1163, 715] on div at bounding box center [1177, 715] width 653 height 50
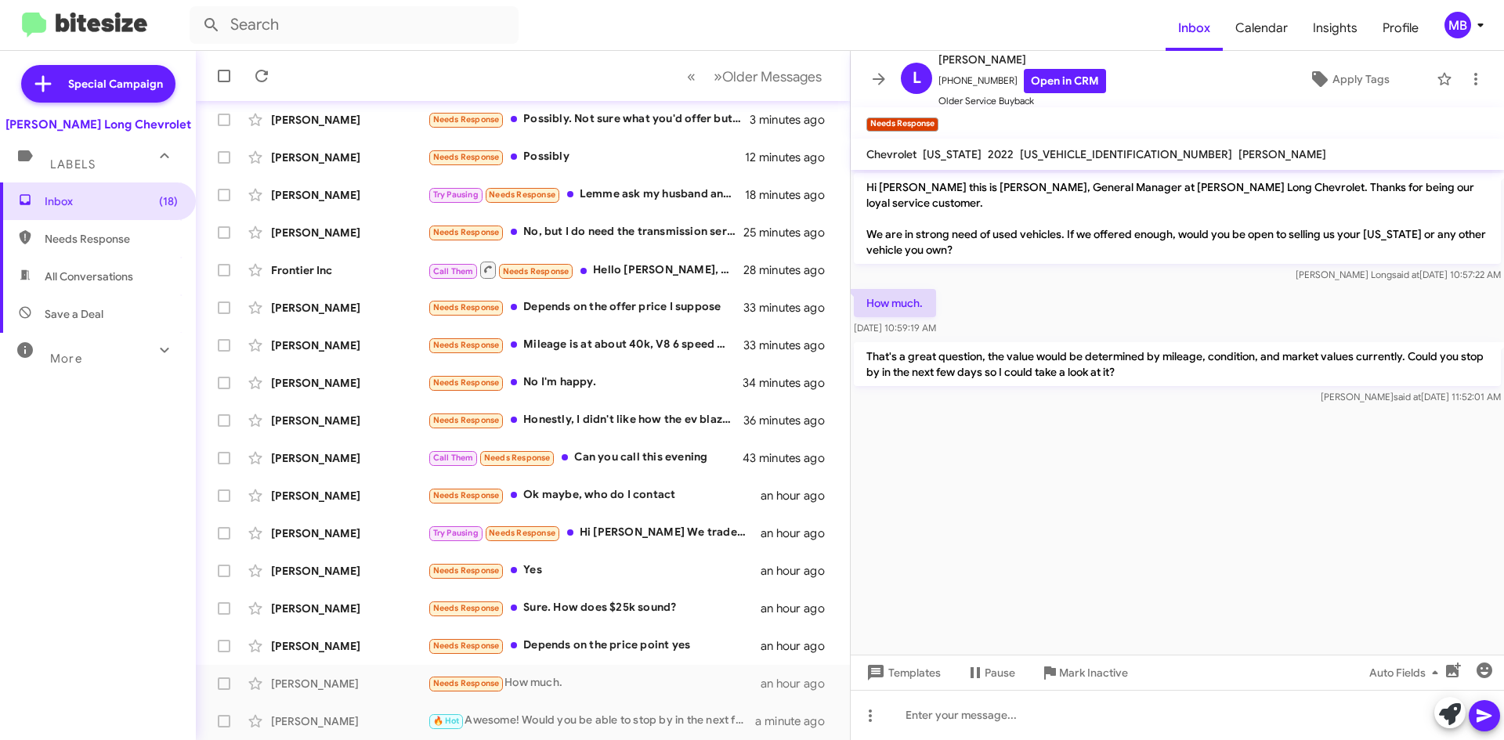
click at [154, 243] on span "Needs Response" at bounding box center [111, 239] width 133 height 16
type input "in:needs-response"
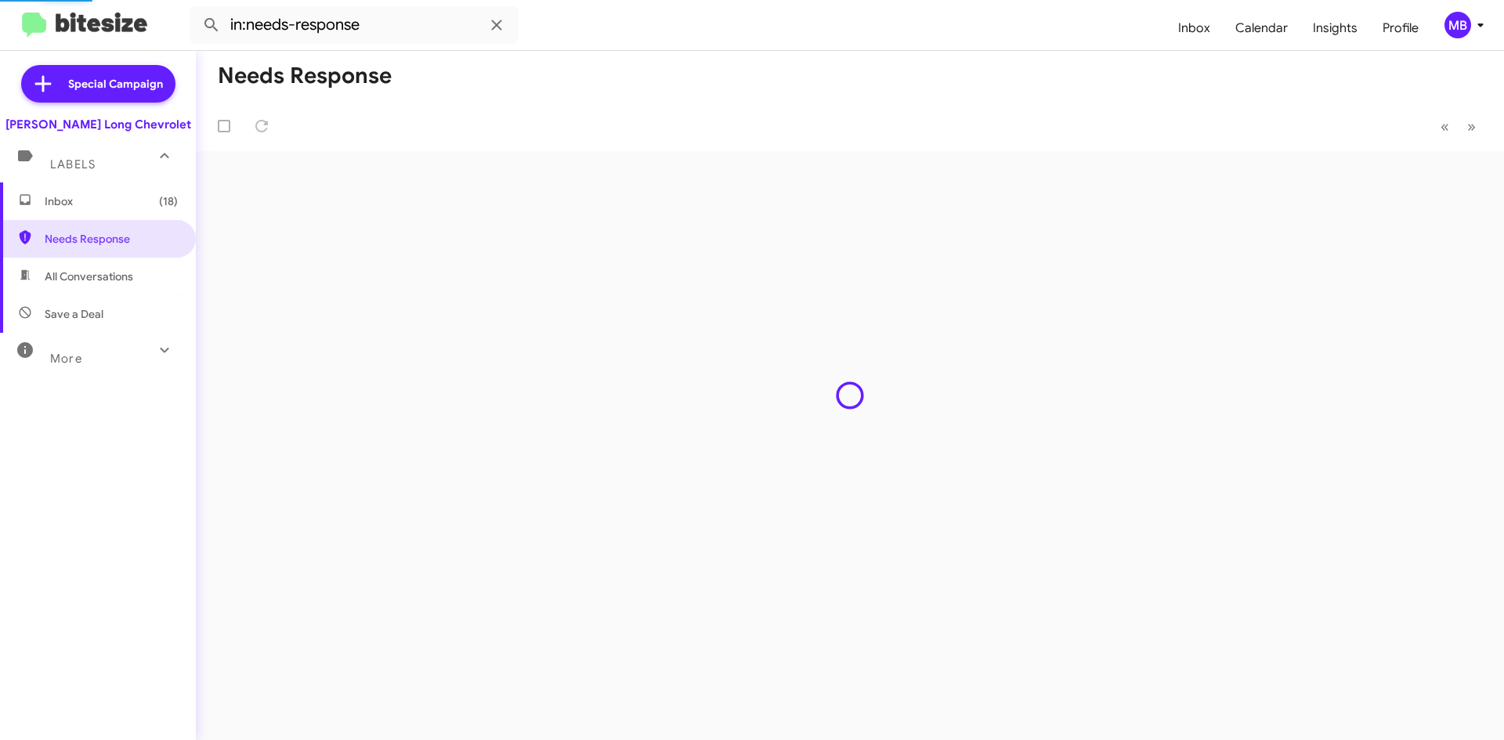
click at [139, 219] on span "Inbox (18)" at bounding box center [98, 201] width 196 height 38
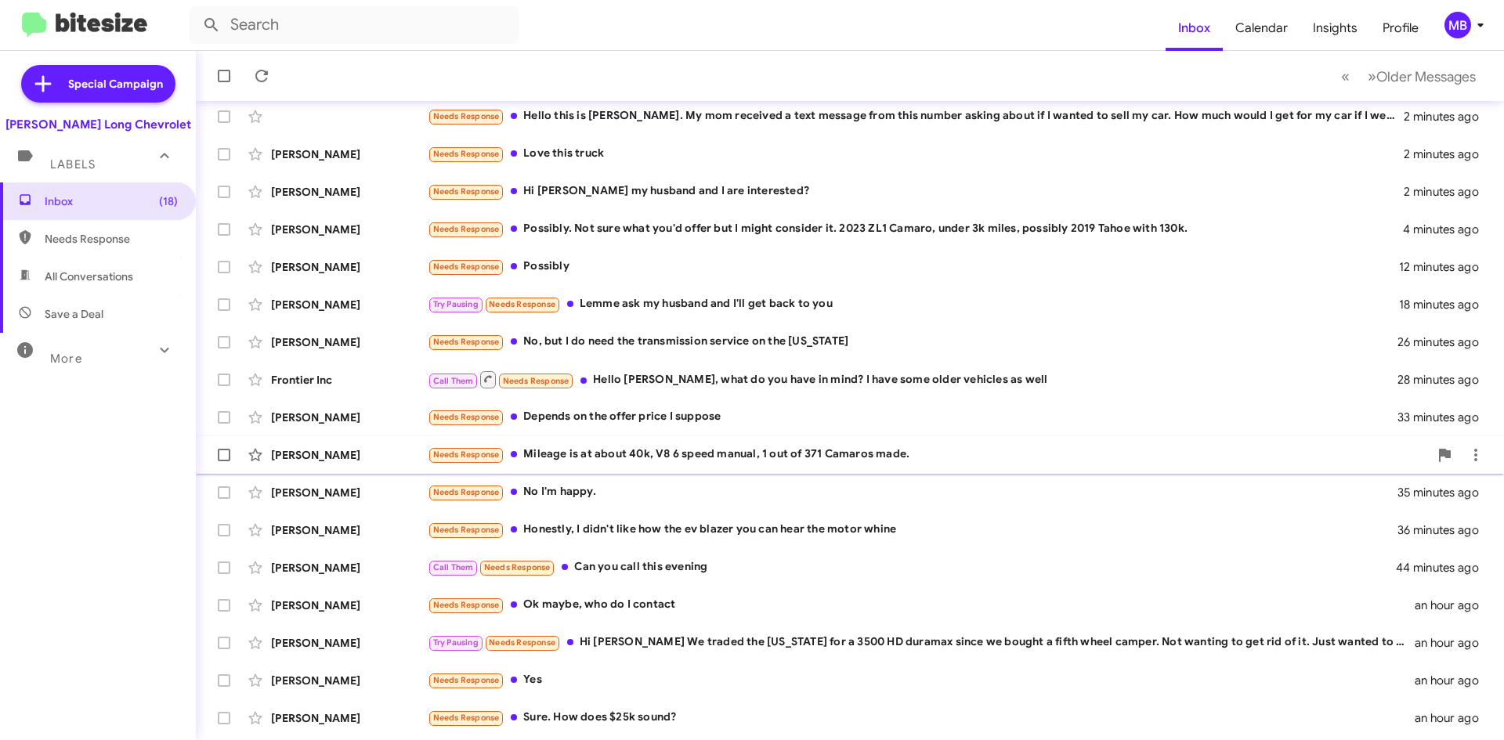
scroll to position [169, 0]
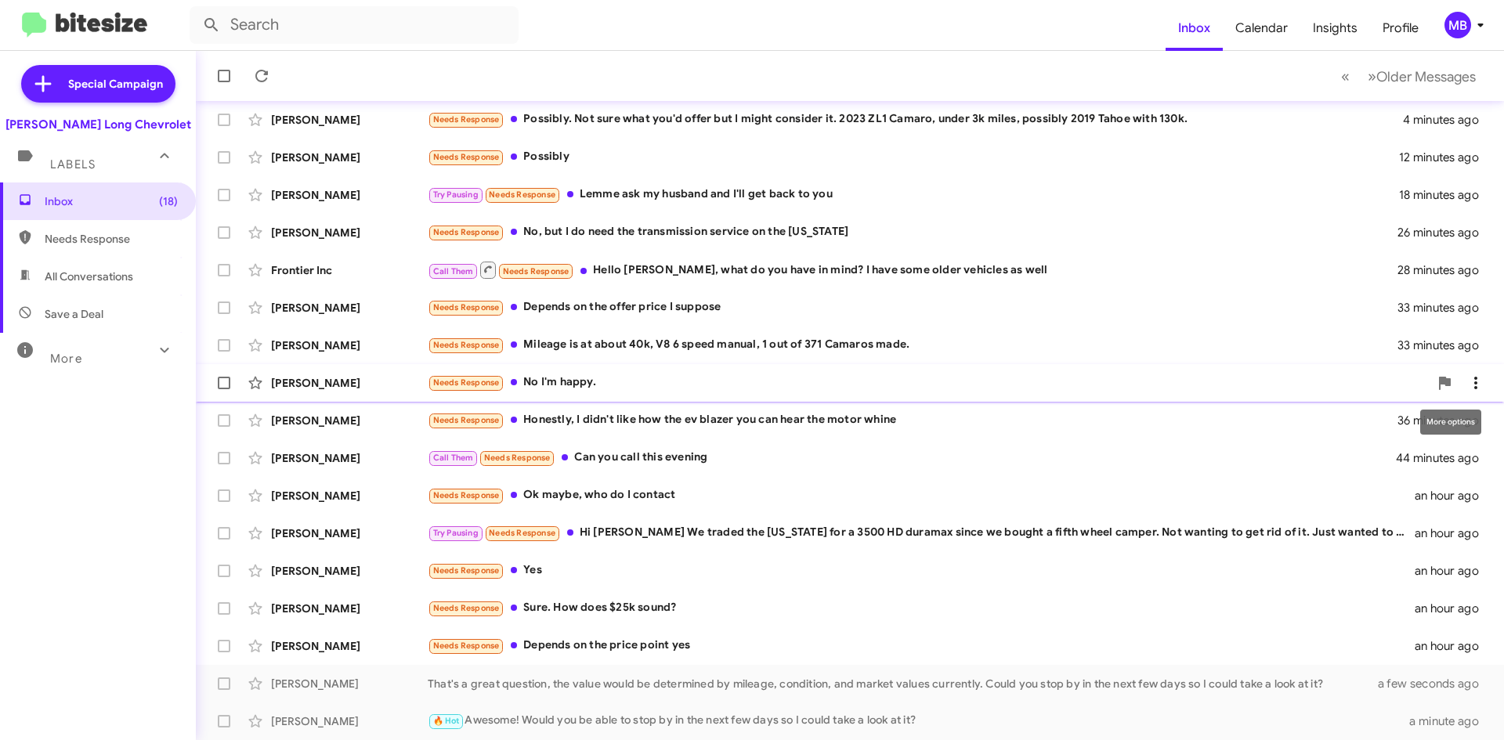
click at [1471, 380] on icon at bounding box center [1475, 383] width 19 height 19
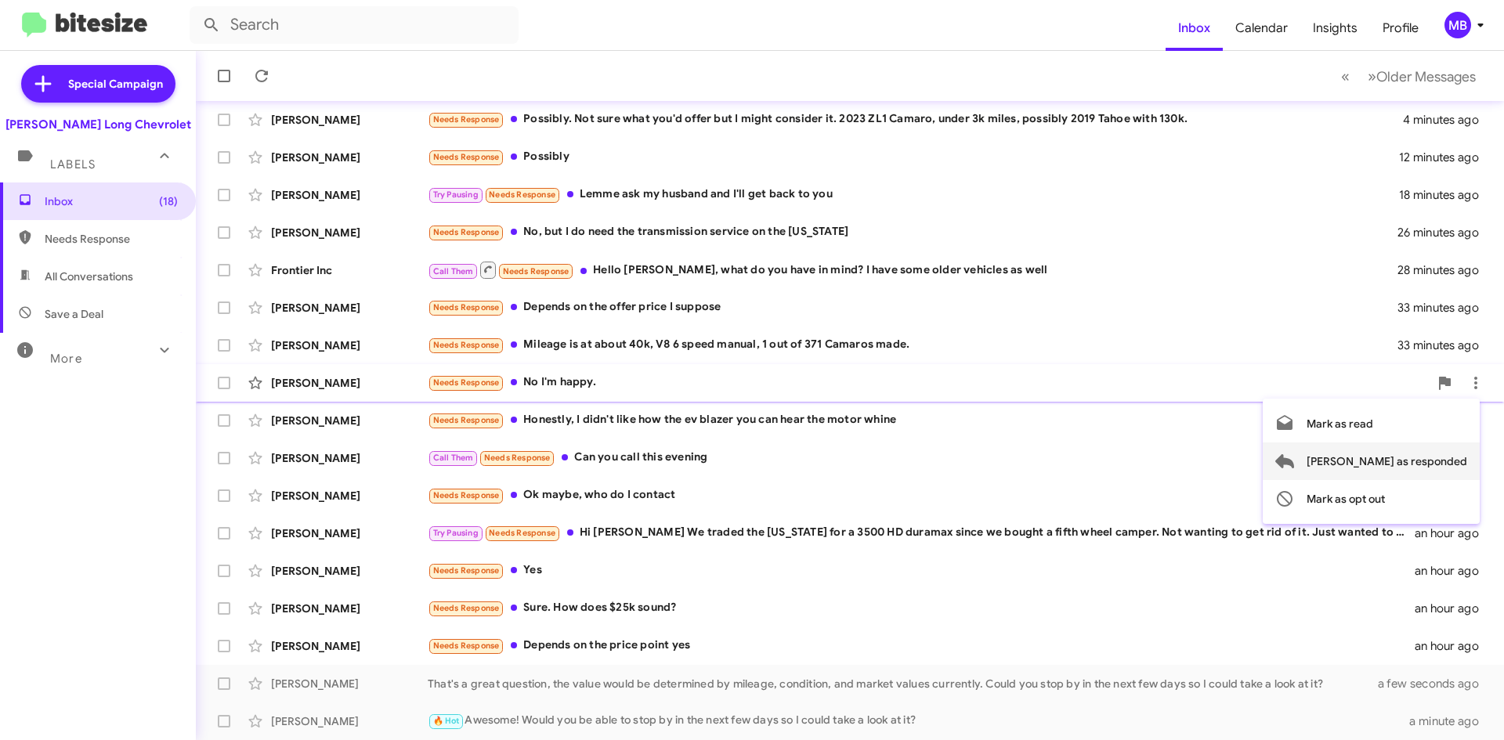
click at [1405, 468] on span "Mark as responded" at bounding box center [1386, 462] width 161 height 38
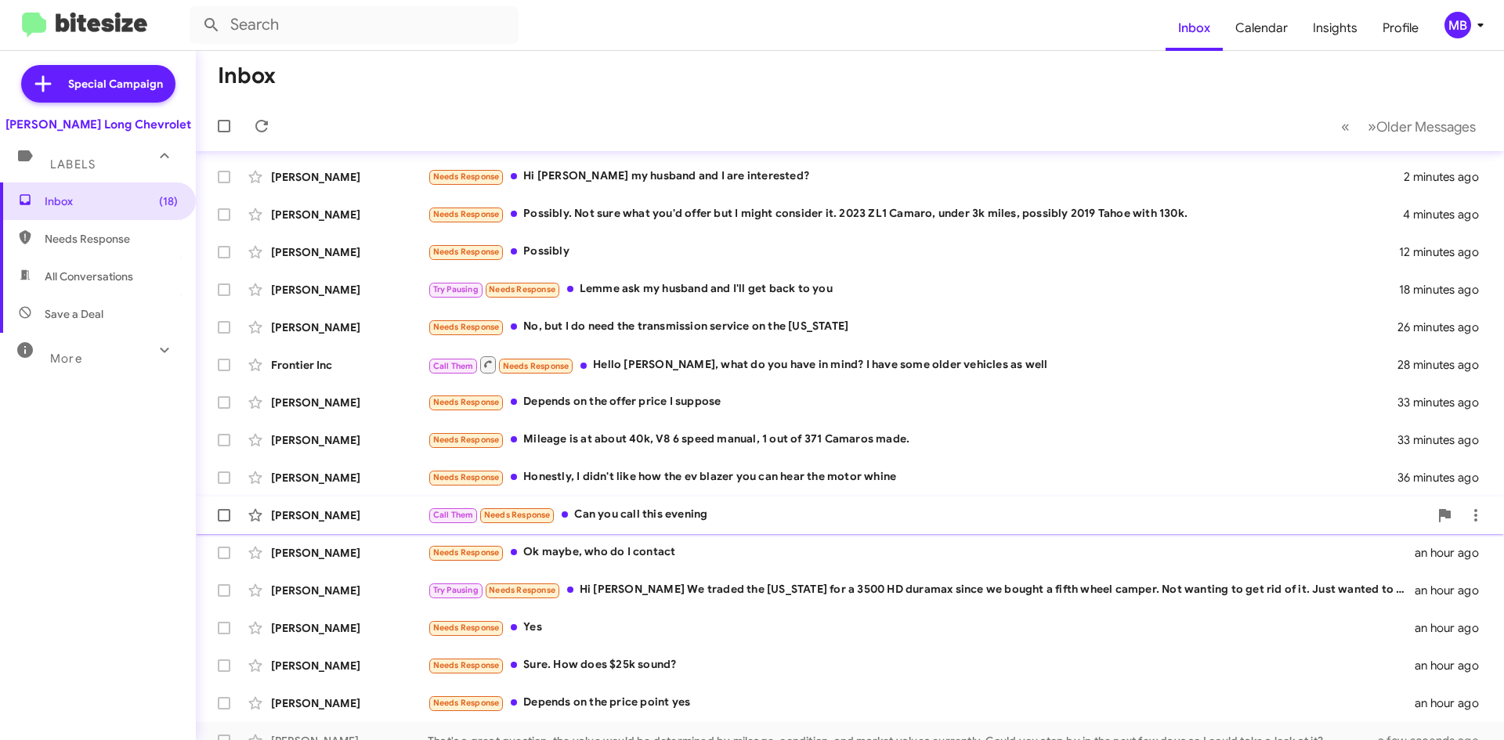
scroll to position [0, 0]
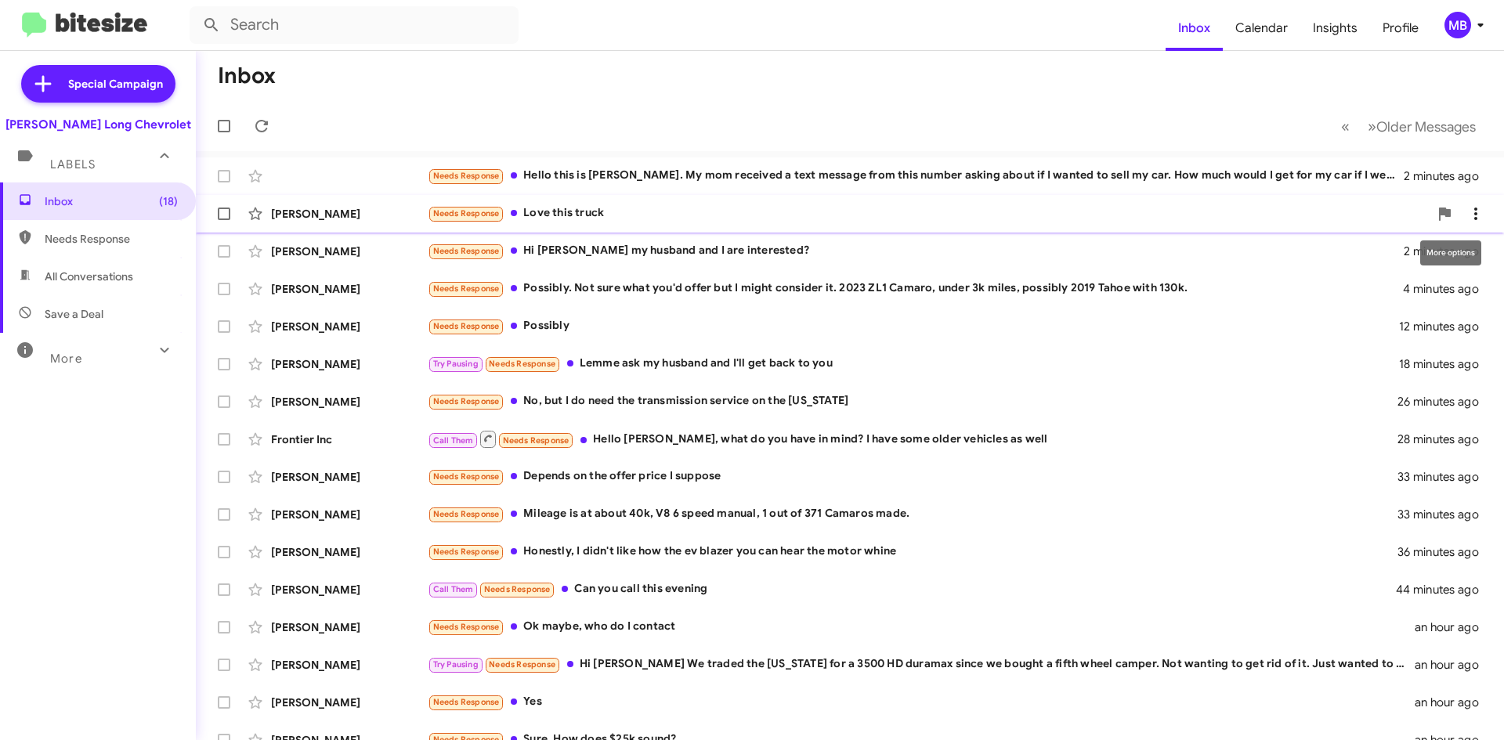
click at [1476, 213] on span at bounding box center [1475, 213] width 31 height 19
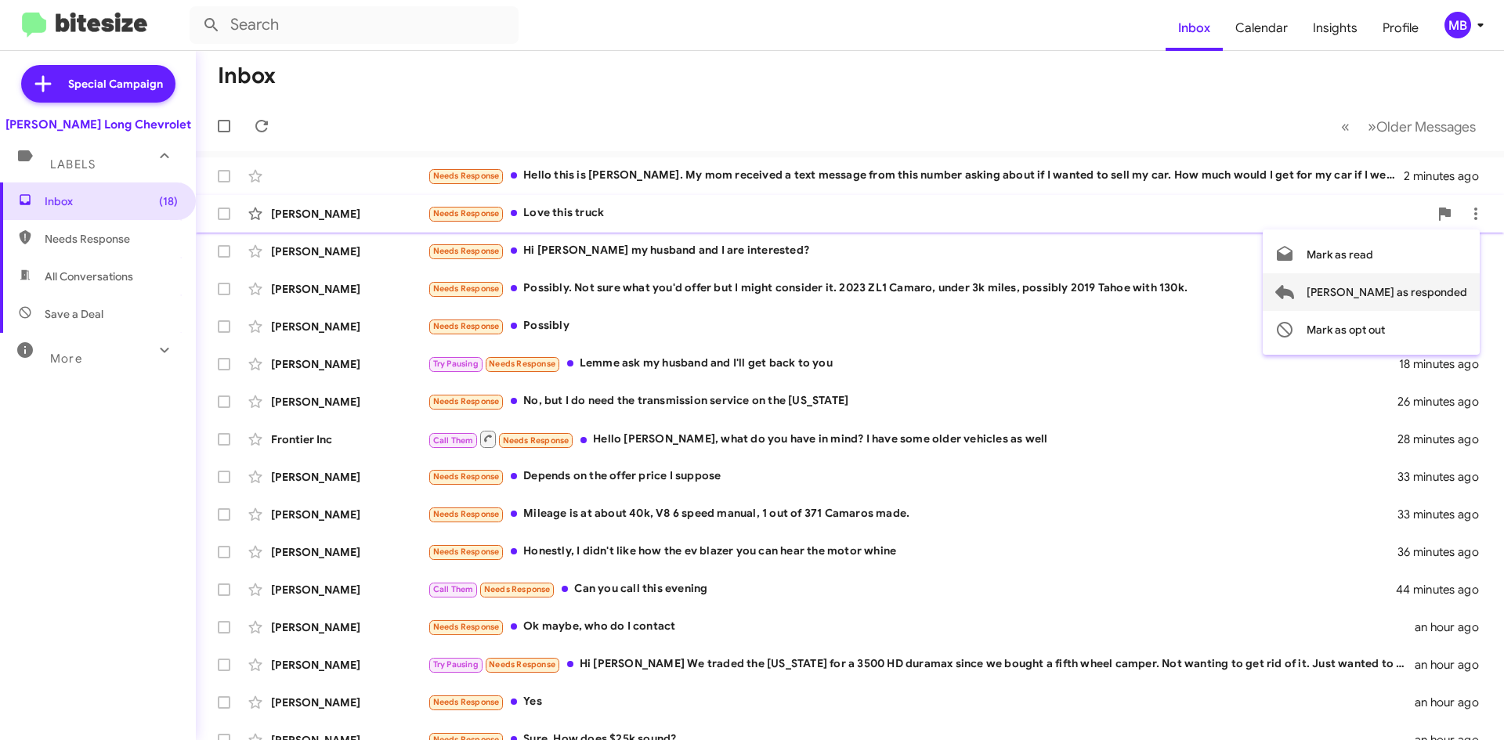
click at [1453, 308] on span "Mark as responded" at bounding box center [1386, 292] width 161 height 38
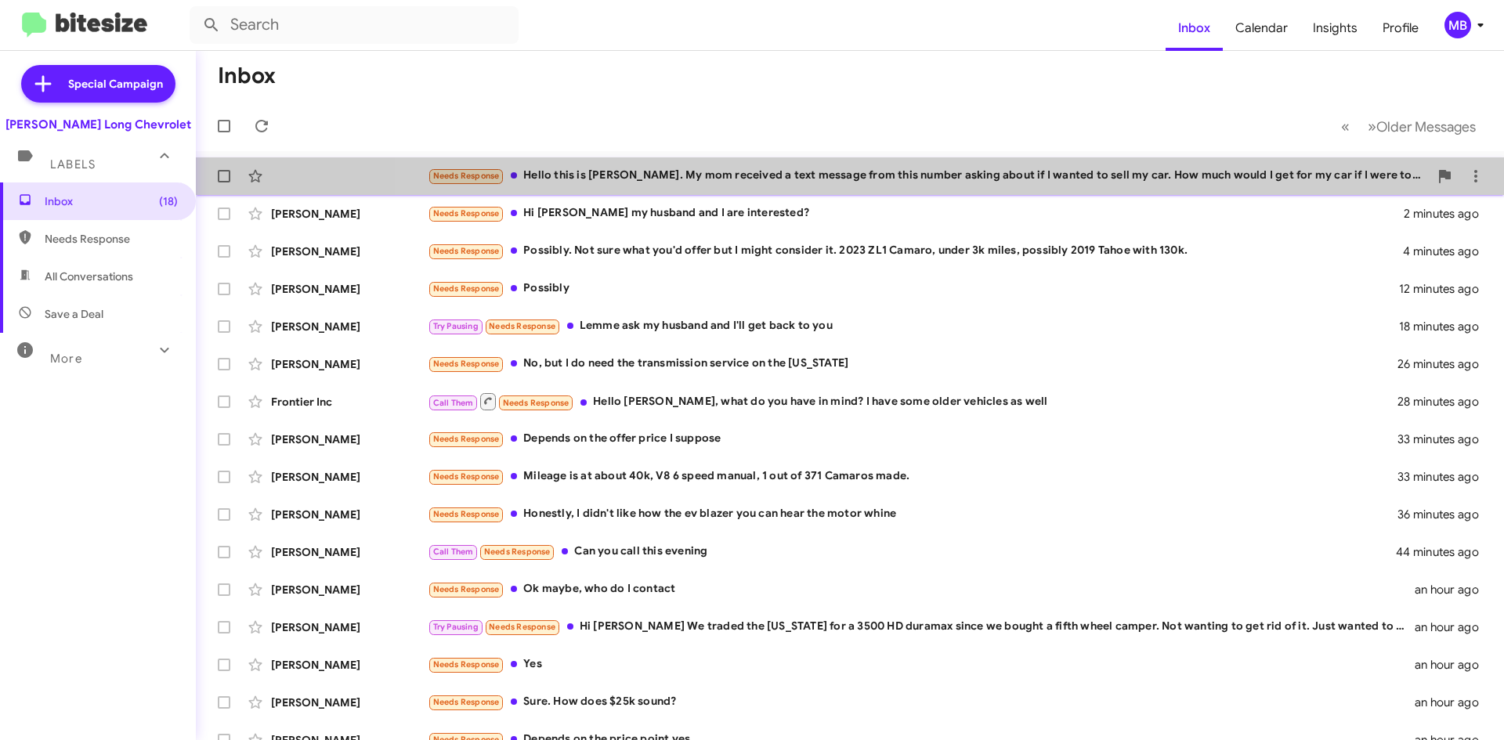
click at [915, 184] on div "Needs Response Hello this is Tyanya. My mom received a text message from this n…" at bounding box center [928, 176] width 1001 height 18
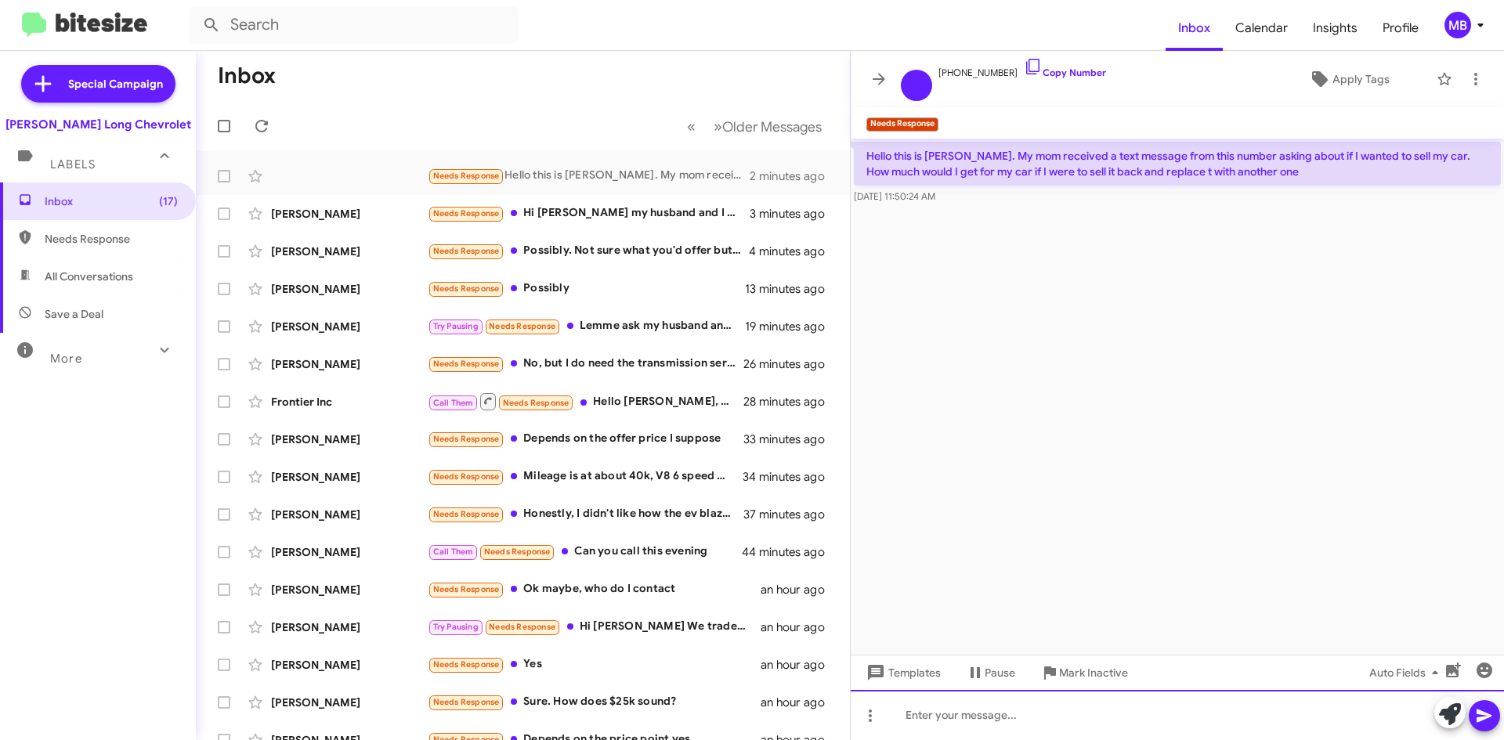
click at [1179, 721] on div at bounding box center [1177, 715] width 653 height 50
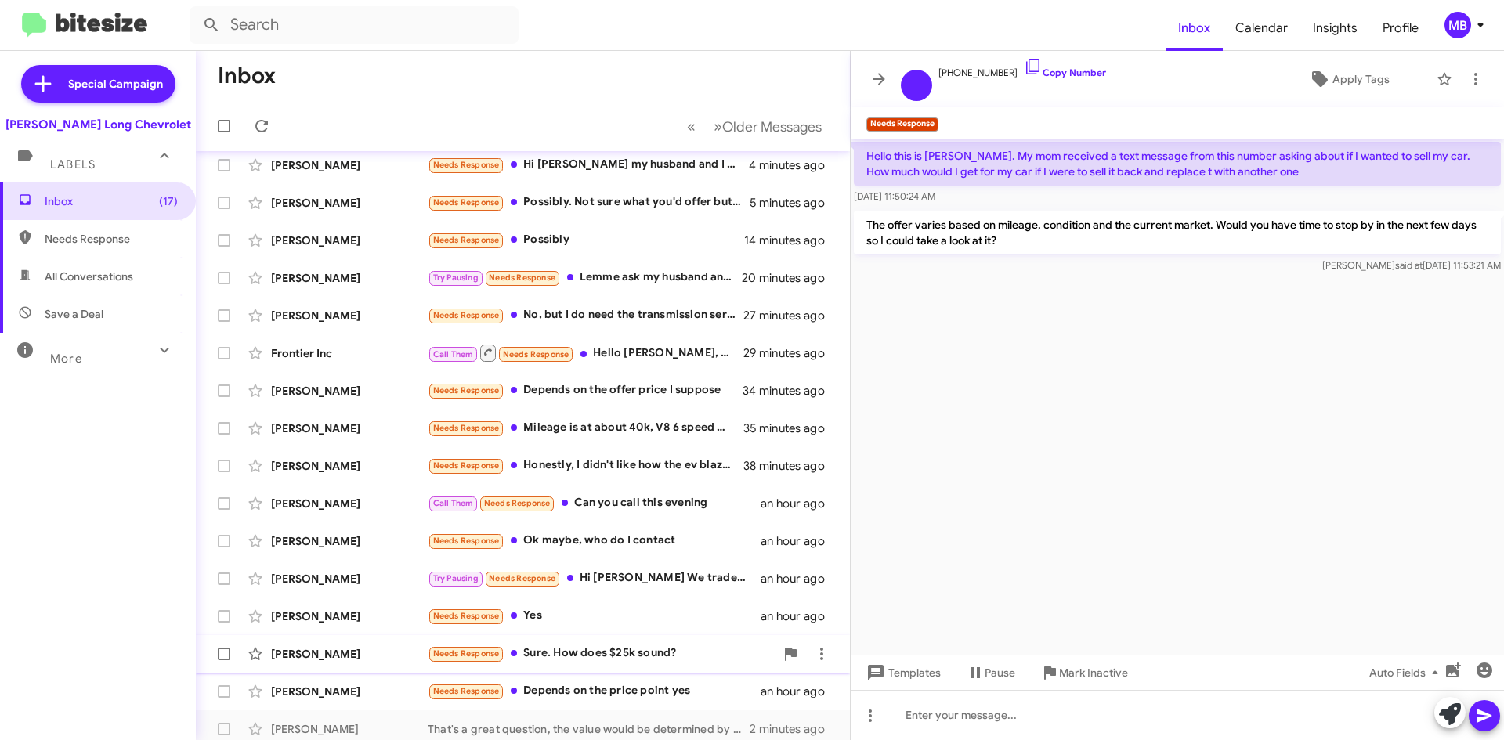
scroll to position [94, 0]
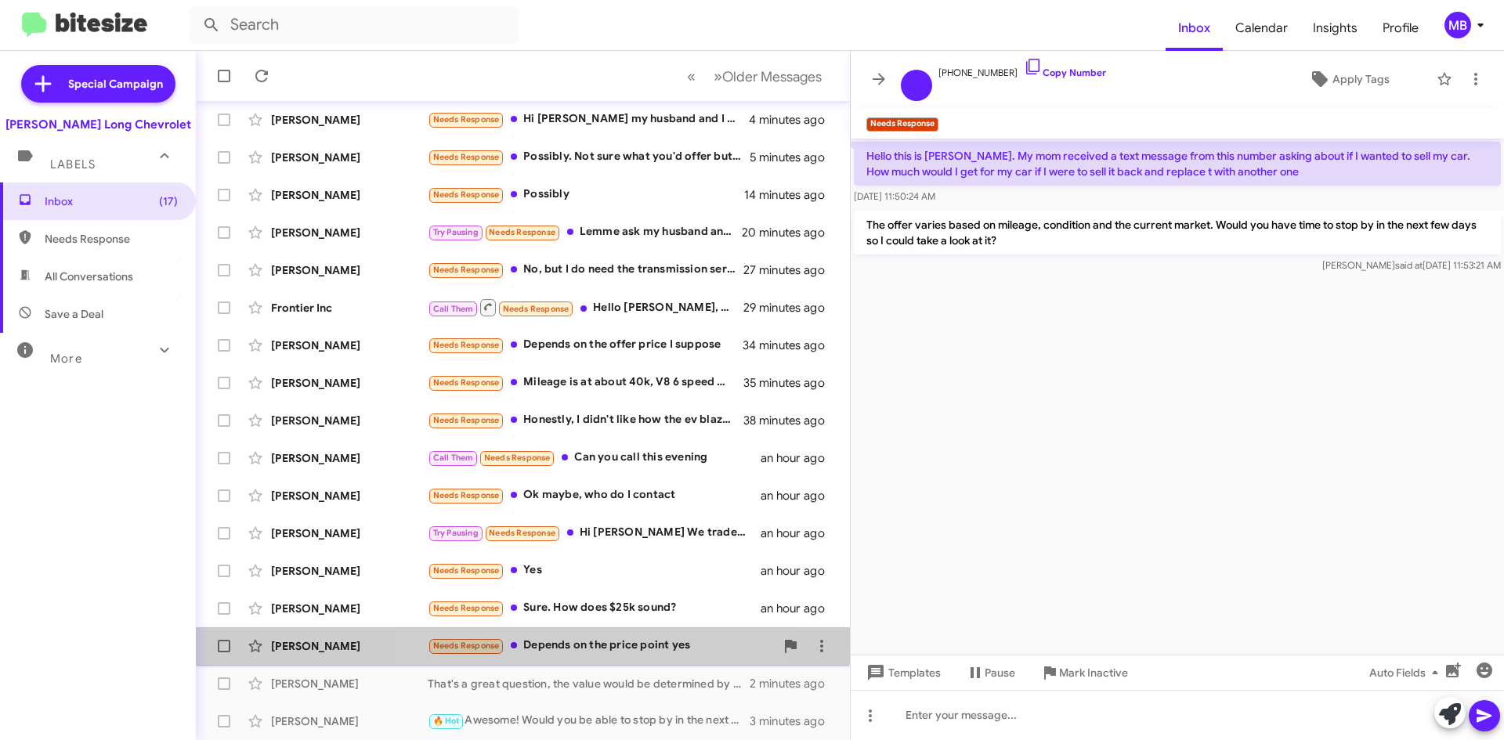
click at [610, 652] on div "Needs Response Depends on the price point yes" at bounding box center [601, 646] width 347 height 18
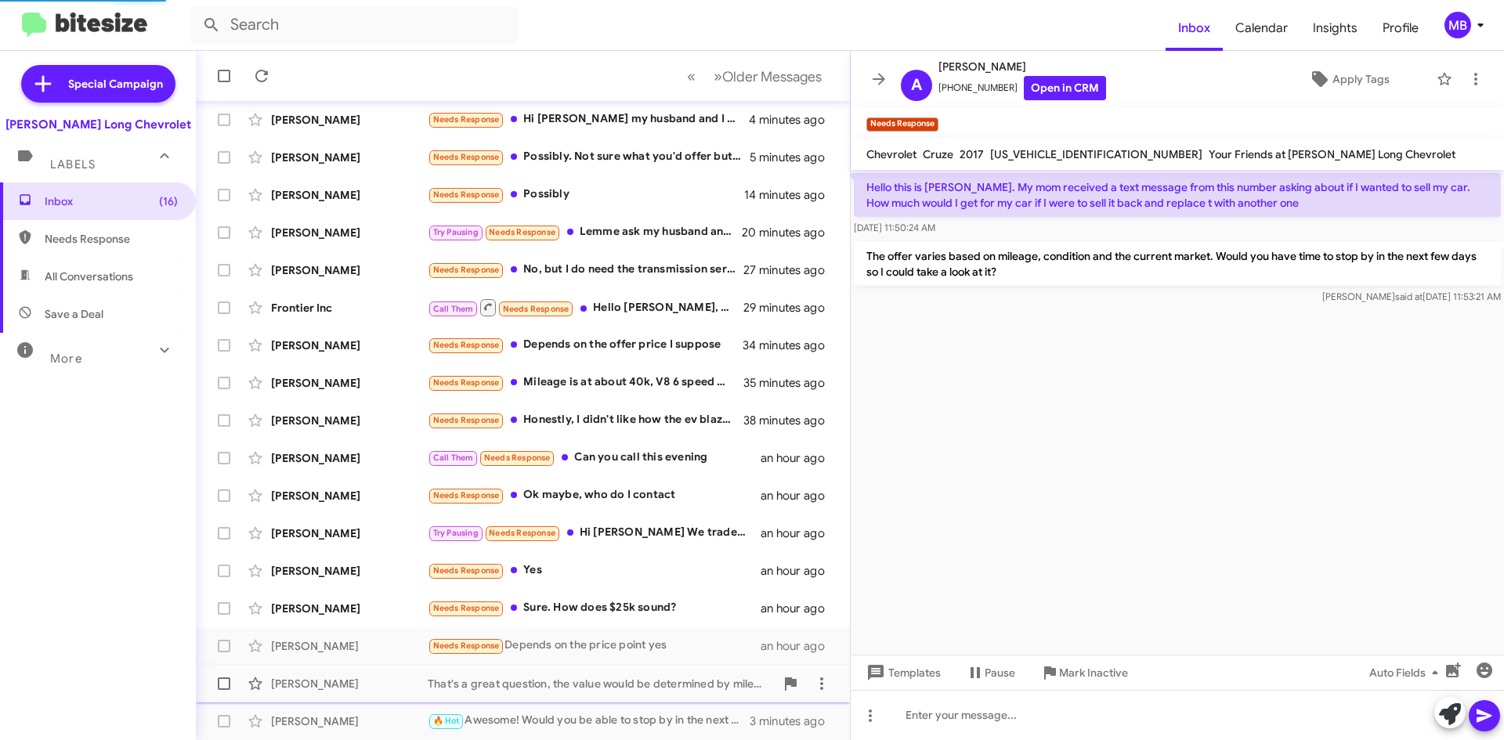
scroll to position [41, 0]
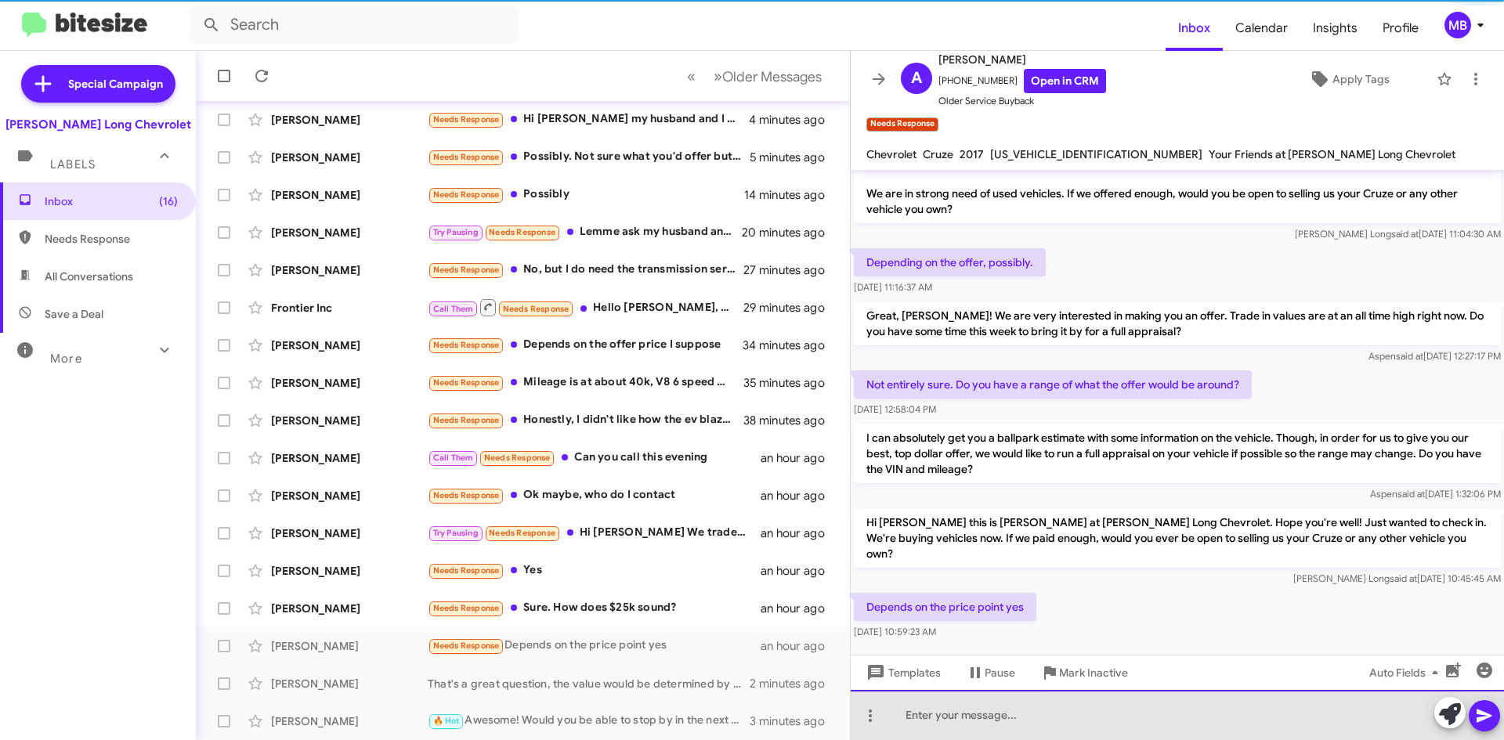
drag, startPoint x: 1309, startPoint y: 731, endPoint x: 1288, endPoint y: 728, distance: 21.3
click at [1297, 733] on div at bounding box center [1177, 715] width 653 height 50
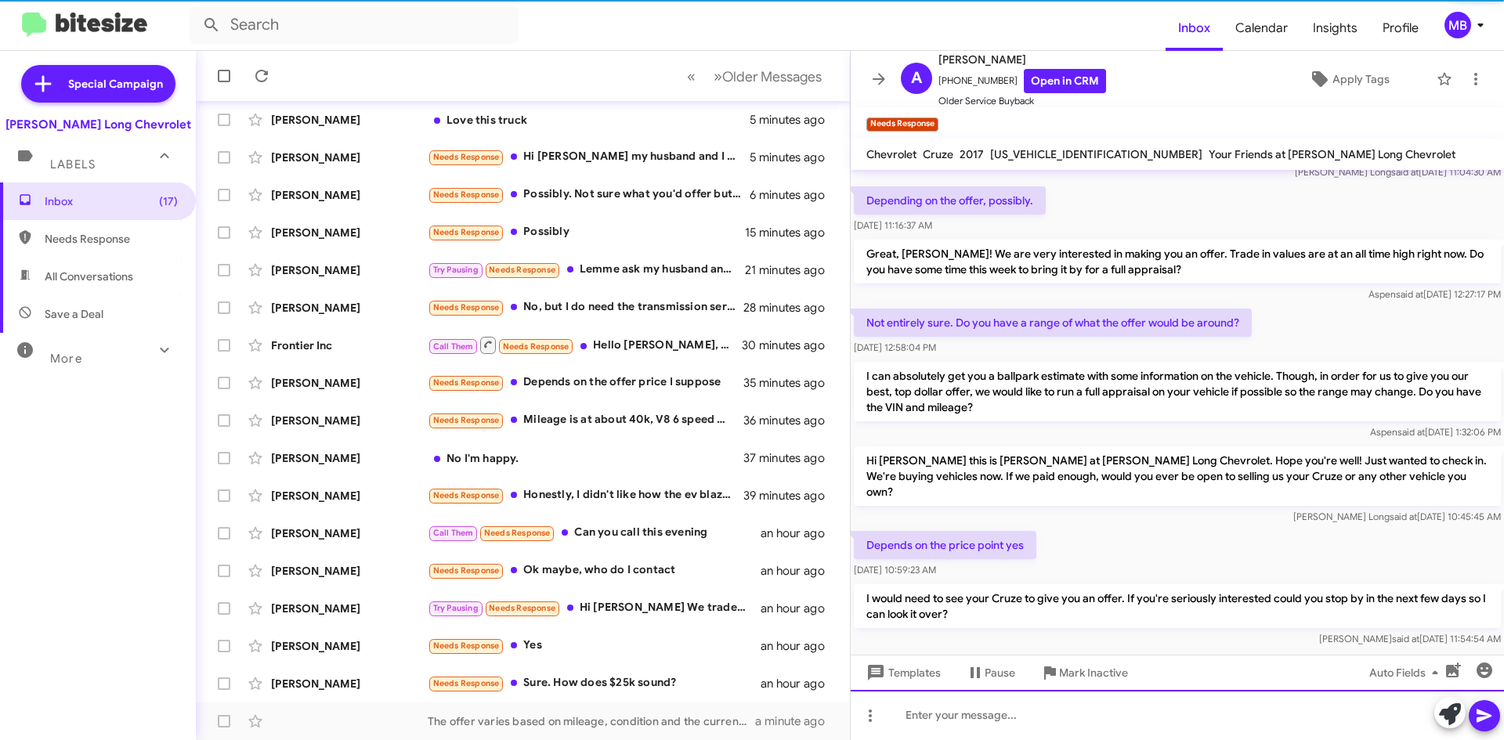
scroll to position [114, 0]
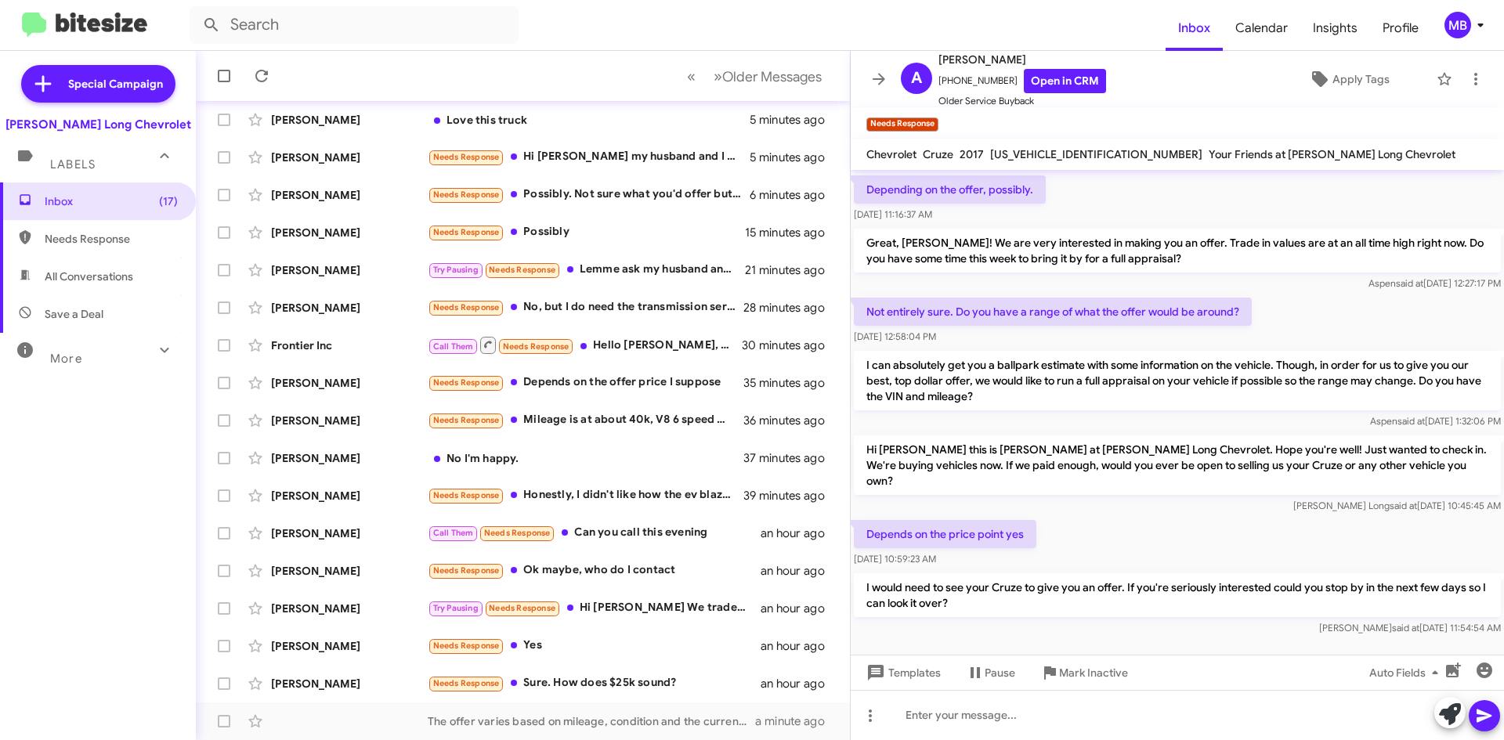
drag, startPoint x: 24, startPoint y: 222, endPoint x: 28, endPoint y: 229, distance: 8.1
click at [24, 222] on span "Needs Response" at bounding box center [98, 239] width 196 height 38
type input "in:needs-response"
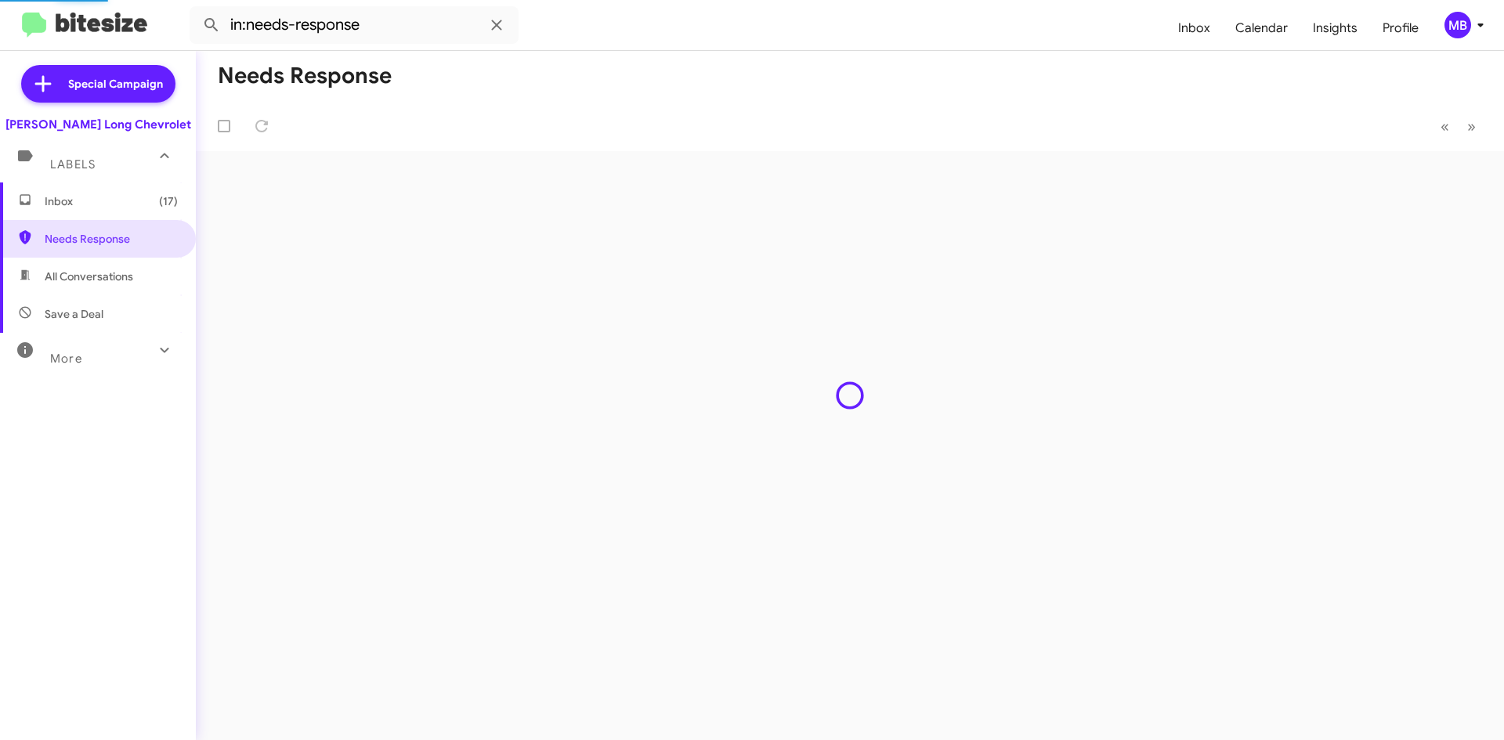
click at [58, 215] on span "Inbox (17)" at bounding box center [98, 201] width 196 height 38
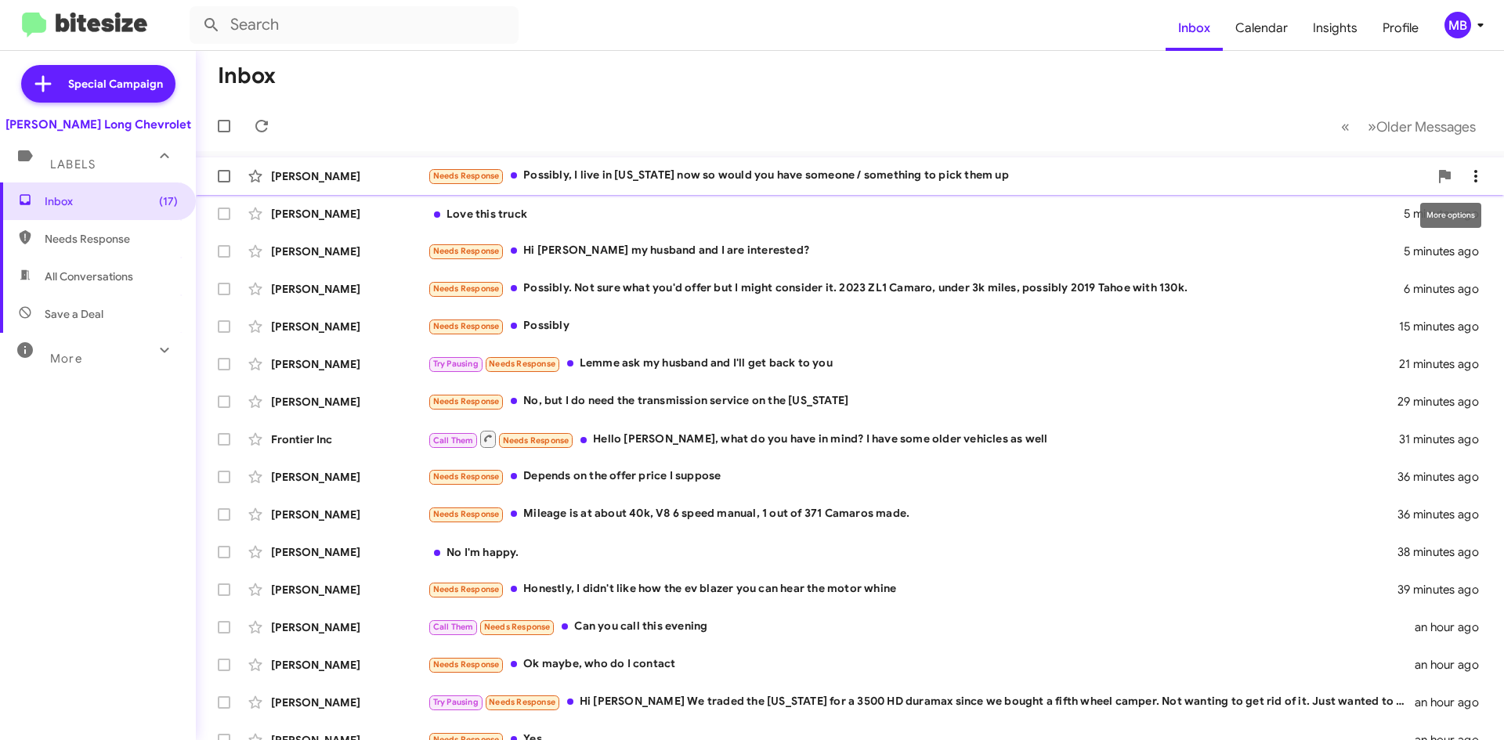
click at [1466, 171] on icon at bounding box center [1475, 176] width 19 height 19
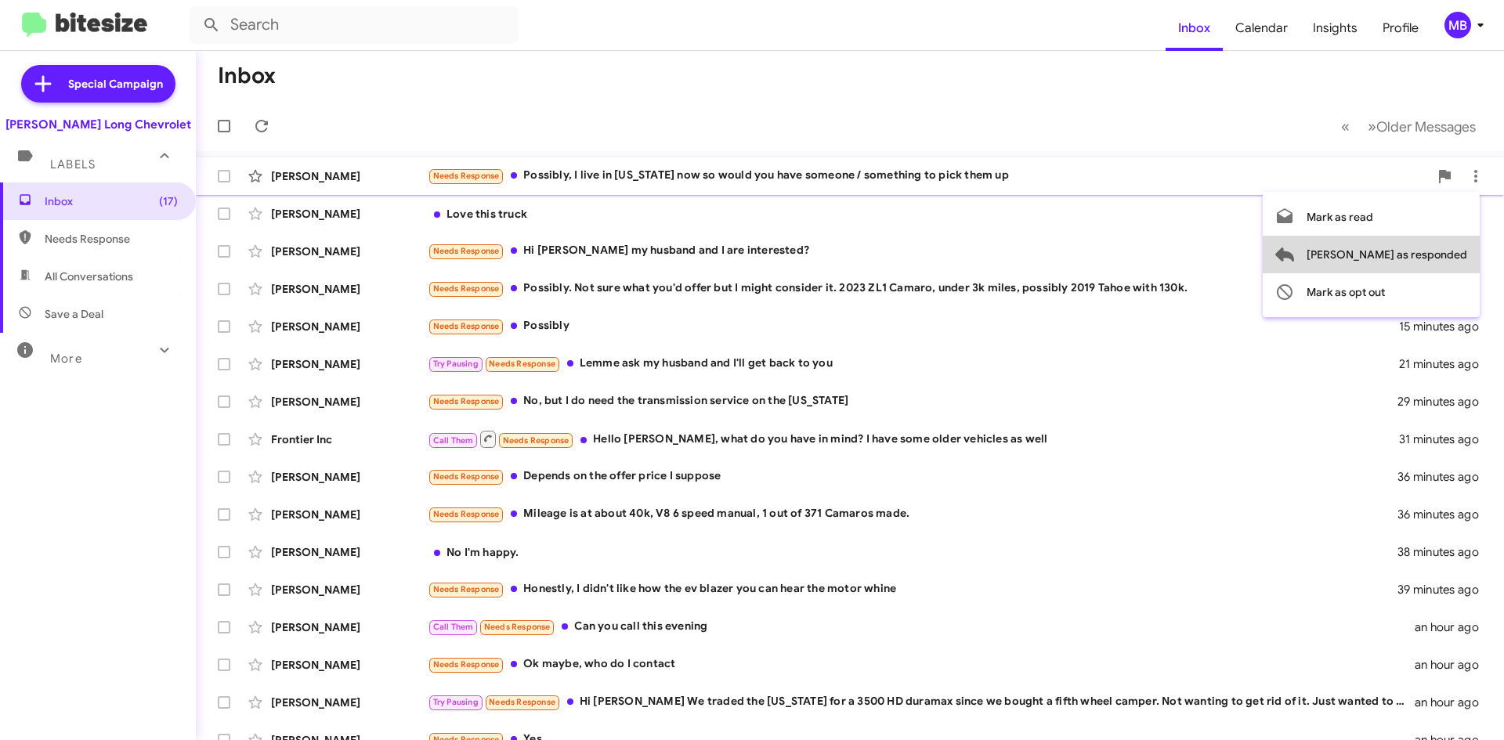
click at [1447, 257] on span "Mark as responded" at bounding box center [1386, 255] width 161 height 38
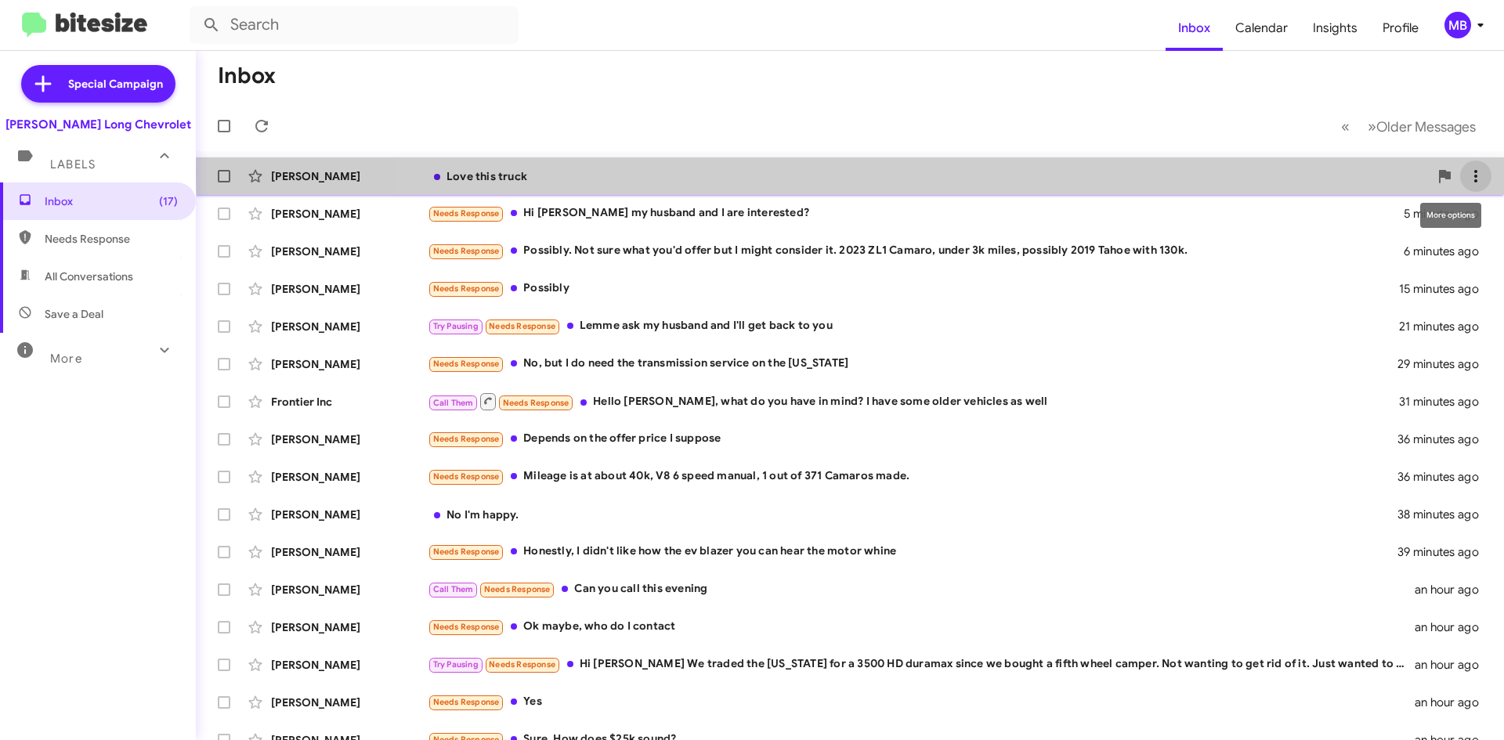
click at [1474, 172] on span at bounding box center [1475, 176] width 31 height 19
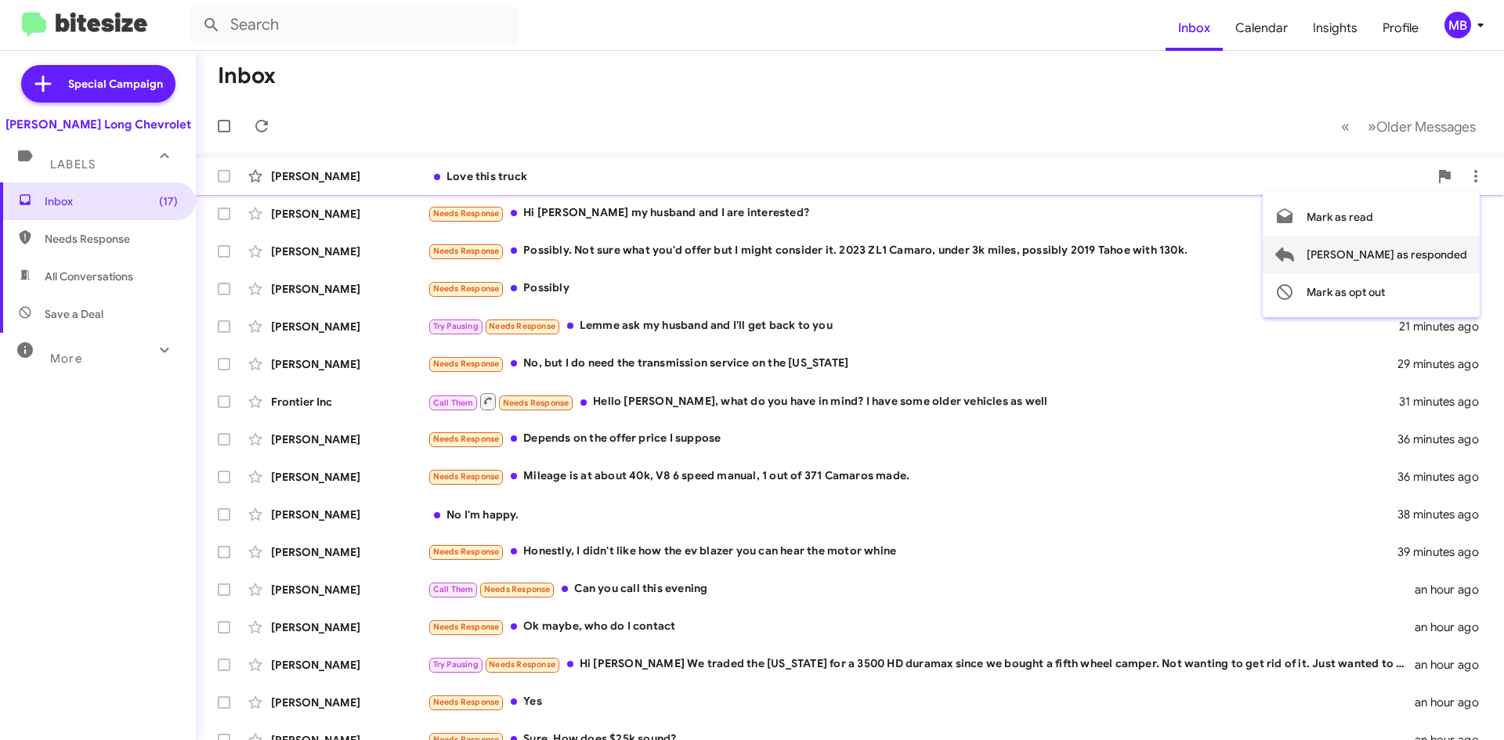
click at [1408, 254] on span "Mark as responded" at bounding box center [1386, 255] width 161 height 38
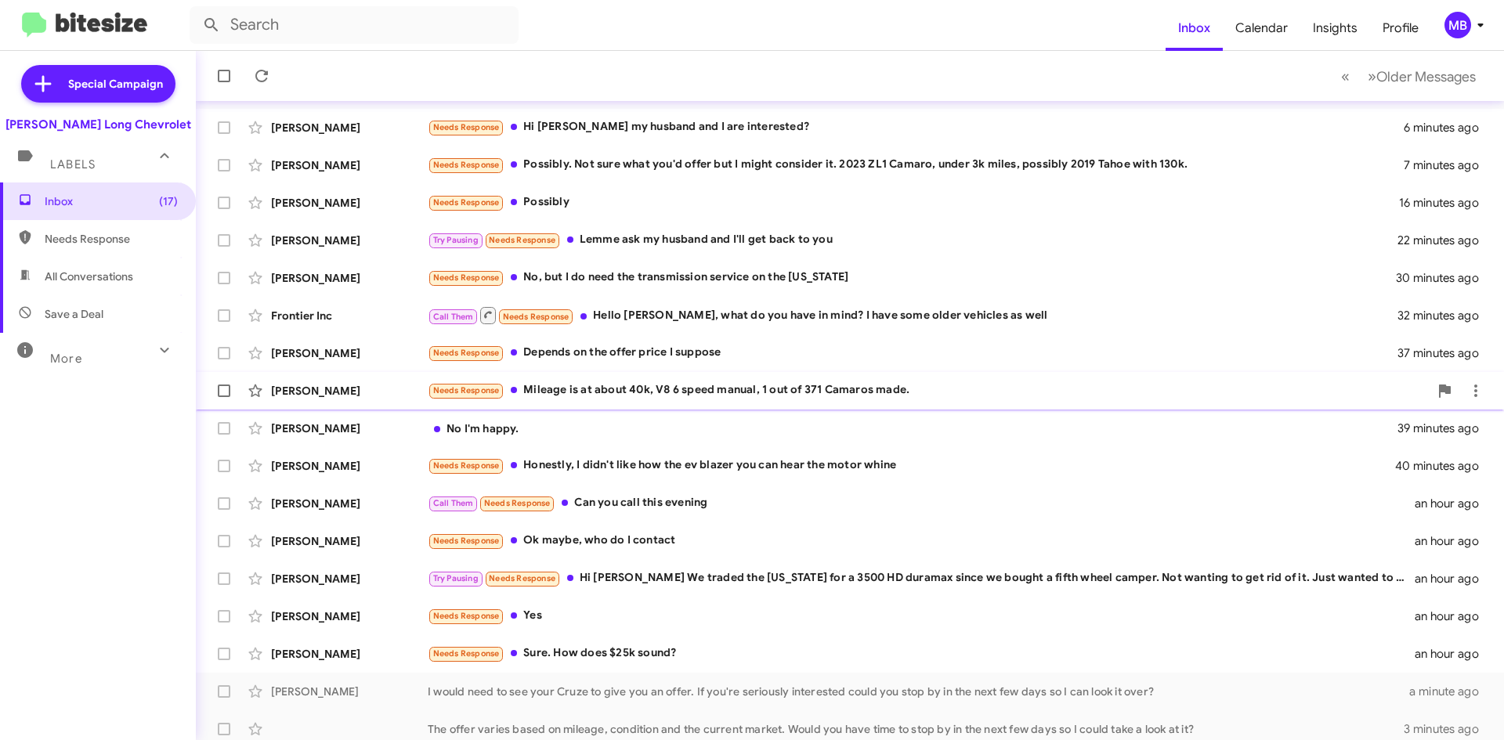
scroll to position [94, 0]
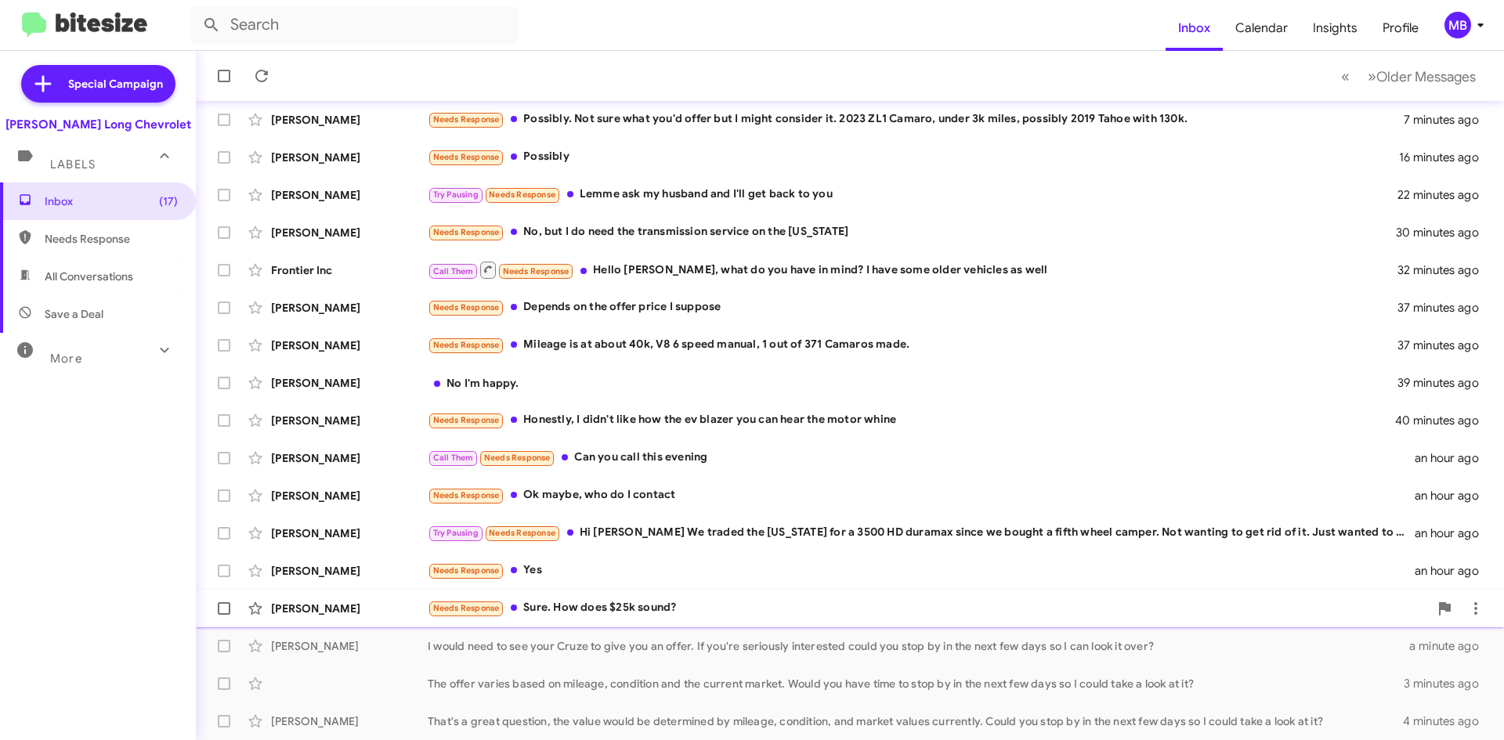
click at [703, 613] on div "Needs Response Sure. How does $25k sound?" at bounding box center [928, 608] width 1001 height 18
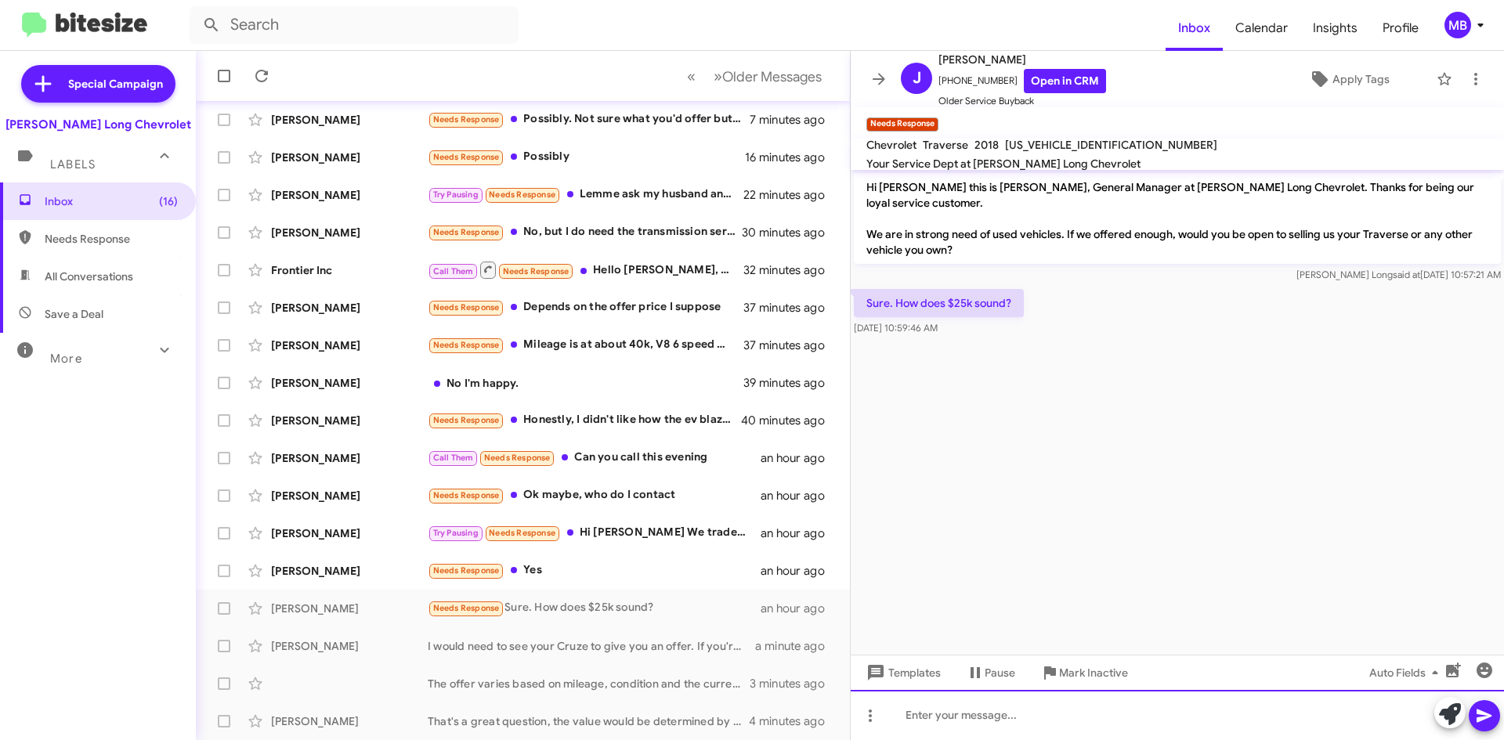
click at [1162, 716] on div at bounding box center [1177, 715] width 653 height 50
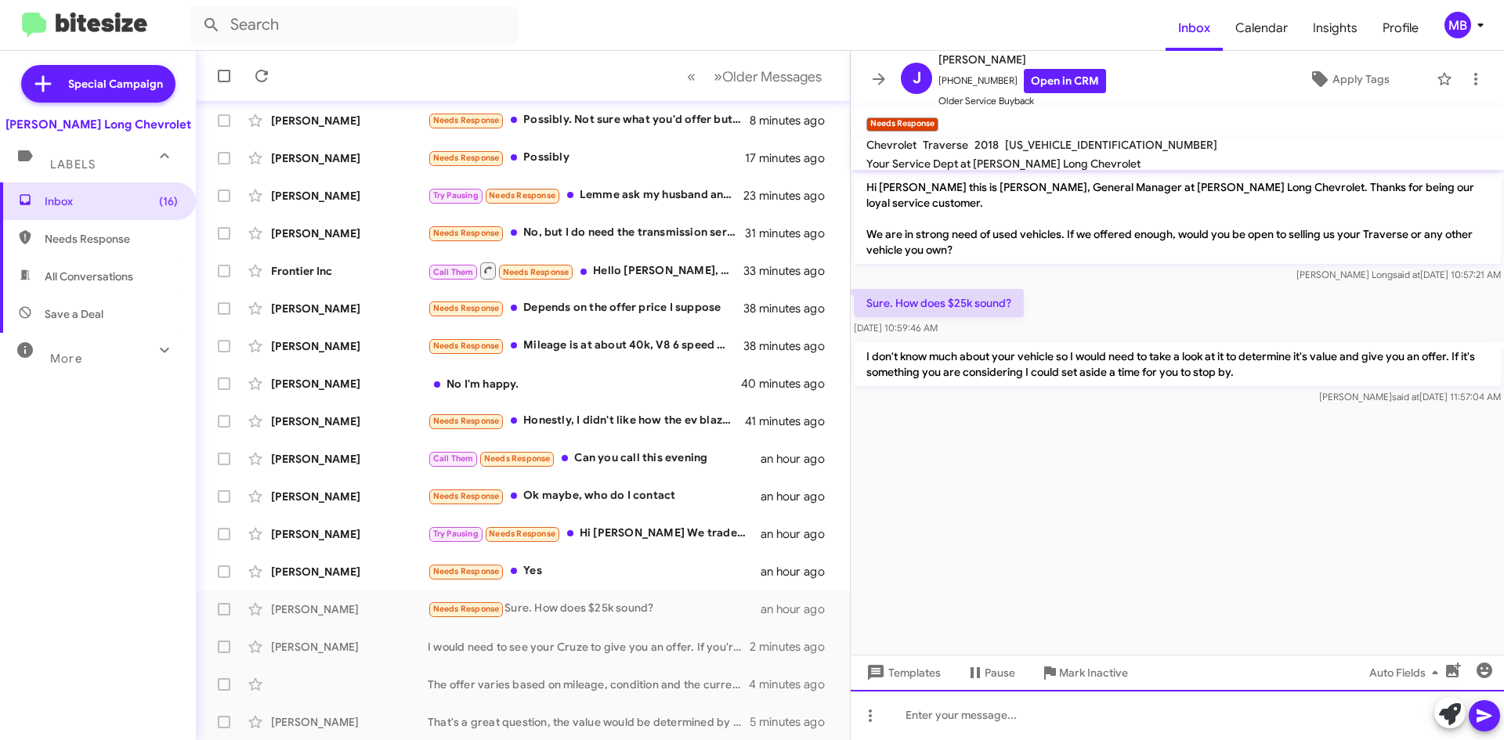
scroll to position [94, 0]
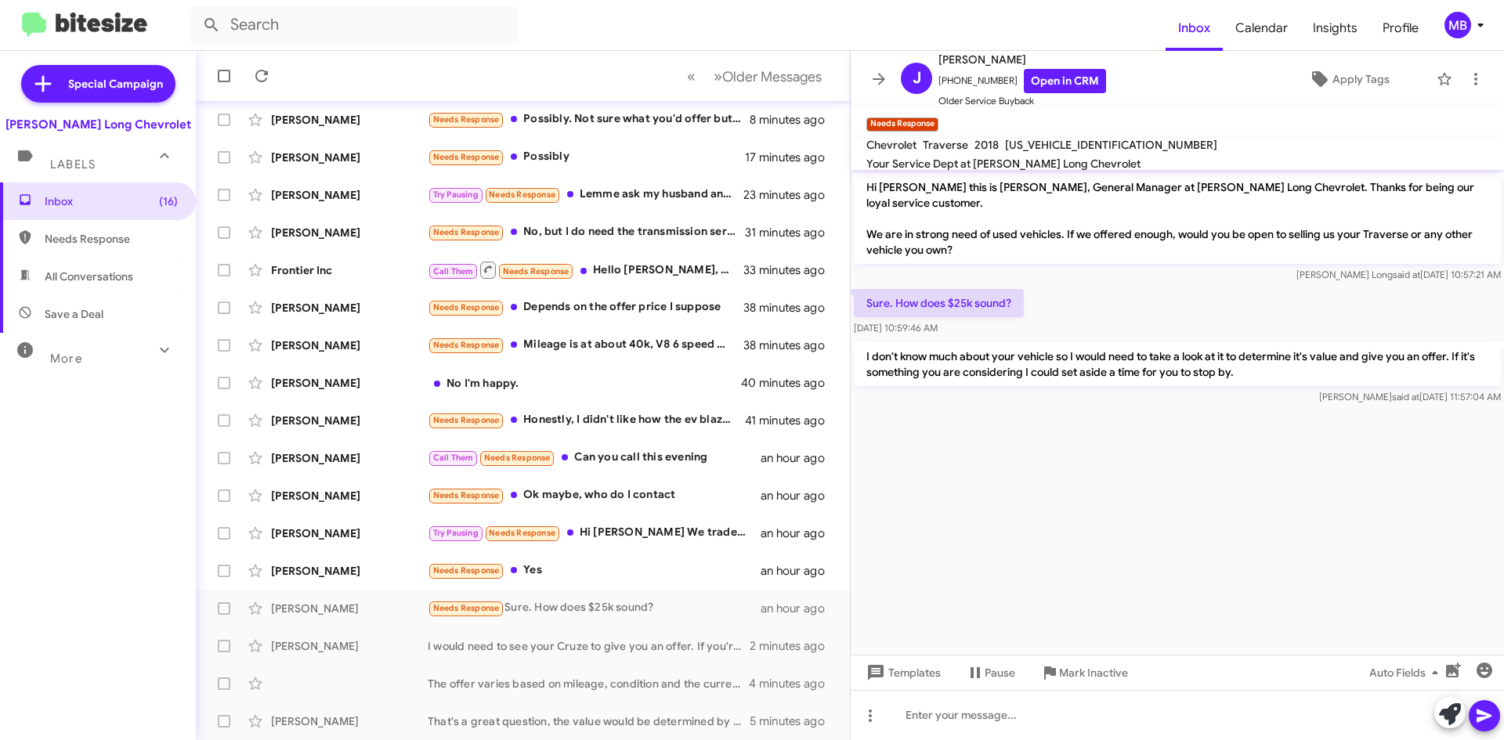
drag, startPoint x: 106, startPoint y: 233, endPoint x: 112, endPoint y: 222, distance: 12.6
click at [107, 233] on span "Needs Response" at bounding box center [111, 239] width 133 height 16
type input "in:needs-response"
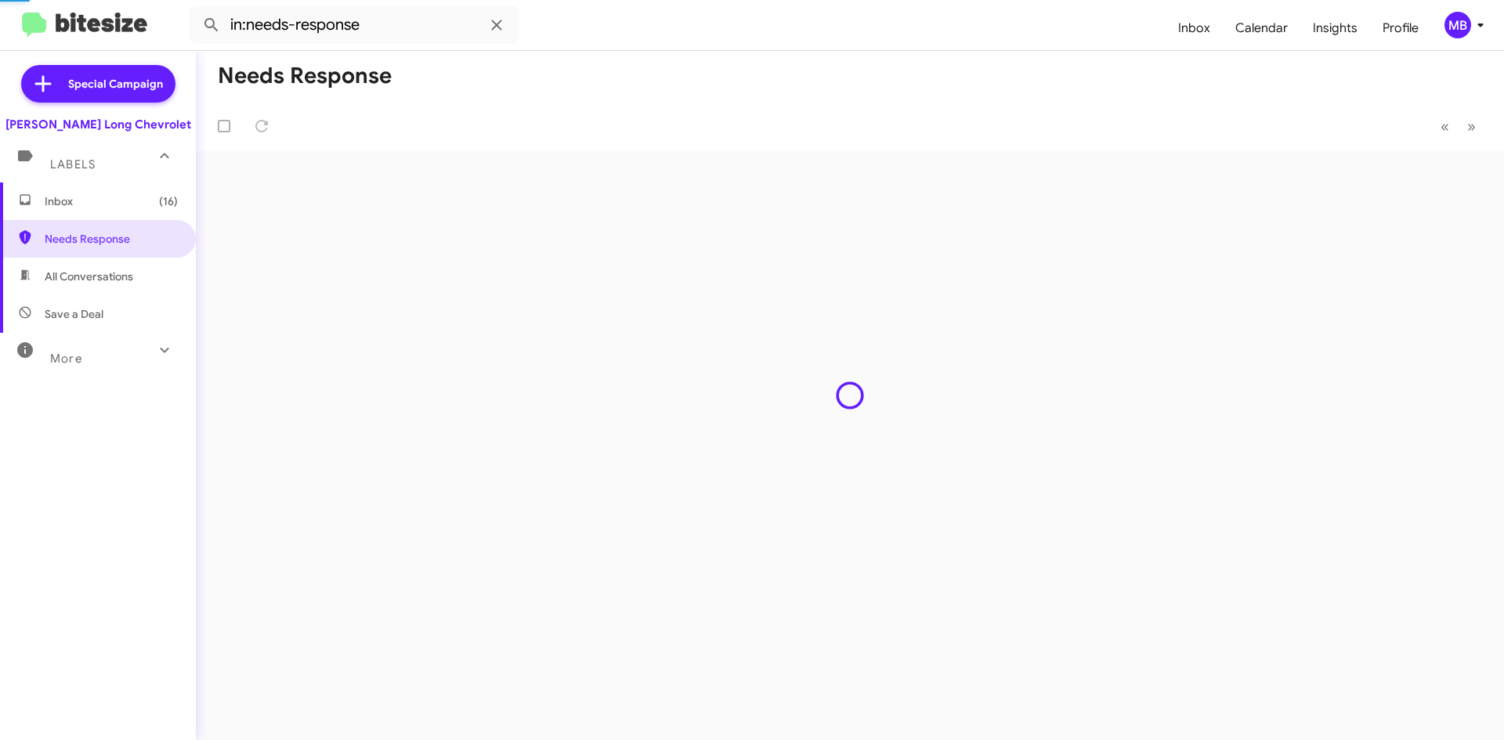
click at [114, 216] on span "Inbox (16)" at bounding box center [98, 201] width 196 height 38
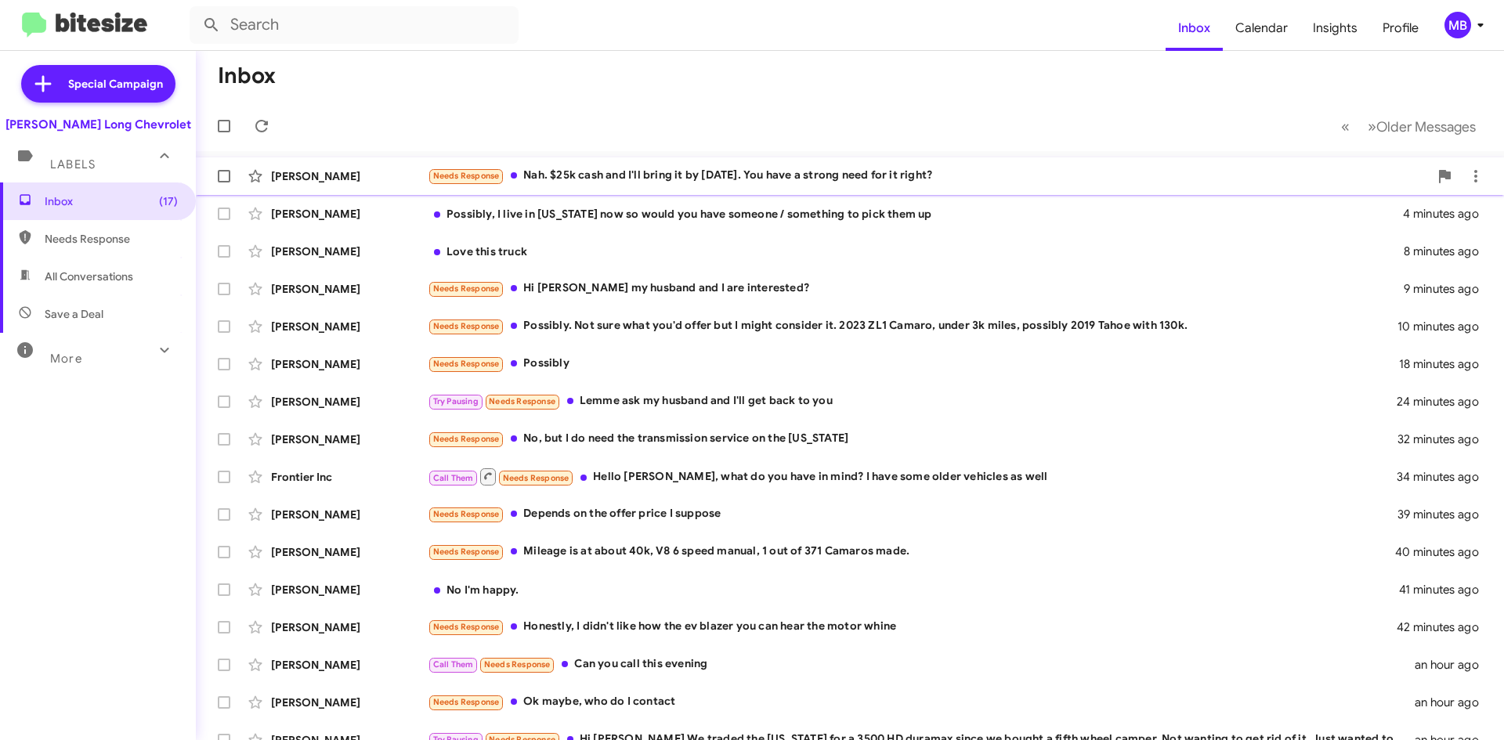
click at [1063, 161] on div "Josh Hady Needs Response Nah. $25k cash and I'll bring it by today. You have a …" at bounding box center [849, 176] width 1283 height 31
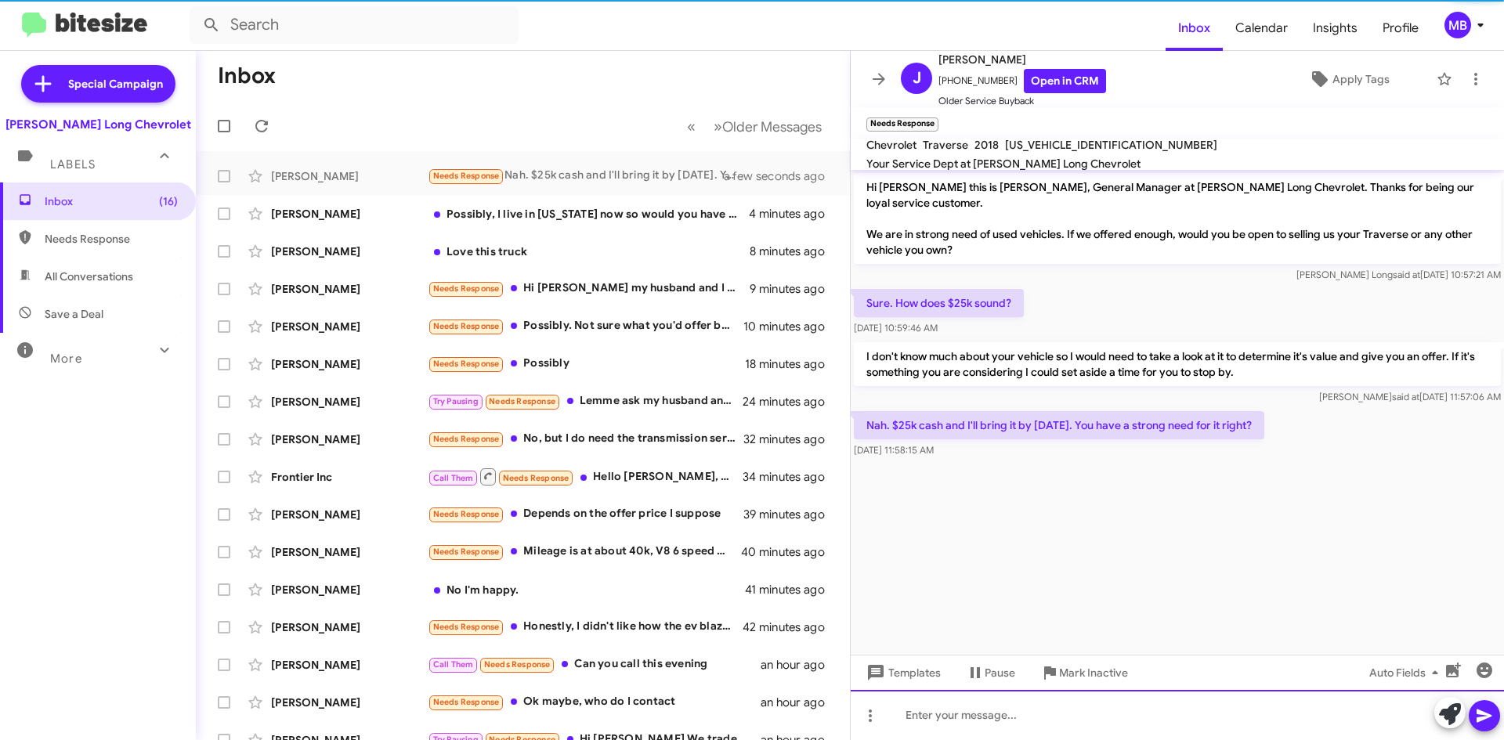
click at [1101, 720] on div at bounding box center [1177, 715] width 653 height 50
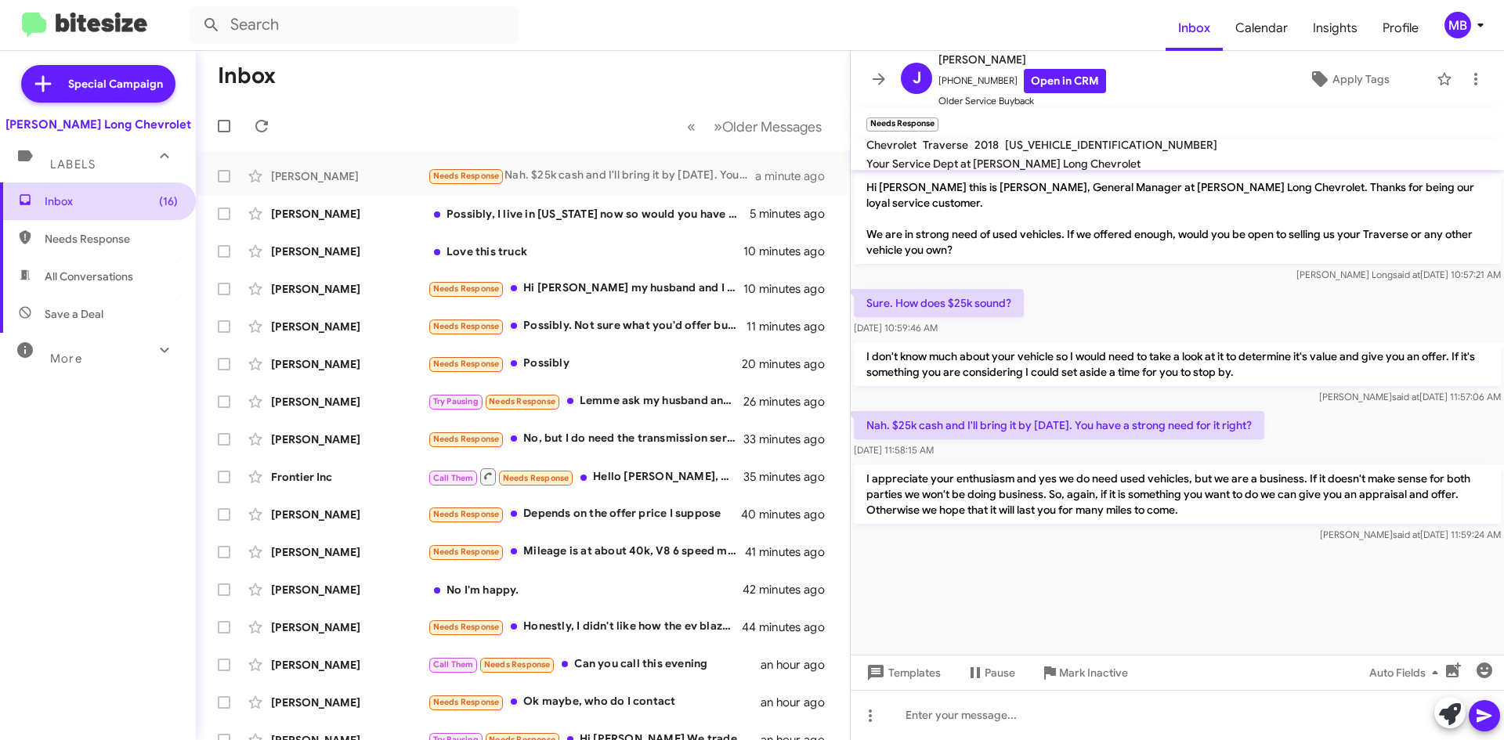
click at [134, 204] on span "Inbox (16)" at bounding box center [111, 201] width 133 height 16
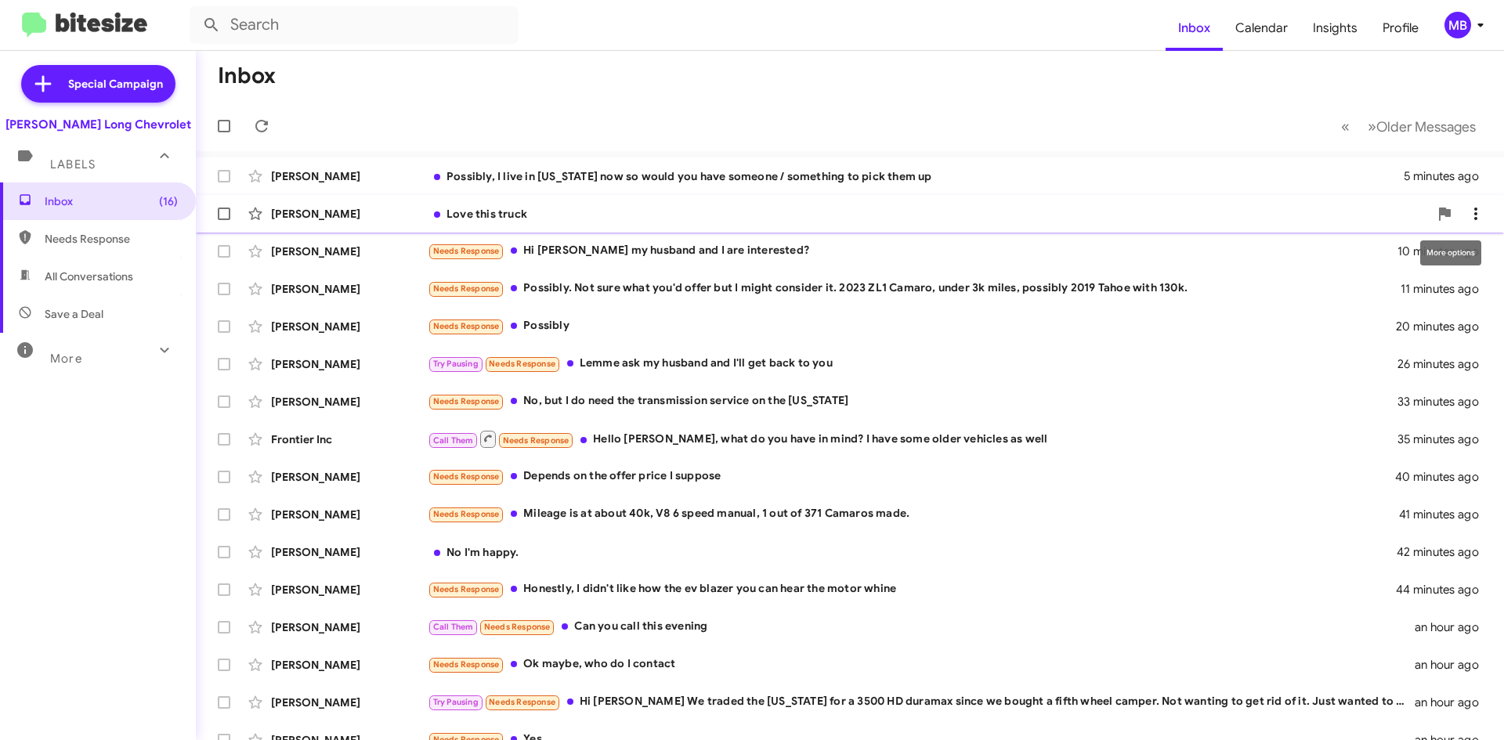
click at [1466, 215] on icon at bounding box center [1475, 213] width 19 height 19
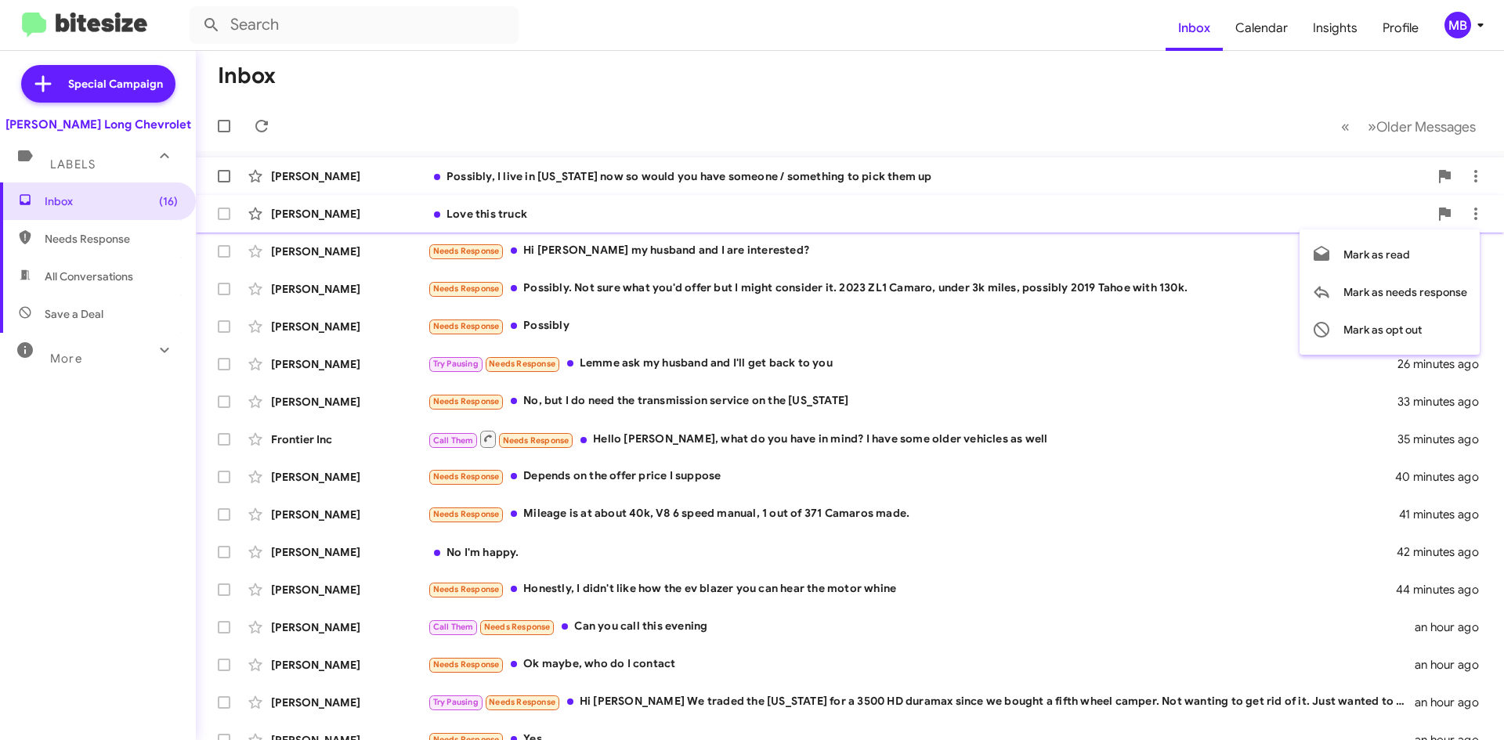
click at [1099, 189] on div at bounding box center [752, 370] width 1504 height 740
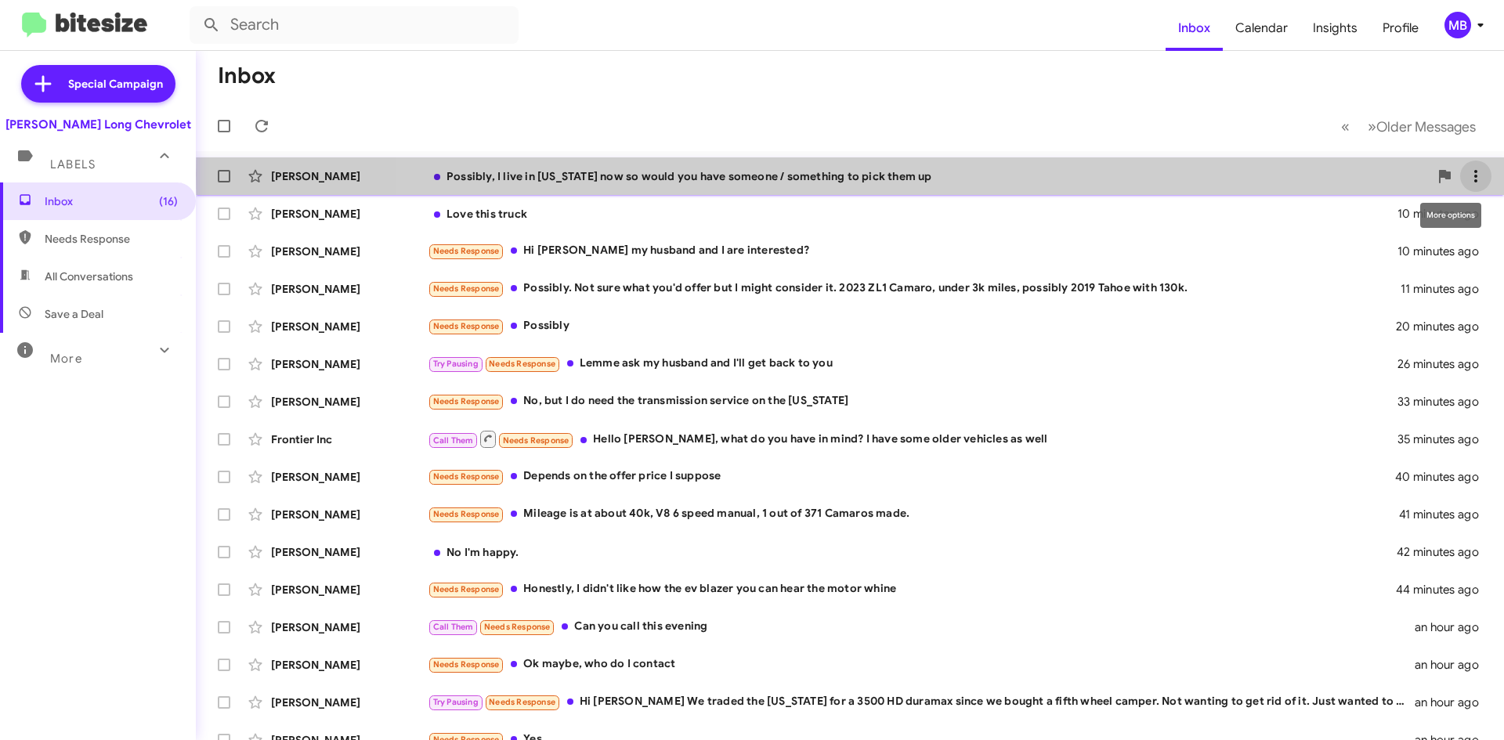
click at [1470, 176] on icon at bounding box center [1475, 176] width 19 height 19
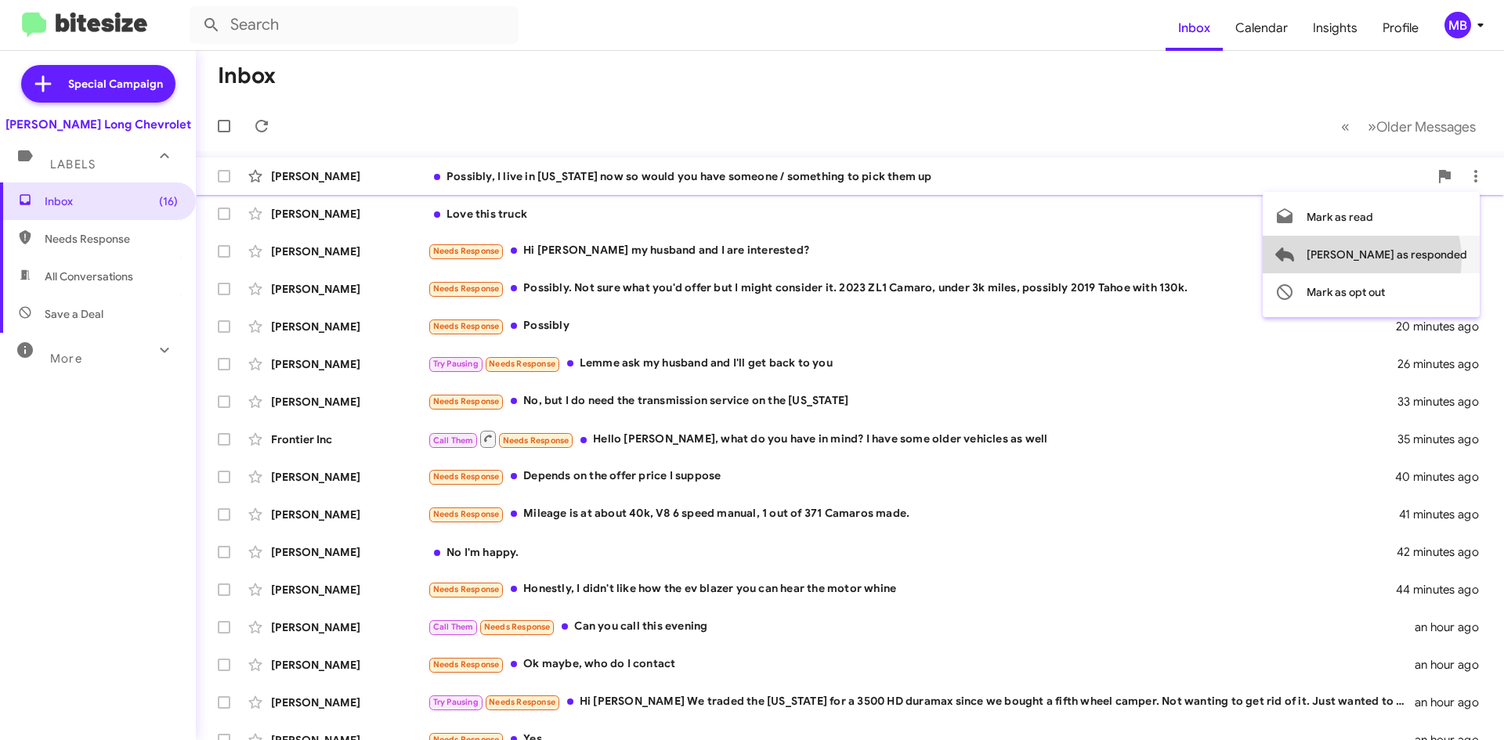
click at [1424, 259] on span "Mark as responded" at bounding box center [1386, 255] width 161 height 38
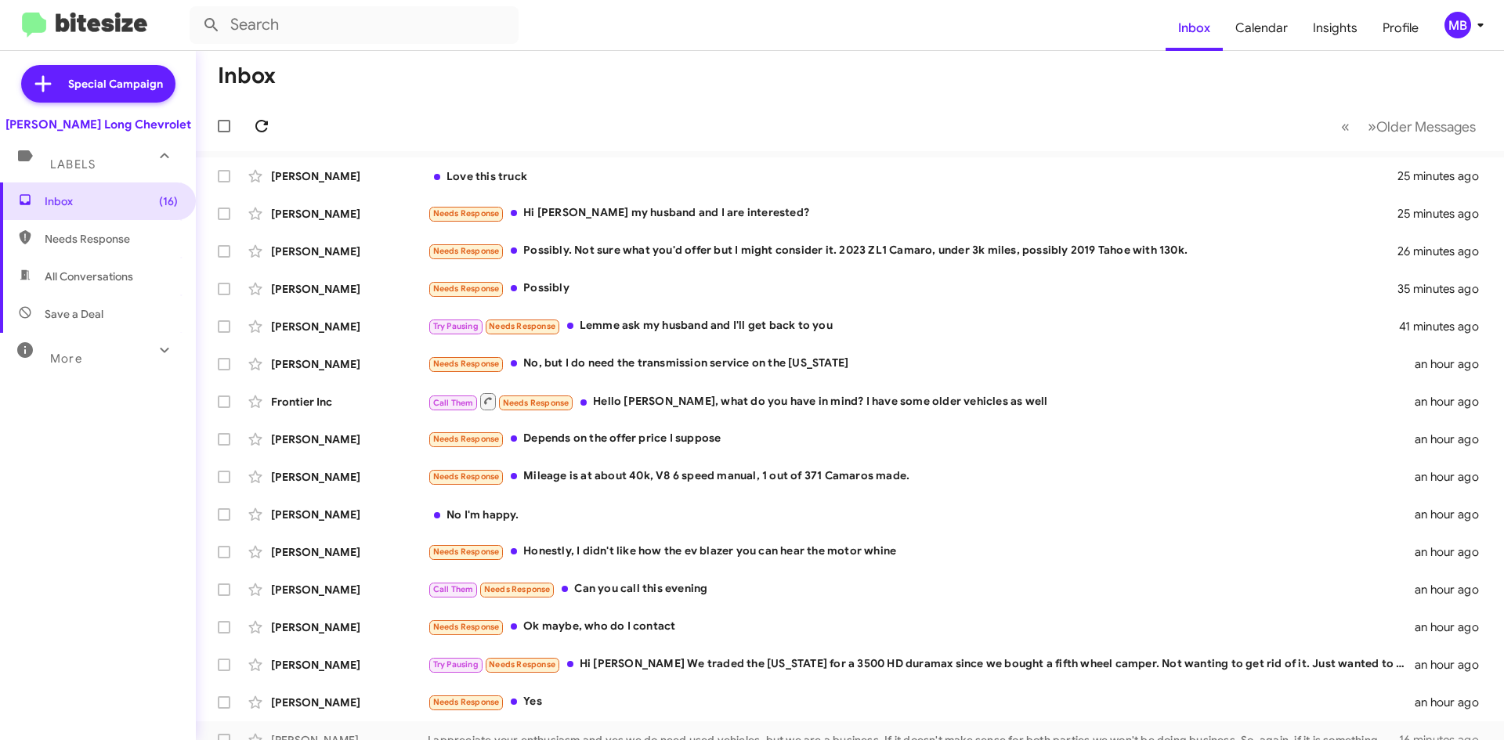
click at [262, 127] on icon at bounding box center [261, 126] width 19 height 19
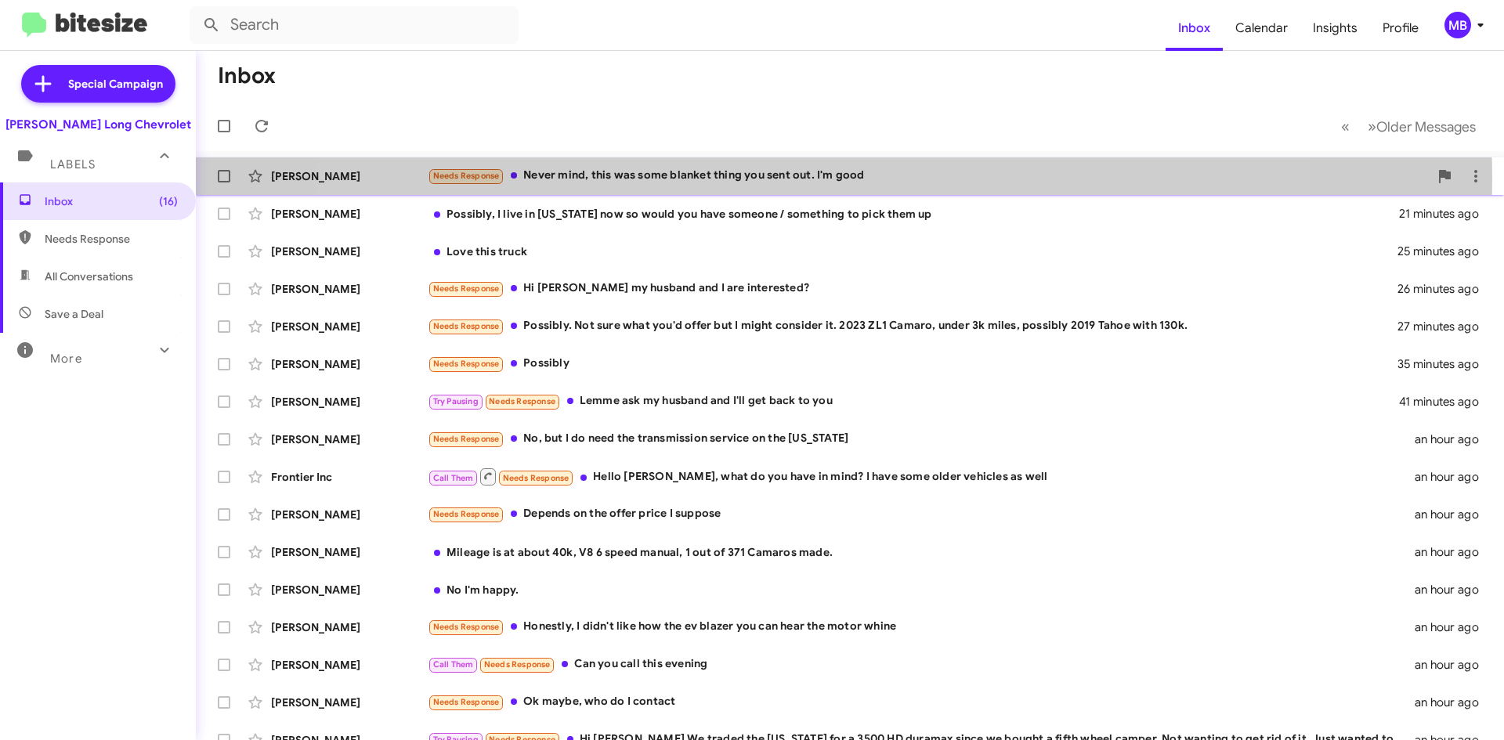
click at [804, 179] on div "Needs Response Never mind, this was some blanket thing you sent out. I'm good" at bounding box center [928, 176] width 1001 height 18
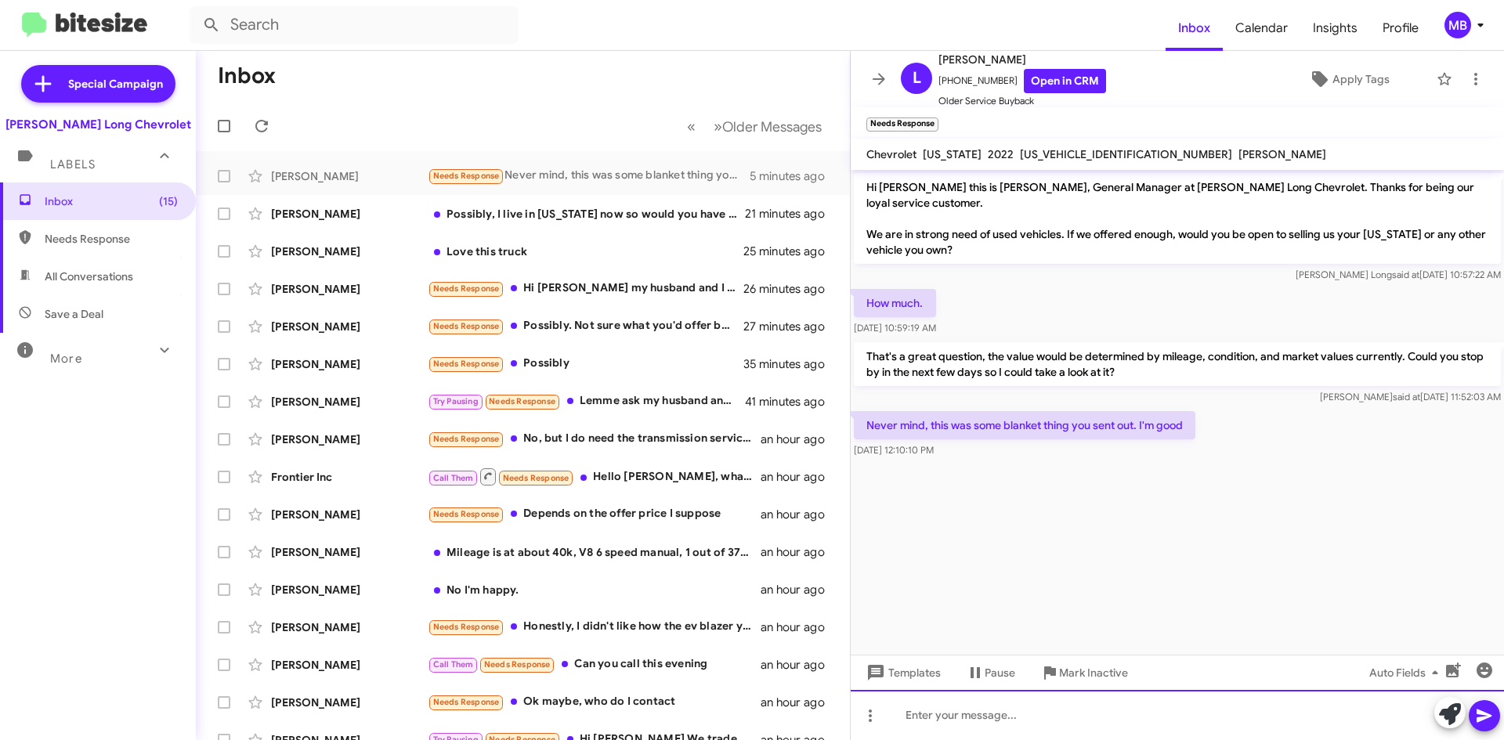
click at [1006, 732] on div at bounding box center [1177, 715] width 653 height 50
click at [957, 717] on div at bounding box center [1177, 715] width 653 height 50
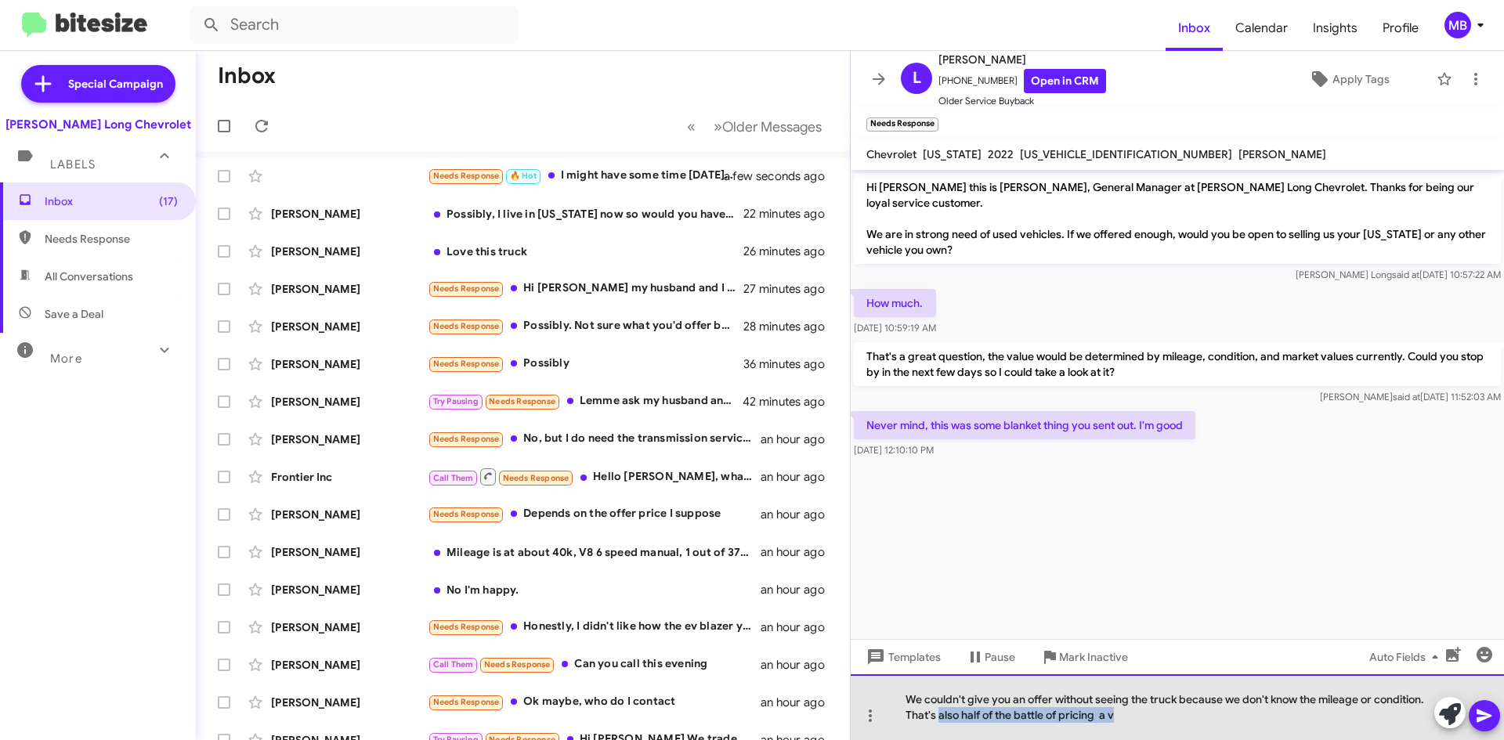
drag, startPoint x: 1113, startPoint y: 717, endPoint x: 941, endPoint y: 727, distance: 172.6
click at [941, 727] on div "We couldn't give you an offer without seeing the truck because we don't know th…" at bounding box center [1177, 707] width 653 height 66
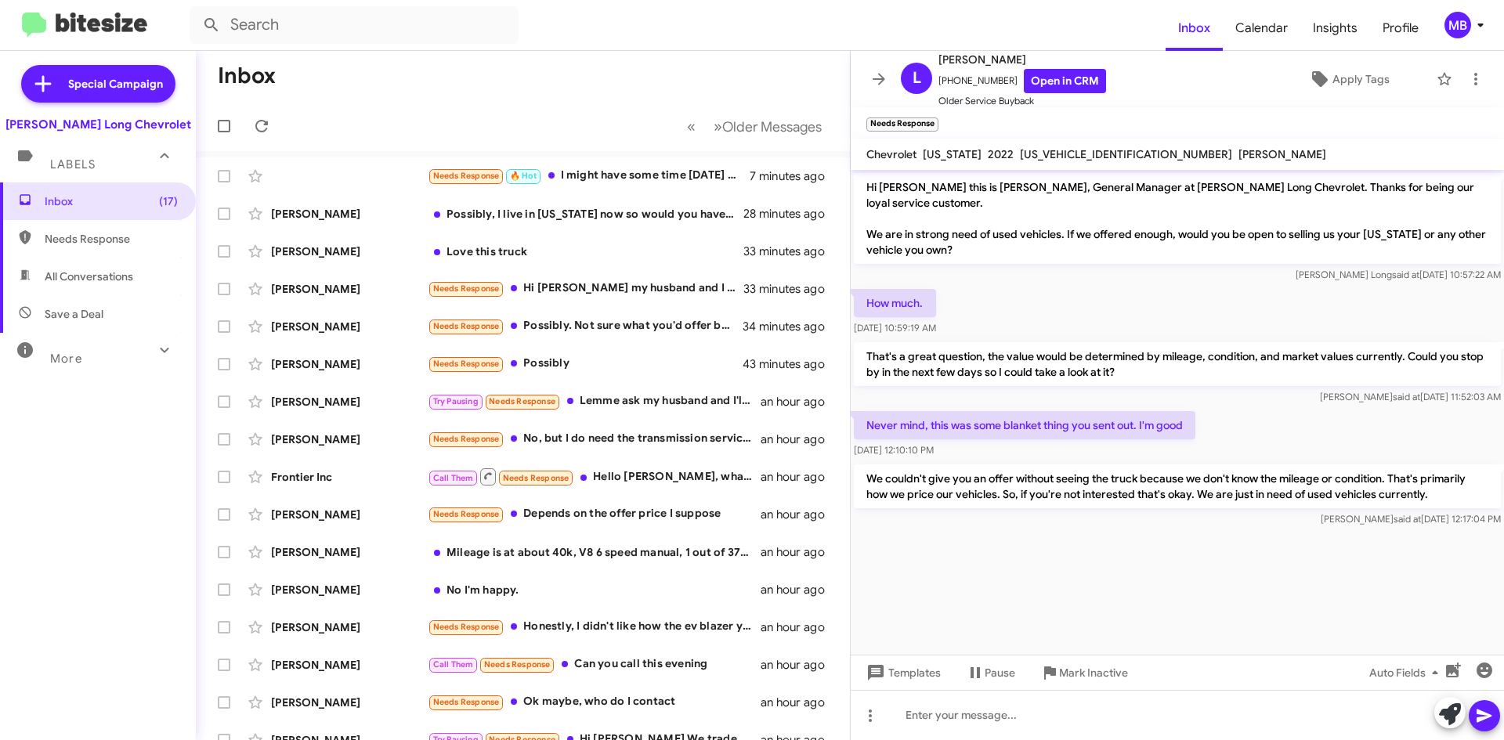
click at [136, 237] on span "Needs Response" at bounding box center [111, 239] width 133 height 16
type input "in:needs-response"
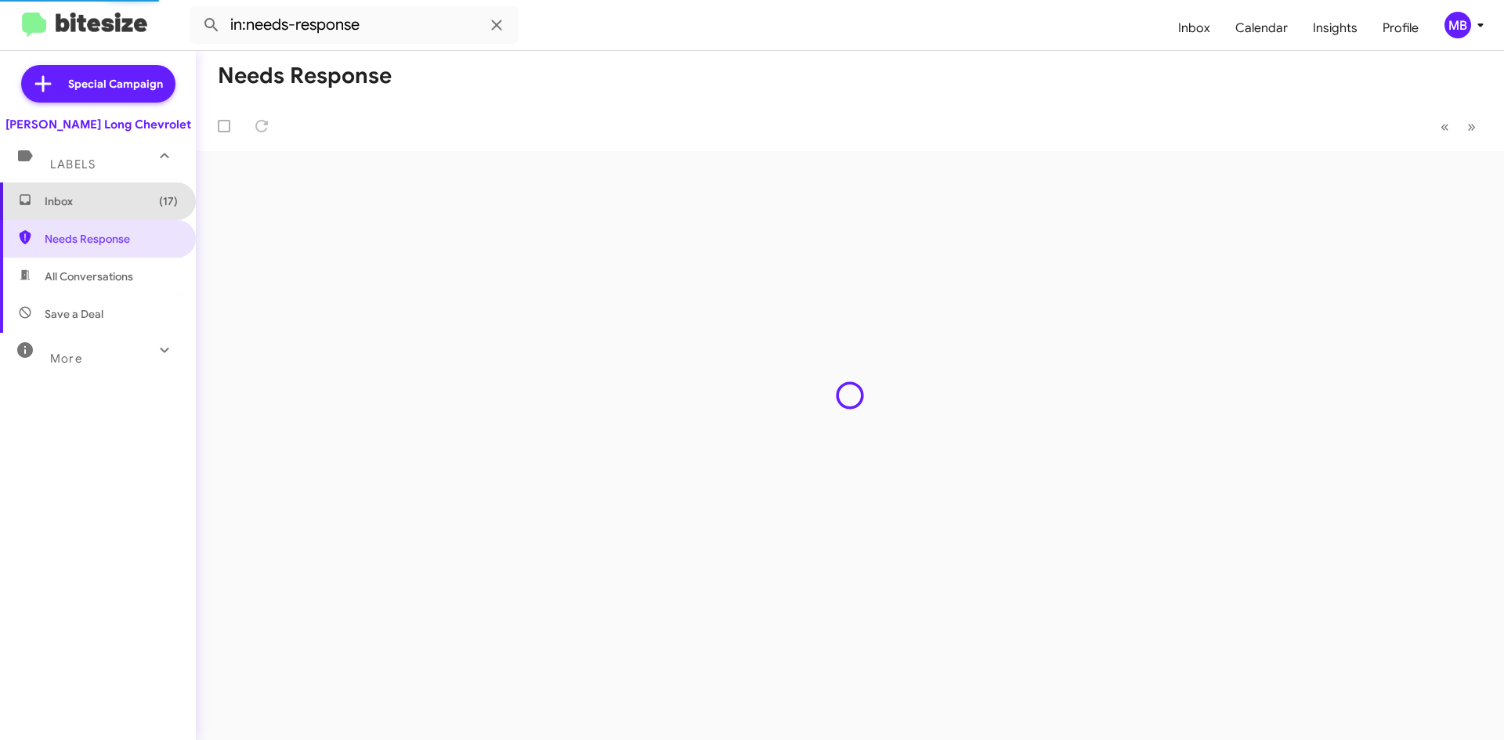
click at [140, 204] on span "Inbox (17)" at bounding box center [111, 201] width 133 height 16
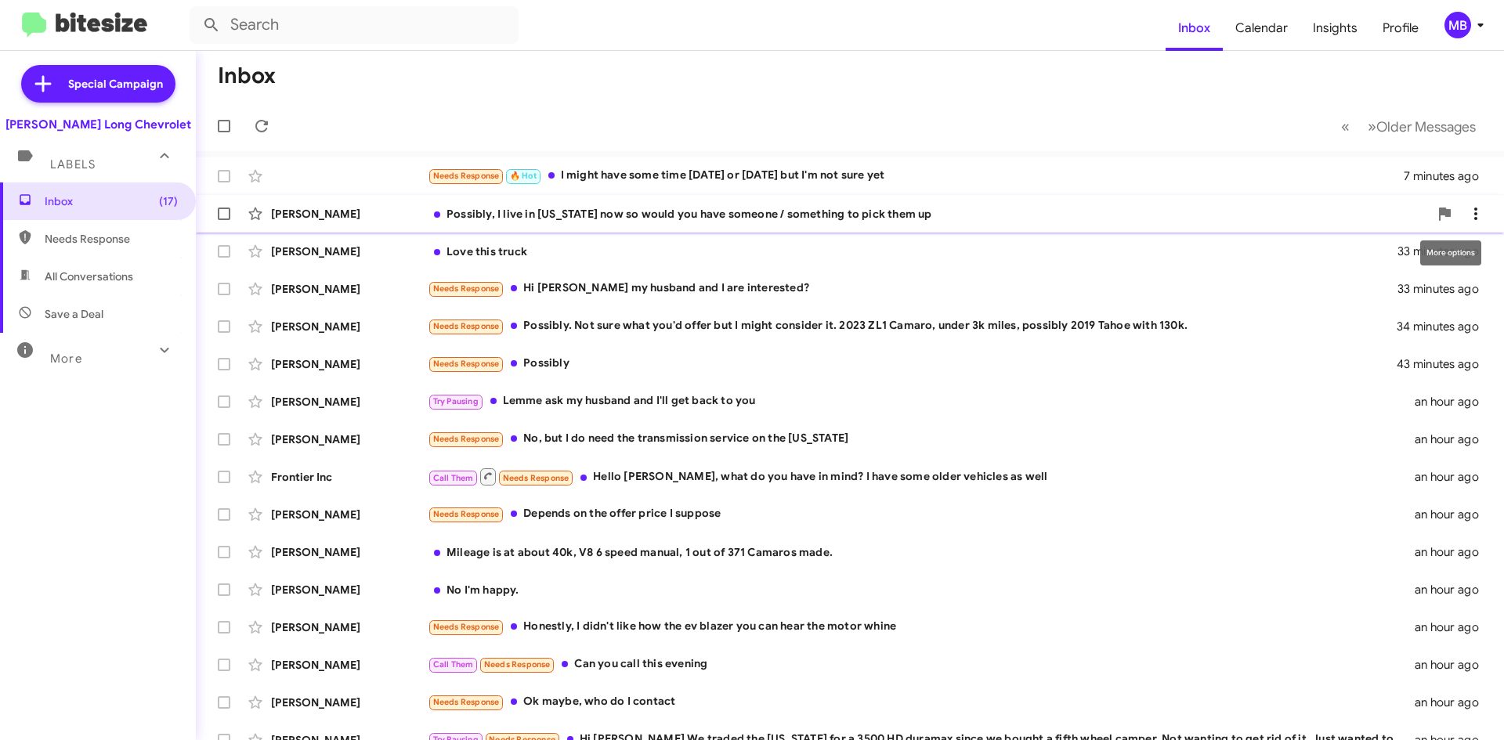
click at [1466, 216] on icon at bounding box center [1475, 213] width 19 height 19
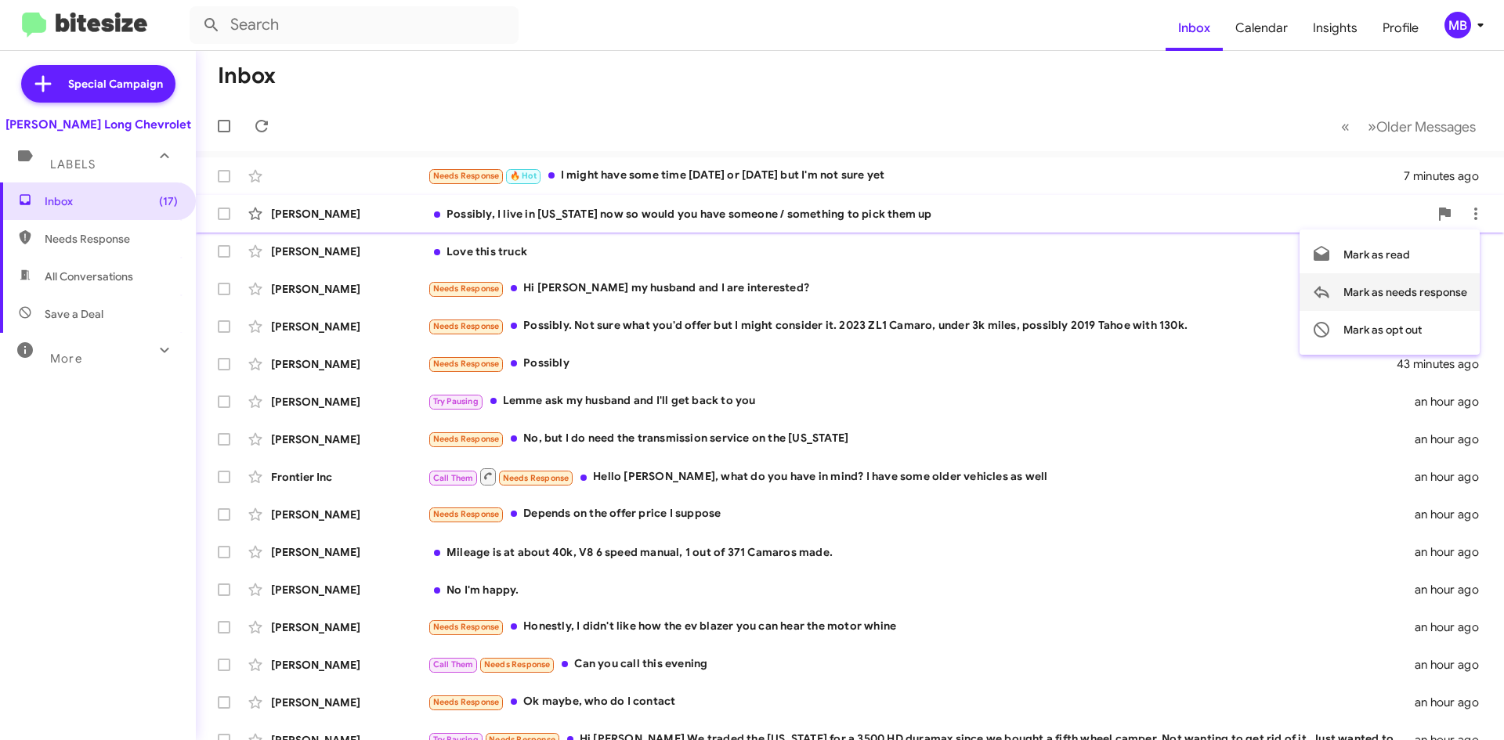
click at [1430, 303] on span "Mark as needs response" at bounding box center [1405, 292] width 124 height 38
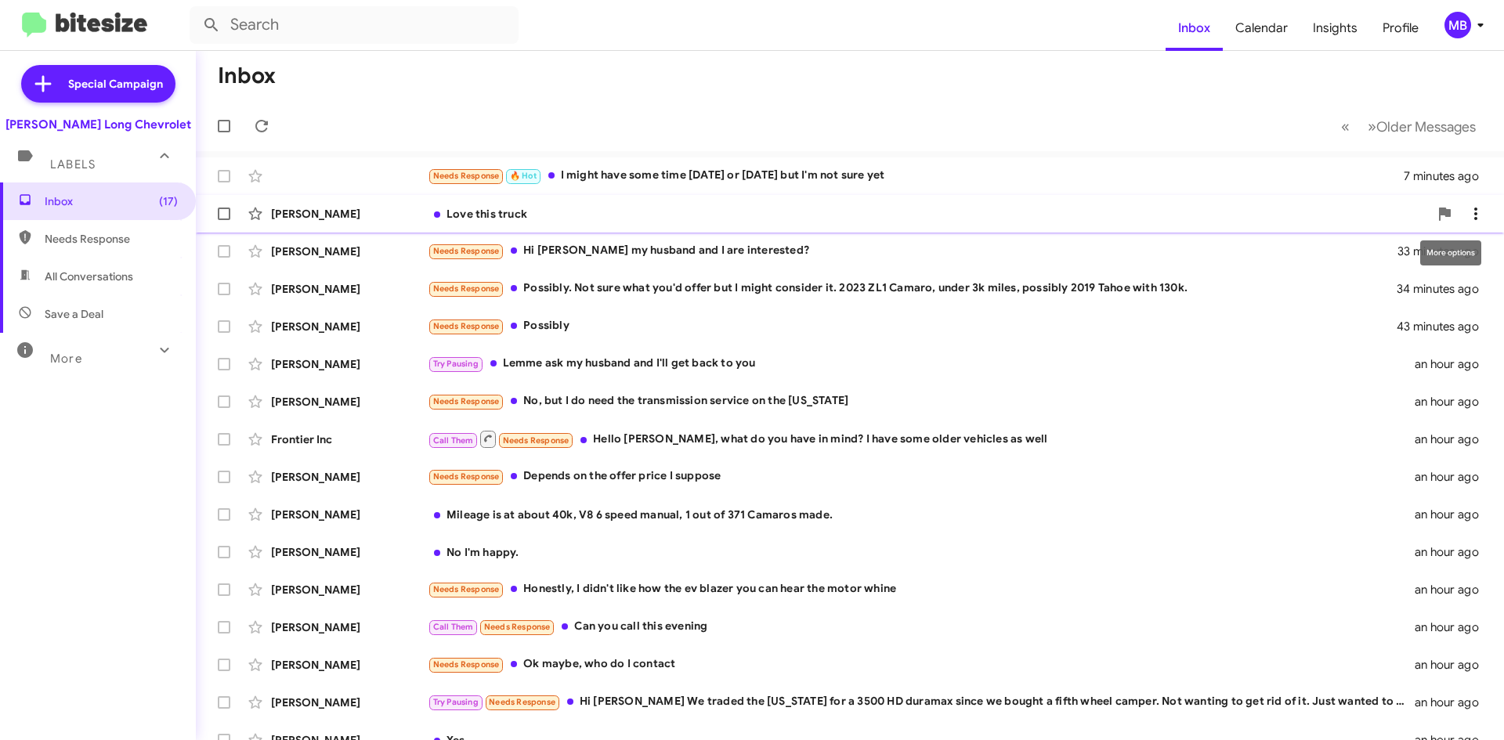
click at [1466, 208] on icon at bounding box center [1475, 213] width 19 height 19
click at [258, 110] on div at bounding box center [752, 370] width 1504 height 740
click at [258, 128] on icon at bounding box center [261, 126] width 19 height 19
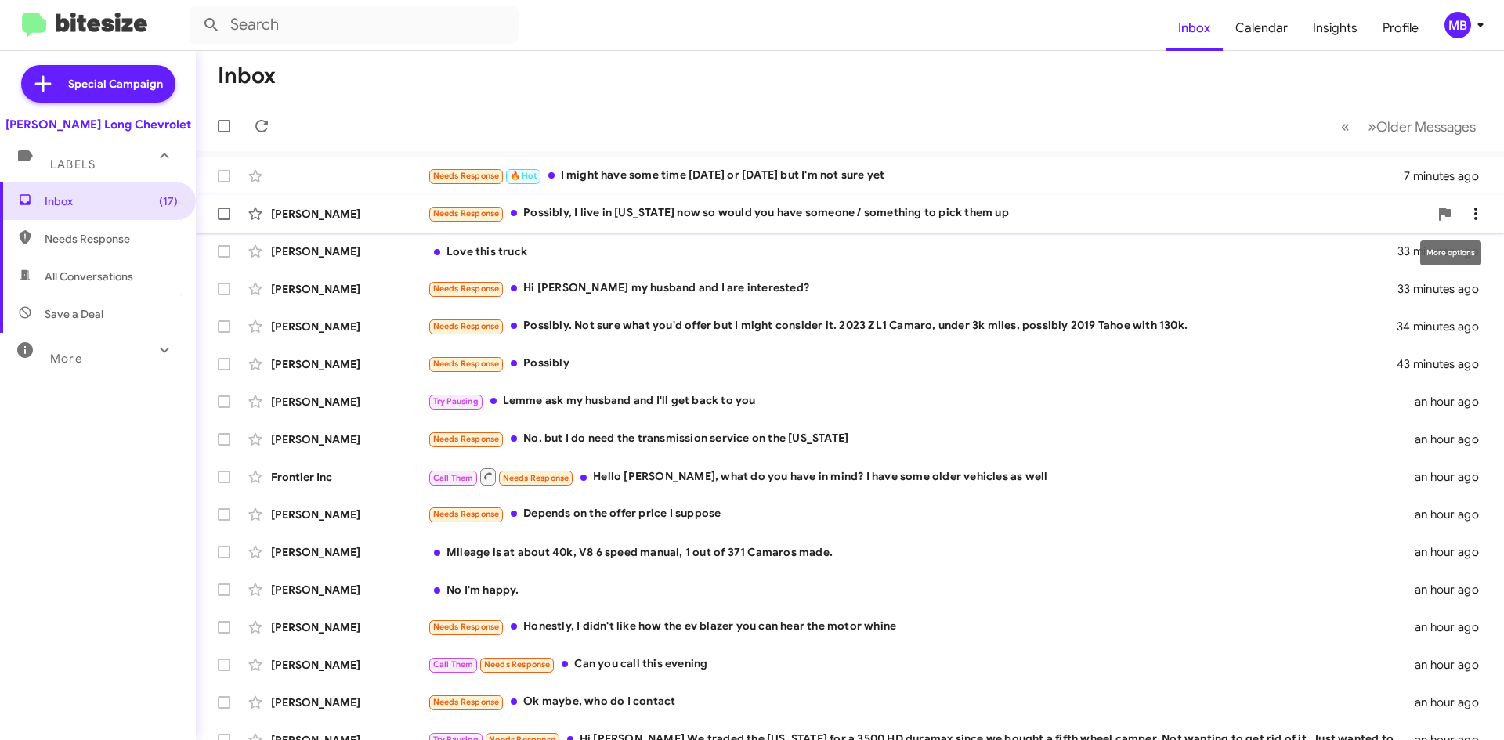
click at [1474, 218] on icon at bounding box center [1475, 214] width 3 height 13
drag, startPoint x: 772, startPoint y: 72, endPoint x: 773, endPoint y: 91, distance: 18.8
click at [773, 89] on div at bounding box center [752, 370] width 1504 height 740
click at [768, 175] on div "Needs Response 🔥 Hot I might have some time Friday or Saturday but I'm not sure…" at bounding box center [928, 176] width 1001 height 18
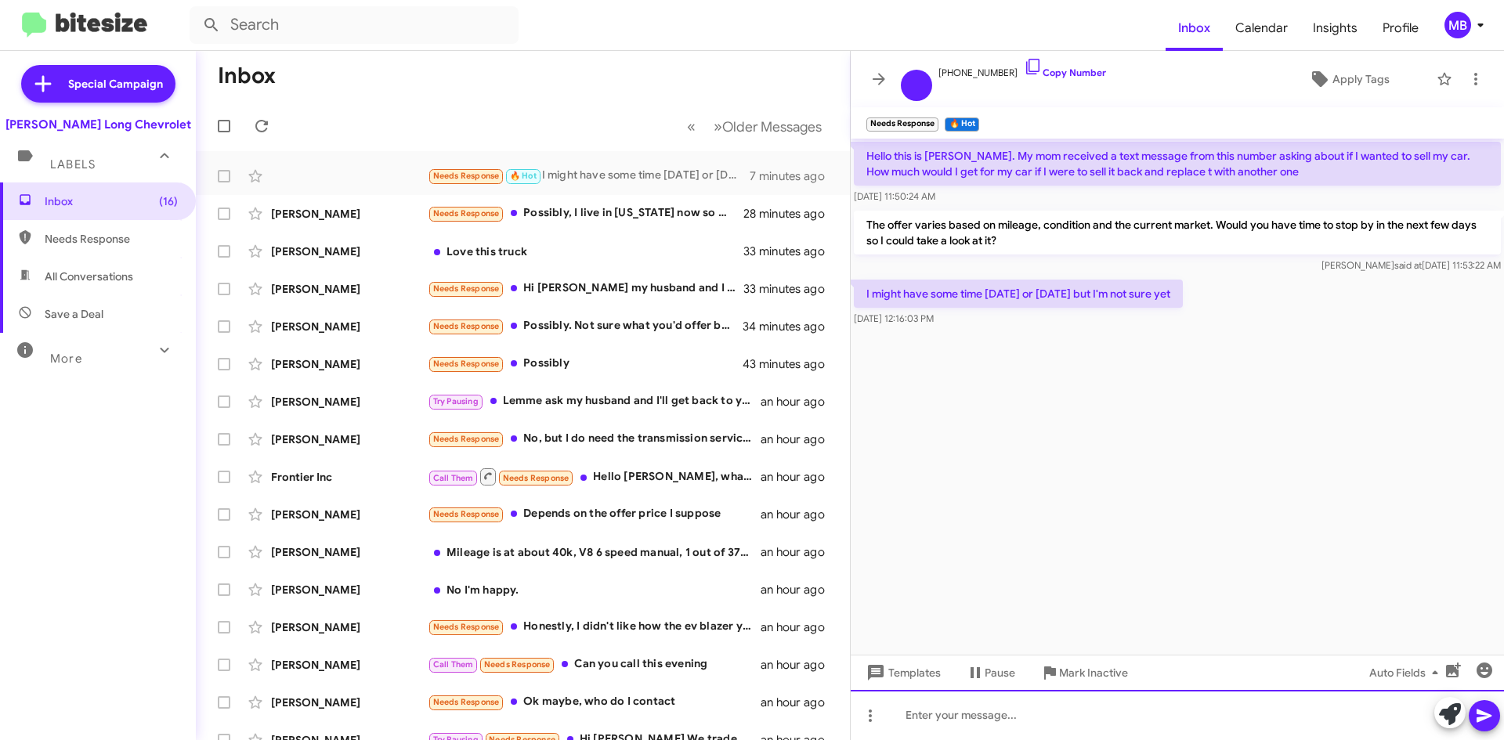
click at [1108, 710] on div at bounding box center [1177, 715] width 653 height 50
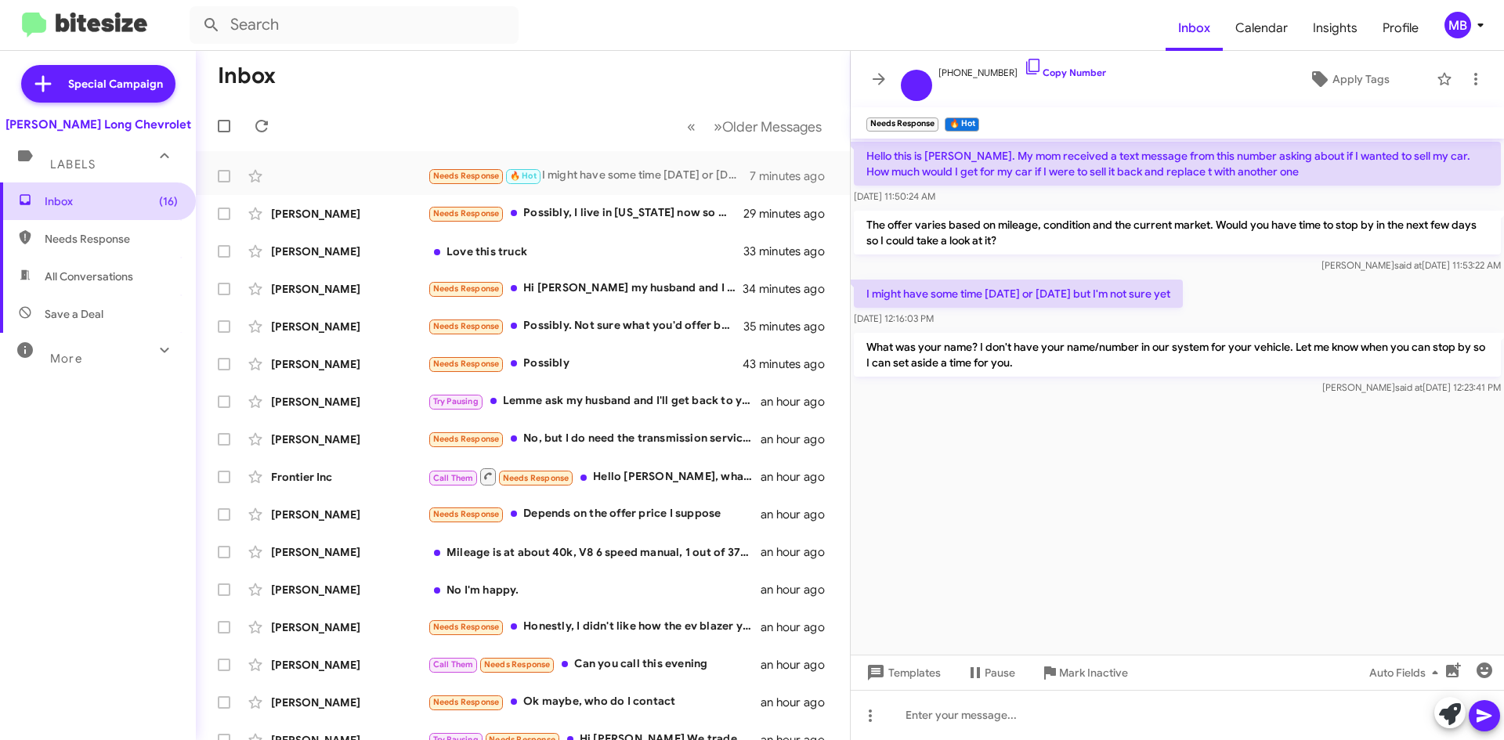
click at [147, 219] on span "Inbox (16)" at bounding box center [98, 201] width 196 height 38
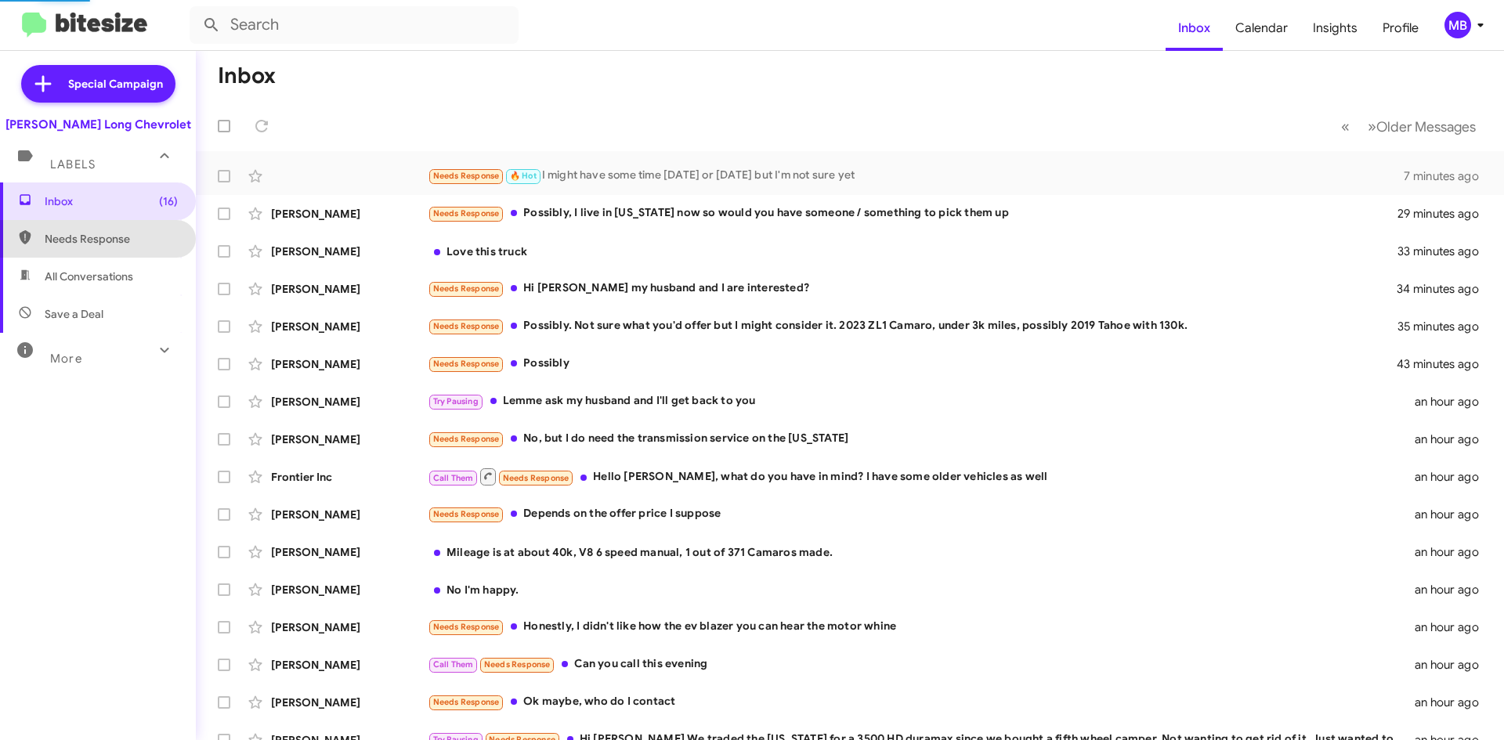
click at [125, 230] on span "Needs Response" at bounding box center [98, 239] width 196 height 38
type input "in:needs-response"
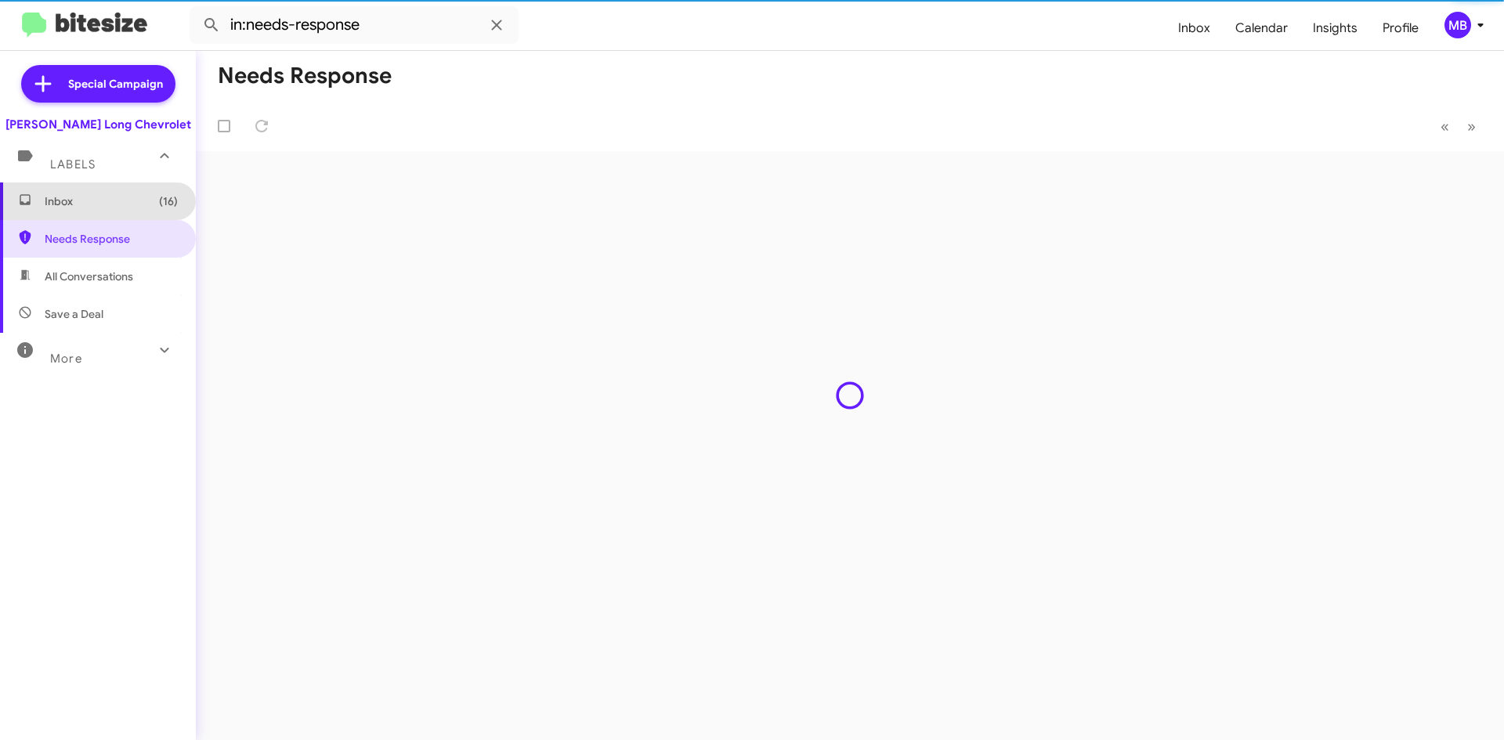
click at [132, 216] on span "Inbox (16)" at bounding box center [98, 201] width 196 height 38
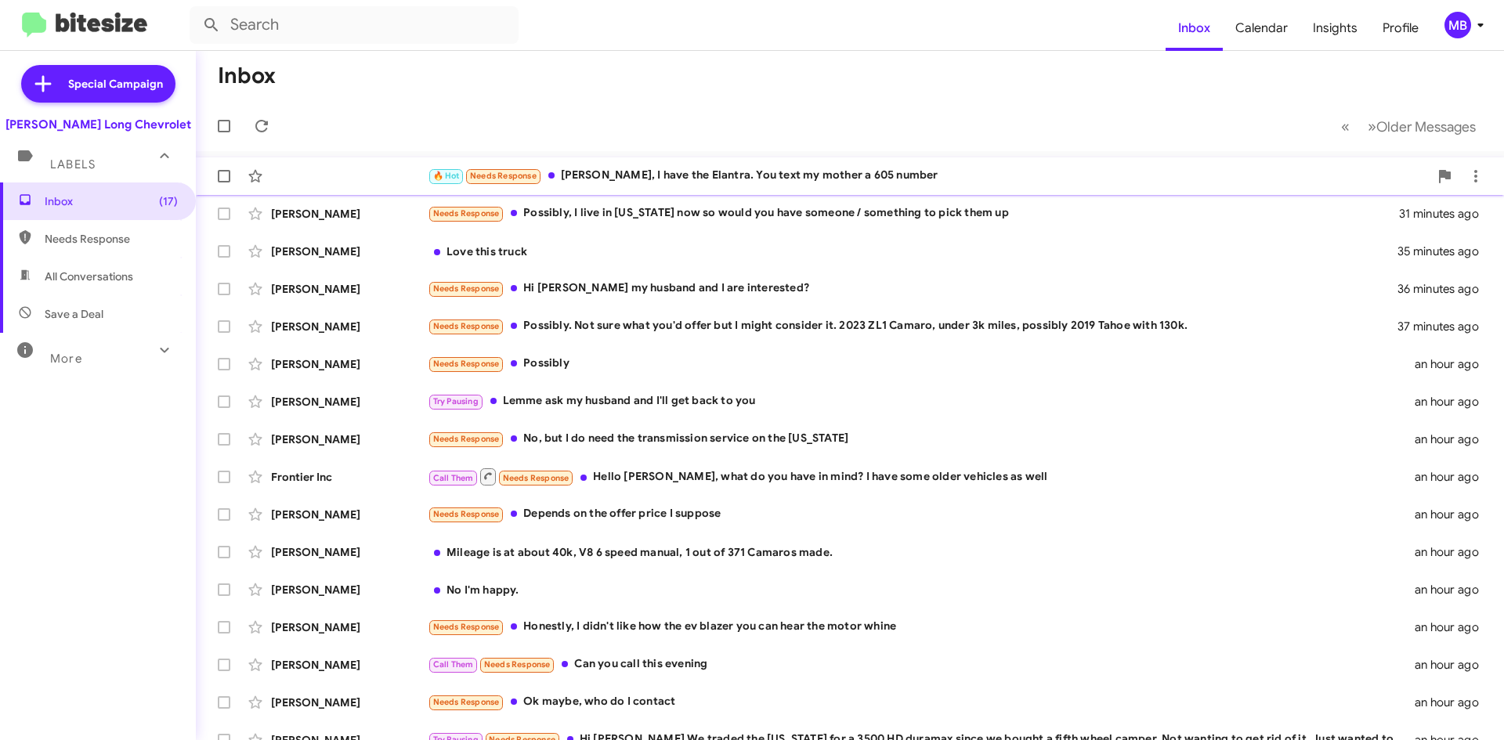
drag, startPoint x: 753, startPoint y: 182, endPoint x: 728, endPoint y: 182, distance: 24.3
click at [753, 182] on div "🔥 Hot Needs Response Tyanya Lattimore, I have the Elantra. You text my mother a…" at bounding box center [928, 176] width 1001 height 18
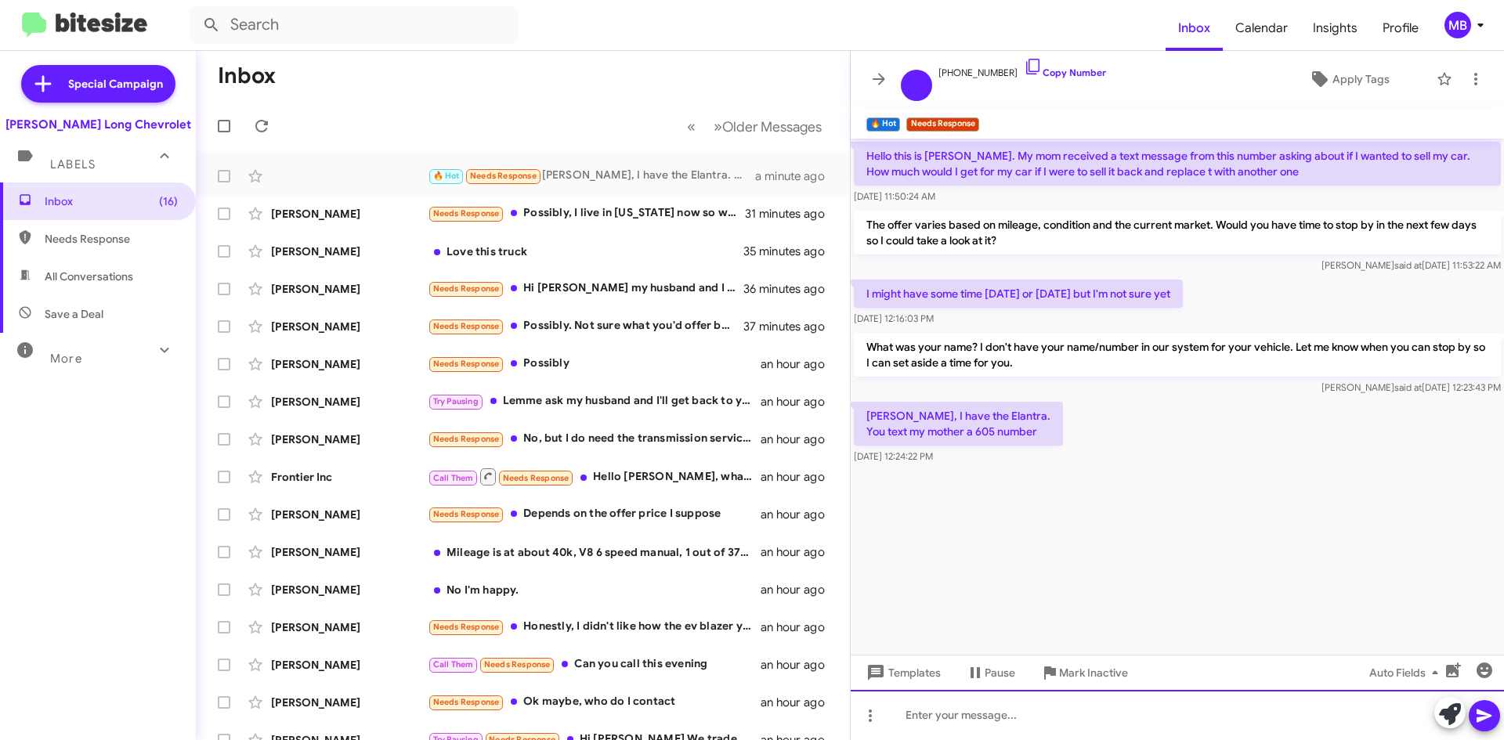
click at [1140, 737] on div at bounding box center [1177, 715] width 653 height 50
drag, startPoint x: 1027, startPoint y: 716, endPoint x: 1033, endPoint y: 723, distance: 9.4
click at [1032, 720] on div "Okay gotcha." at bounding box center [1177, 715] width 653 height 50
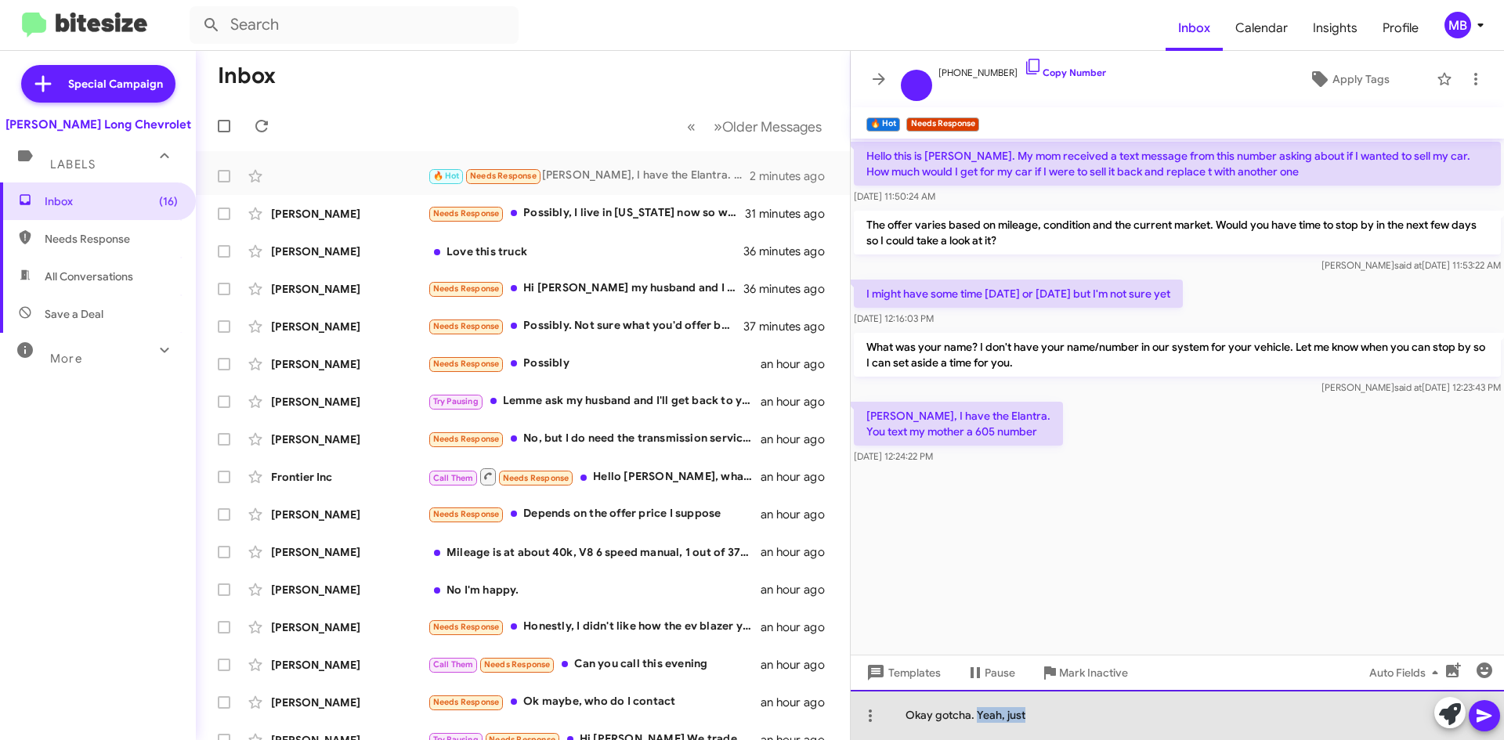
drag, startPoint x: 1065, startPoint y: 722, endPoint x: 976, endPoint y: 710, distance: 90.1
click at [976, 710] on div "Okay gotcha. Yeah, just" at bounding box center [1177, 715] width 653 height 50
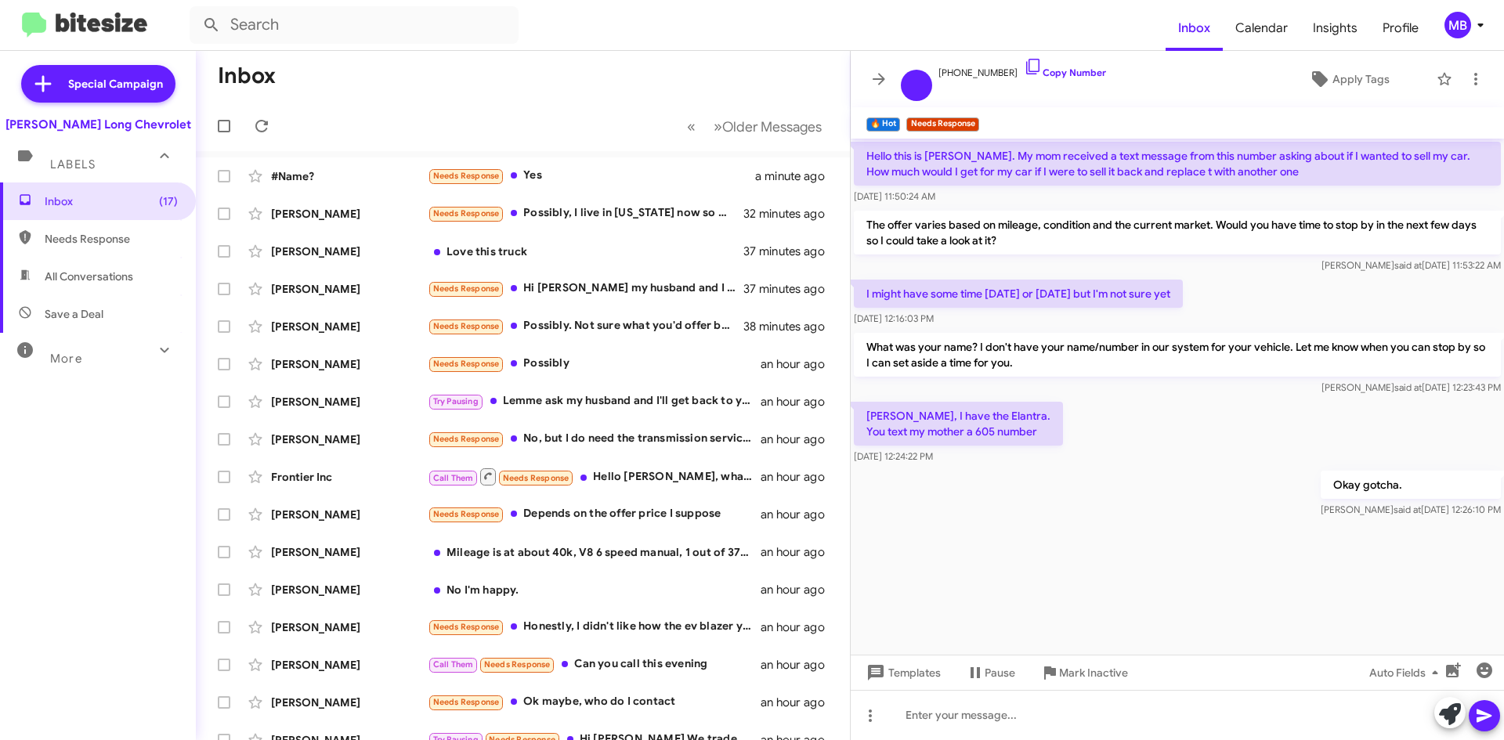
click at [111, 248] on span "Needs Response" at bounding box center [98, 239] width 196 height 38
type input "in:needs-response"
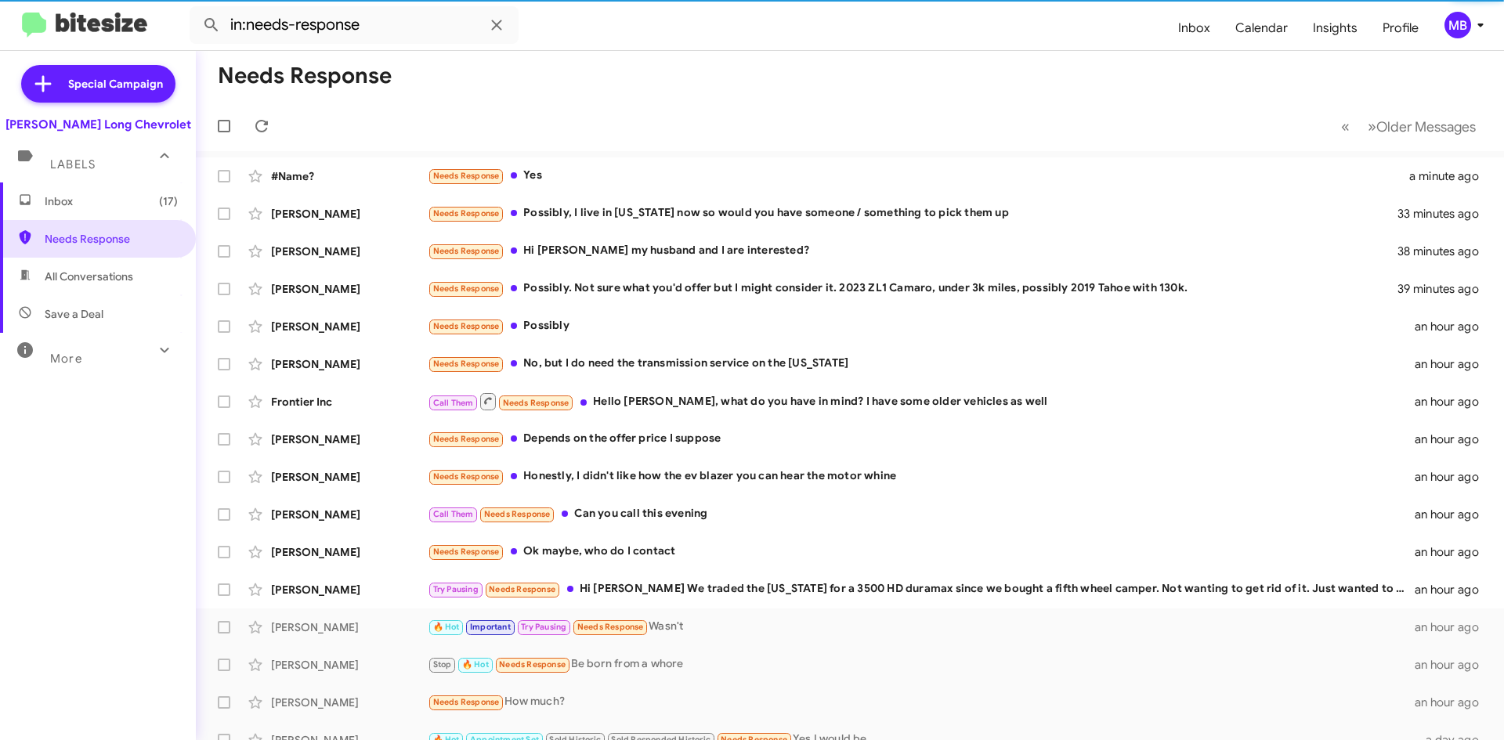
click at [121, 212] on span "Inbox (17)" at bounding box center [98, 201] width 196 height 38
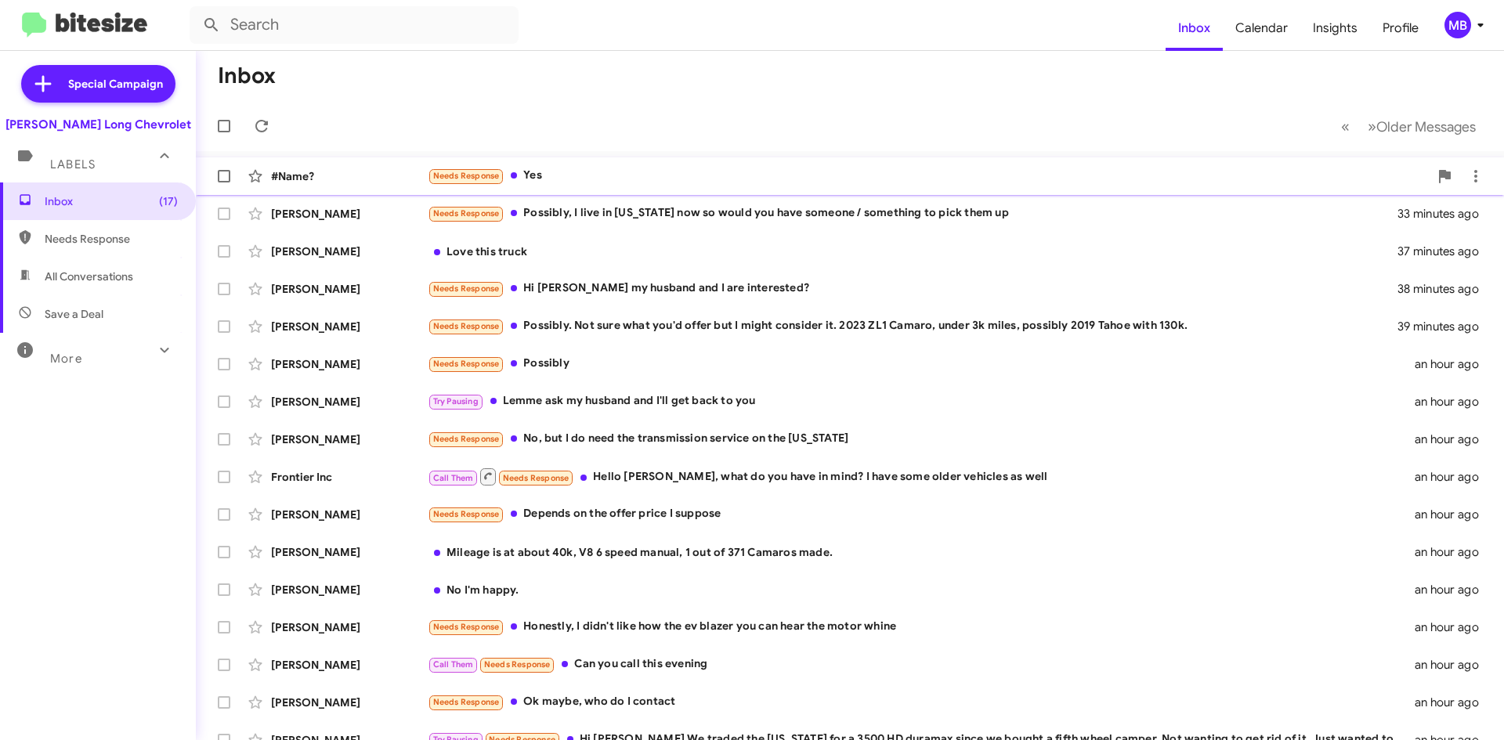
click at [703, 185] on div "Needs Response Yes" at bounding box center [928, 176] width 1001 height 18
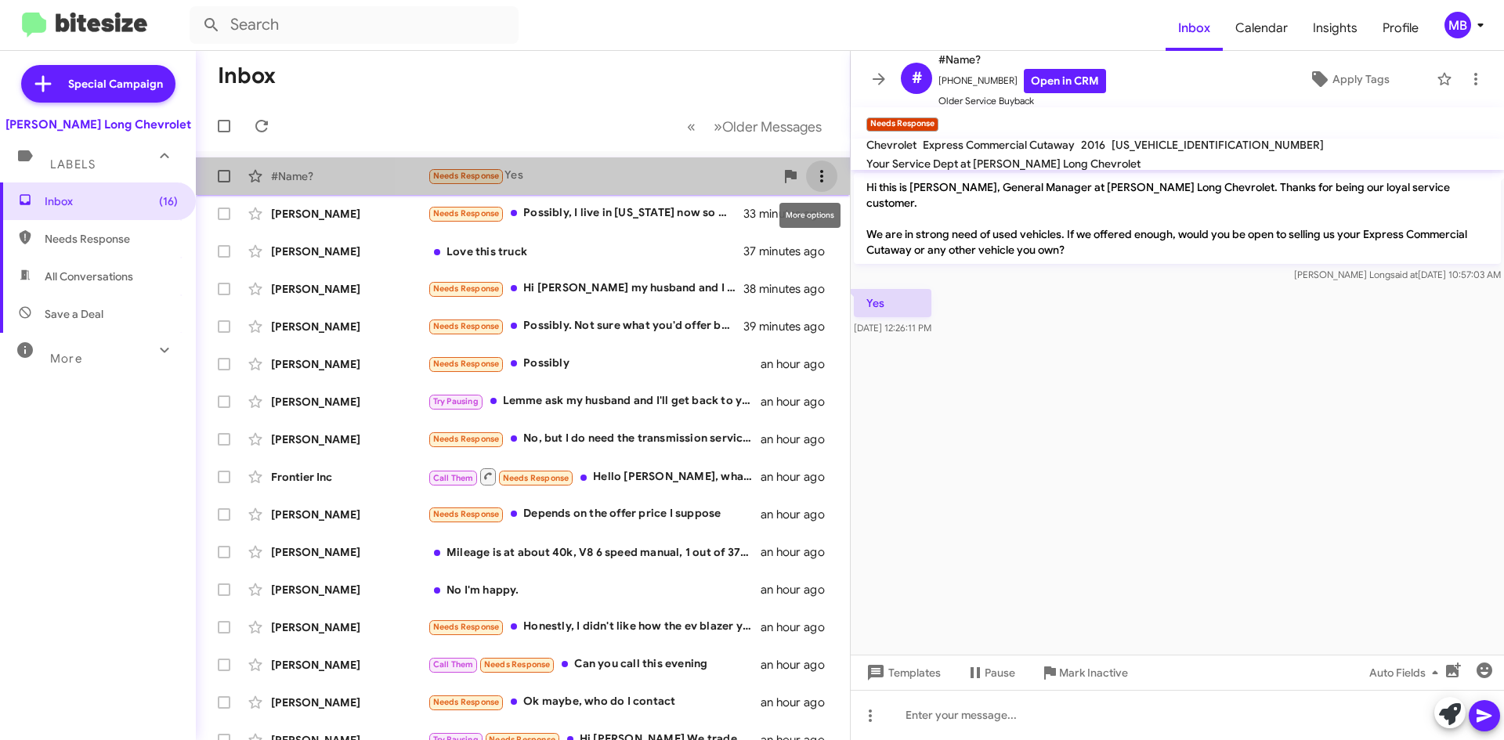
click at [812, 172] on icon at bounding box center [821, 176] width 19 height 19
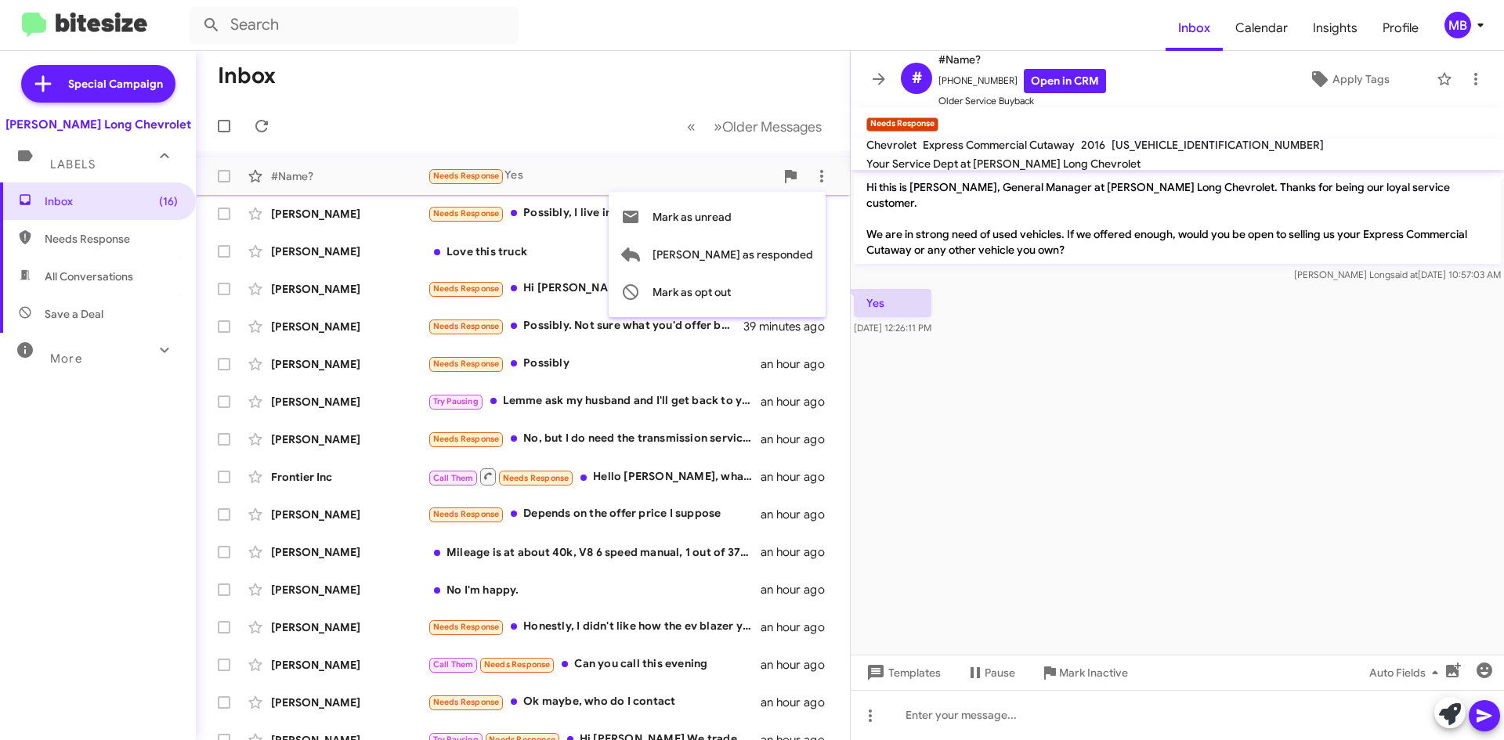
click at [497, 74] on div at bounding box center [752, 370] width 1504 height 740
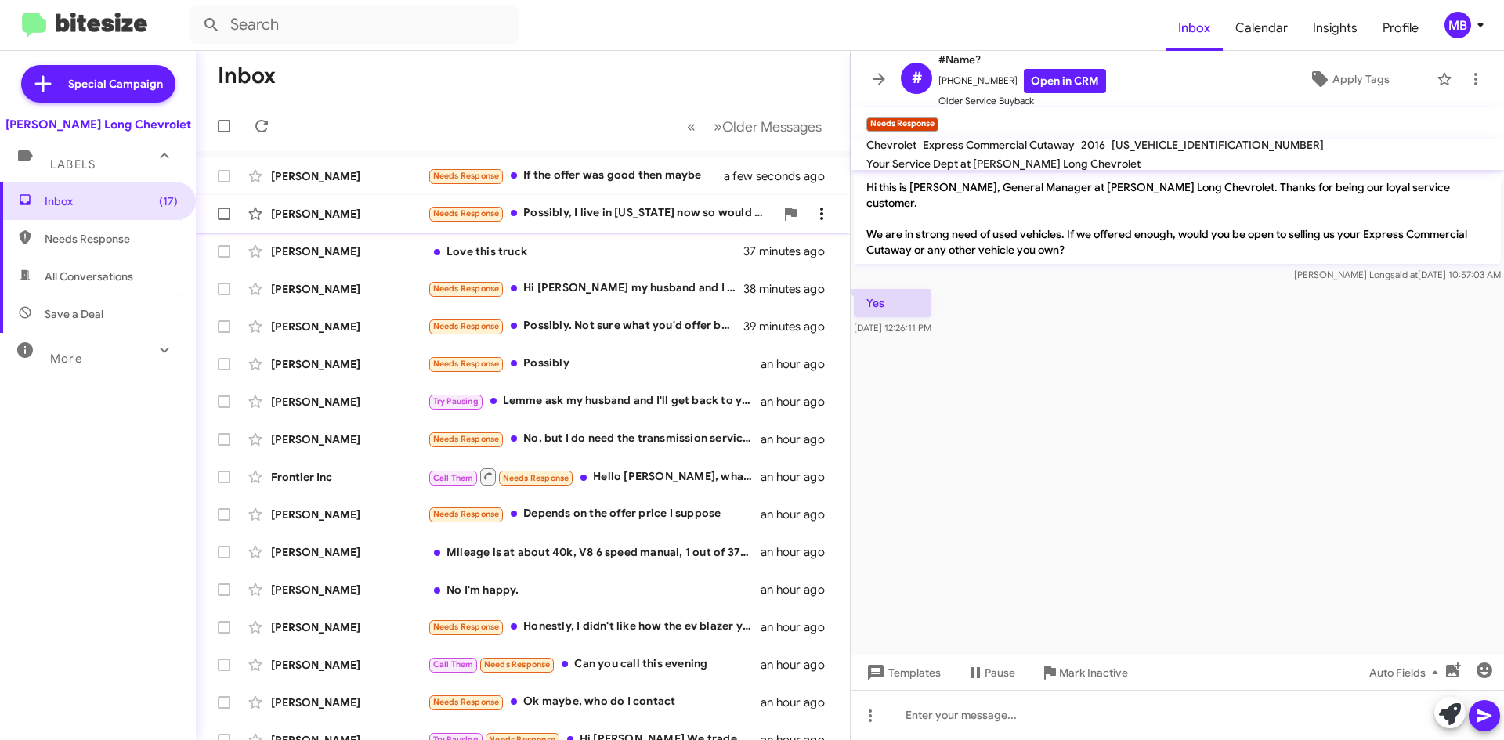
click at [822, 218] on span at bounding box center [821, 213] width 31 height 19
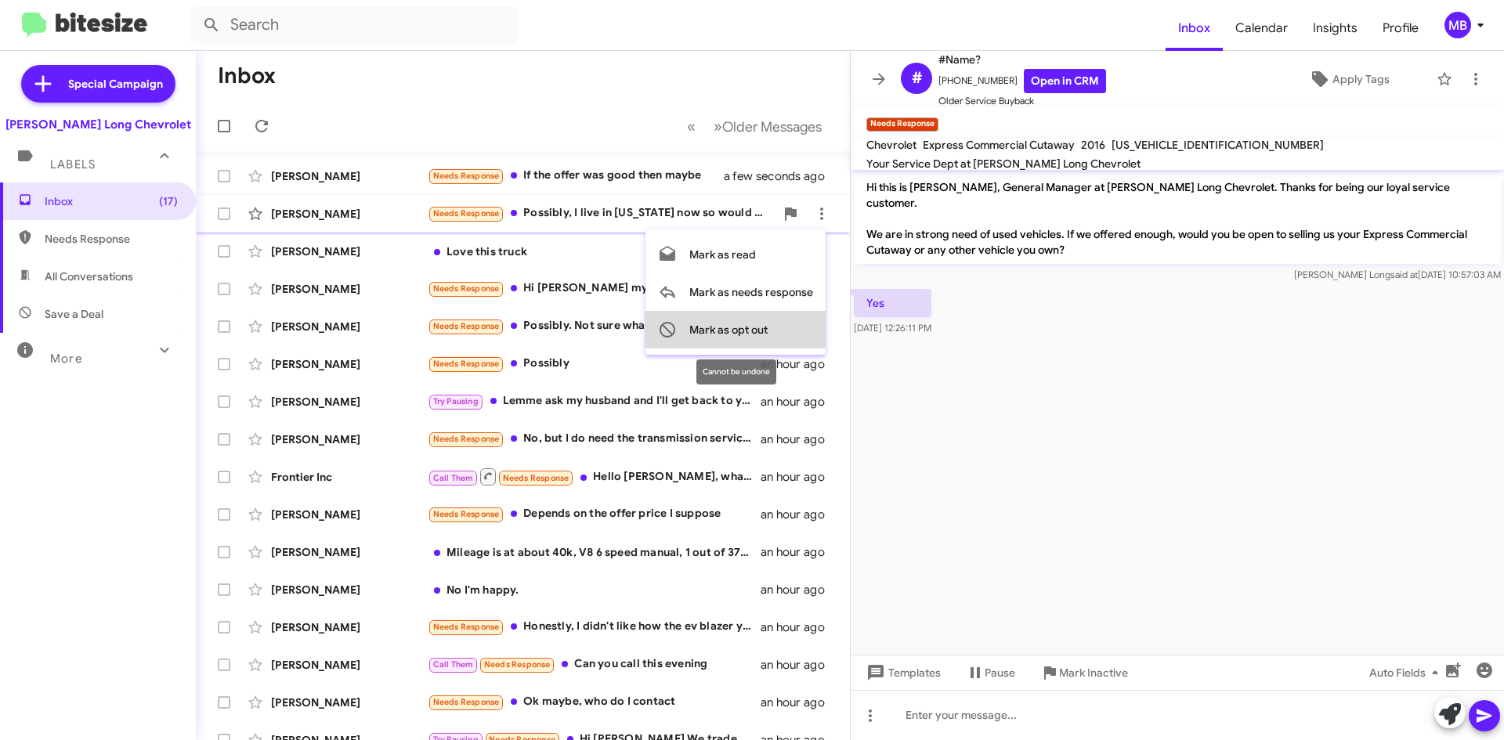
click at [759, 331] on span "Mark as opt out" at bounding box center [728, 330] width 78 height 38
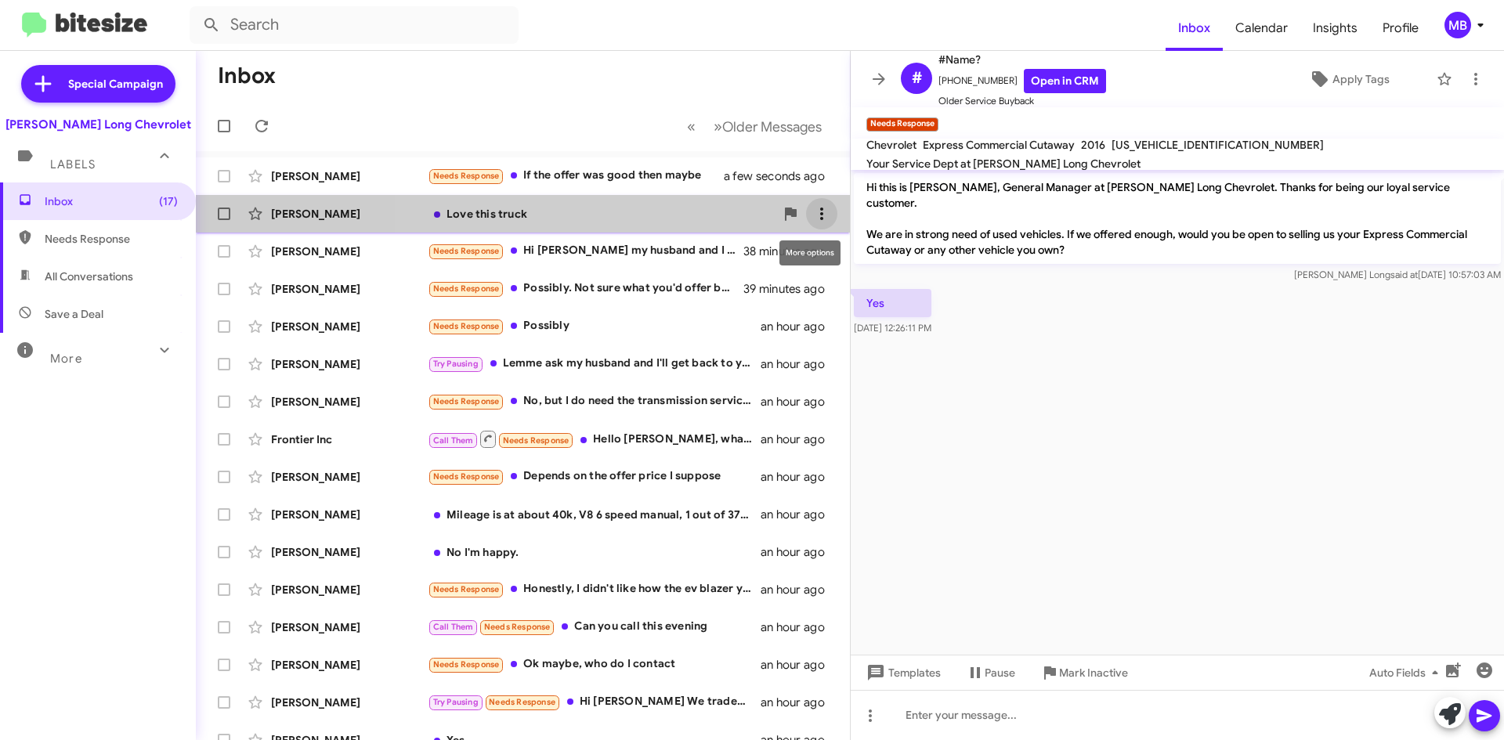
click at [815, 205] on icon at bounding box center [821, 213] width 19 height 19
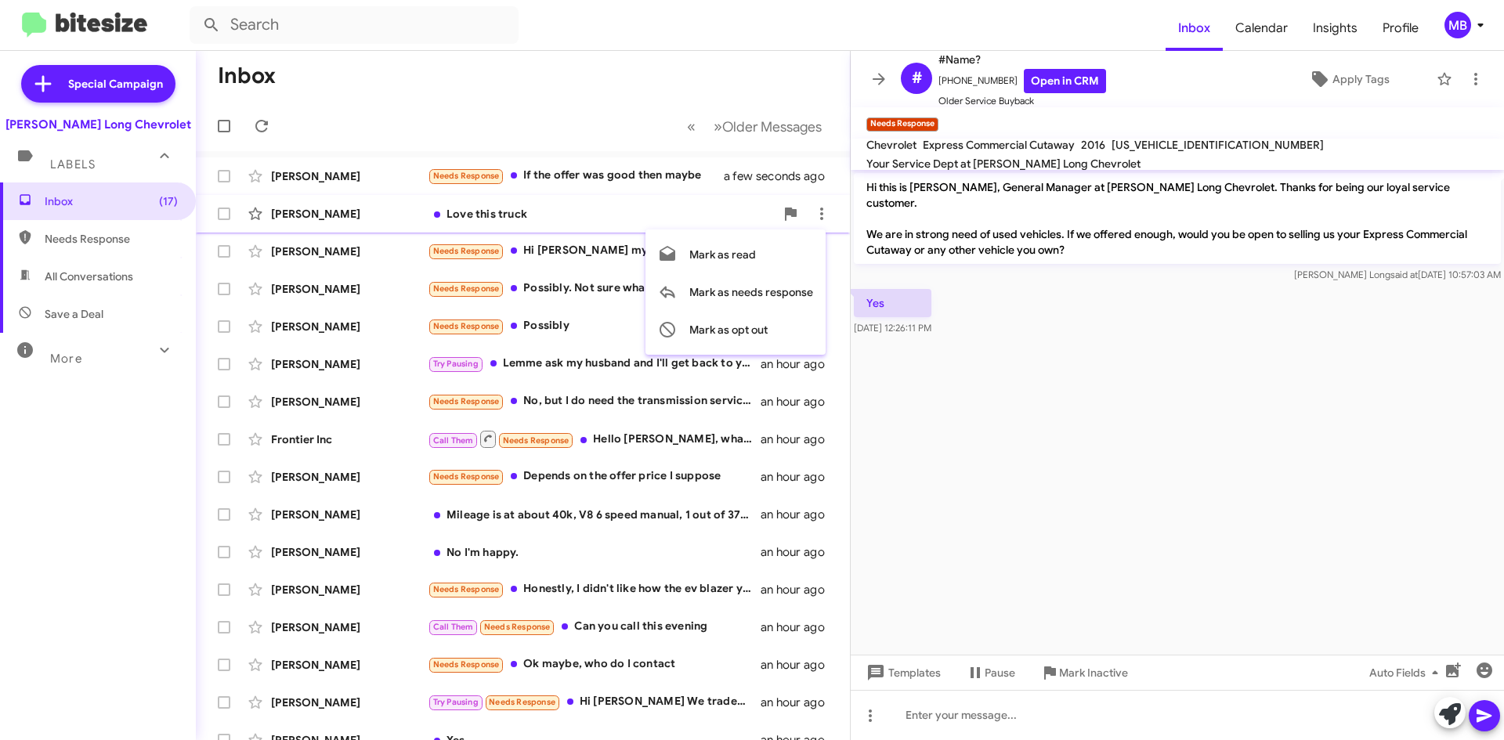
click at [699, 222] on div at bounding box center [752, 370] width 1504 height 740
click at [697, 211] on div "Love this truck" at bounding box center [601, 214] width 347 height 16
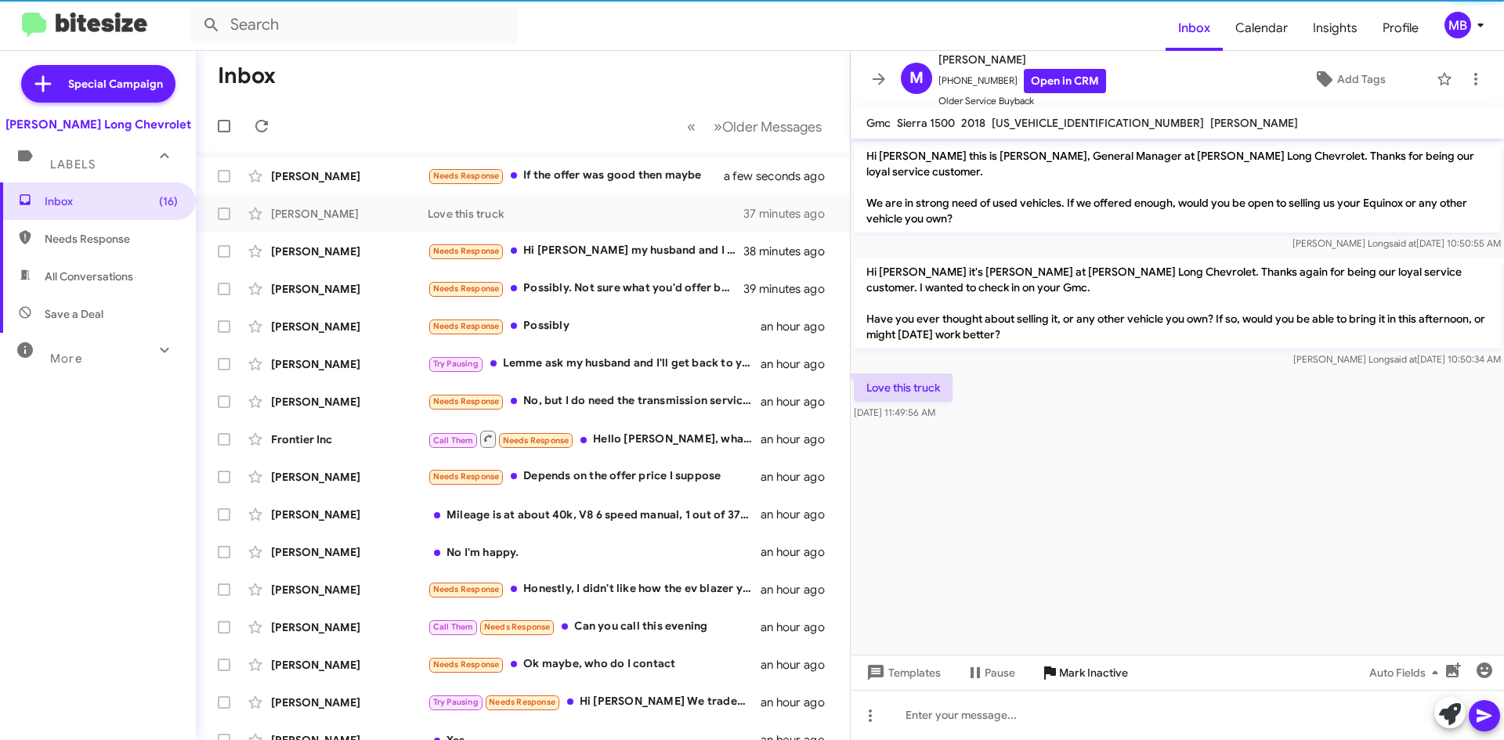
click at [1082, 664] on span "Mark Inactive" at bounding box center [1093, 673] width 69 height 28
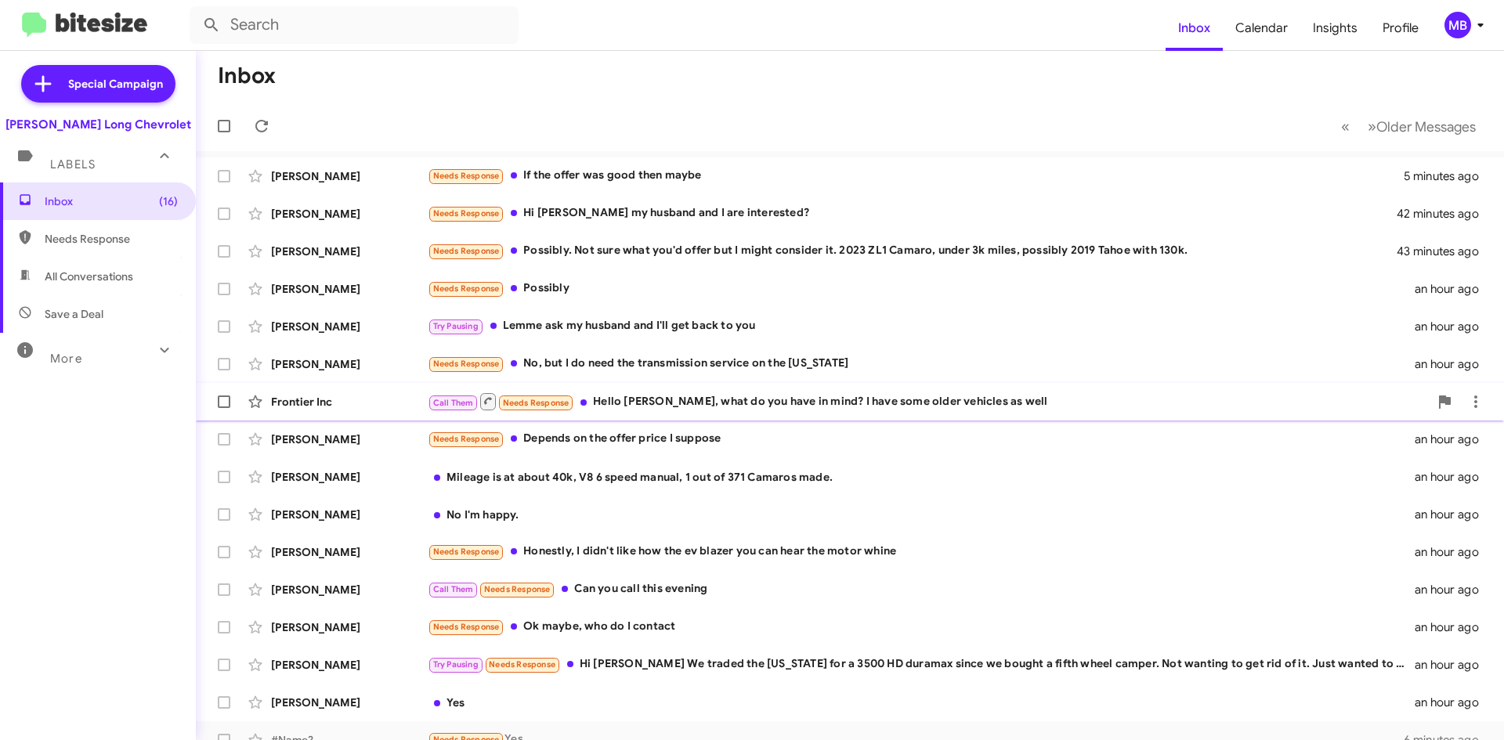
scroll to position [94, 0]
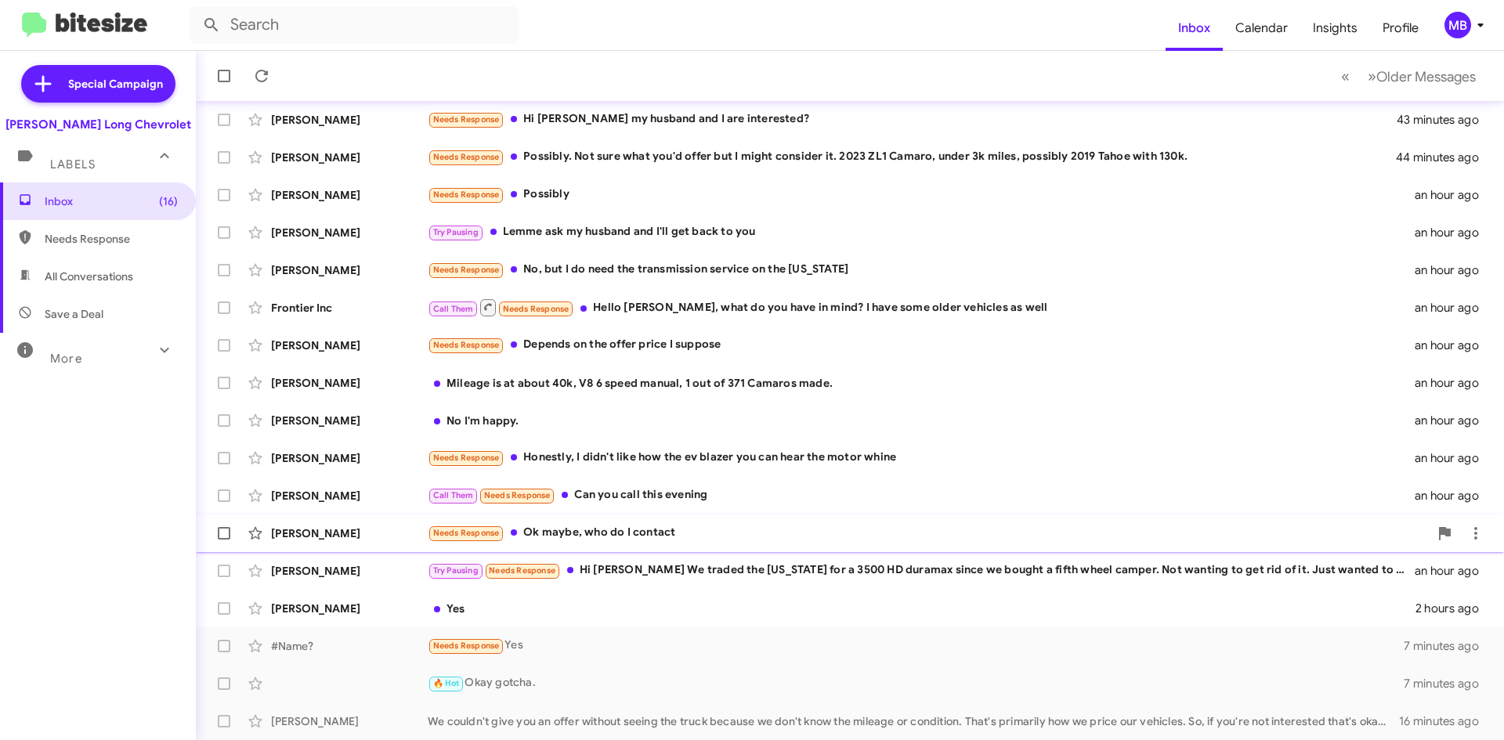
click at [587, 600] on div "Michael White Yes 2 hours ago" at bounding box center [849, 608] width 1283 height 31
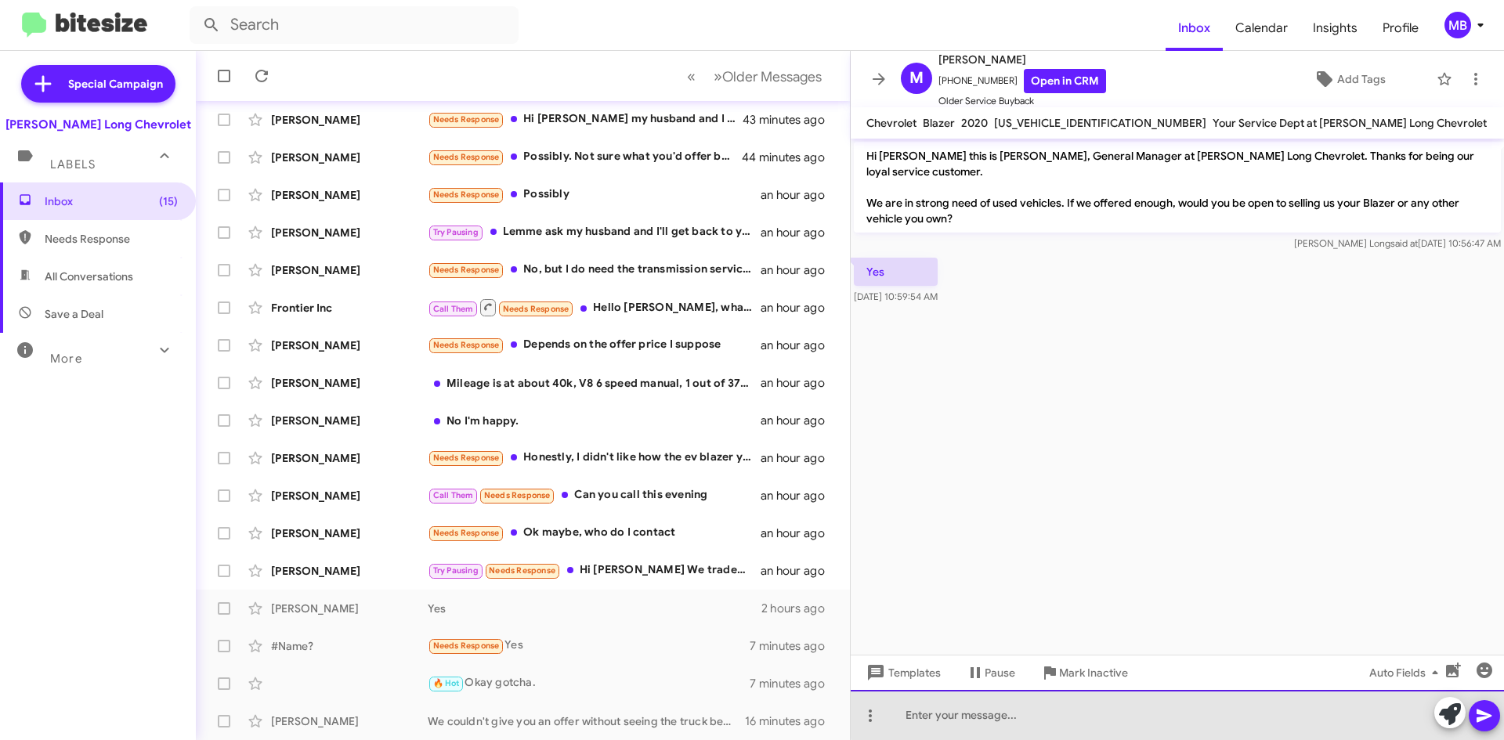
click at [1260, 695] on div at bounding box center [1177, 715] width 653 height 50
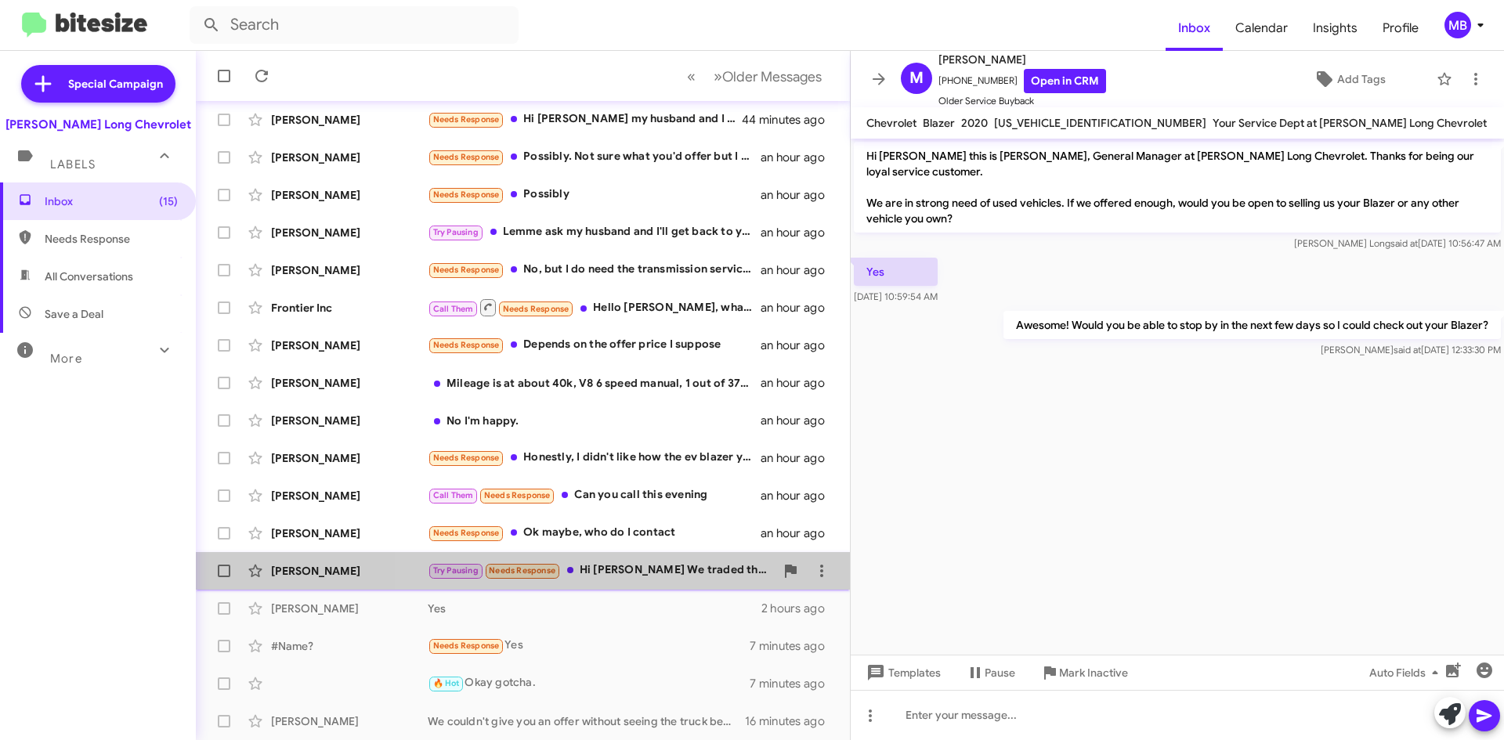
click at [666, 576] on div "Try Pausing Needs Response Hi Mike We traded the Colorado for a 3500 HD duramax…" at bounding box center [601, 571] width 347 height 18
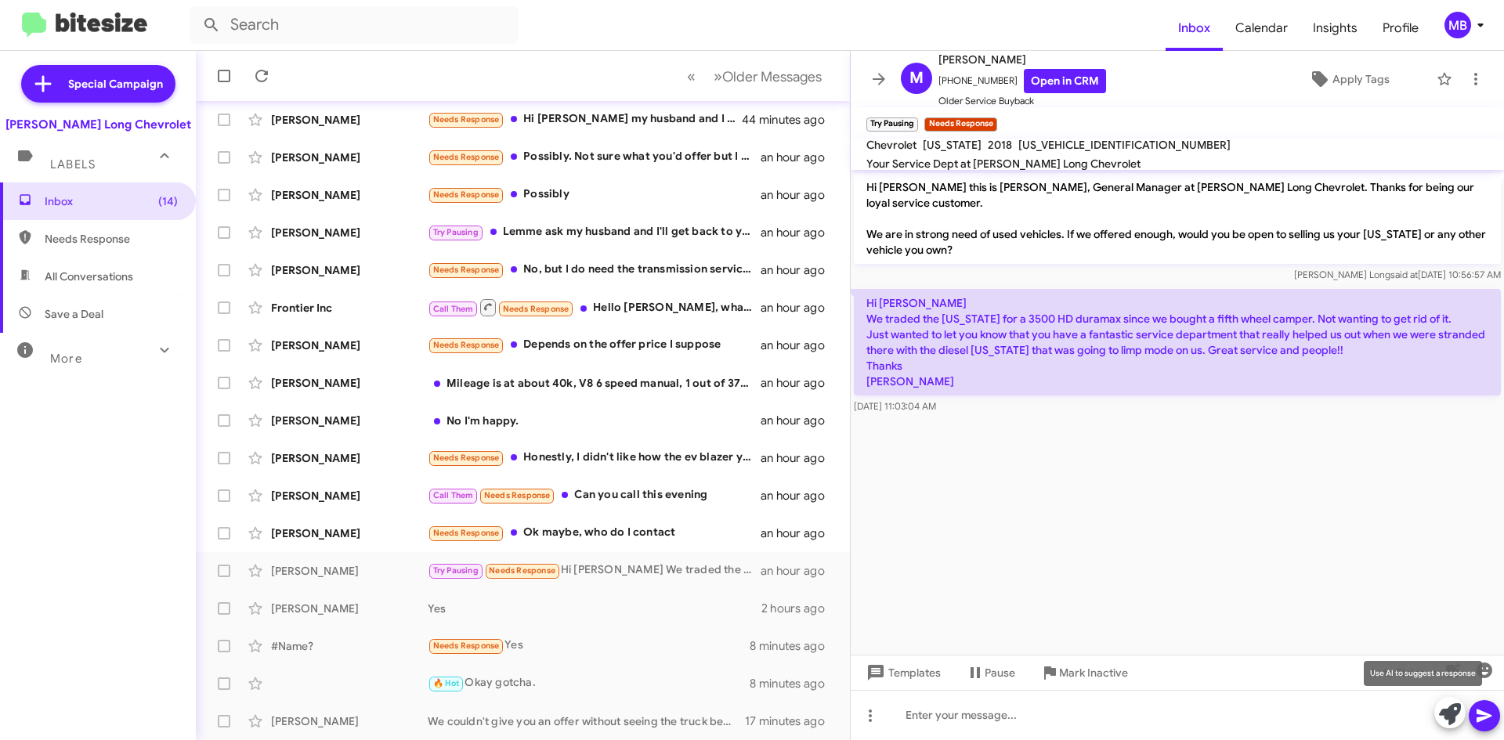
click at [1446, 718] on icon at bounding box center [1450, 714] width 22 height 22
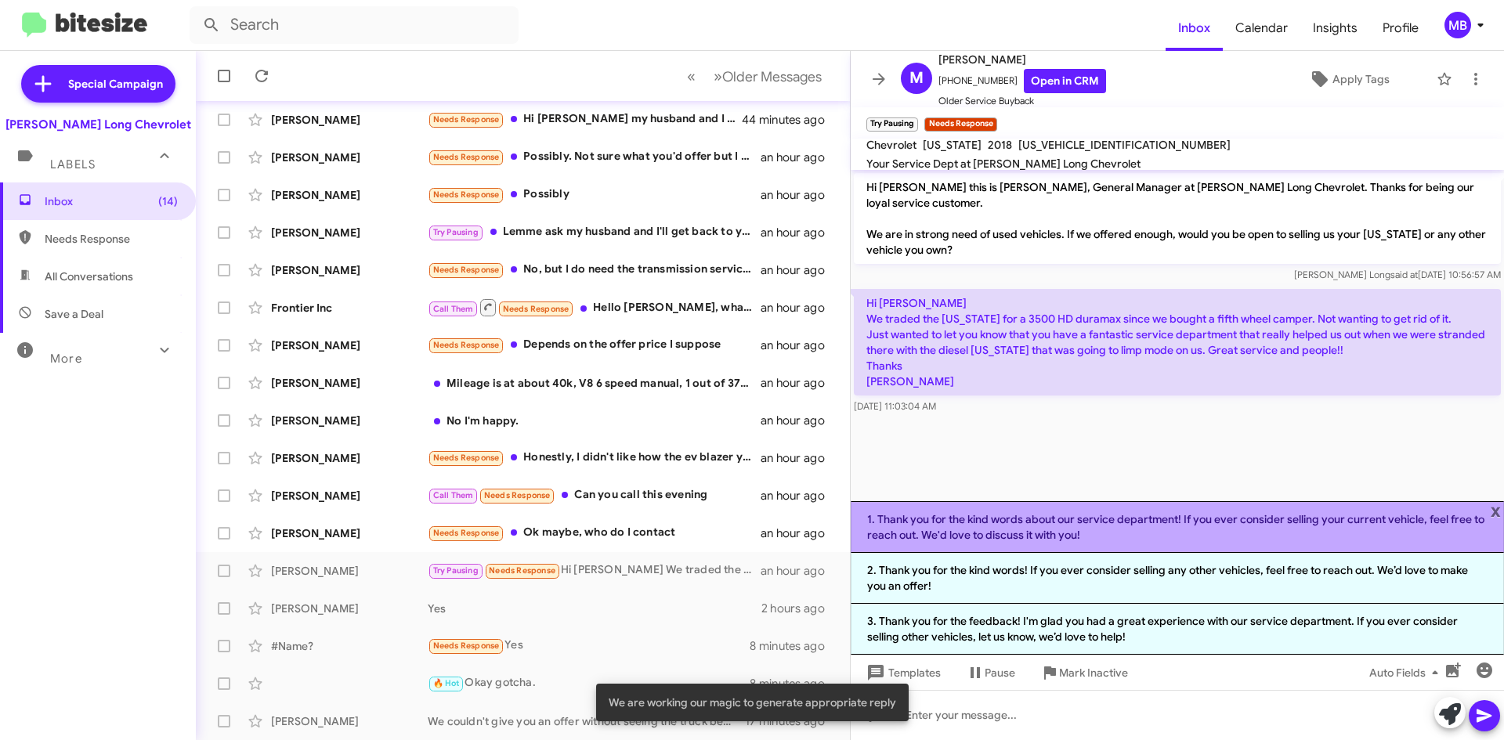
click at [951, 529] on li "1. Thank you for the kind words about our service department! If you ever consi…" at bounding box center [1177, 527] width 653 height 52
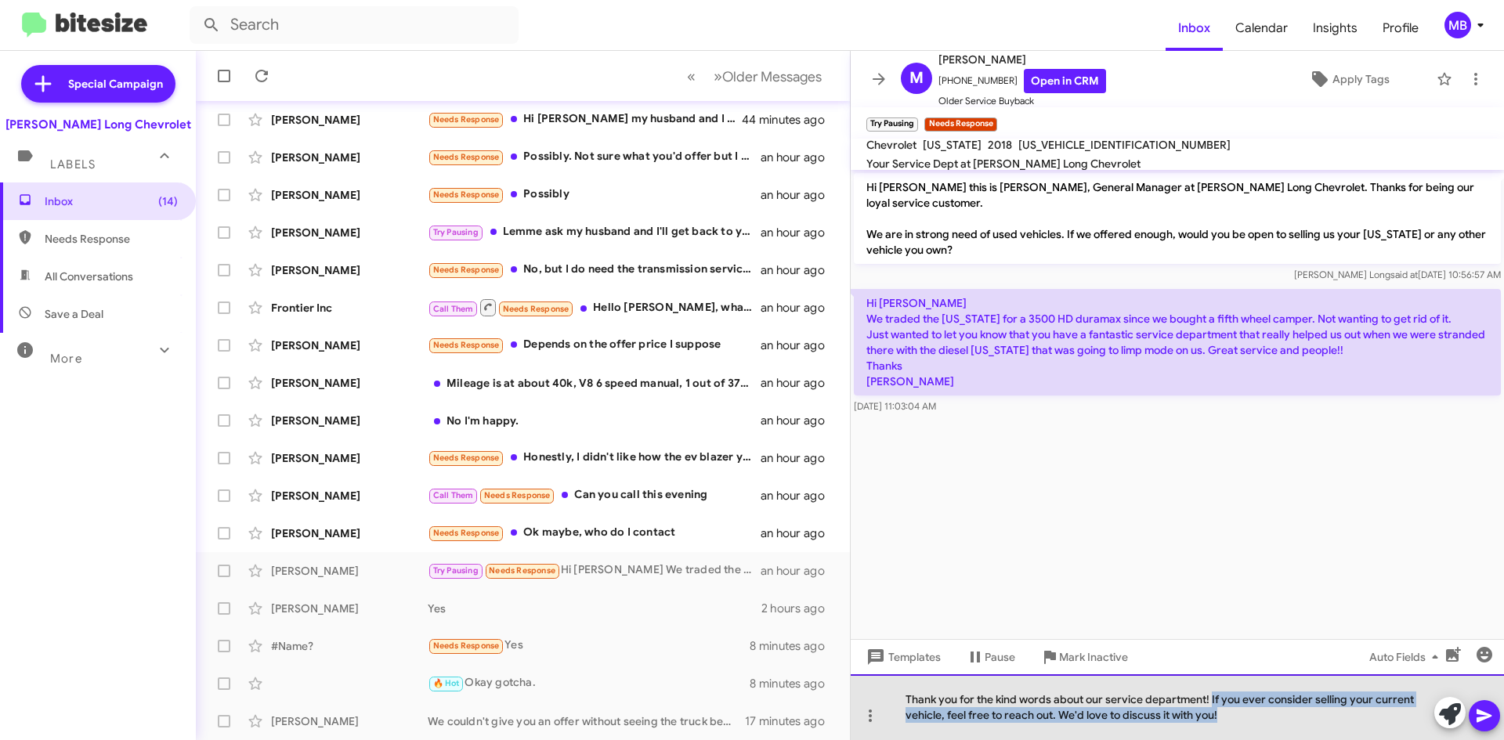
drag, startPoint x: 1212, startPoint y: 701, endPoint x: 1260, endPoint y: 736, distance: 59.4
click at [1260, 736] on div "Thank you for the kind words about our service department! If you ever consider…" at bounding box center [1177, 707] width 653 height 66
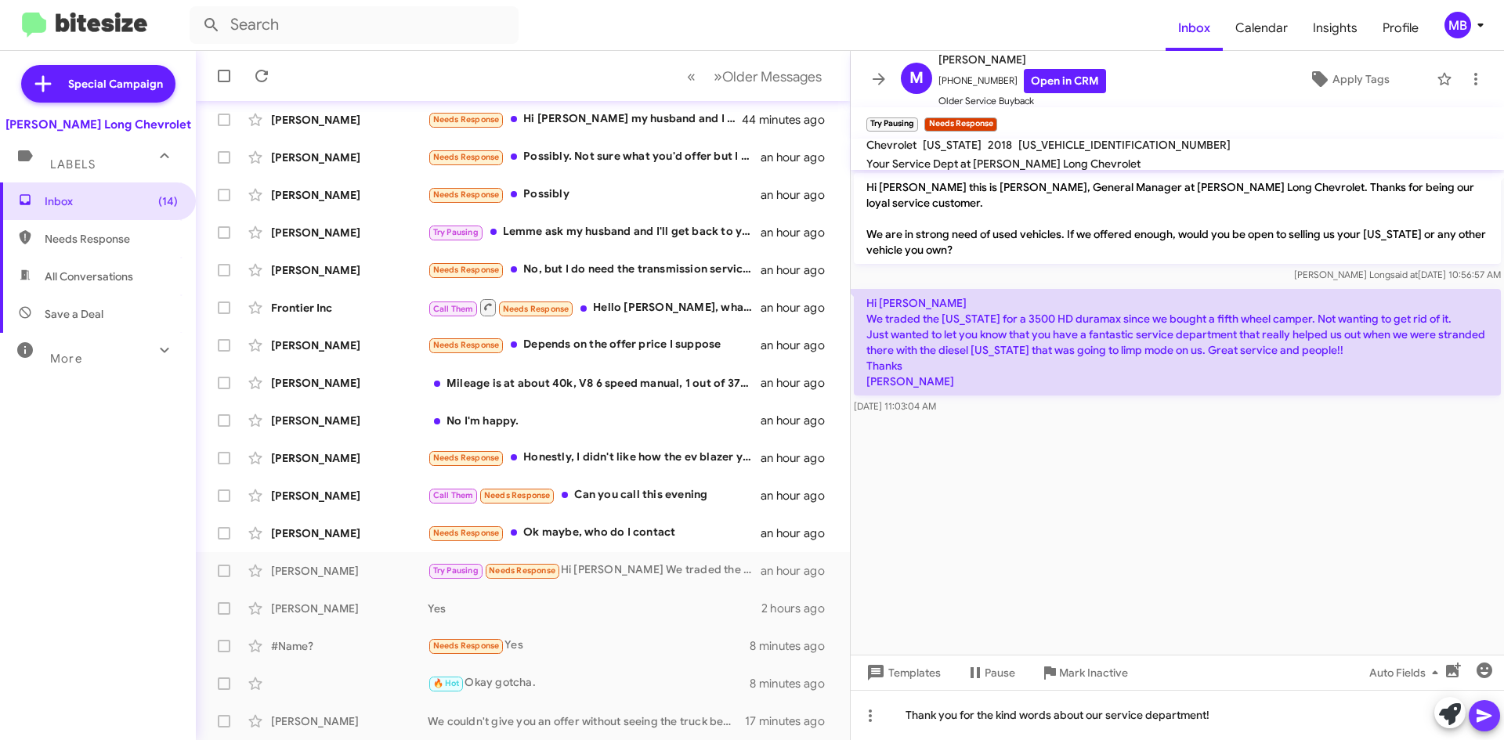
click at [1483, 711] on icon at bounding box center [1484, 715] width 19 height 19
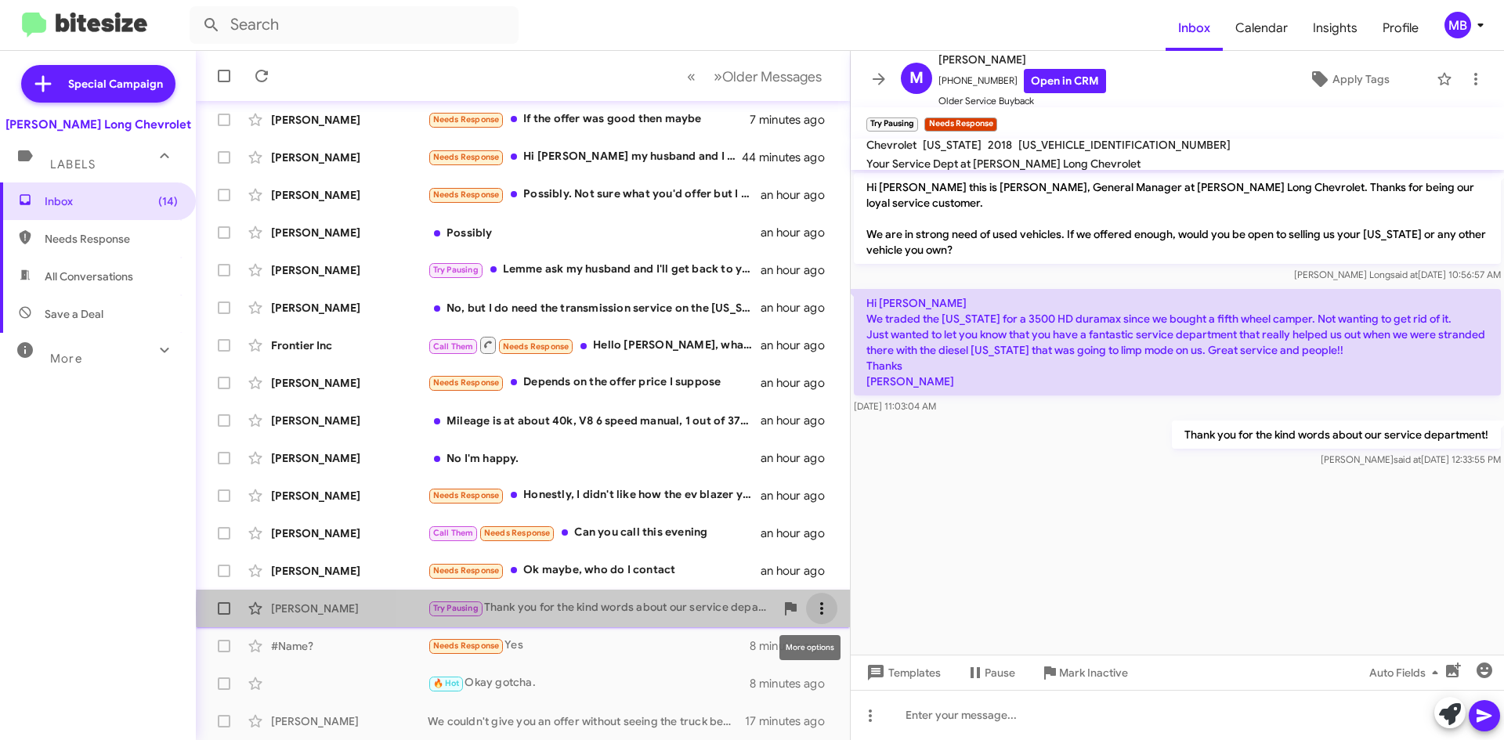
click at [815, 610] on icon at bounding box center [821, 608] width 19 height 19
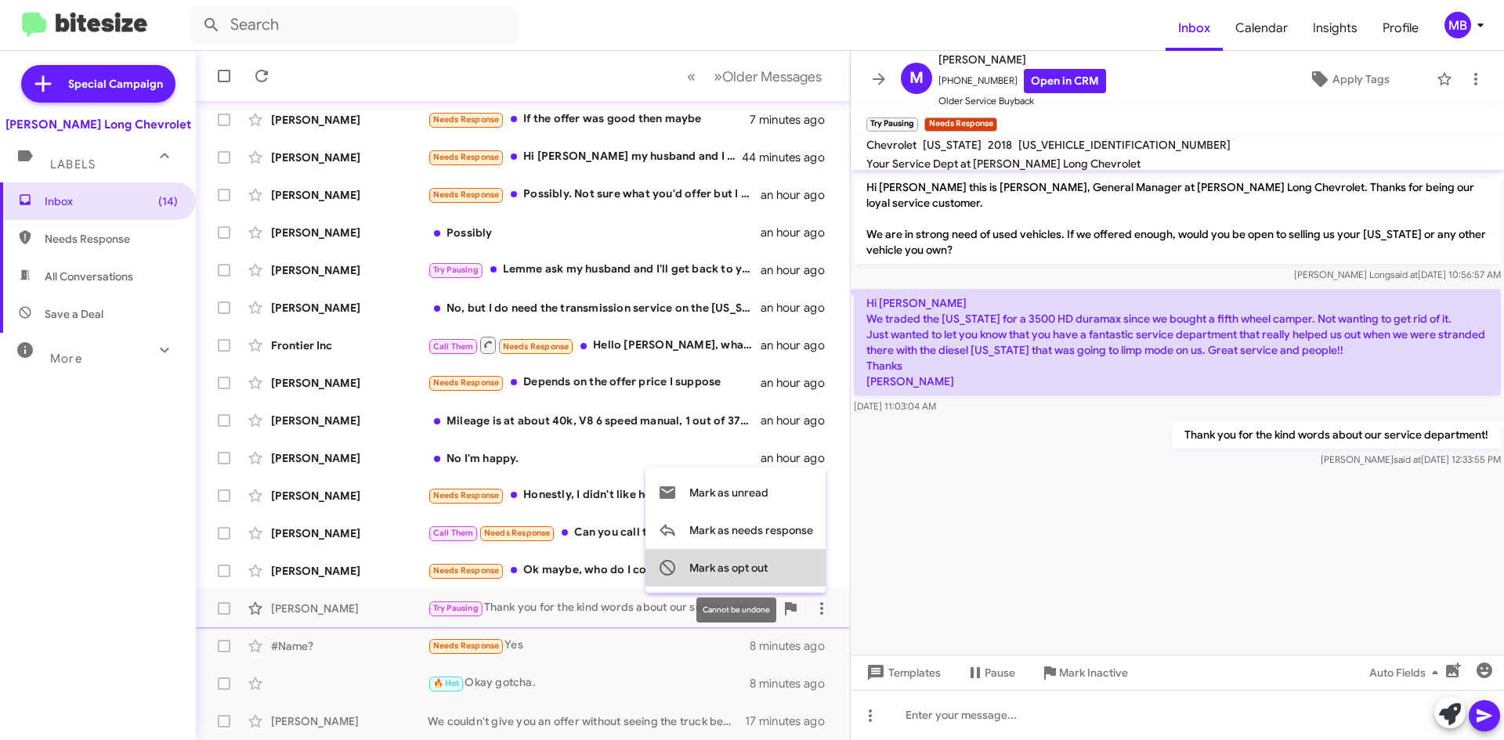
click at [782, 570] on button "Mark as opt out" at bounding box center [735, 568] width 180 height 38
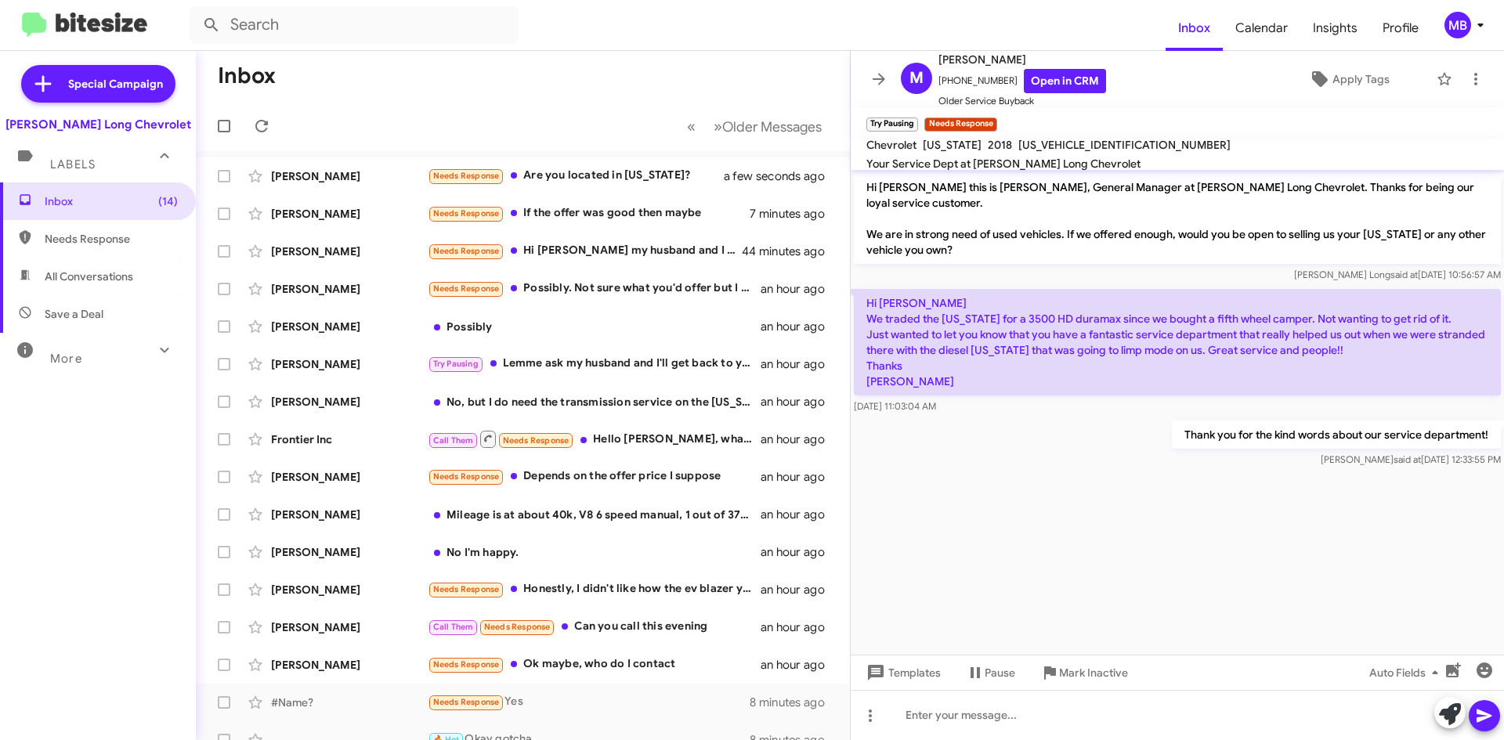
click at [85, 232] on span "Needs Response" at bounding box center [111, 239] width 133 height 16
type input "in:needs-response"
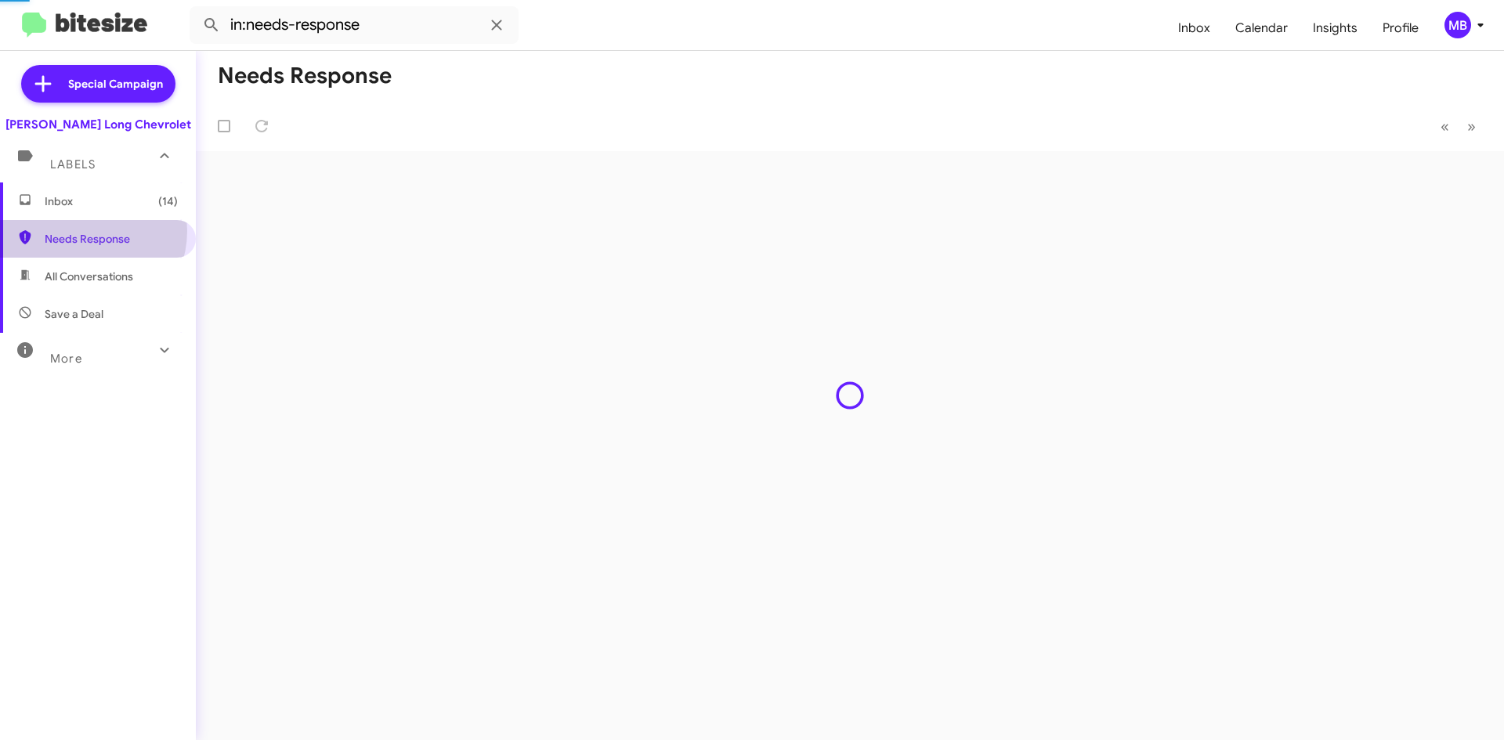
click at [109, 210] on span "Inbox (14)" at bounding box center [98, 201] width 196 height 38
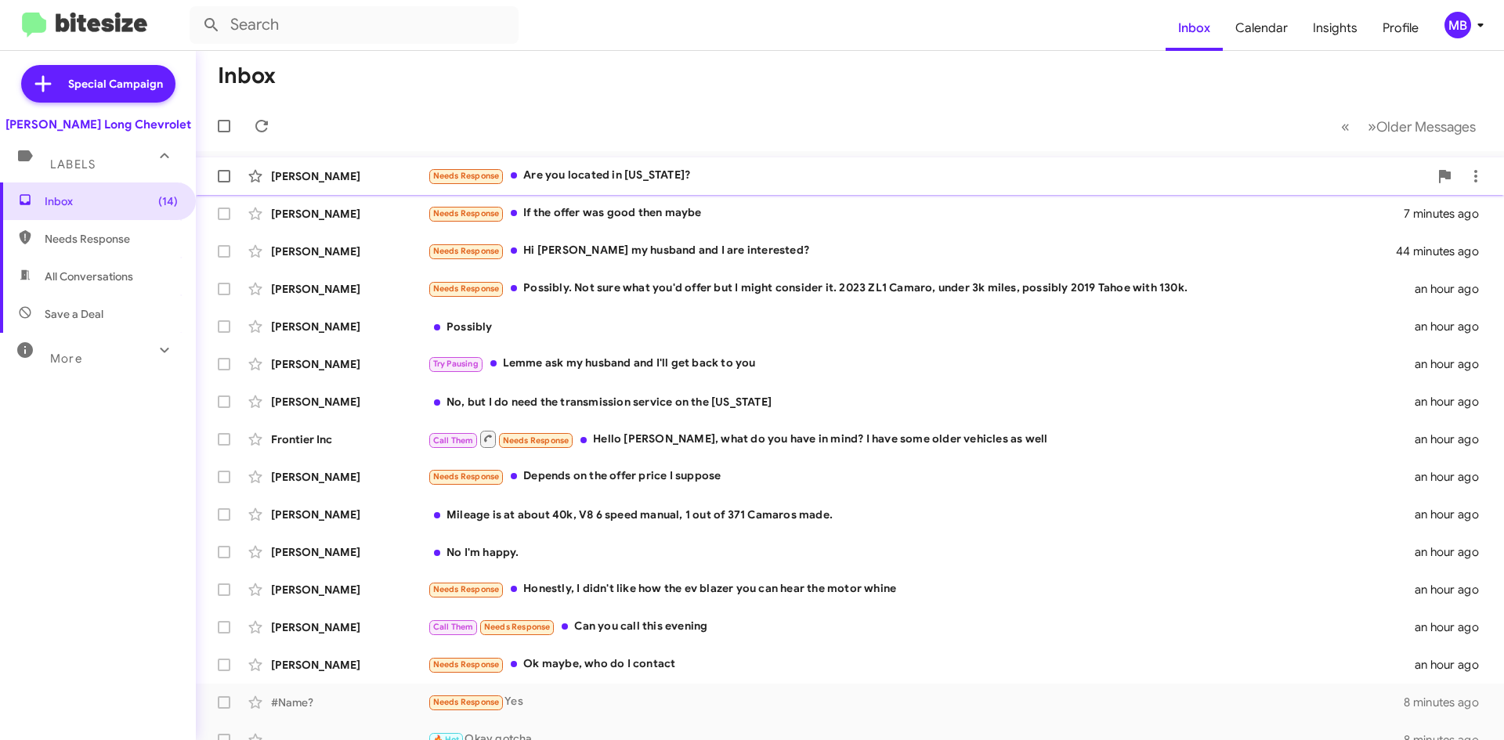
click at [839, 178] on div "Needs Response Are you located in Colorado?" at bounding box center [928, 176] width 1001 height 18
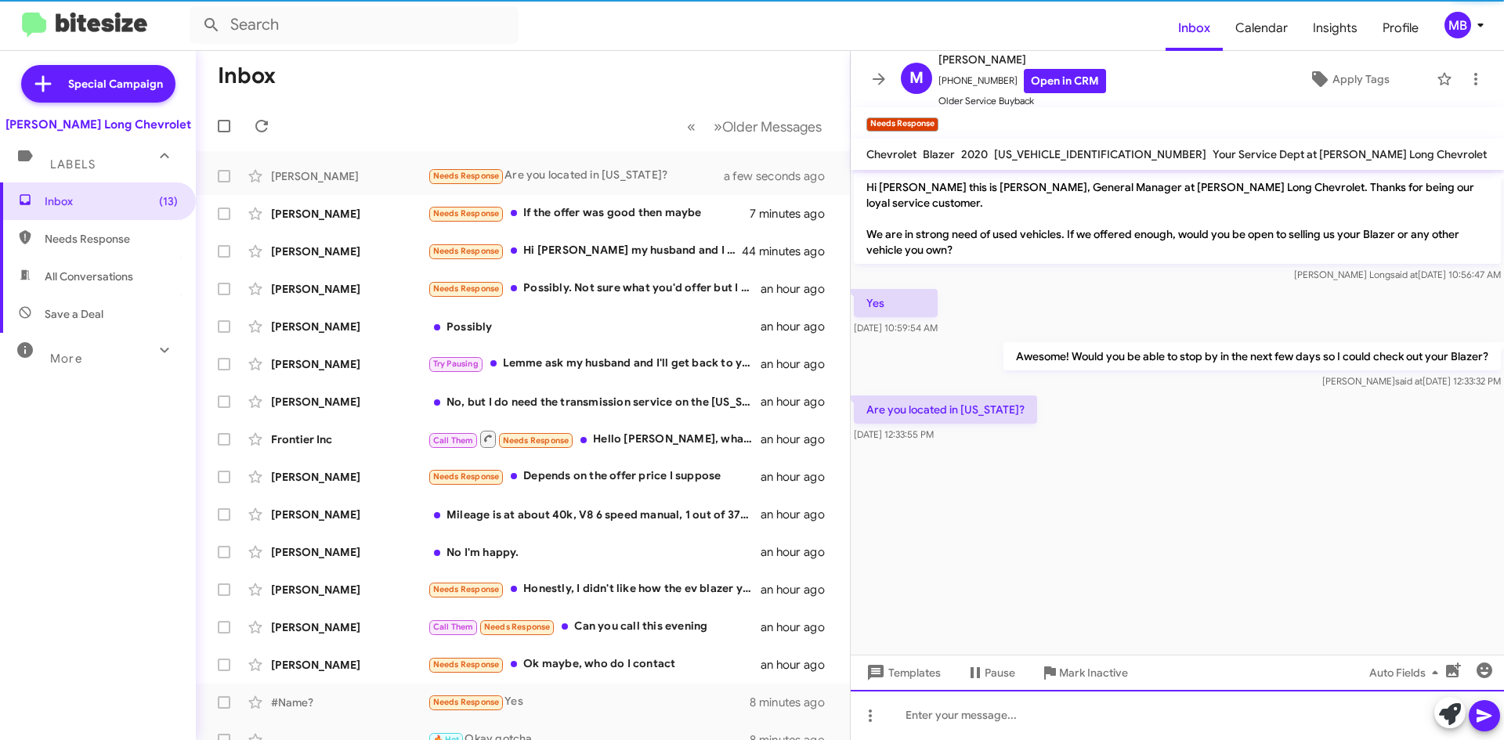
click at [1144, 728] on div at bounding box center [1177, 715] width 653 height 50
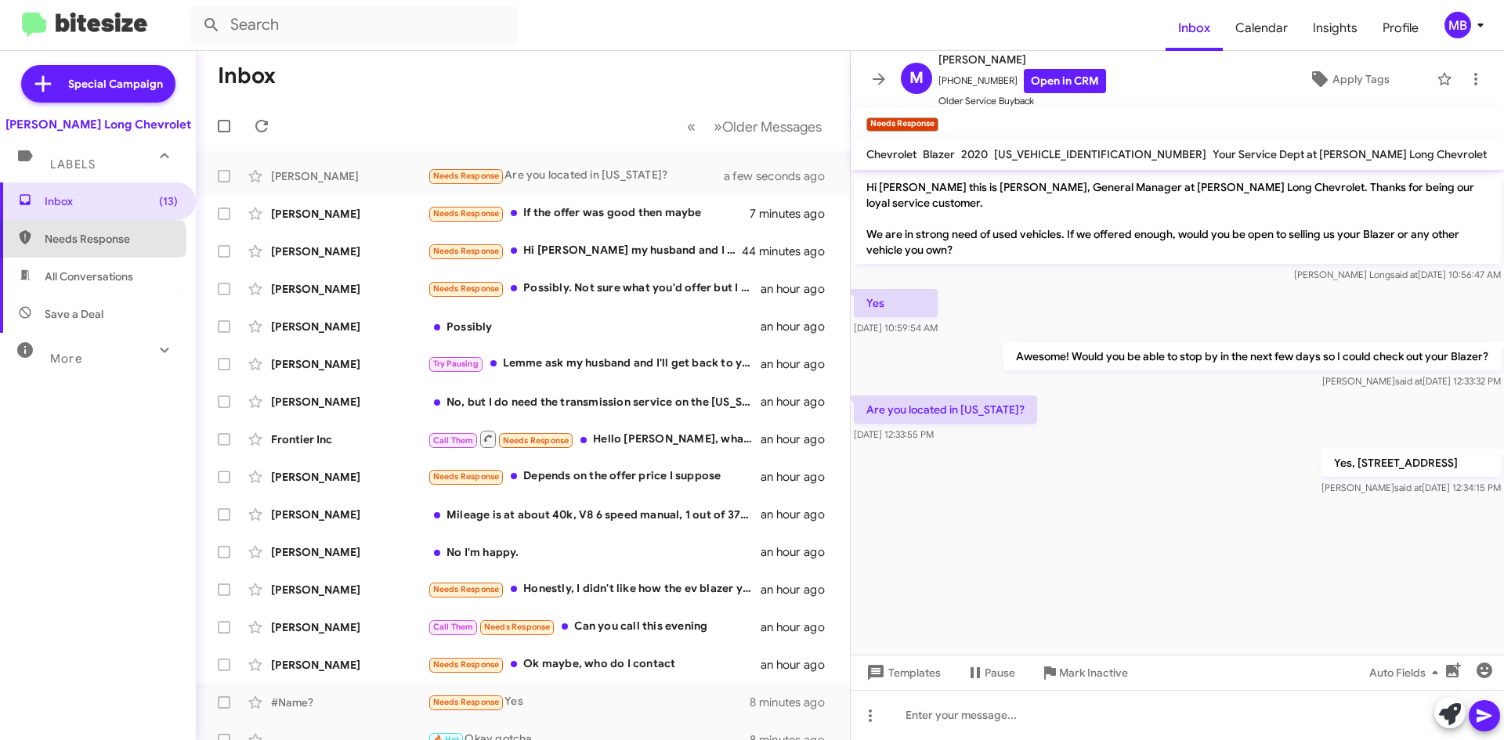
drag, startPoint x: 89, startPoint y: 240, endPoint x: 99, endPoint y: 217, distance: 25.3
click at [90, 240] on span "Needs Response" at bounding box center [111, 239] width 133 height 16
type input "in:needs-response"
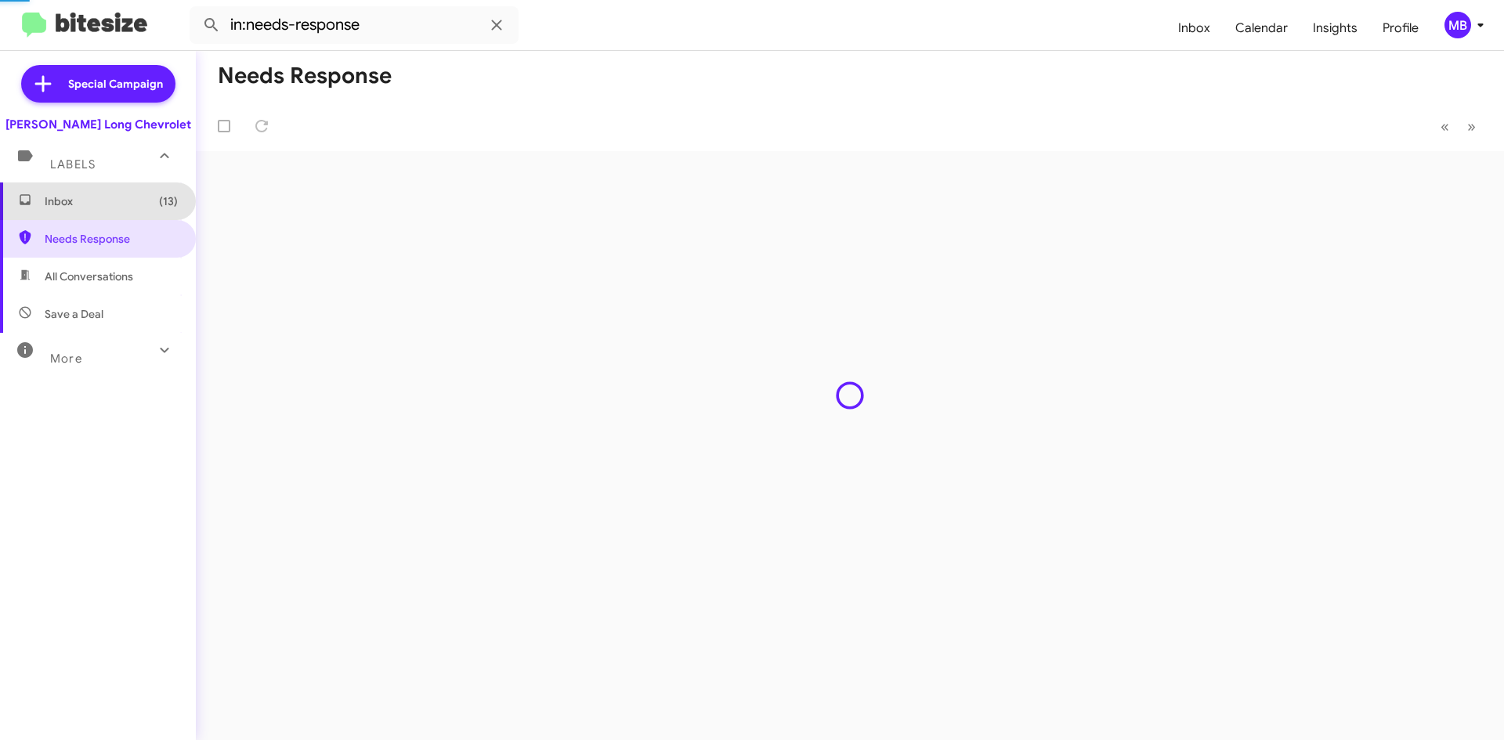
click at [102, 207] on span "Inbox (13)" at bounding box center [111, 201] width 133 height 16
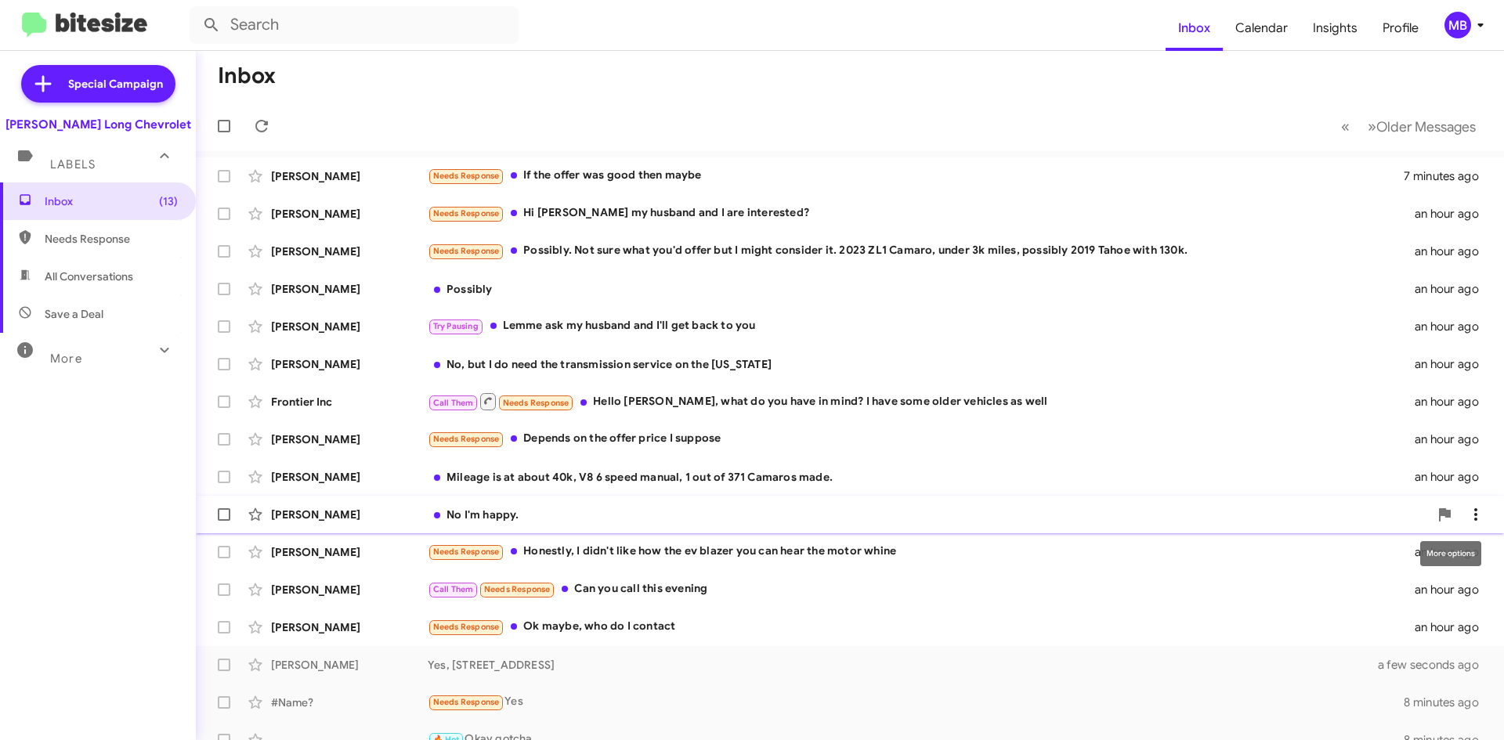
click at [1460, 522] on span at bounding box center [1475, 514] width 31 height 19
click at [490, 507] on div at bounding box center [752, 370] width 1504 height 740
click at [486, 516] on div "No I'm happy." at bounding box center [928, 515] width 1001 height 16
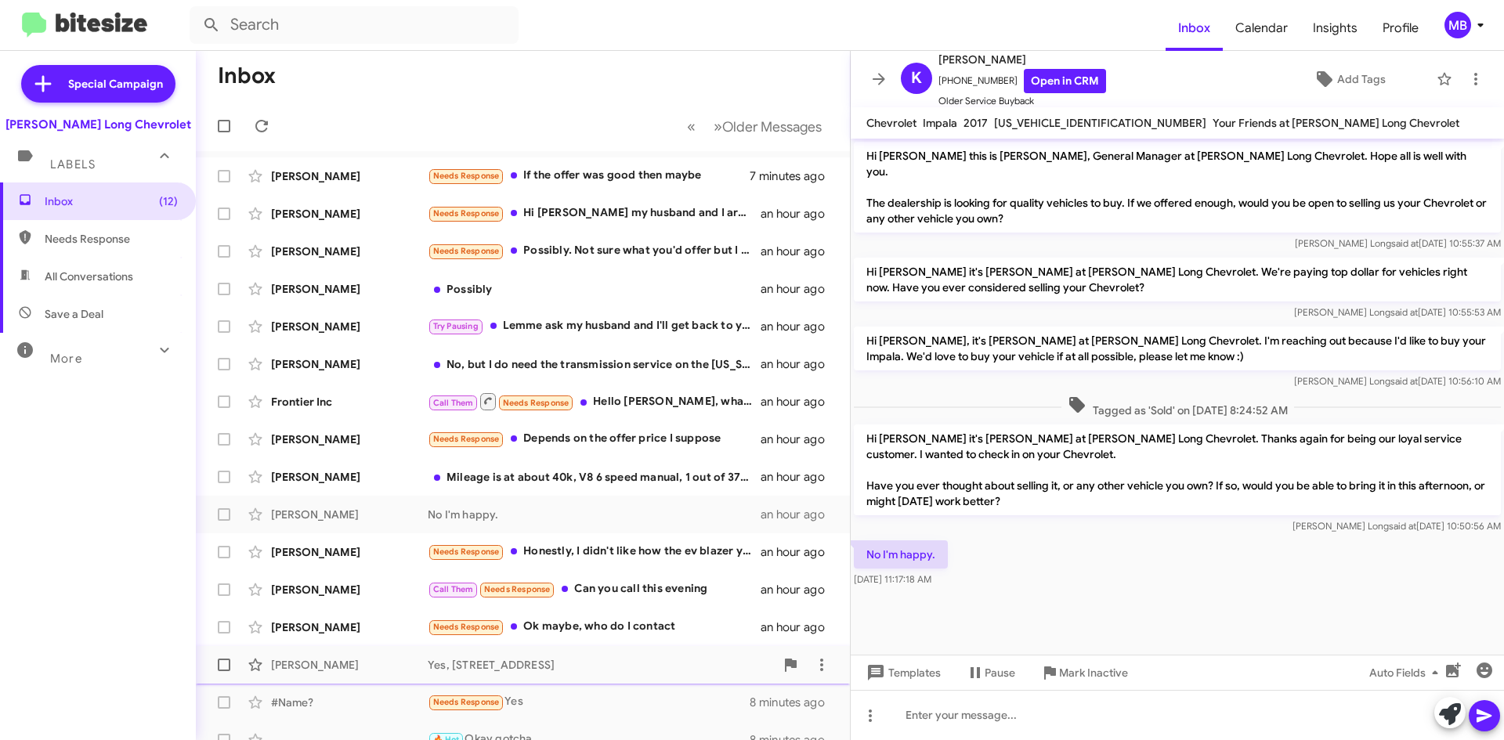
drag, startPoint x: 1110, startPoint y: 670, endPoint x: 1057, endPoint y: 674, distance: 52.7
click at [1057, 675] on icon at bounding box center [1049, 672] width 19 height 19
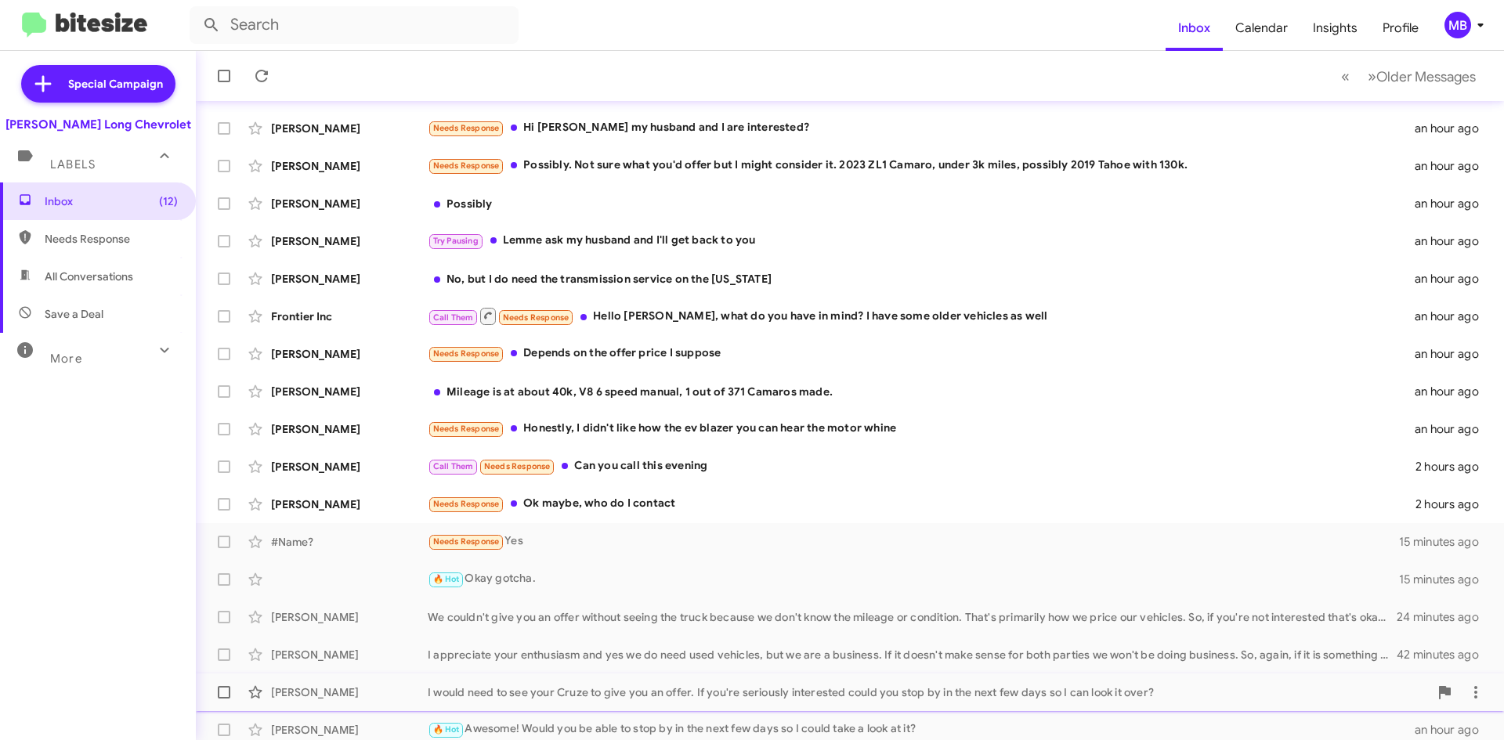
scroll to position [169, 0]
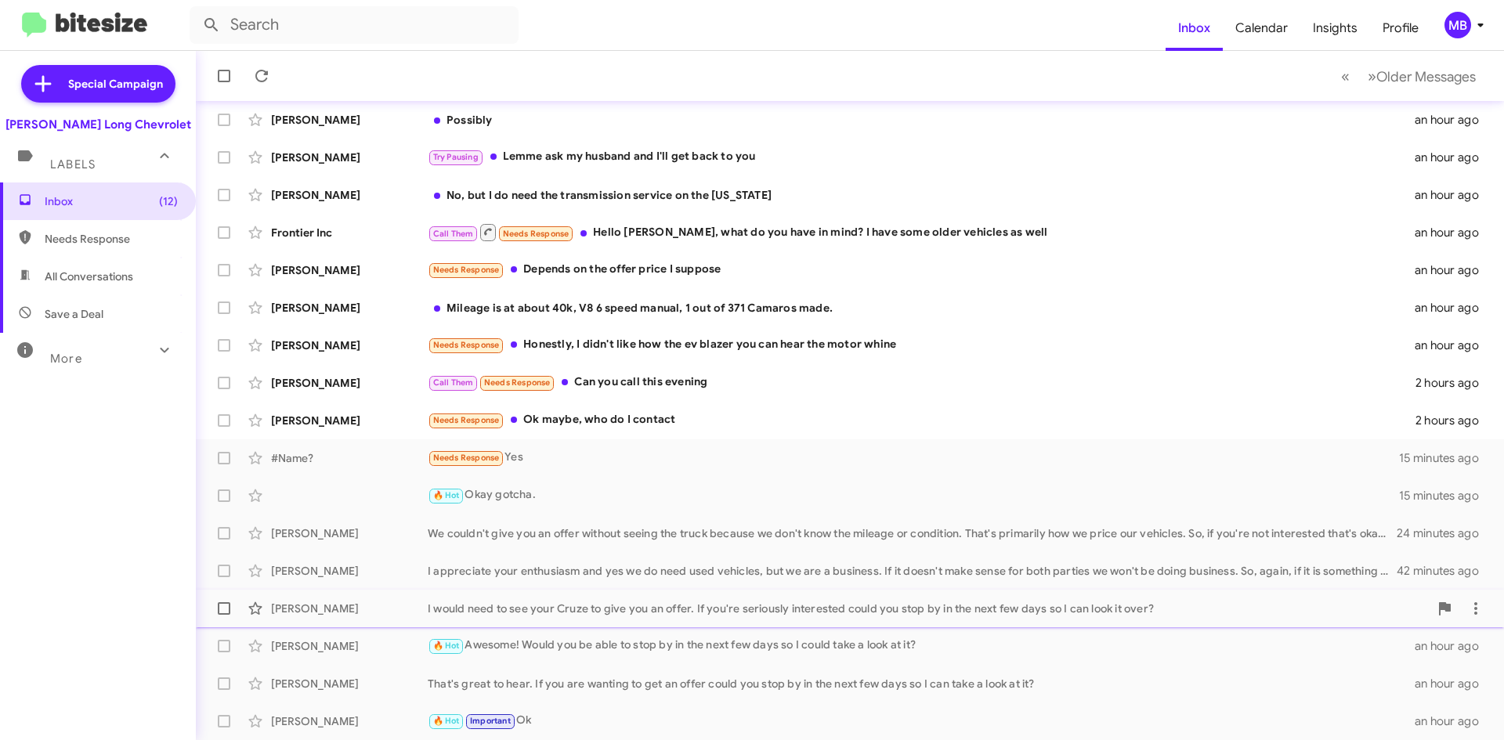
drag, startPoint x: 587, startPoint y: 596, endPoint x: 580, endPoint y: 614, distance: 19.3
drag, startPoint x: 580, startPoint y: 614, endPoint x: 143, endPoint y: 493, distance: 452.9
click at [131, 486] on div "Inbox (12) Needs Response All Conversations Save a Deal More Important 🔥 Hot Ap…" at bounding box center [98, 404] width 196 height 444
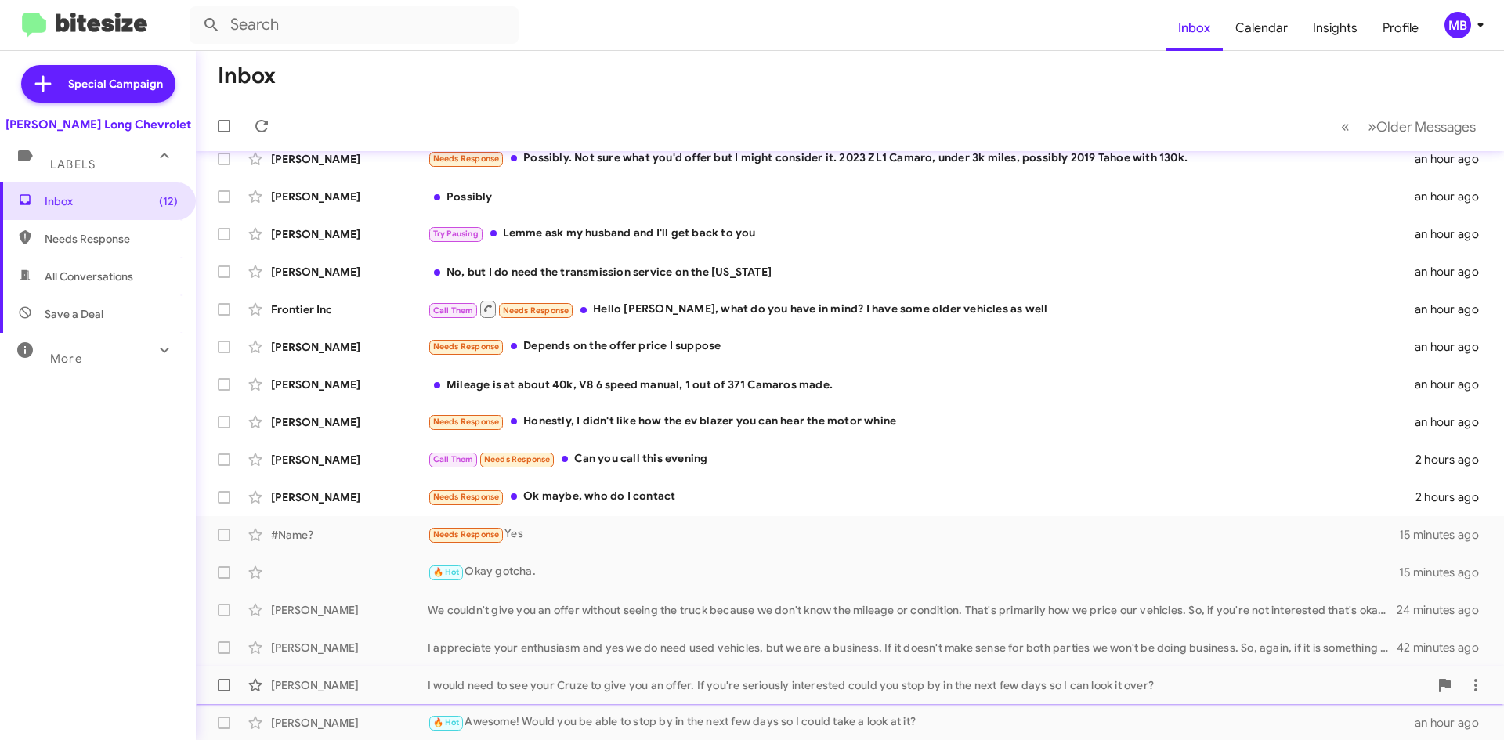
scroll to position [0, 0]
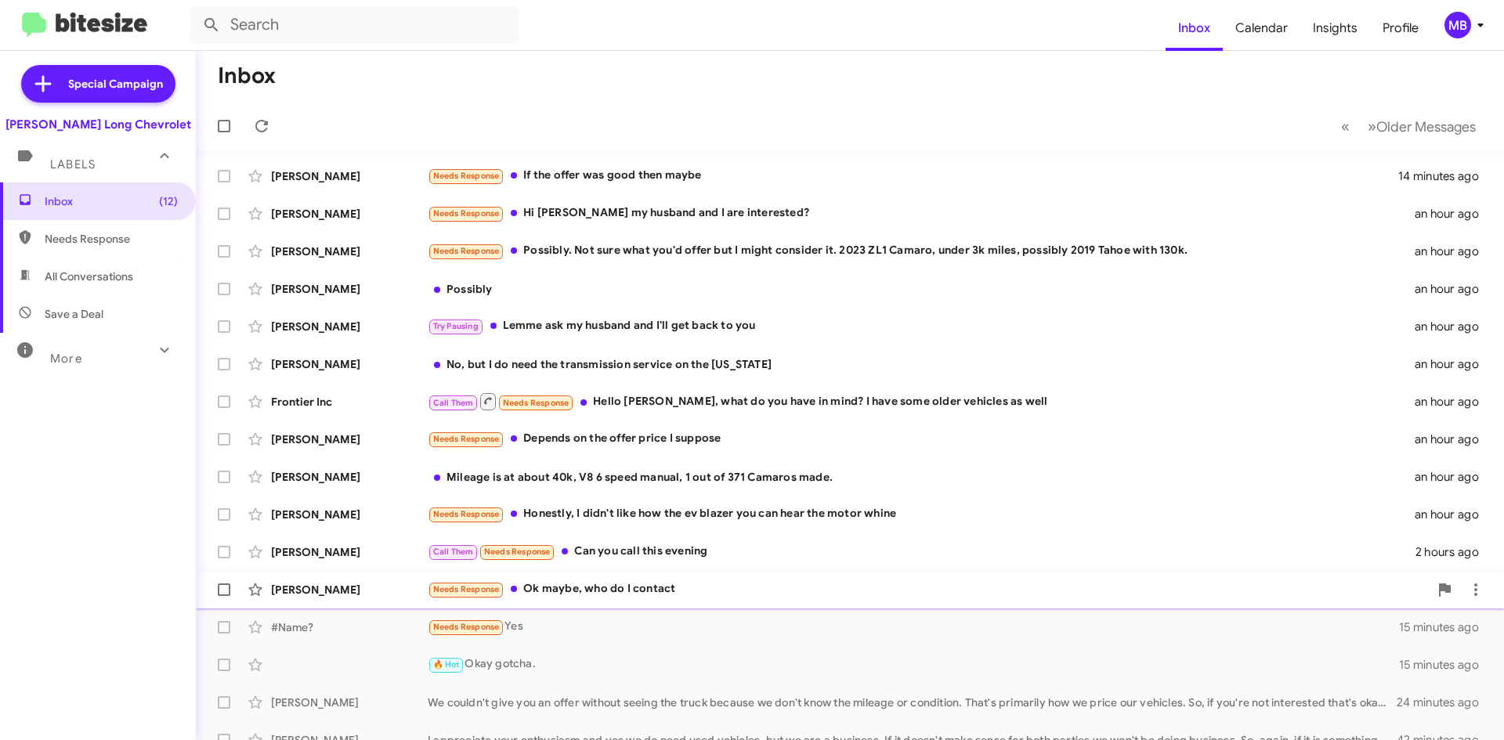
click at [645, 582] on div "Needs Response Ok maybe, who do I contact" at bounding box center [928, 589] width 1001 height 18
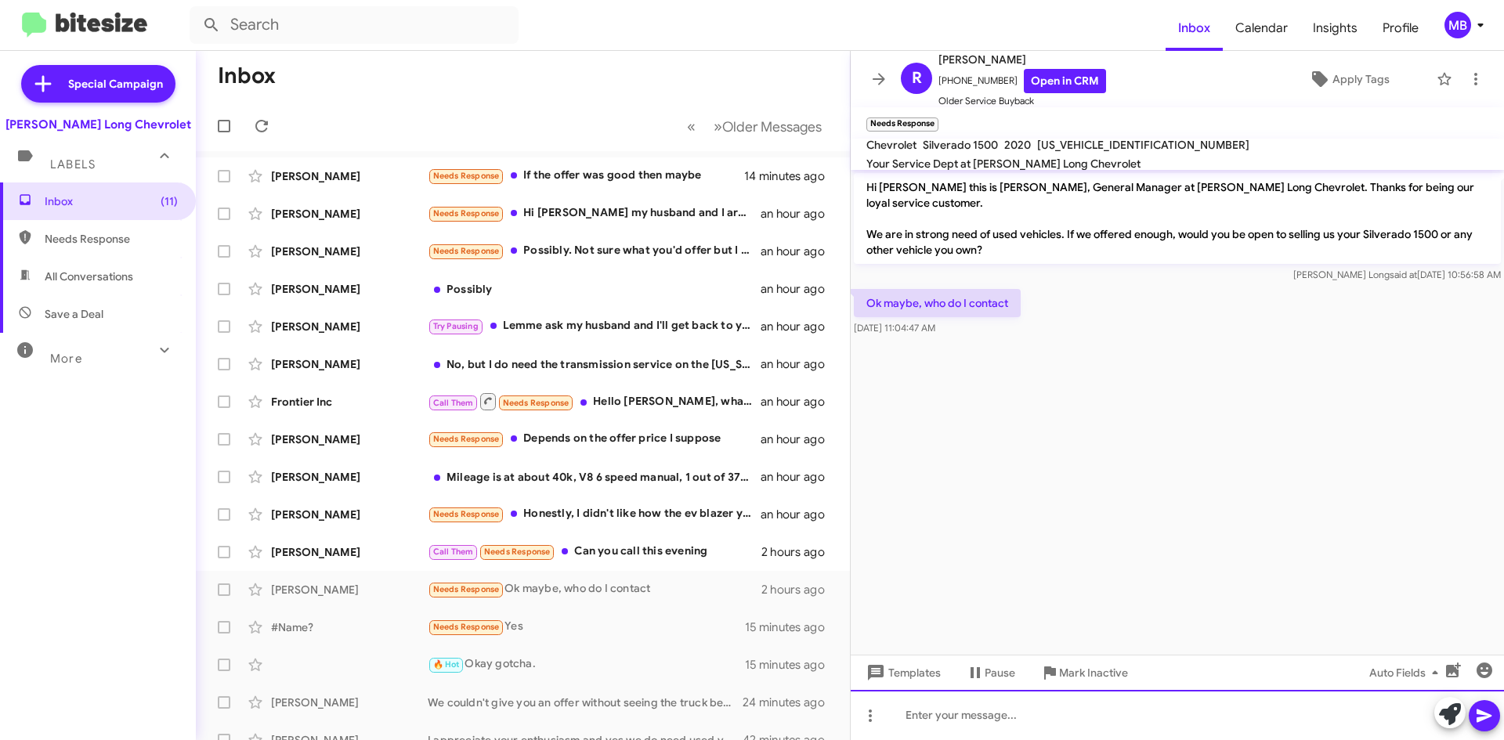
click at [947, 706] on div at bounding box center [1177, 715] width 653 height 50
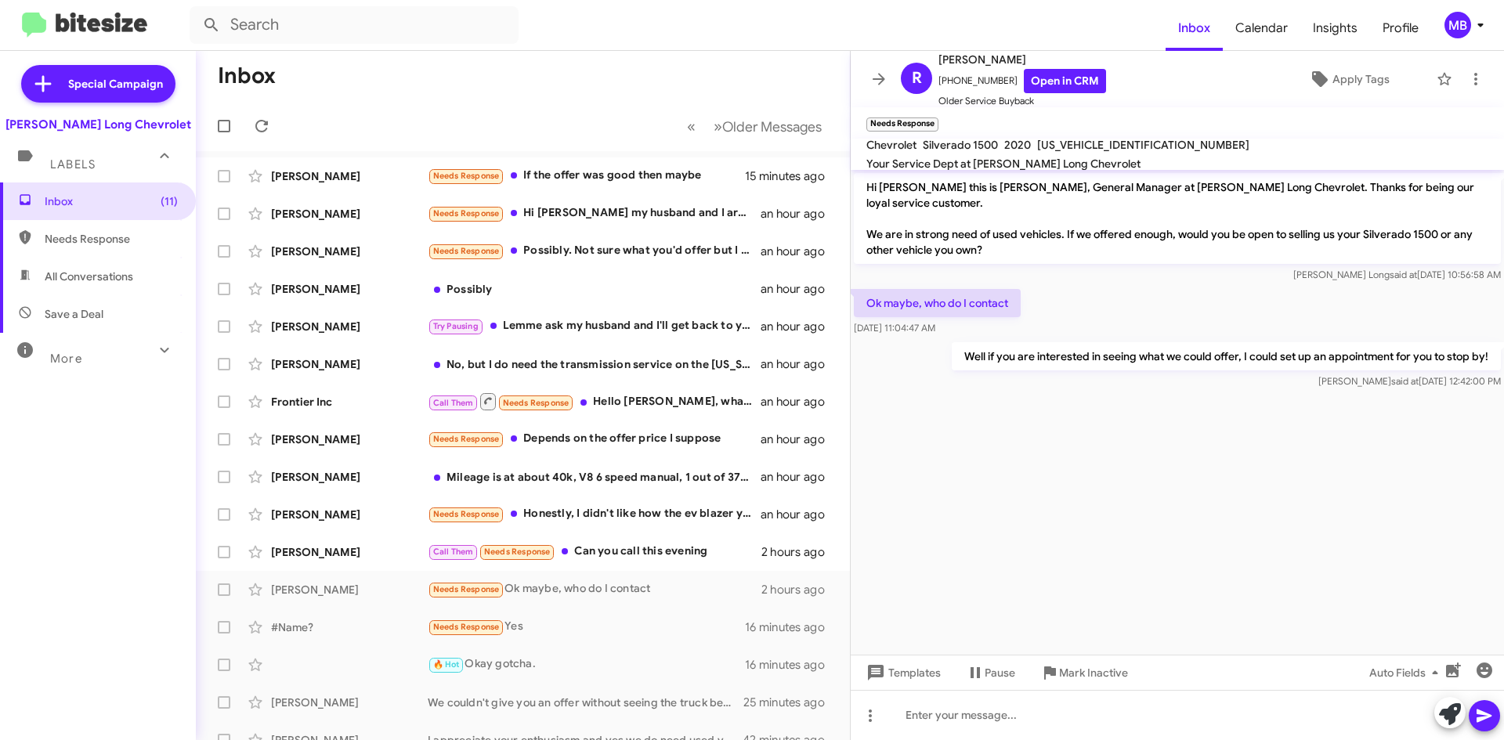
click at [110, 251] on span "Needs Response" at bounding box center [98, 239] width 196 height 38
type input "in:needs-response"
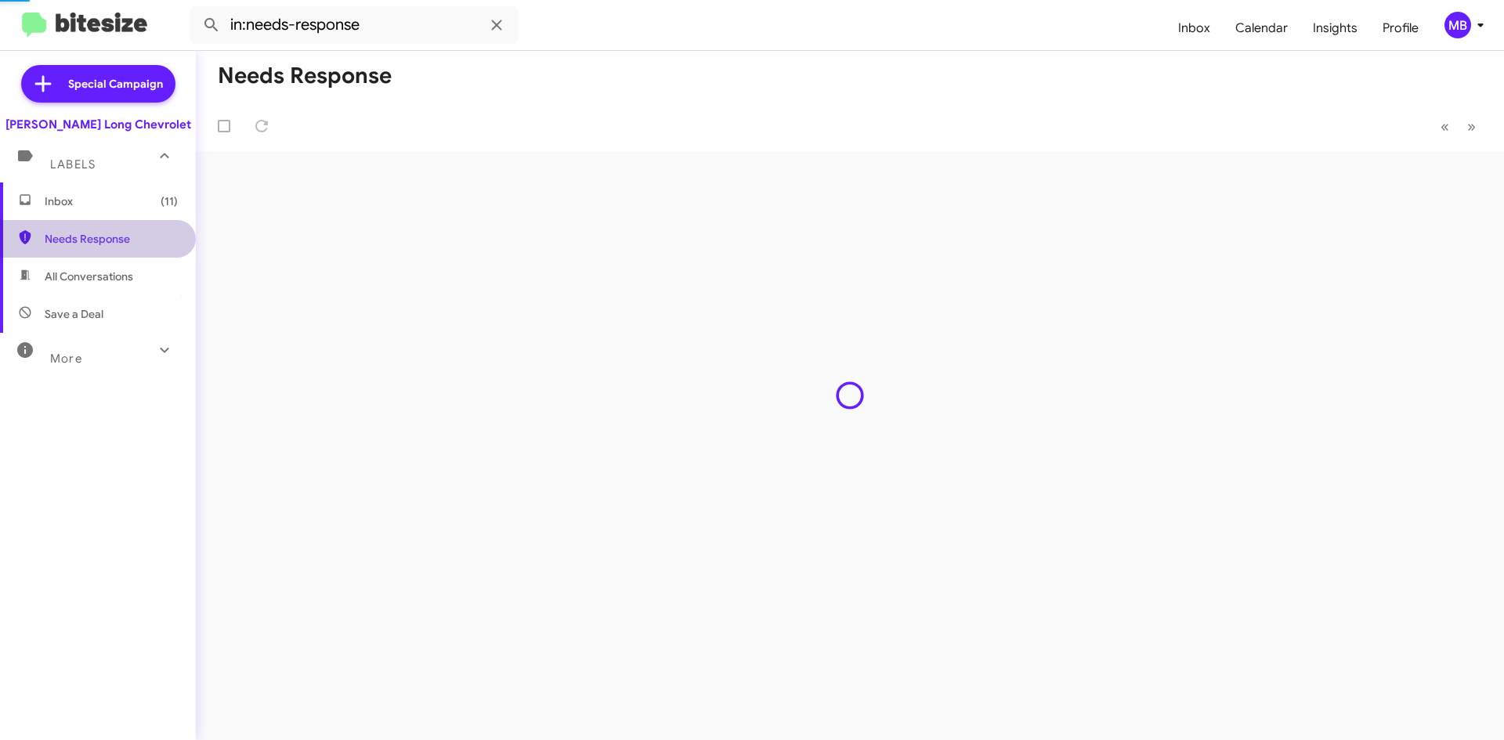
click at [114, 217] on span "Inbox (11)" at bounding box center [98, 201] width 196 height 38
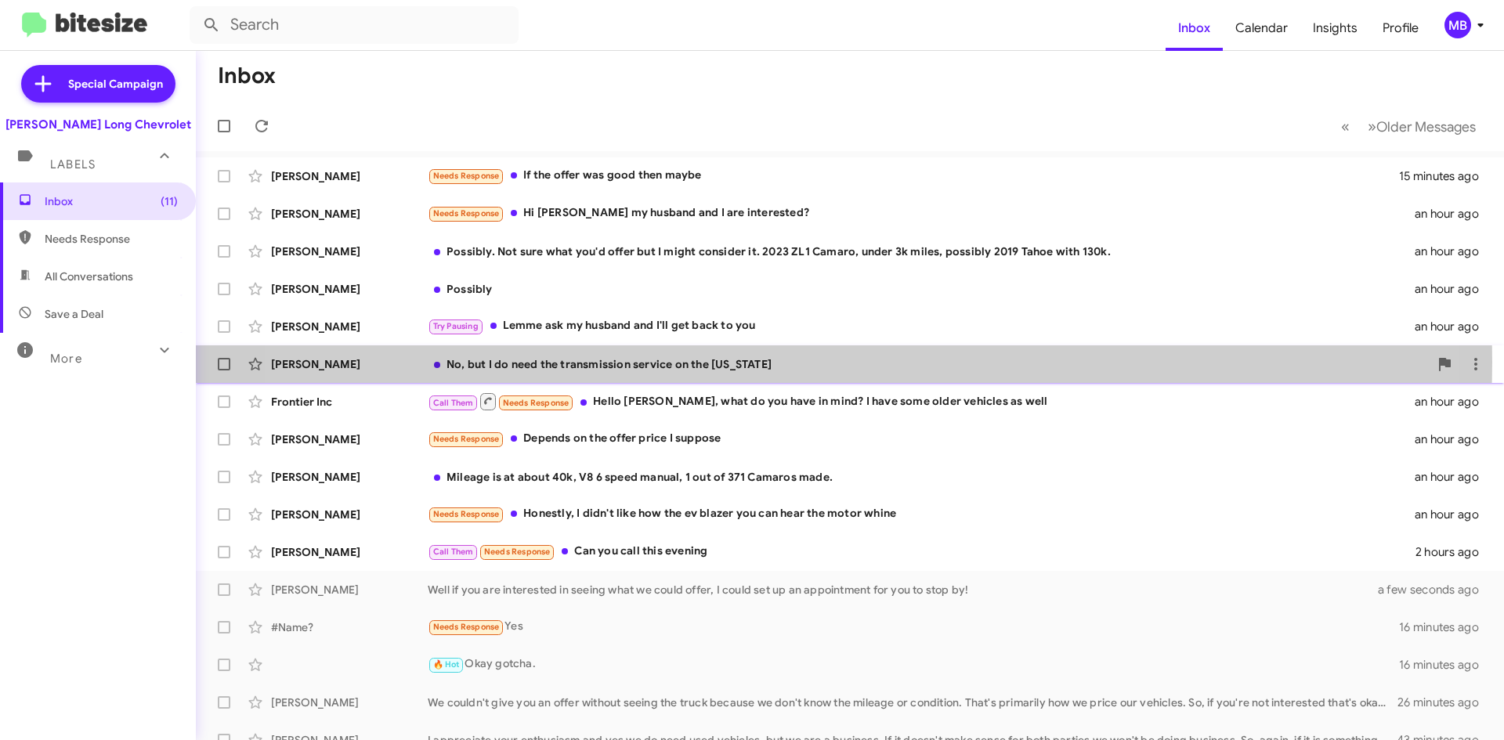
click at [779, 362] on div "No, but I do need the transmission service on the Colorado" at bounding box center [928, 364] width 1001 height 16
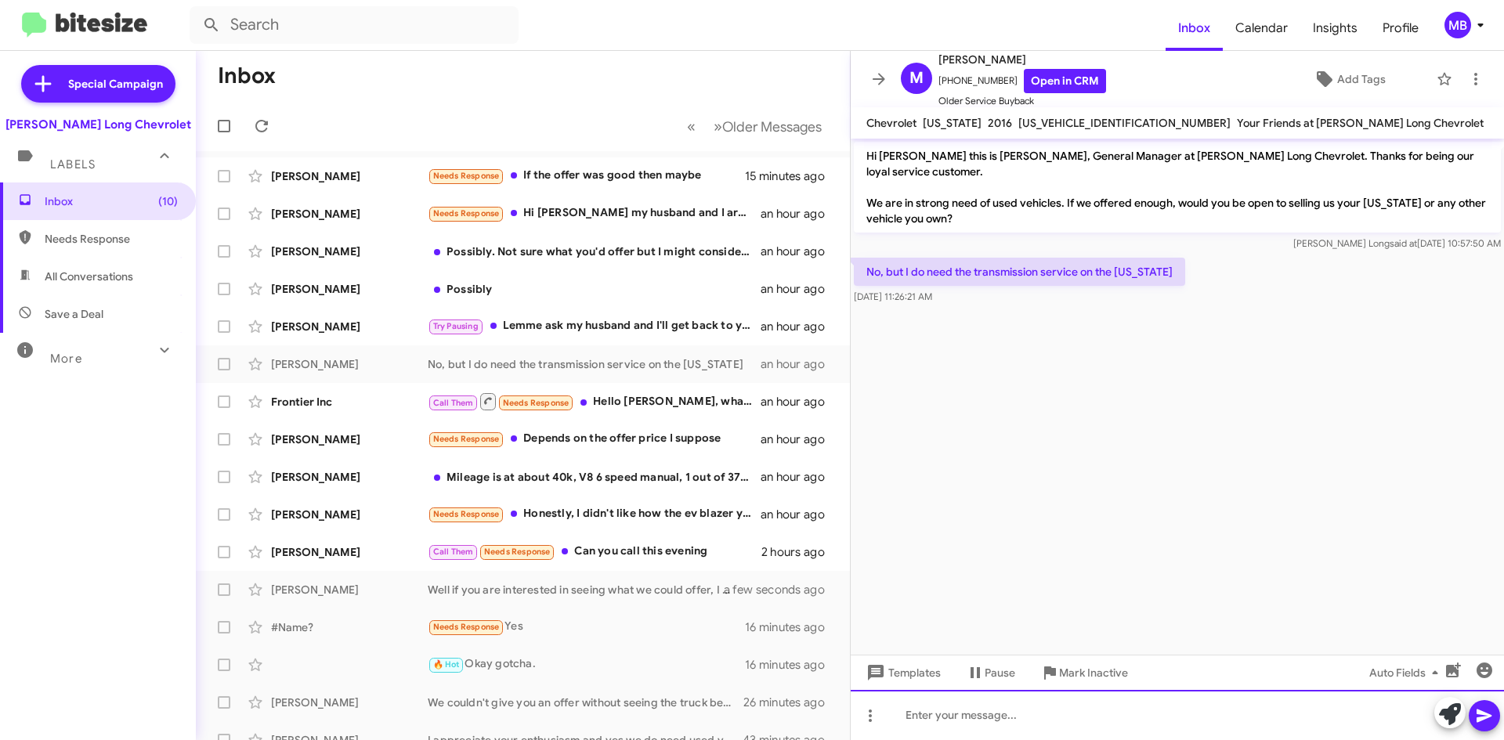
click at [1094, 735] on div at bounding box center [1177, 715] width 653 height 50
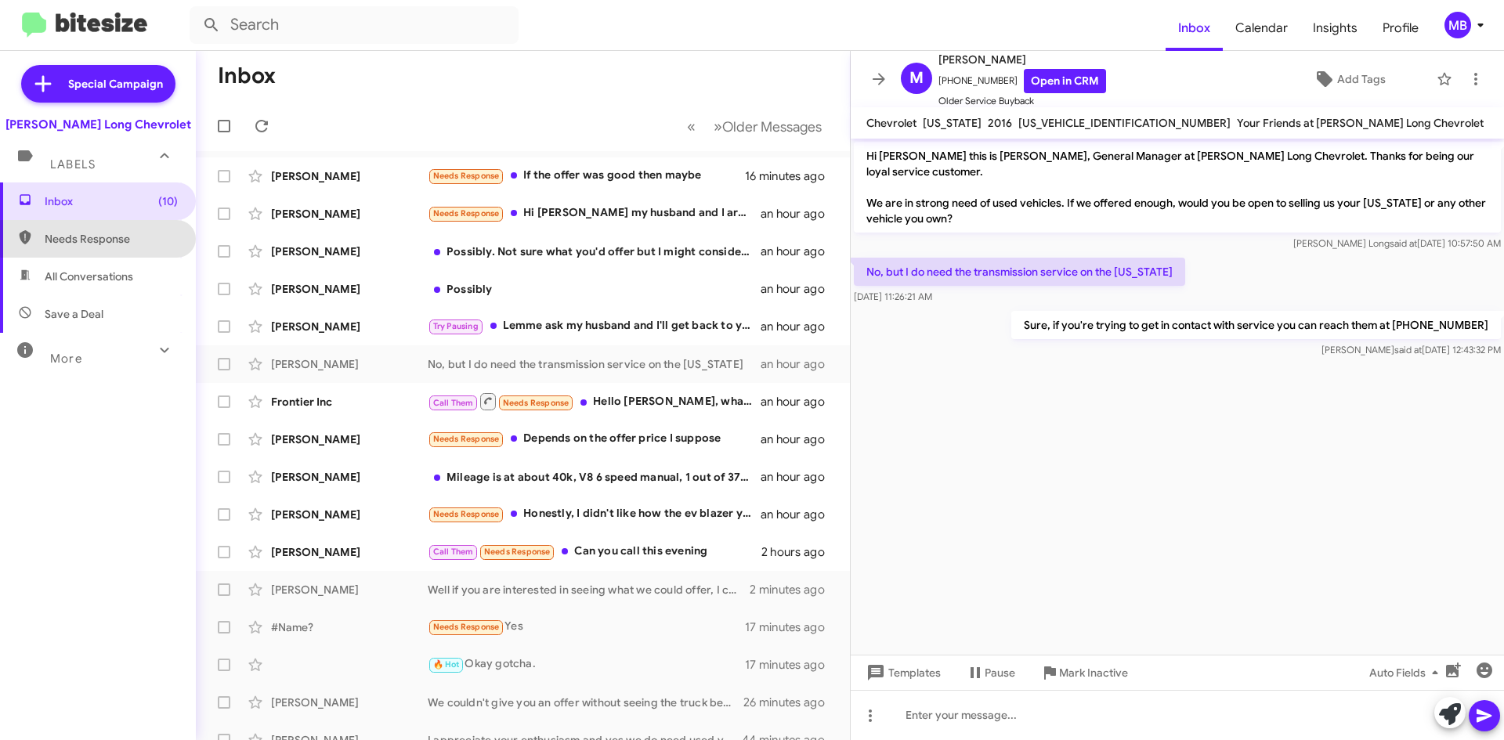
click at [103, 238] on span "Needs Response" at bounding box center [111, 239] width 133 height 16
type input "in:needs-response"
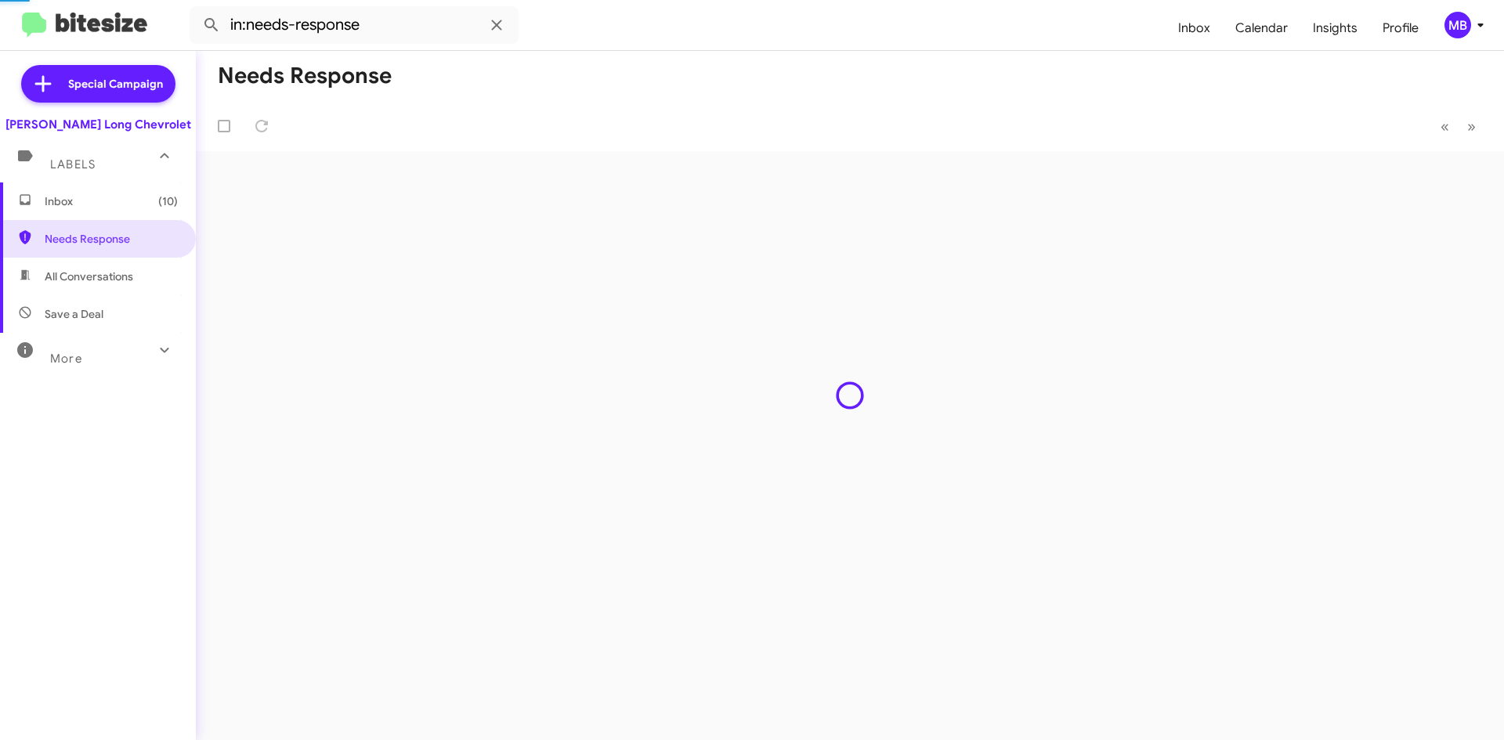
click at [118, 215] on span "Inbox (10)" at bounding box center [98, 201] width 196 height 38
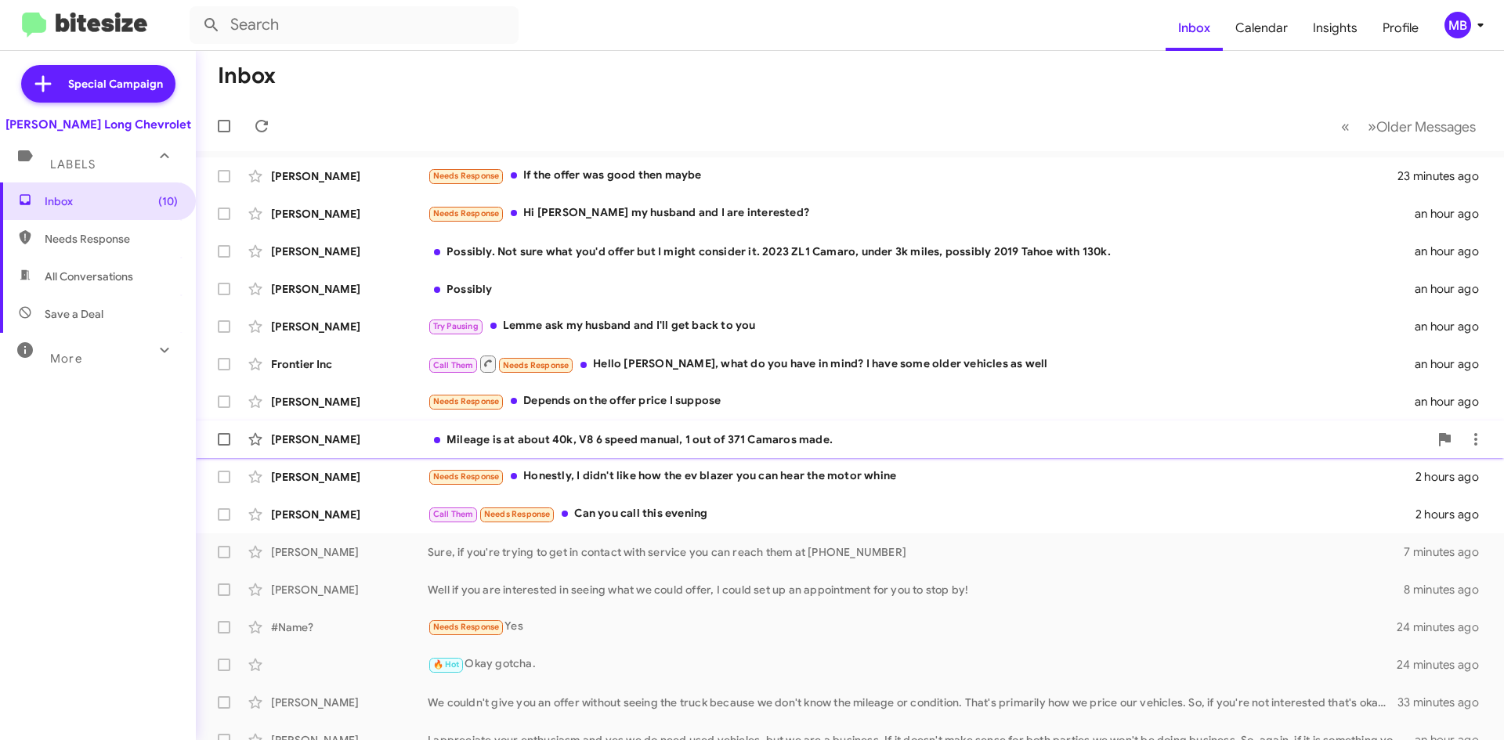
click at [589, 439] on div "Mileage is at about 40k, V8 6 speed manual, 1 out of 371 Camaros made." at bounding box center [928, 440] width 1001 height 16
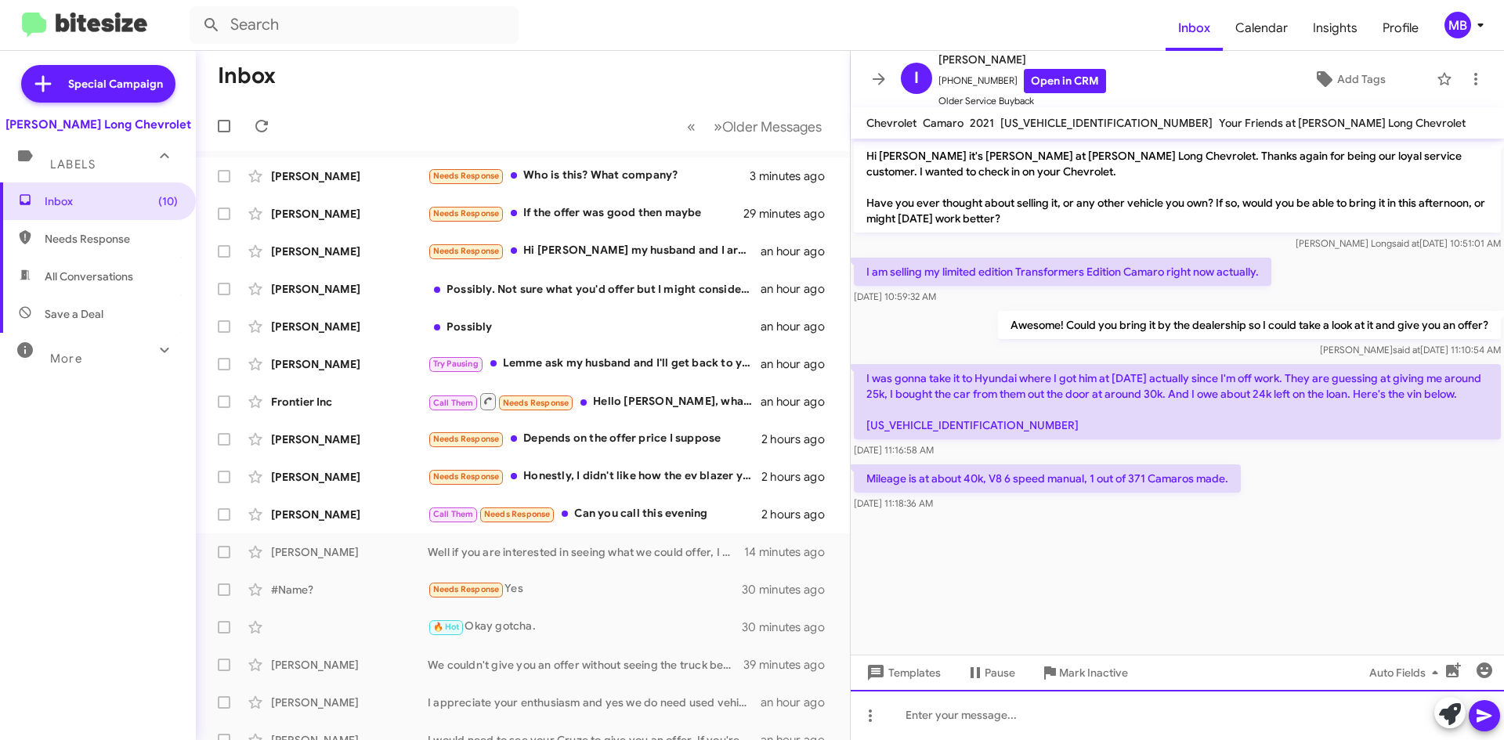
click at [1068, 713] on div at bounding box center [1177, 715] width 653 height 50
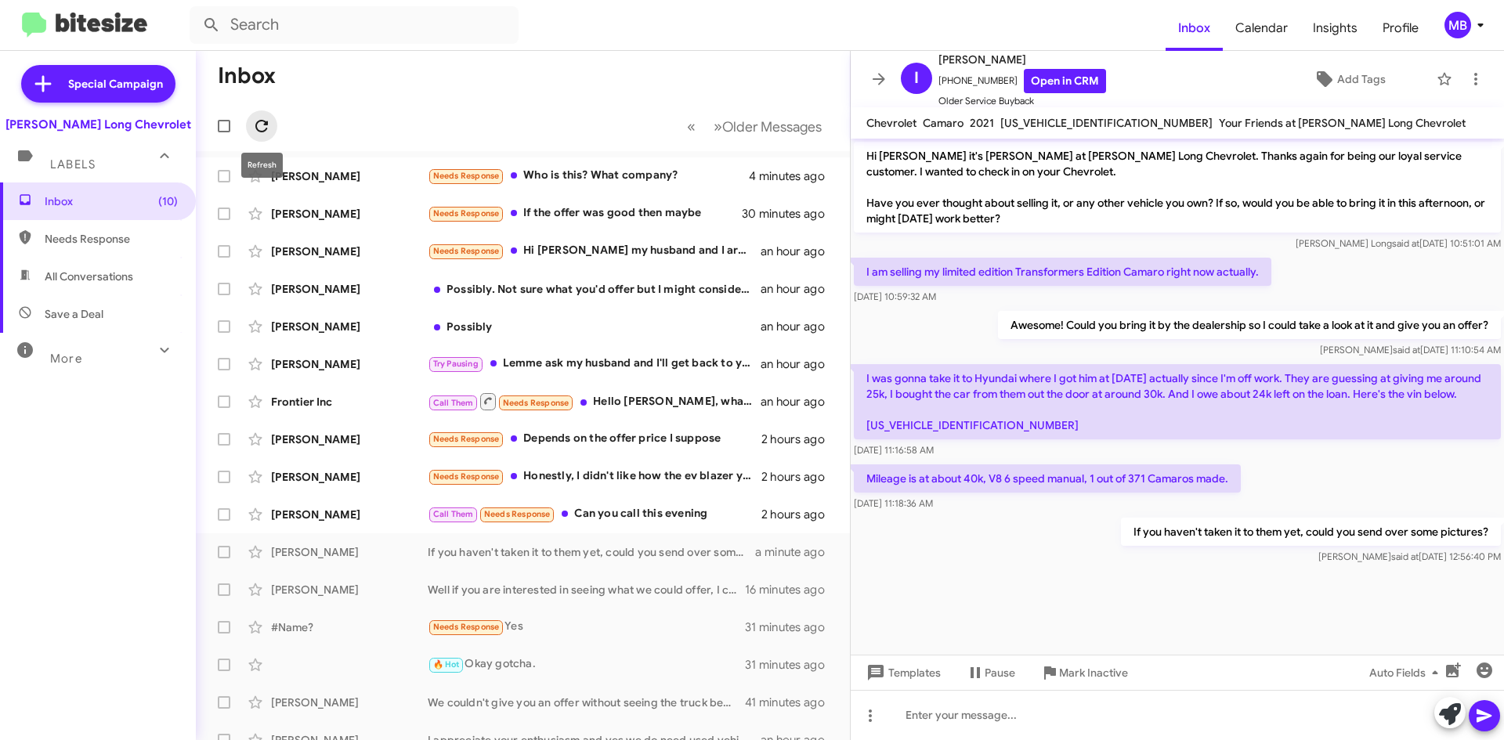
click at [269, 133] on icon at bounding box center [261, 126] width 19 height 19
drag, startPoint x: 105, startPoint y: 245, endPoint x: 107, endPoint y: 232, distance: 13.4
click at [105, 245] on span "Needs Response" at bounding box center [111, 239] width 133 height 16
type input "in:needs-response"
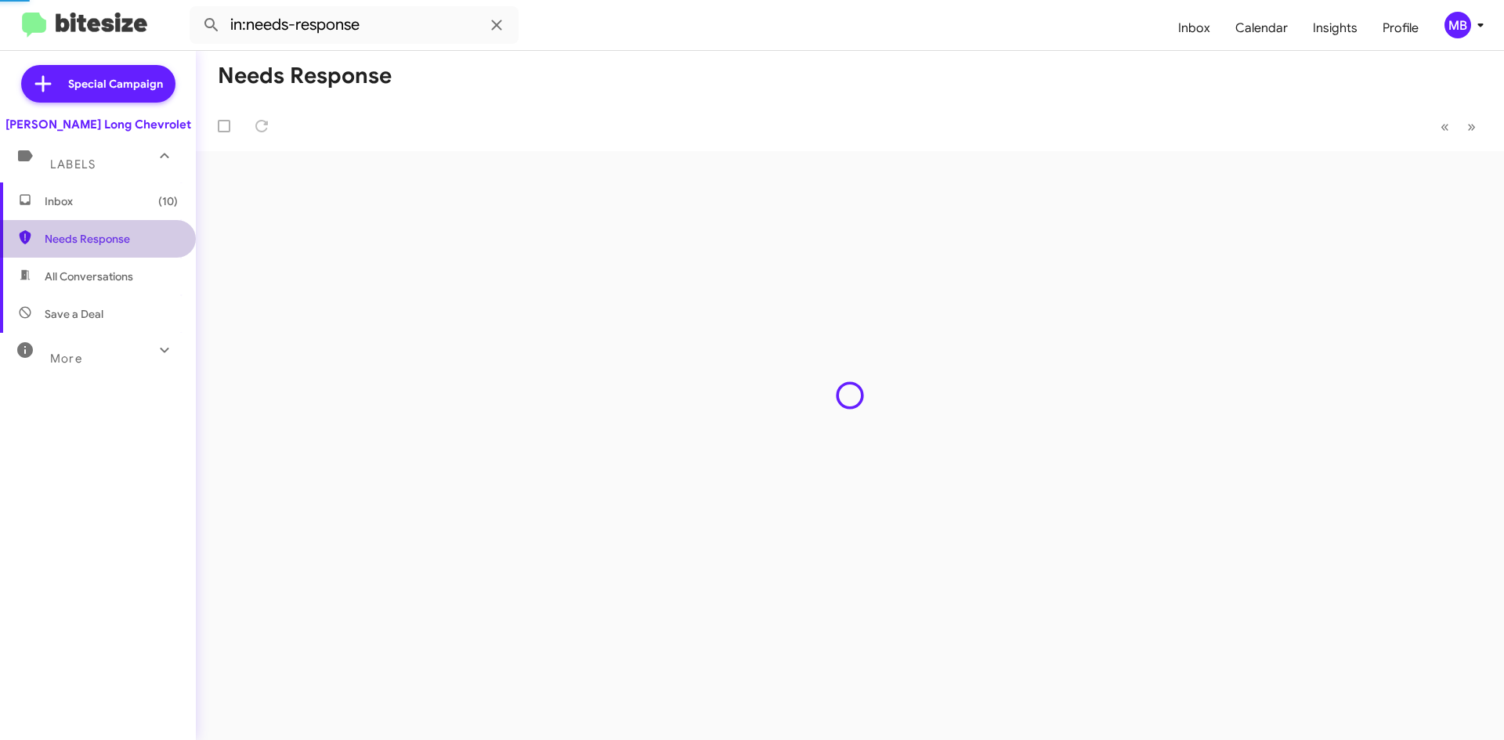
click at [120, 203] on span "Inbox (10)" at bounding box center [111, 201] width 133 height 16
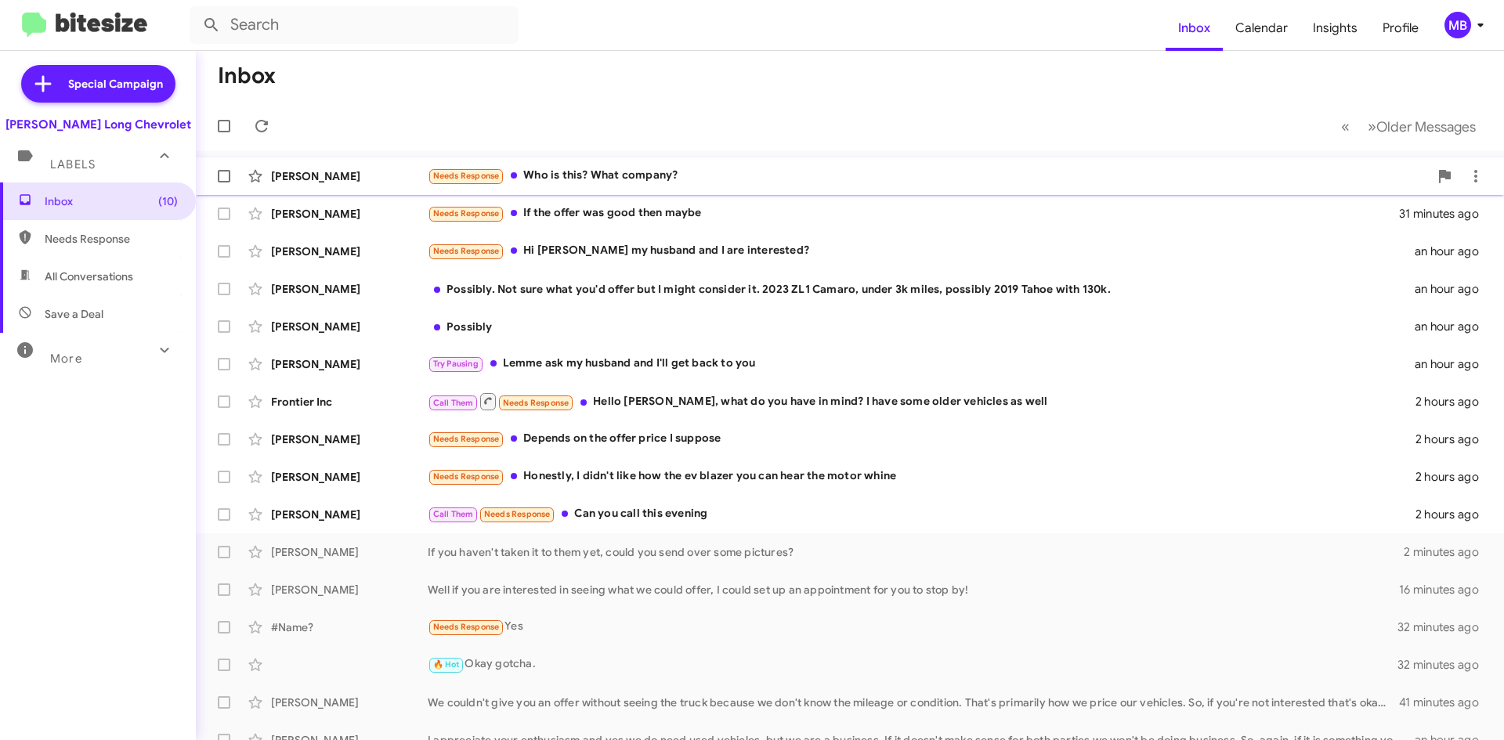
click at [810, 164] on div "[PERSON_NAME] Needs Response Who is this? What company? 5 minutes ago" at bounding box center [849, 176] width 1283 height 31
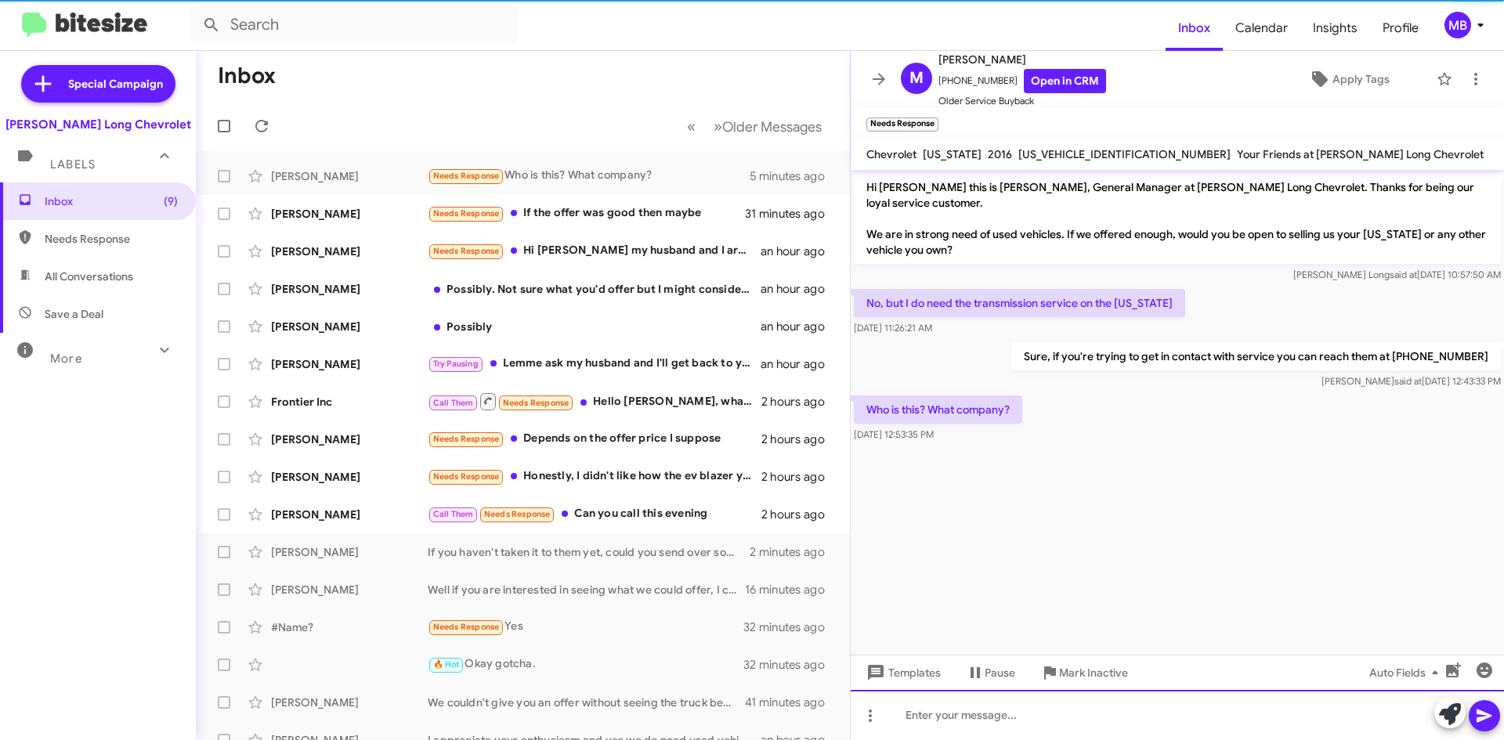
click at [988, 721] on div at bounding box center [1177, 715] width 653 height 50
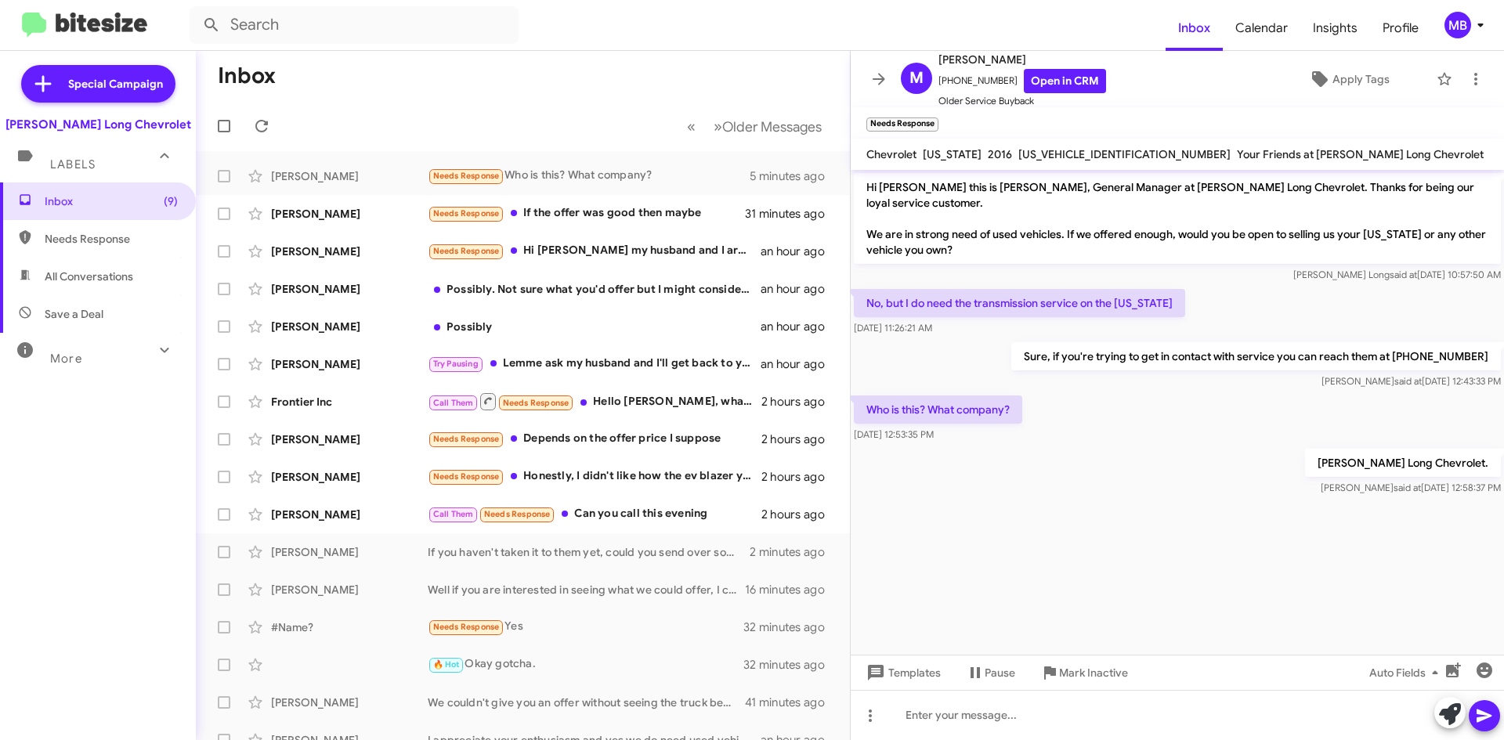
click at [115, 239] on span "Needs Response" at bounding box center [111, 239] width 133 height 16
type input "in:needs-response"
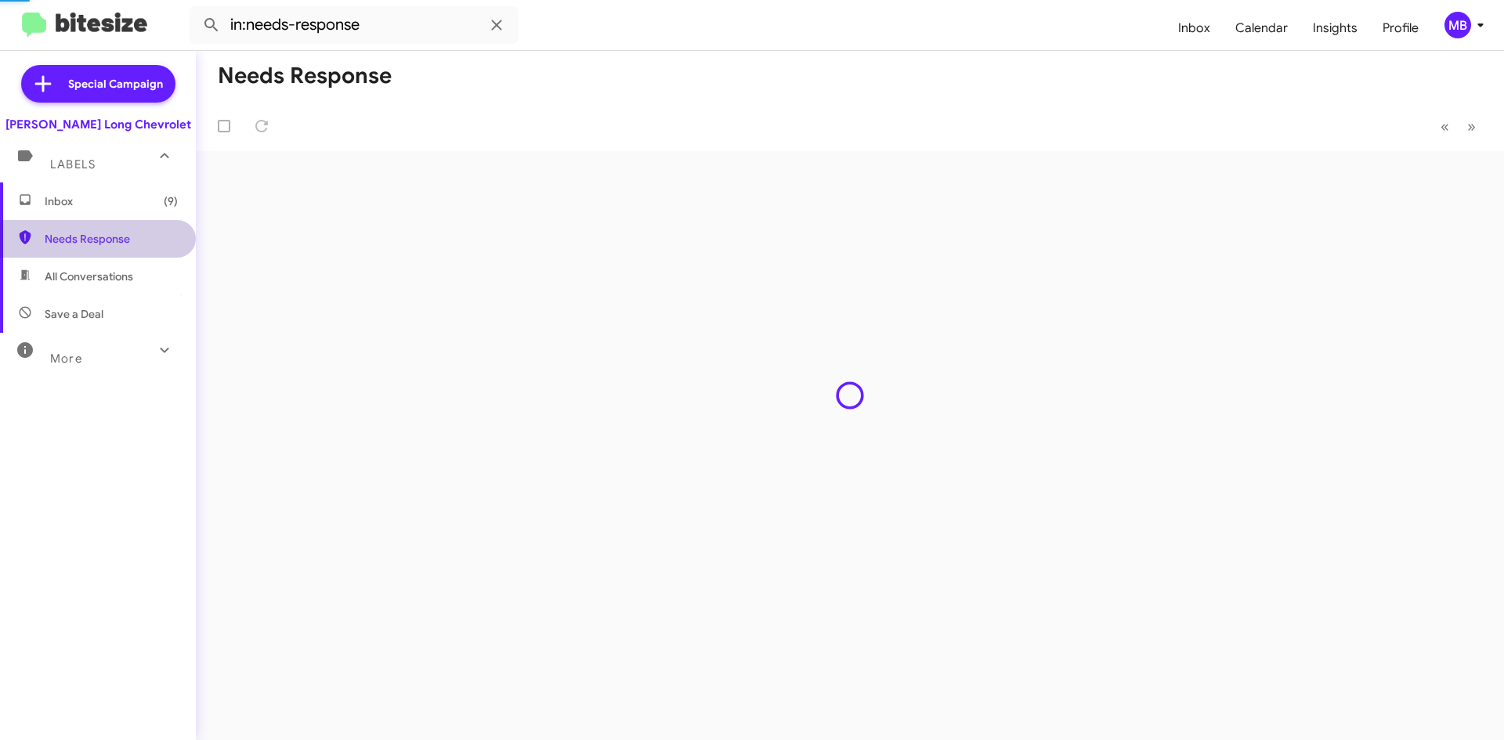
click at [114, 175] on mat-expansion-panel-header "Labels" at bounding box center [98, 157] width 196 height 50
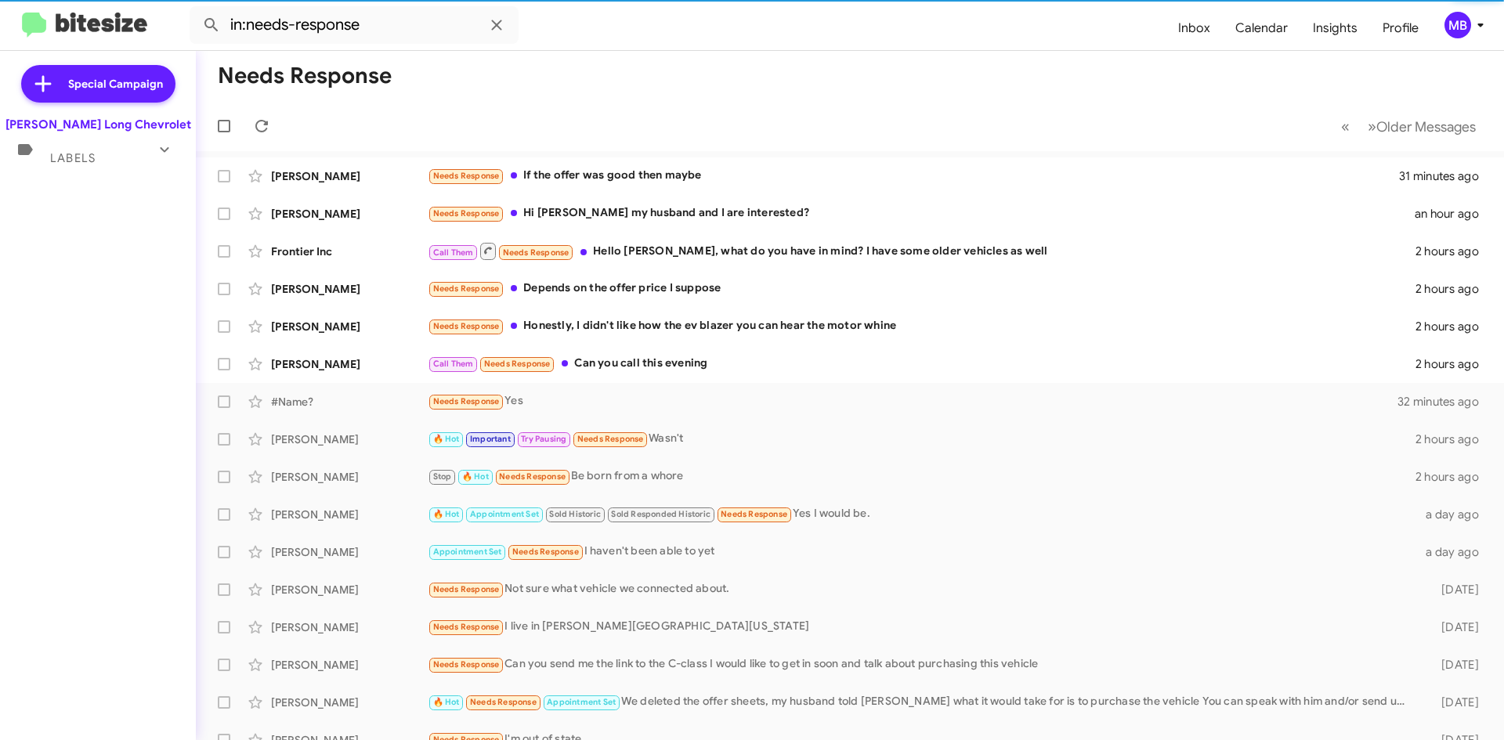
click at [105, 190] on div "Special Campaign Daniels Long Chevrolet Labels Inbox (9) Needs Response All Con…" at bounding box center [98, 392] width 196 height 683
click at [100, 154] on div "Labels" at bounding box center [82, 151] width 139 height 29
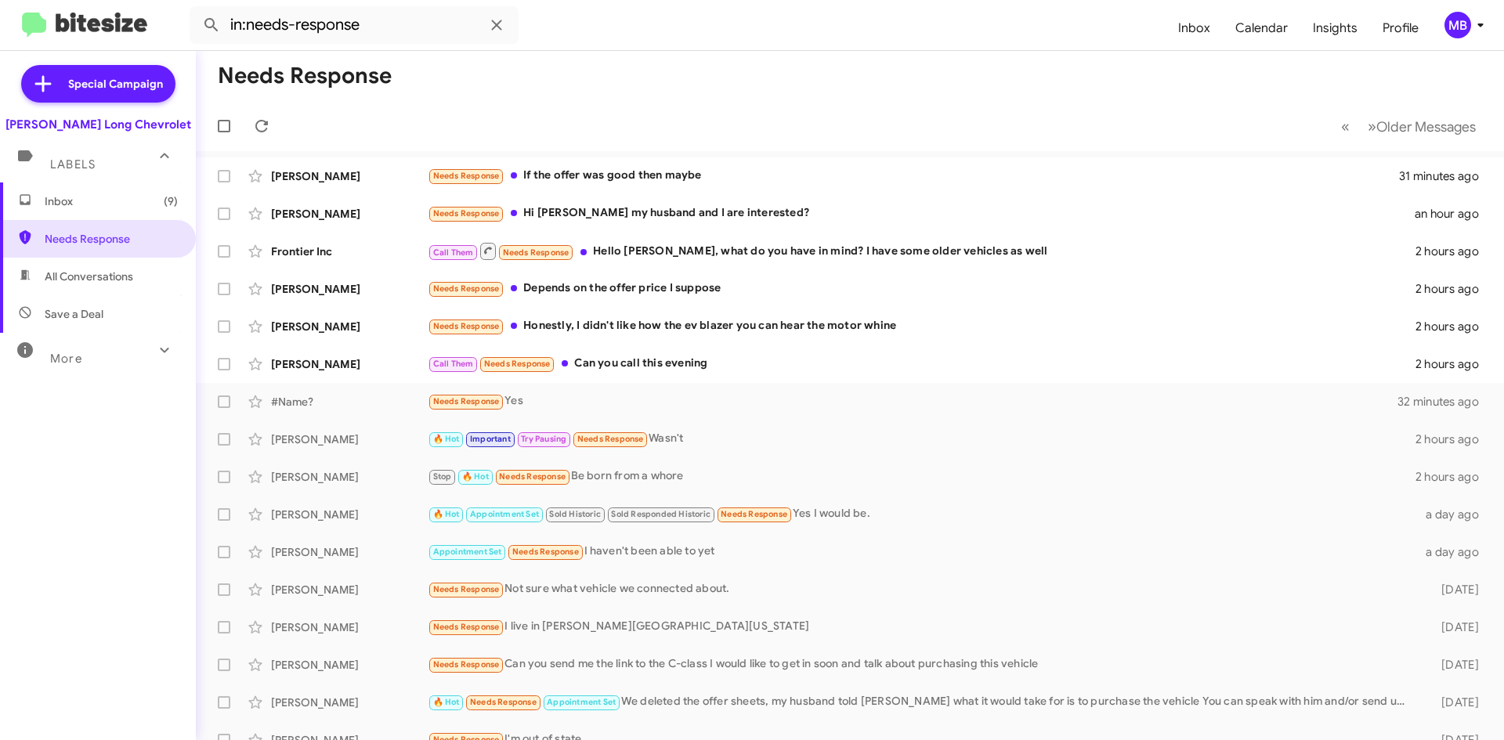
click at [117, 204] on span "Inbox (9)" at bounding box center [111, 201] width 133 height 16
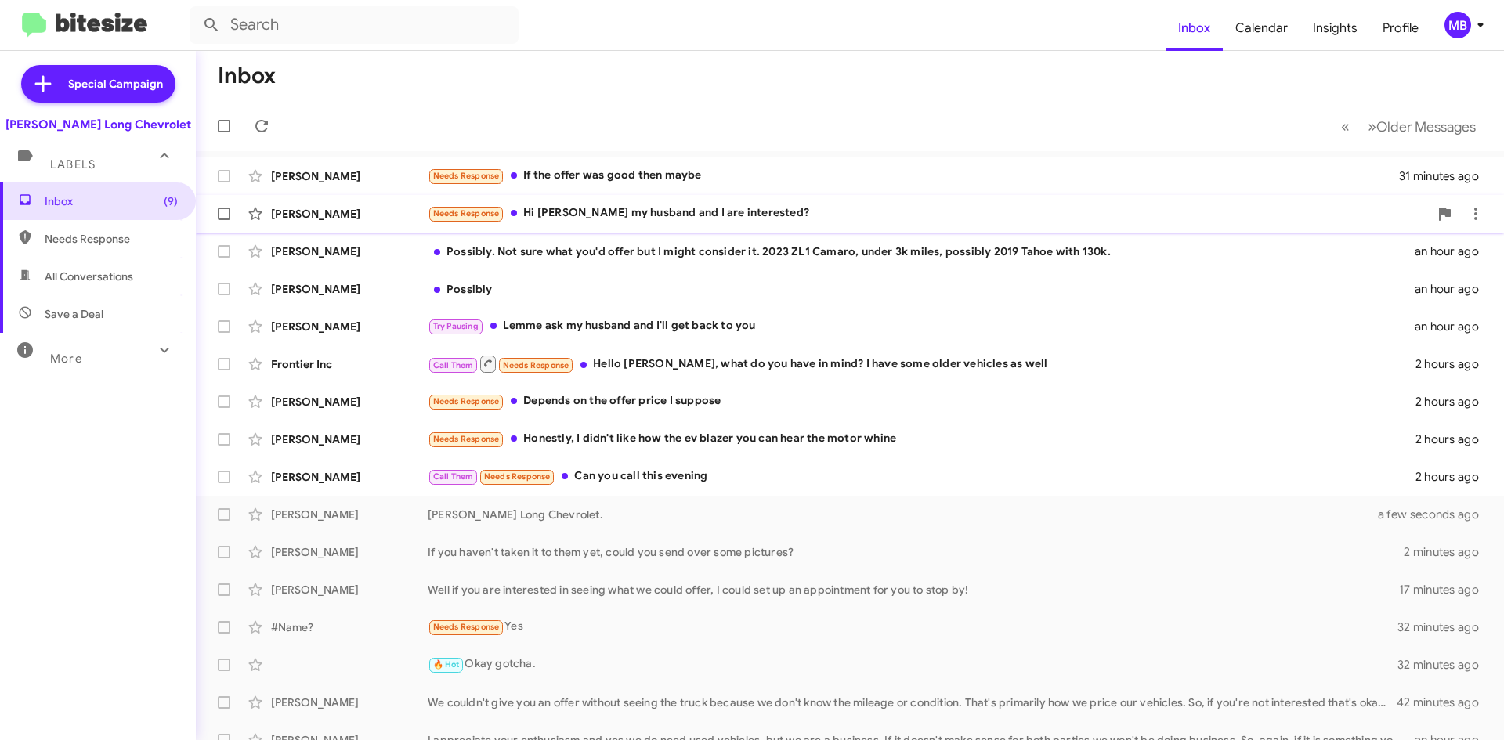
click at [635, 223] on div "Chelsea Brown Needs Response Hi Mike my husband and I are interested? an hour a…" at bounding box center [849, 213] width 1283 height 31
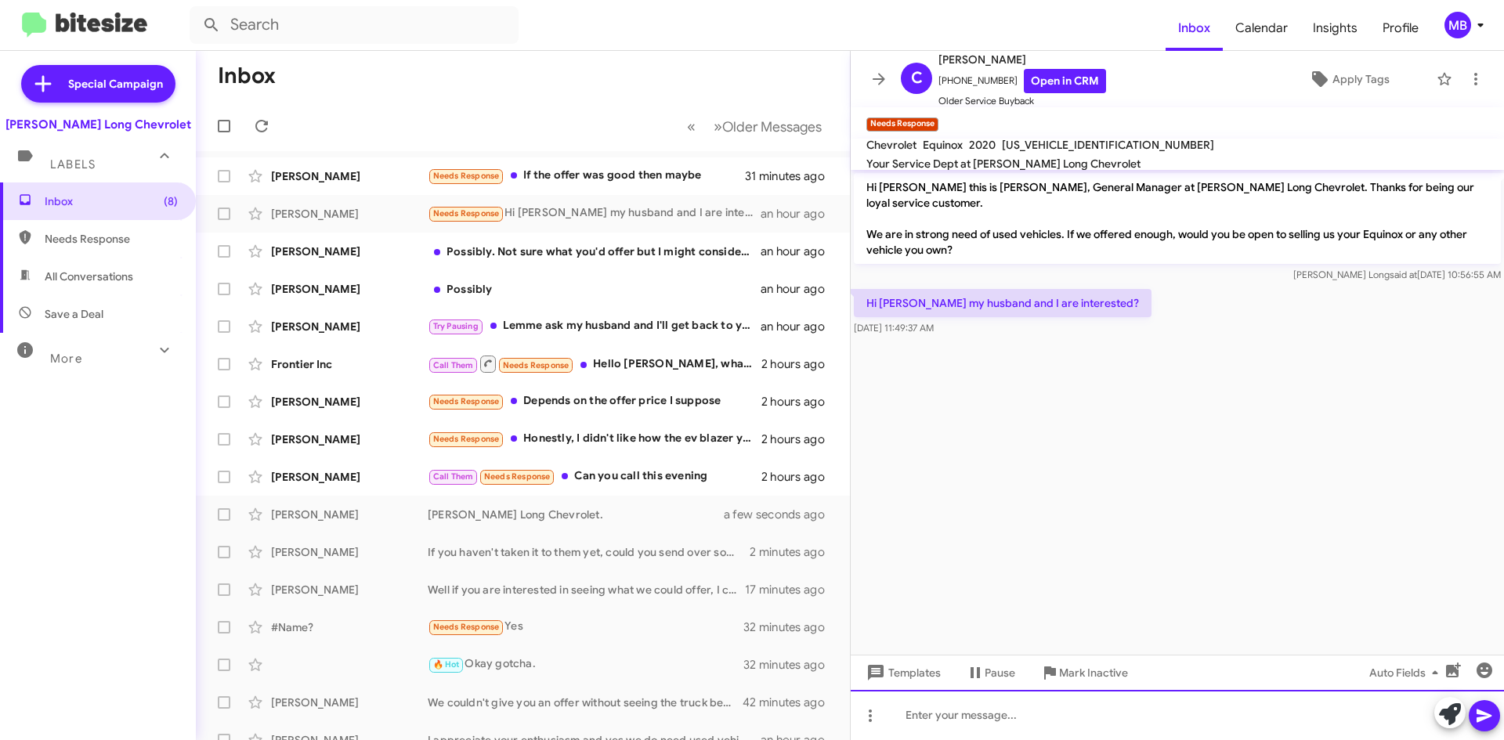
click at [1208, 721] on div at bounding box center [1177, 715] width 653 height 50
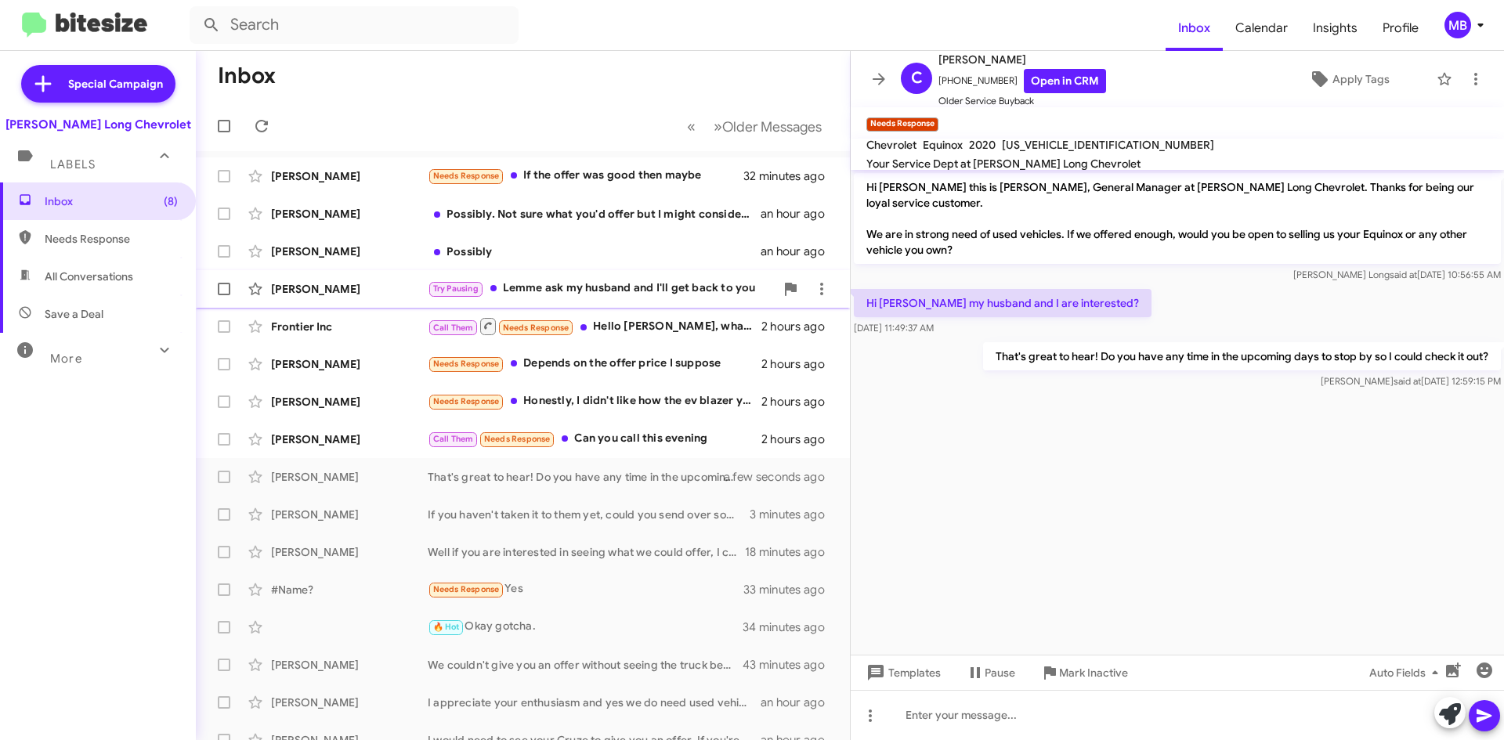
click at [659, 284] on div "Try Pausing Lemme ask my husband and I'll get back to you" at bounding box center [601, 289] width 347 height 18
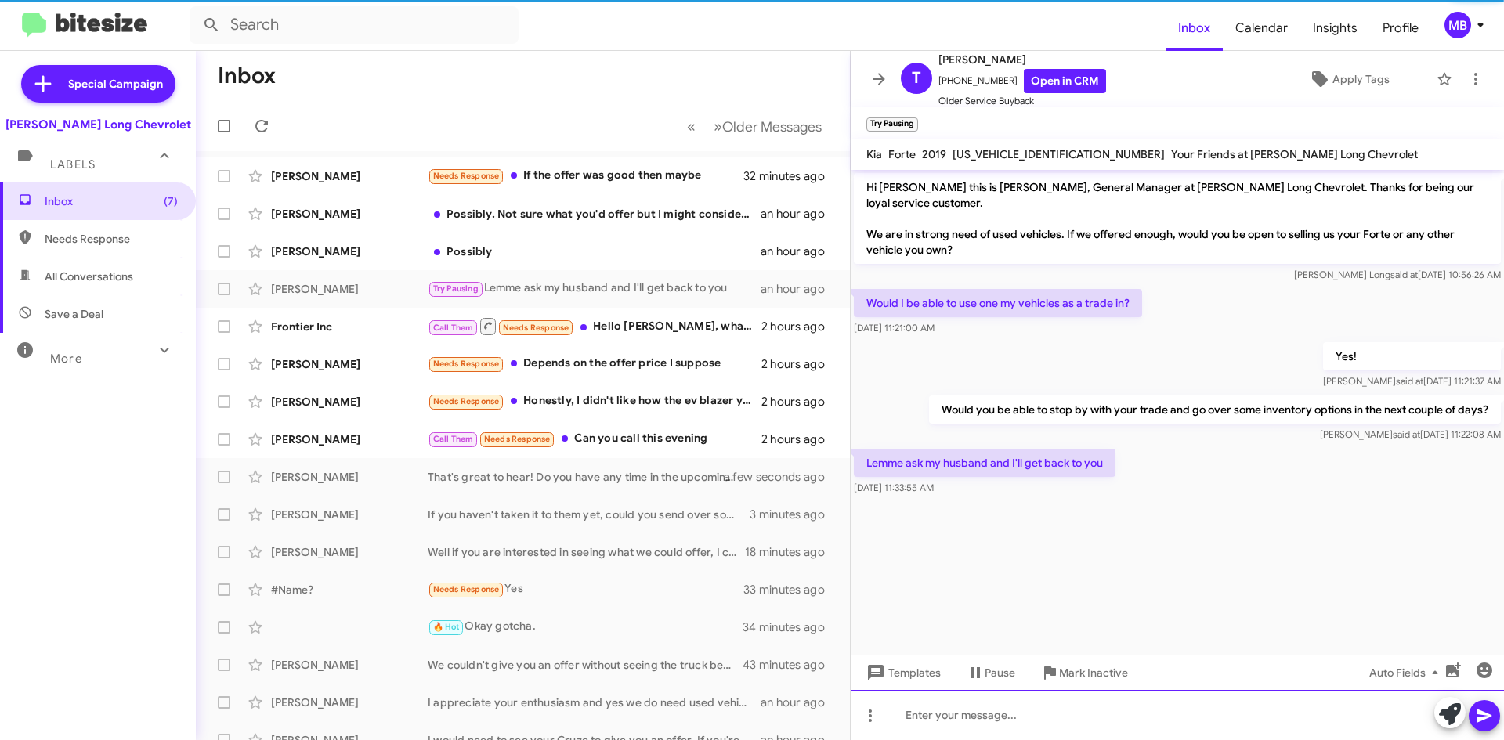
click at [1135, 693] on div at bounding box center [1177, 715] width 653 height 50
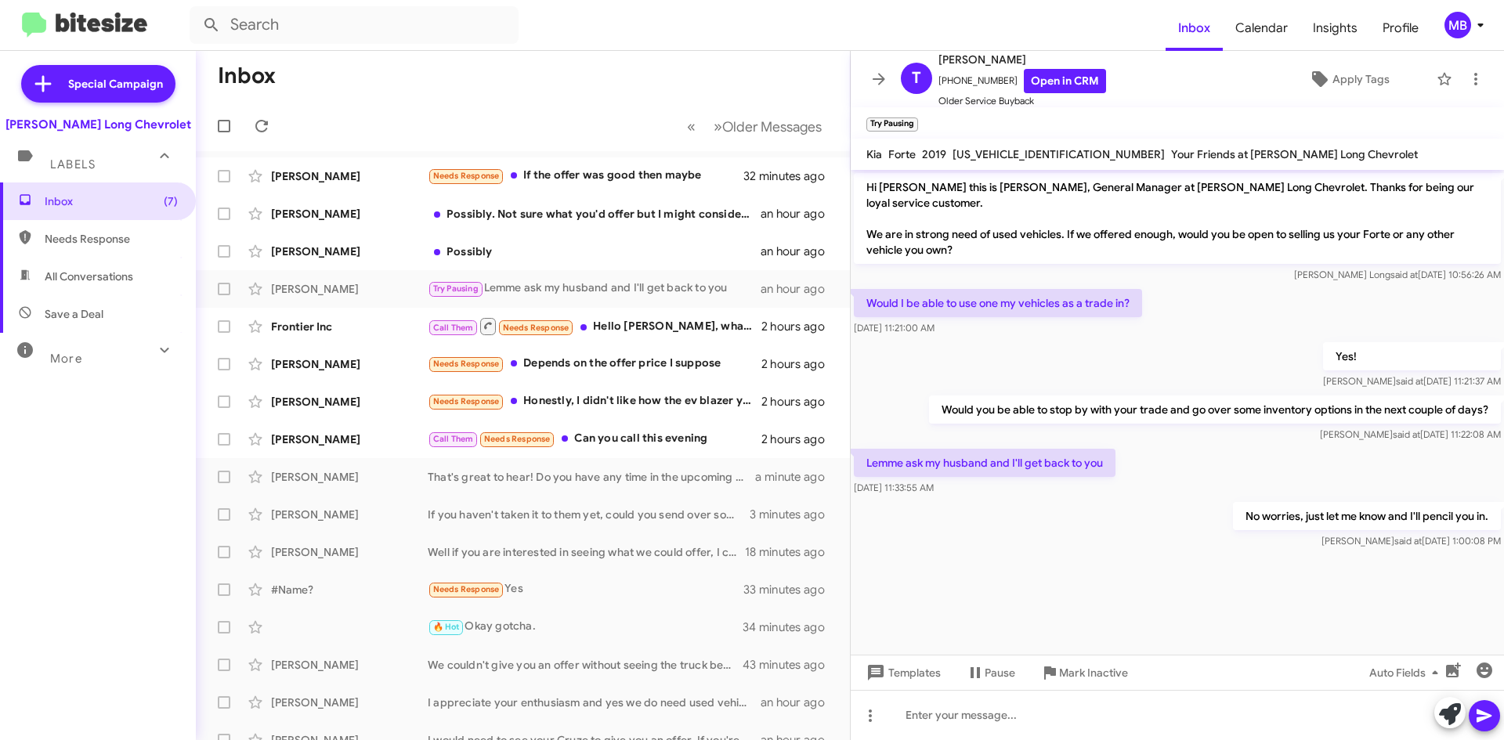
click at [92, 235] on span "Needs Response" at bounding box center [111, 239] width 133 height 16
type input "in:needs-response"
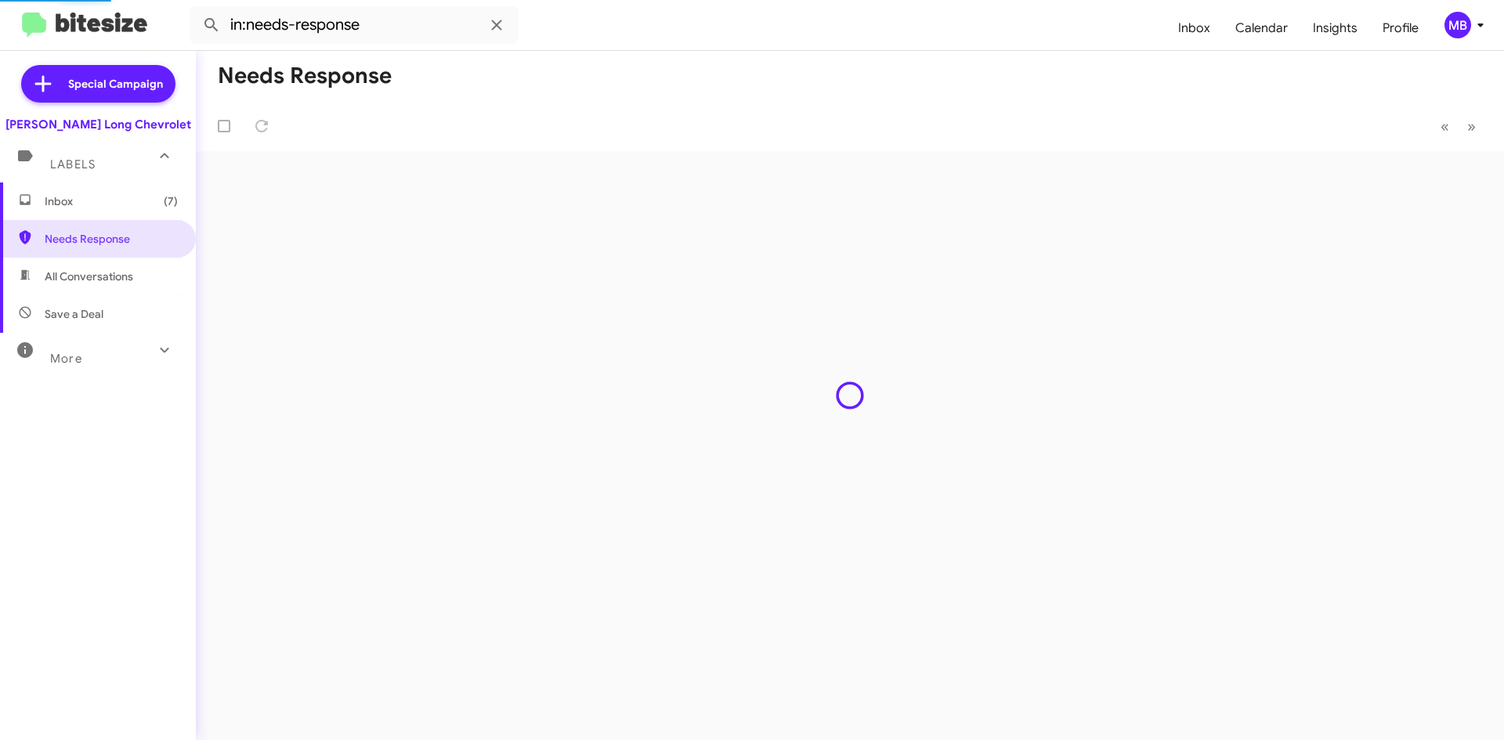
click at [100, 211] on span "Inbox (7)" at bounding box center [98, 201] width 196 height 38
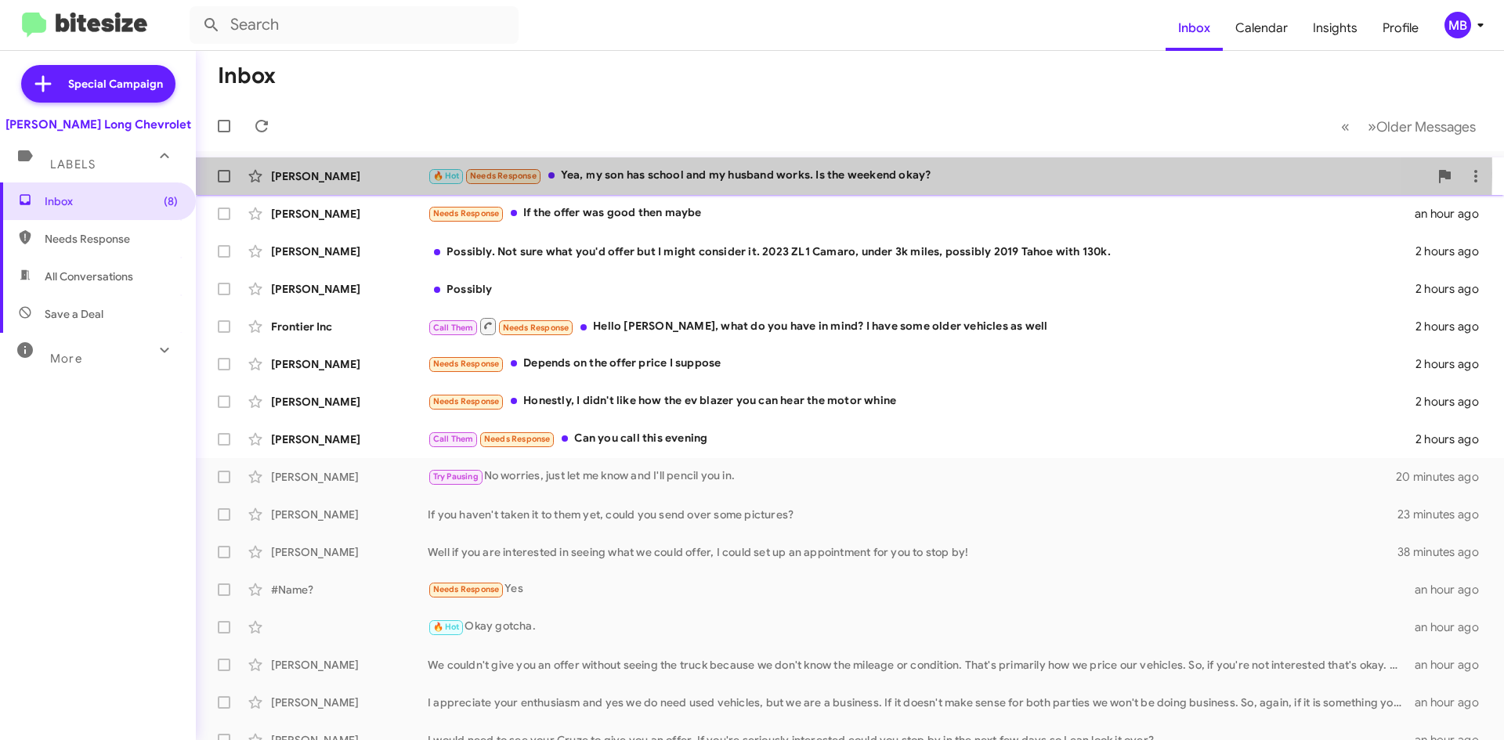
click at [750, 174] on div "🔥 Hot Needs Response Yea, my son has school and my husband works. Is the weeken…" at bounding box center [928, 176] width 1001 height 18
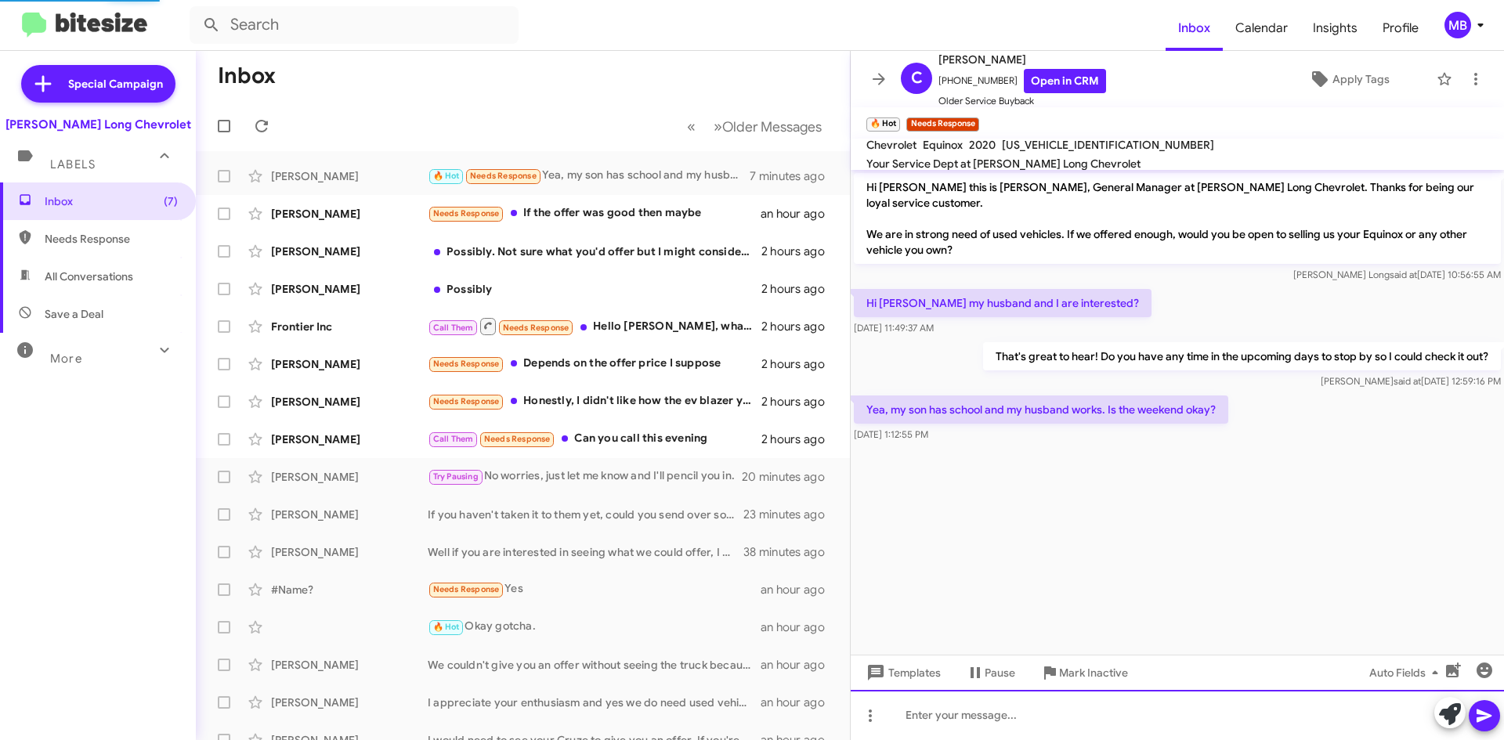
click at [1146, 707] on div at bounding box center [1177, 715] width 653 height 50
